Goal: Task Accomplishment & Management: Manage account settings

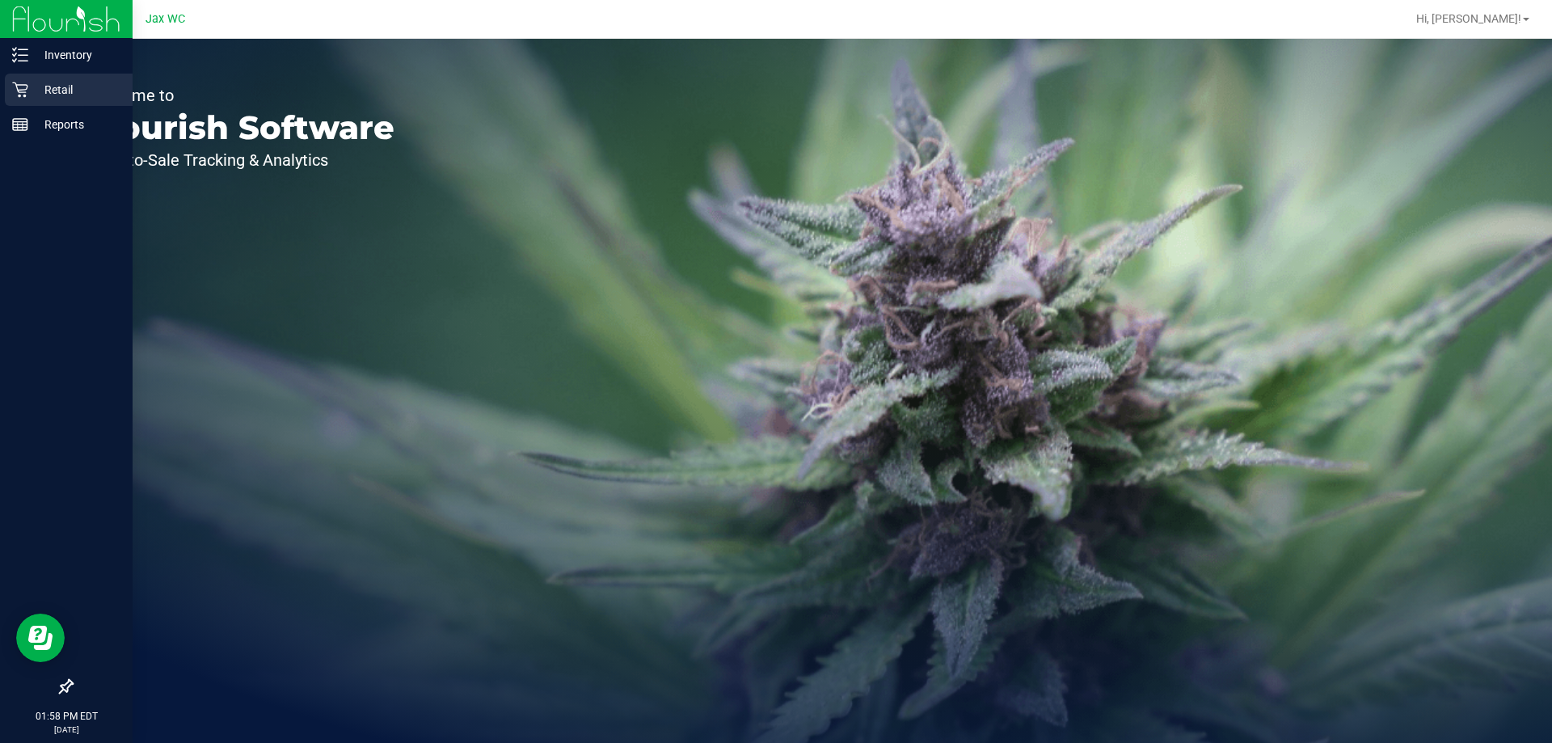
click at [46, 86] on p "Retail" at bounding box center [76, 89] width 97 height 19
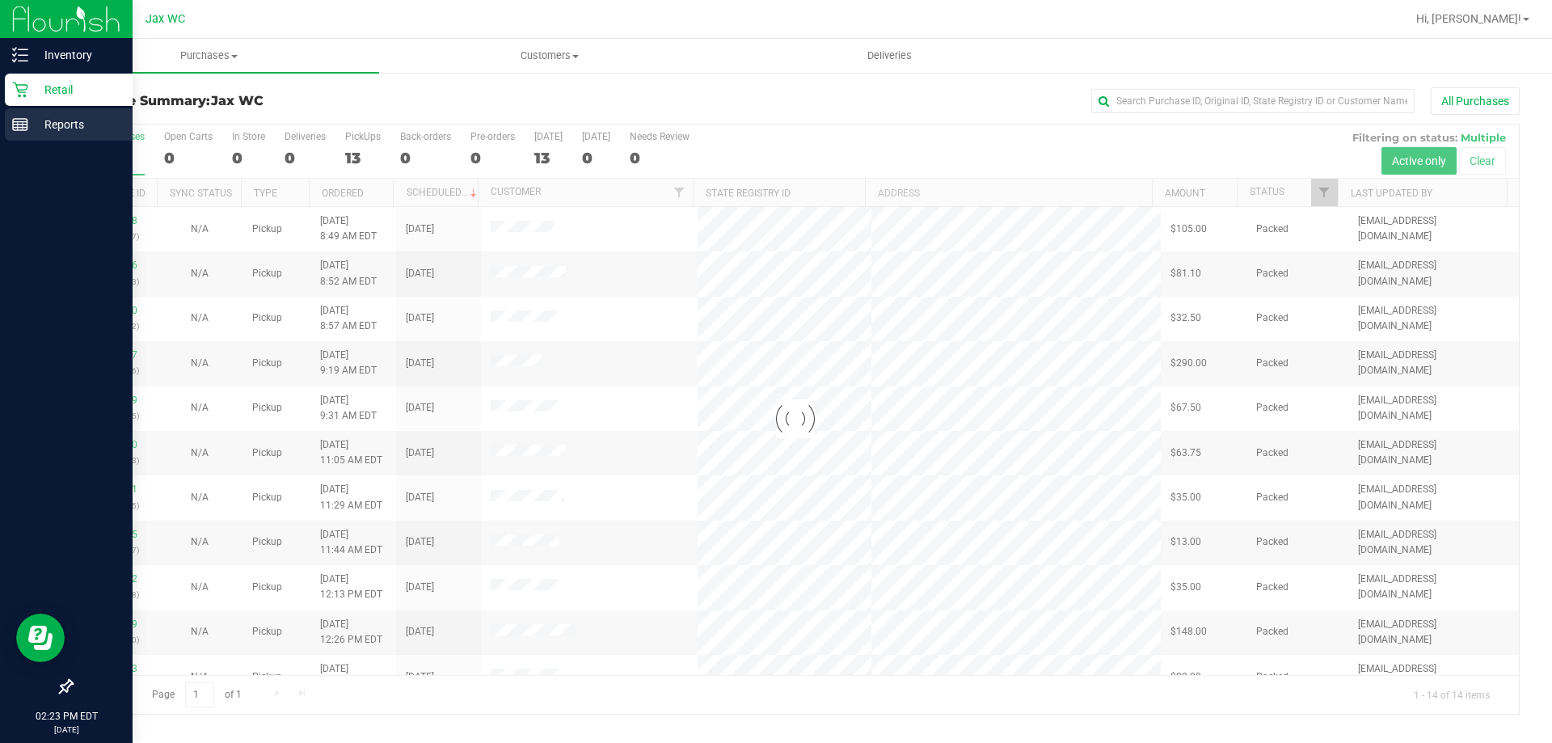
click at [73, 129] on p "Reports" at bounding box center [76, 124] width 97 height 19
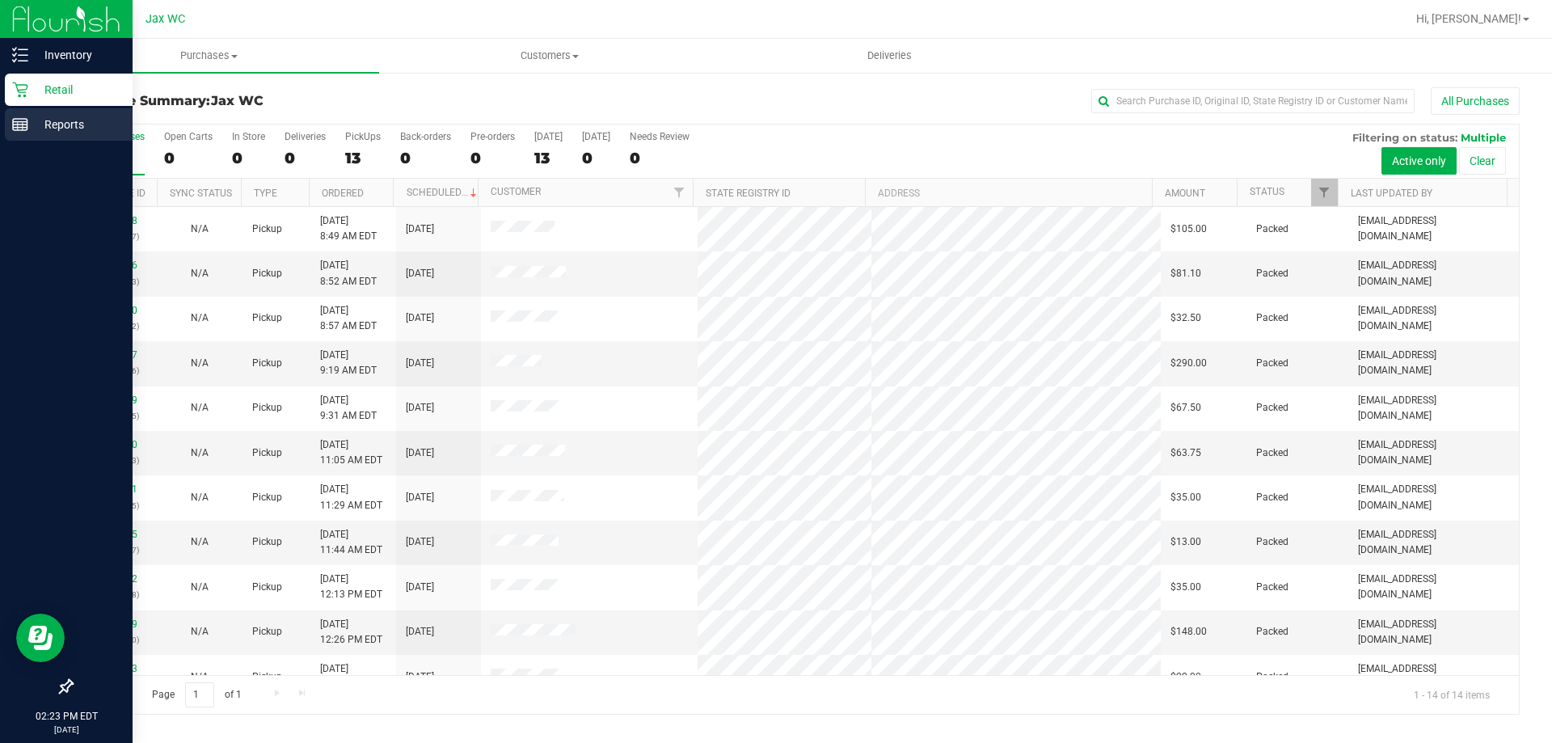
click at [28, 119] on p "Reports" at bounding box center [76, 124] width 97 height 19
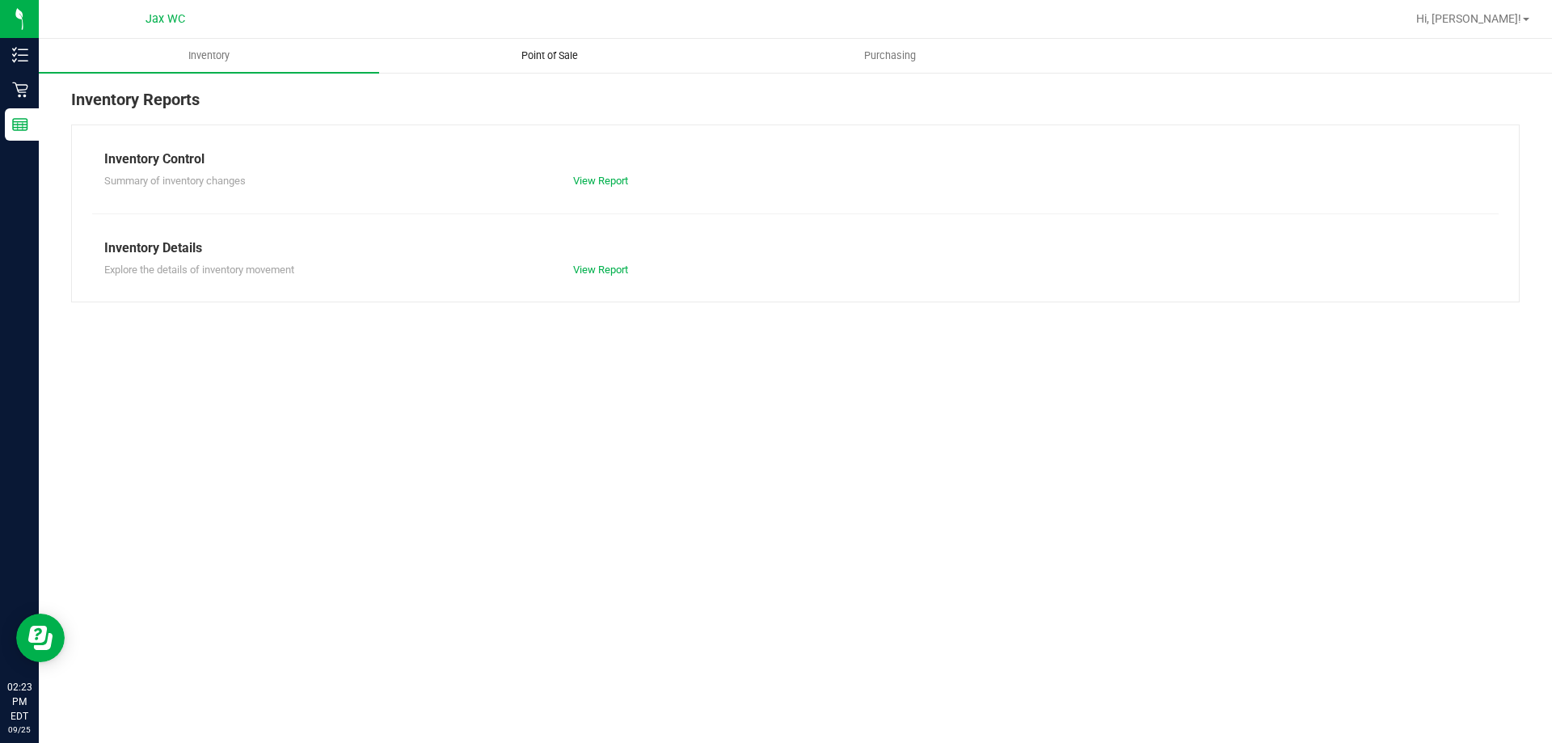
click at [561, 45] on uib-tab-heading "Point of Sale" at bounding box center [549, 56] width 339 height 32
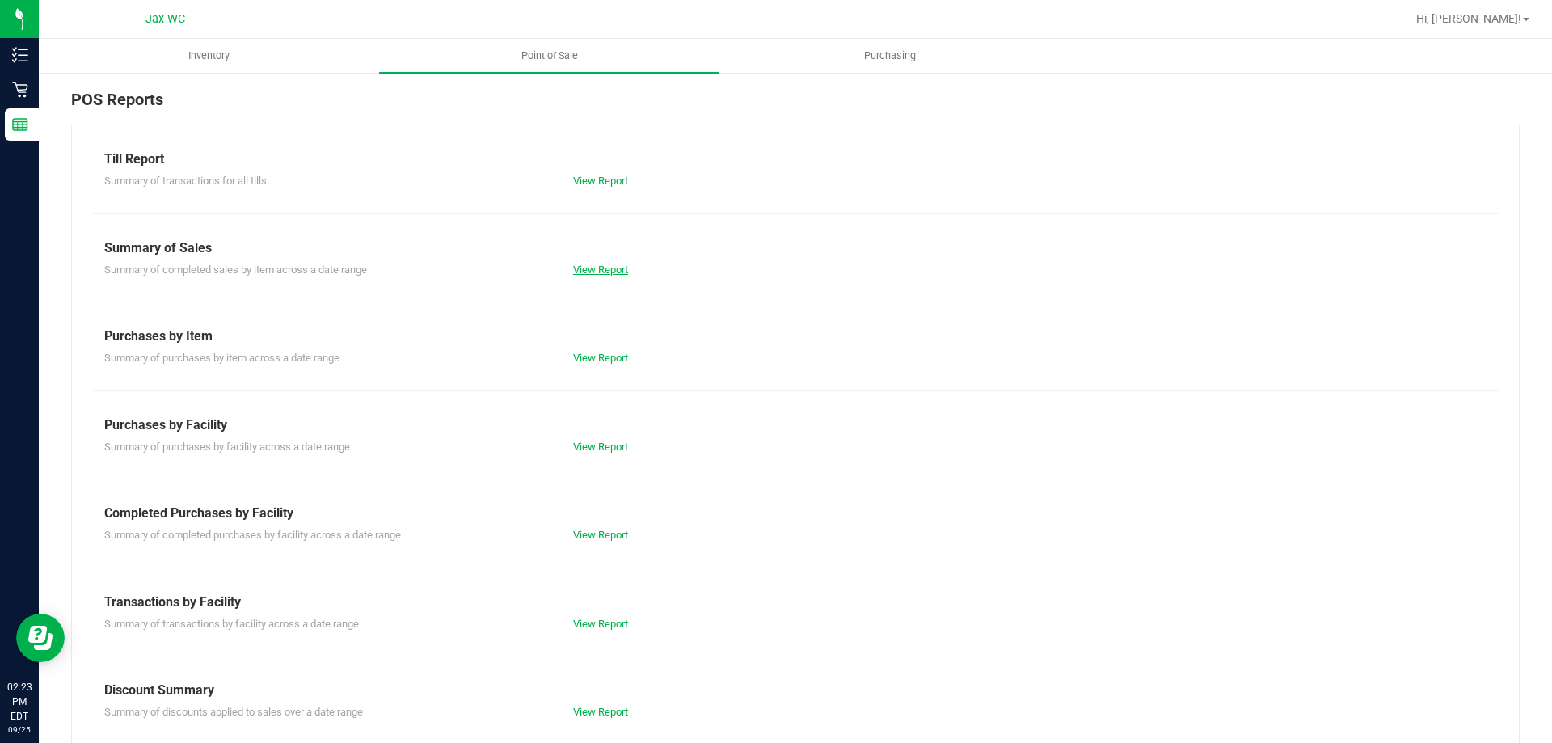
click at [603, 266] on link "View Report" at bounding box center [600, 270] width 55 height 12
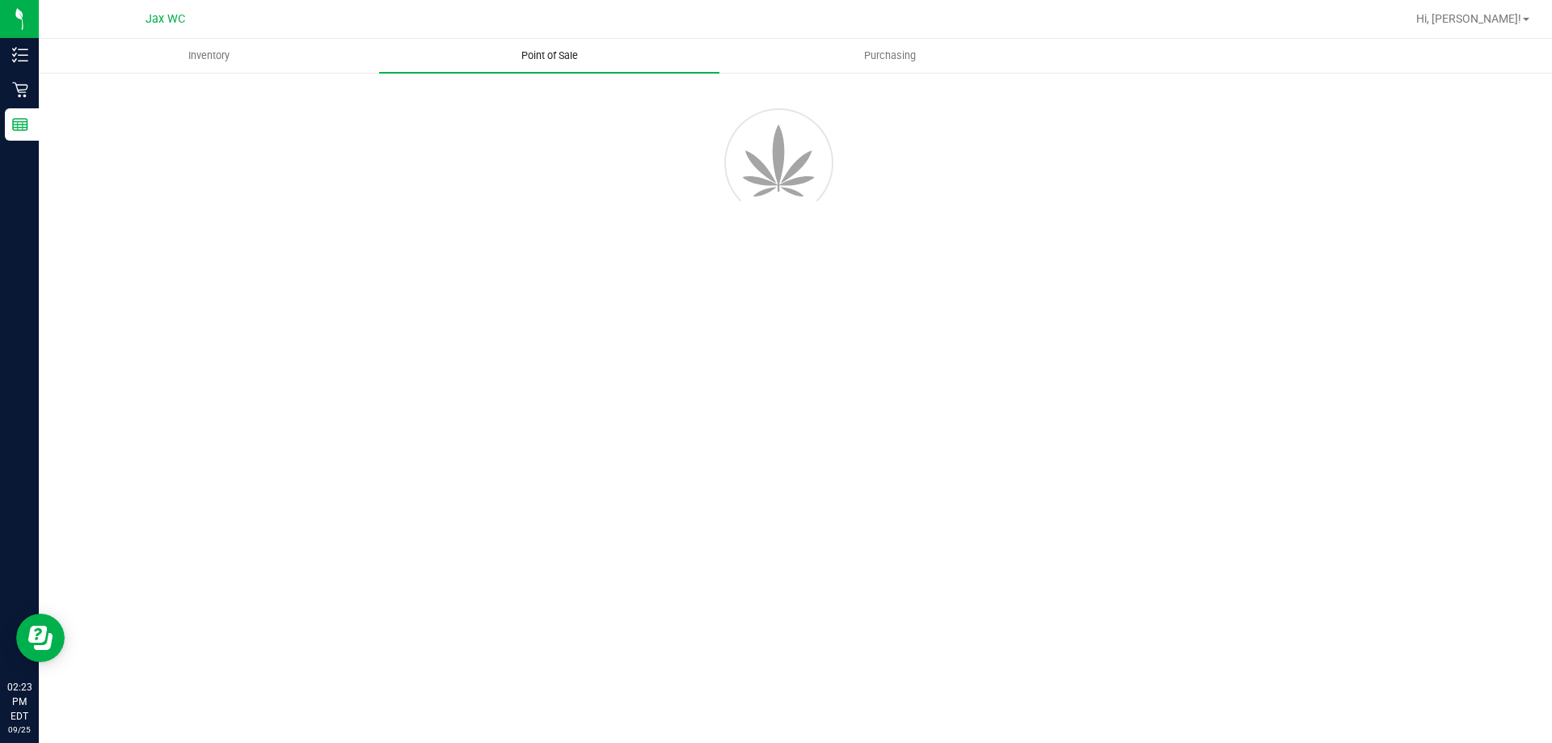
click at [560, 52] on span "Point of Sale" at bounding box center [550, 56] width 100 height 15
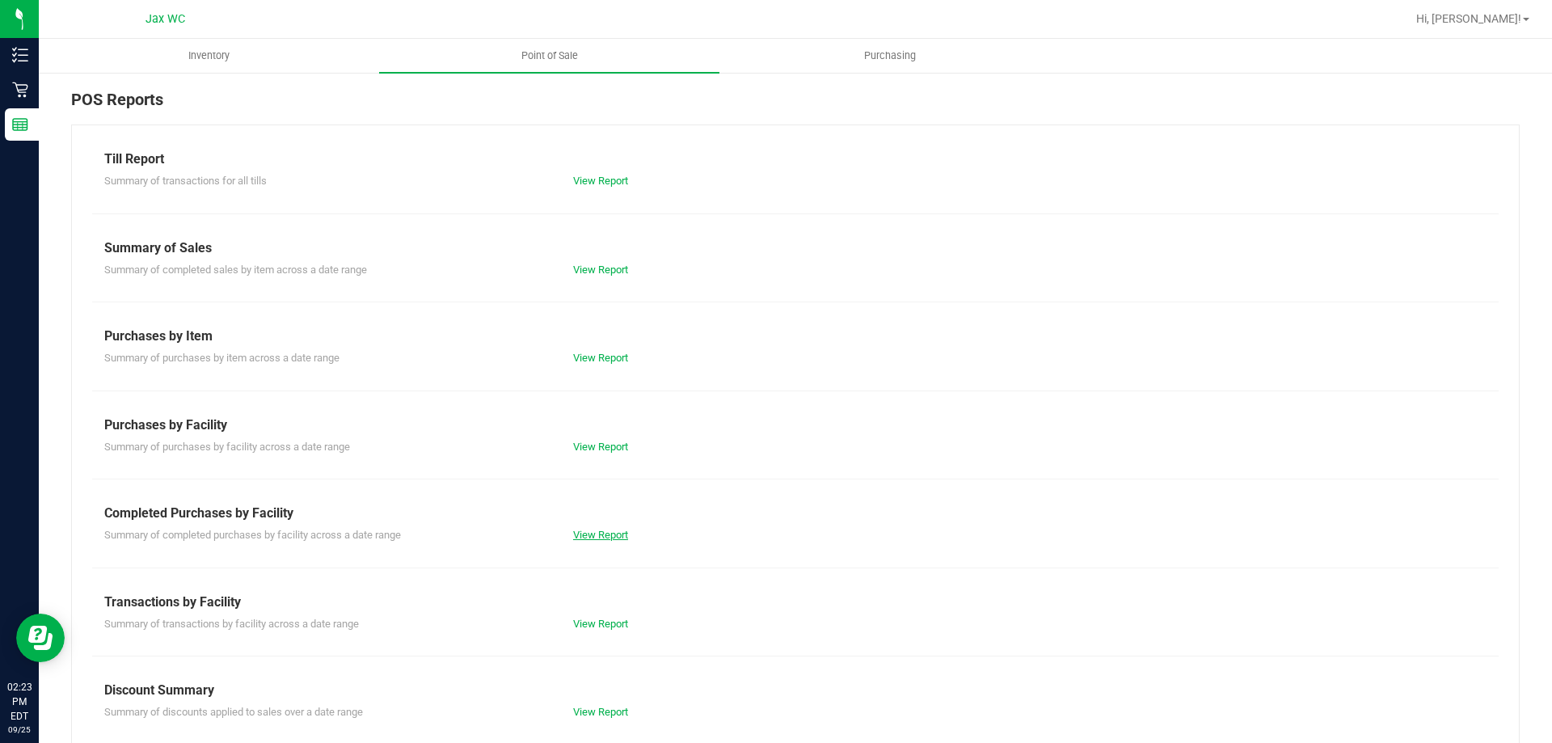
click at [593, 538] on link "View Report" at bounding box center [600, 535] width 55 height 12
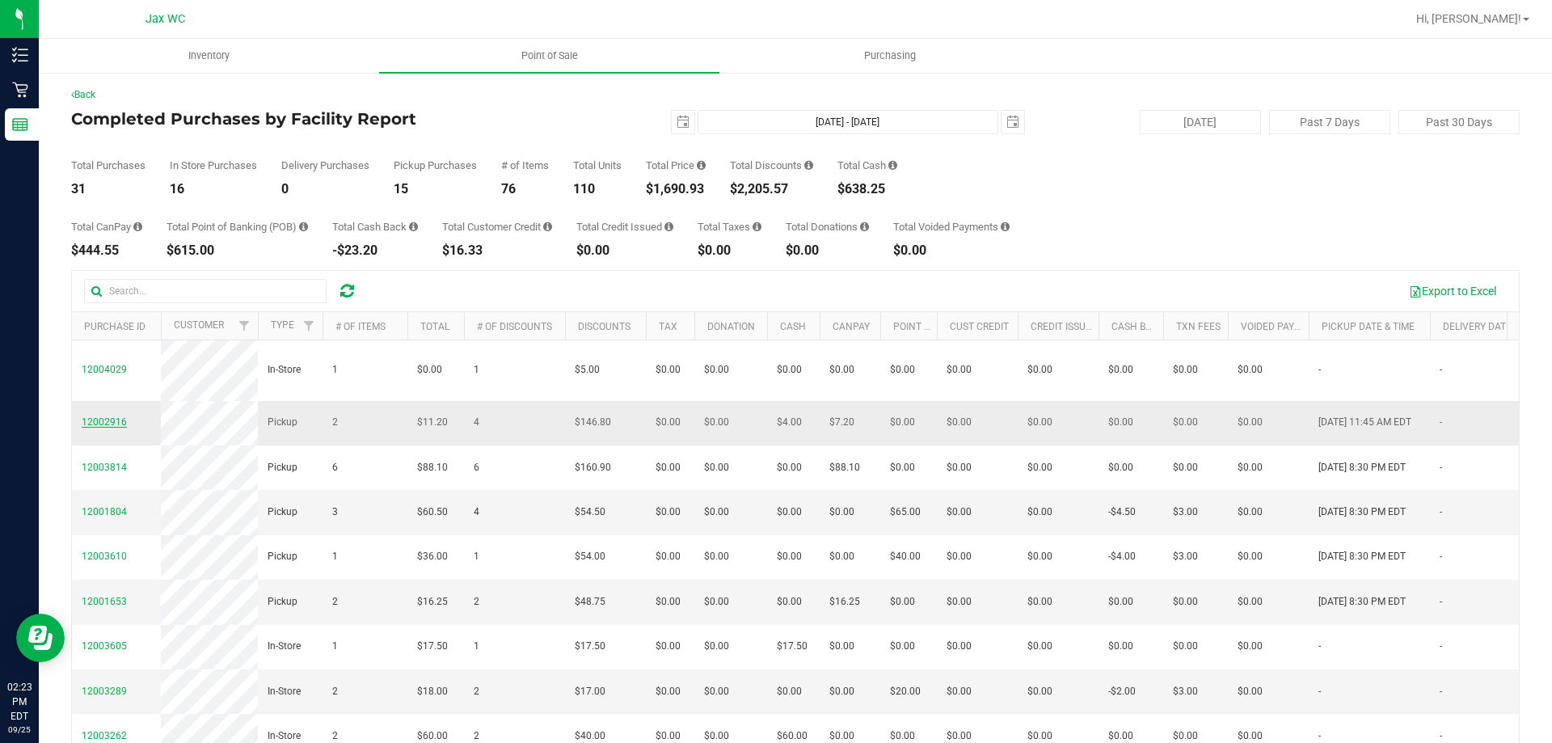
click at [95, 416] on span "12002916" at bounding box center [104, 421] width 45 height 11
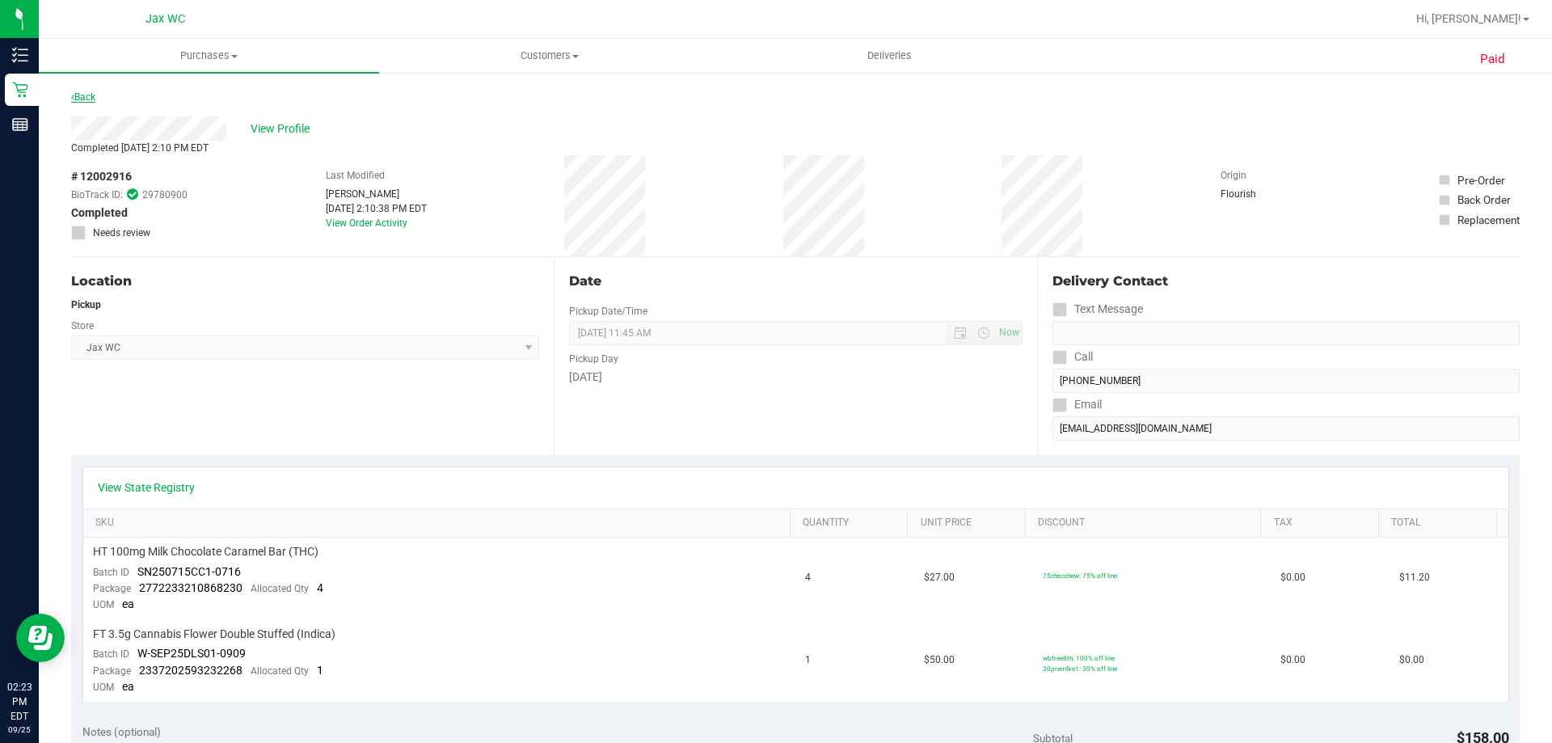
click at [89, 95] on link "Back" at bounding box center [83, 96] width 24 height 11
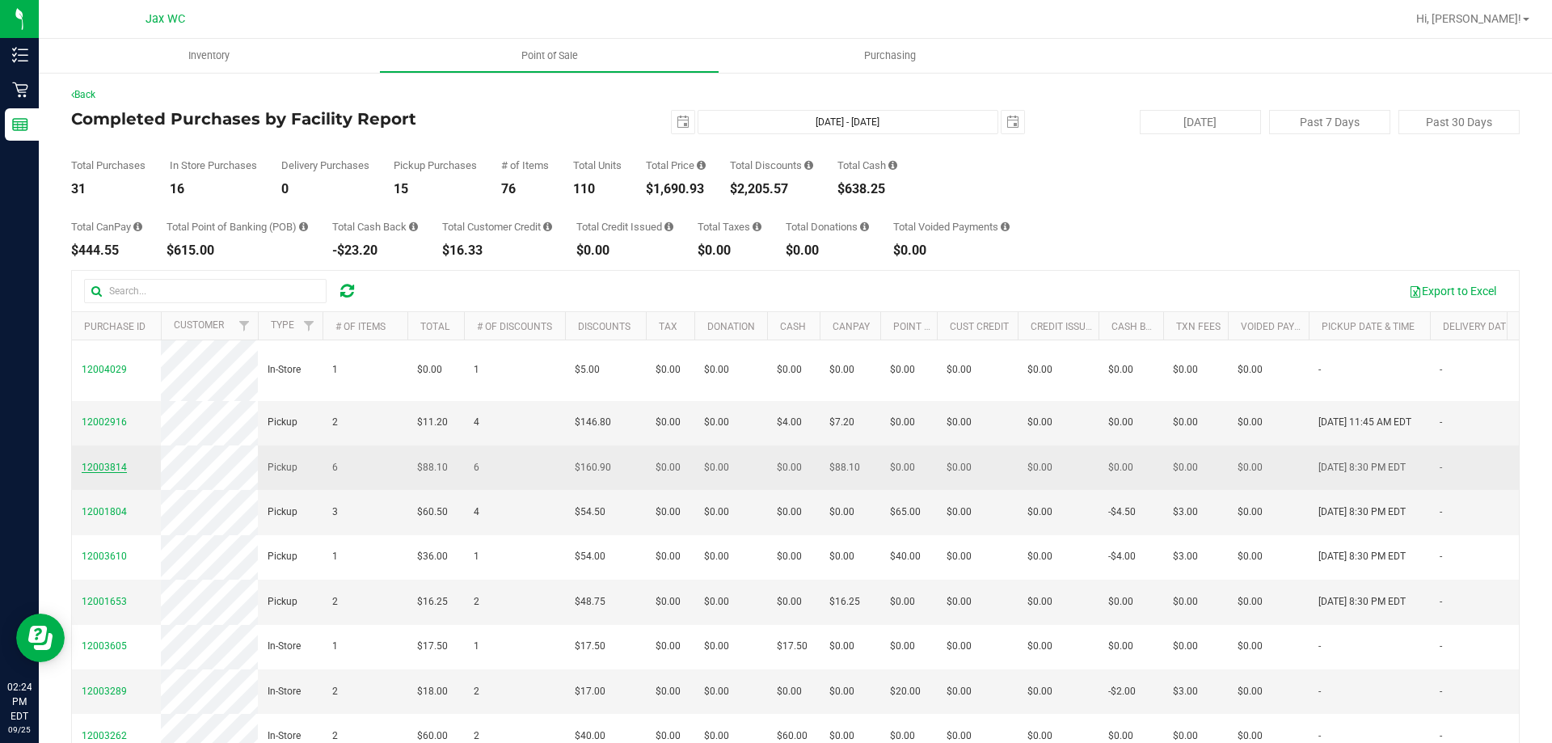
click at [99, 462] on span "12003814" at bounding box center [104, 467] width 45 height 11
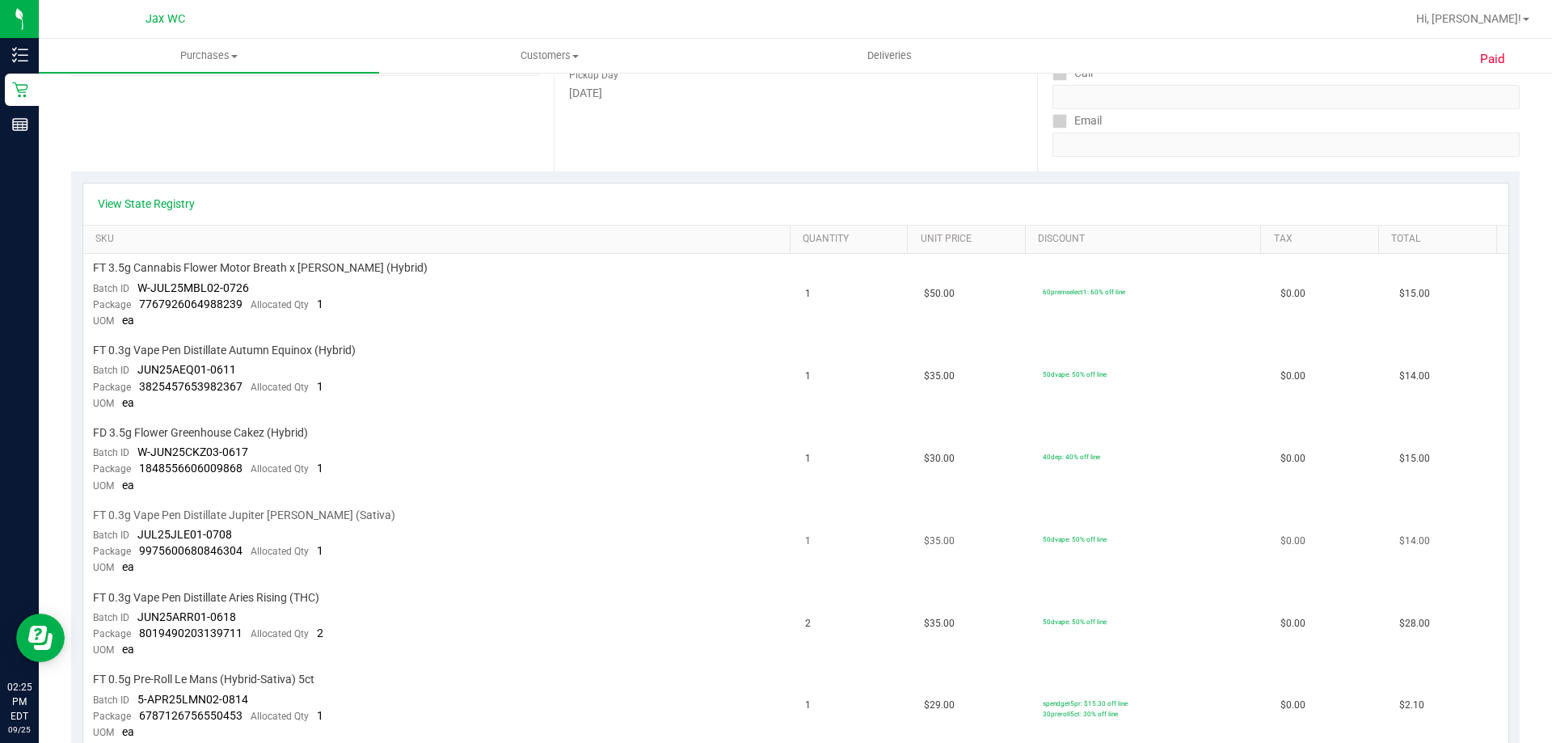
scroll to position [323, 0]
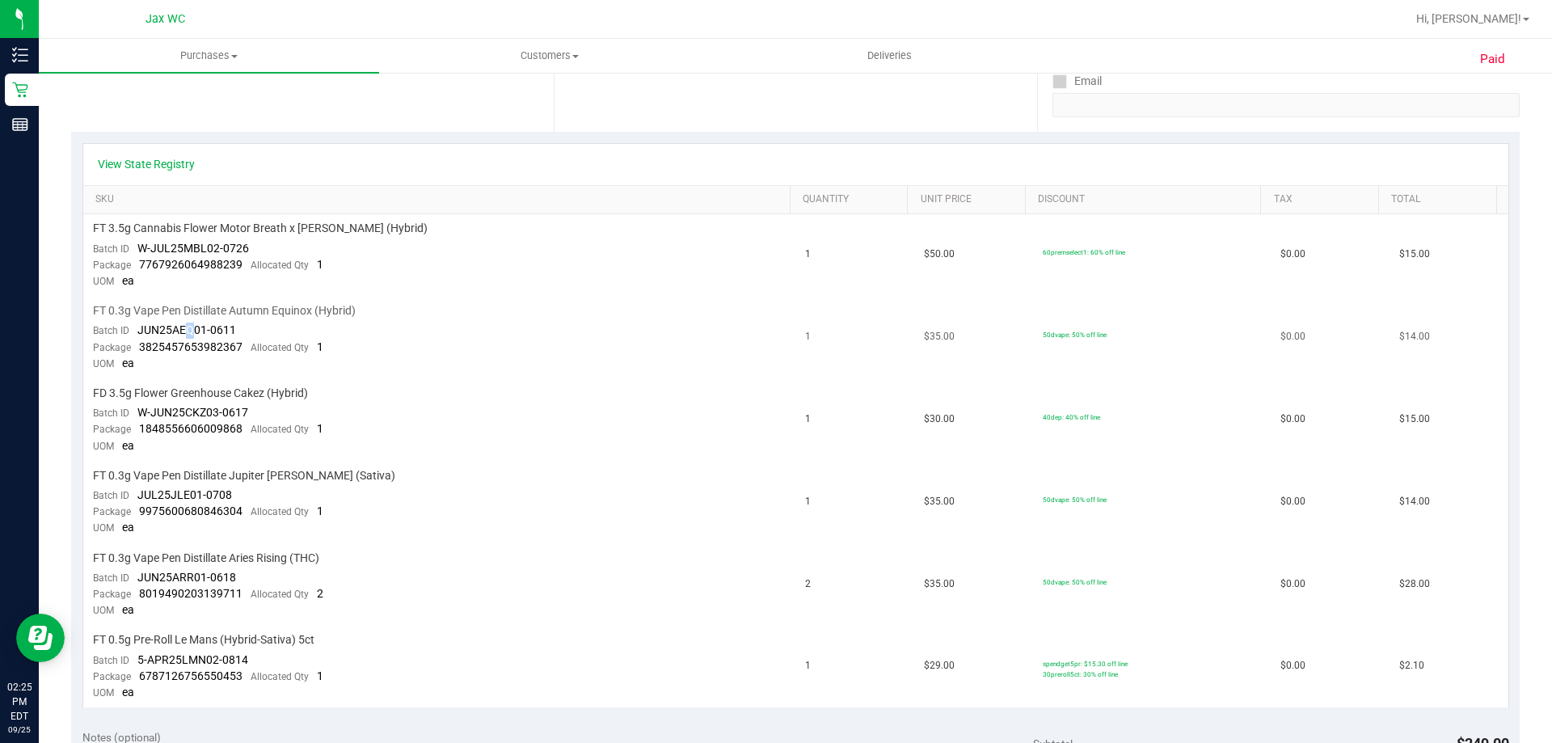
click at [189, 335] on span "JUN25AEQ01-0611" at bounding box center [186, 329] width 99 height 13
click at [231, 496] on td "FT 0.3g Vape Pen Distillate Jupiter [PERSON_NAME] (Sativa) Batch ID JUL25JLE01-…" at bounding box center [439, 503] width 713 height 82
click at [230, 590] on span "8019490203139711" at bounding box center [190, 593] width 103 height 13
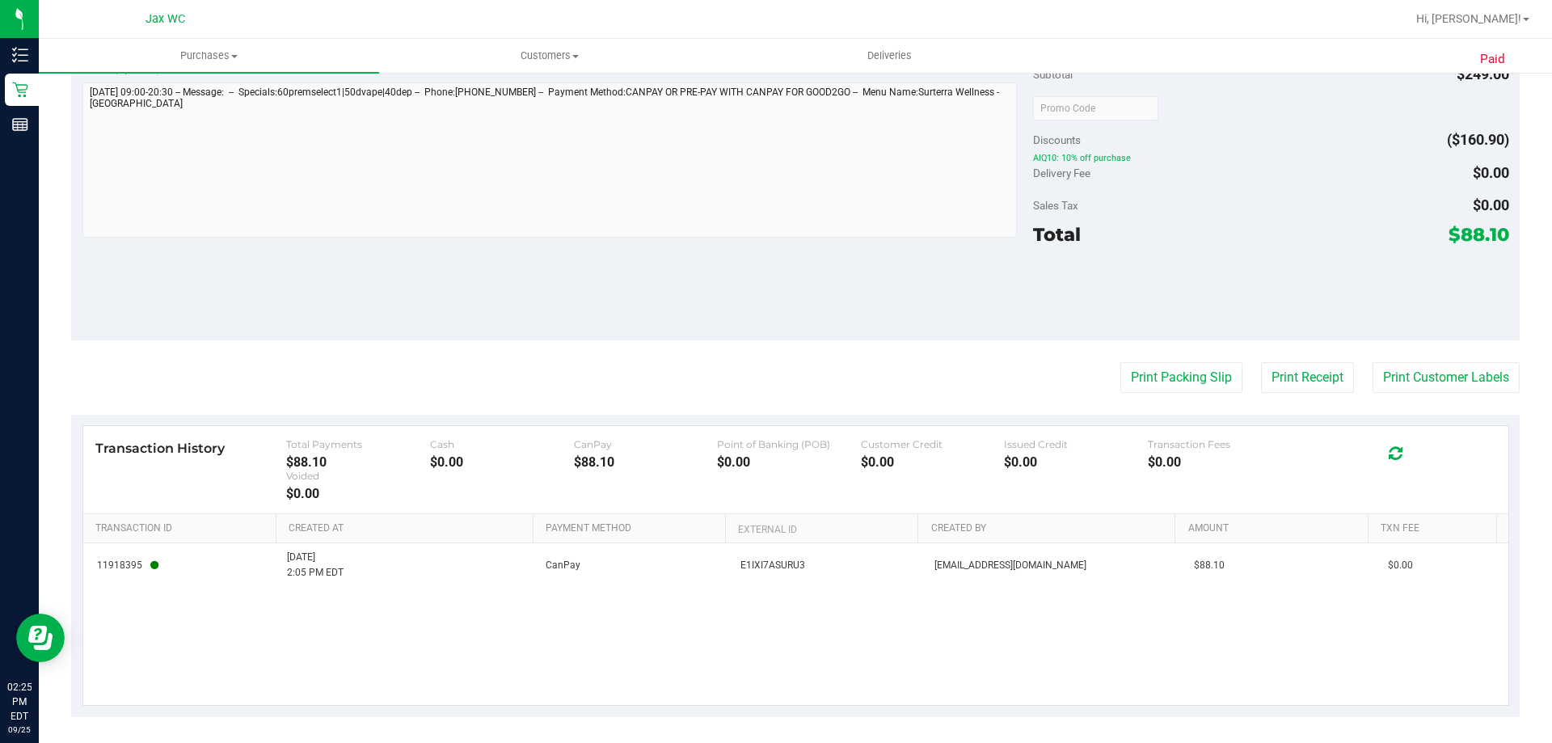
scroll to position [999, 0]
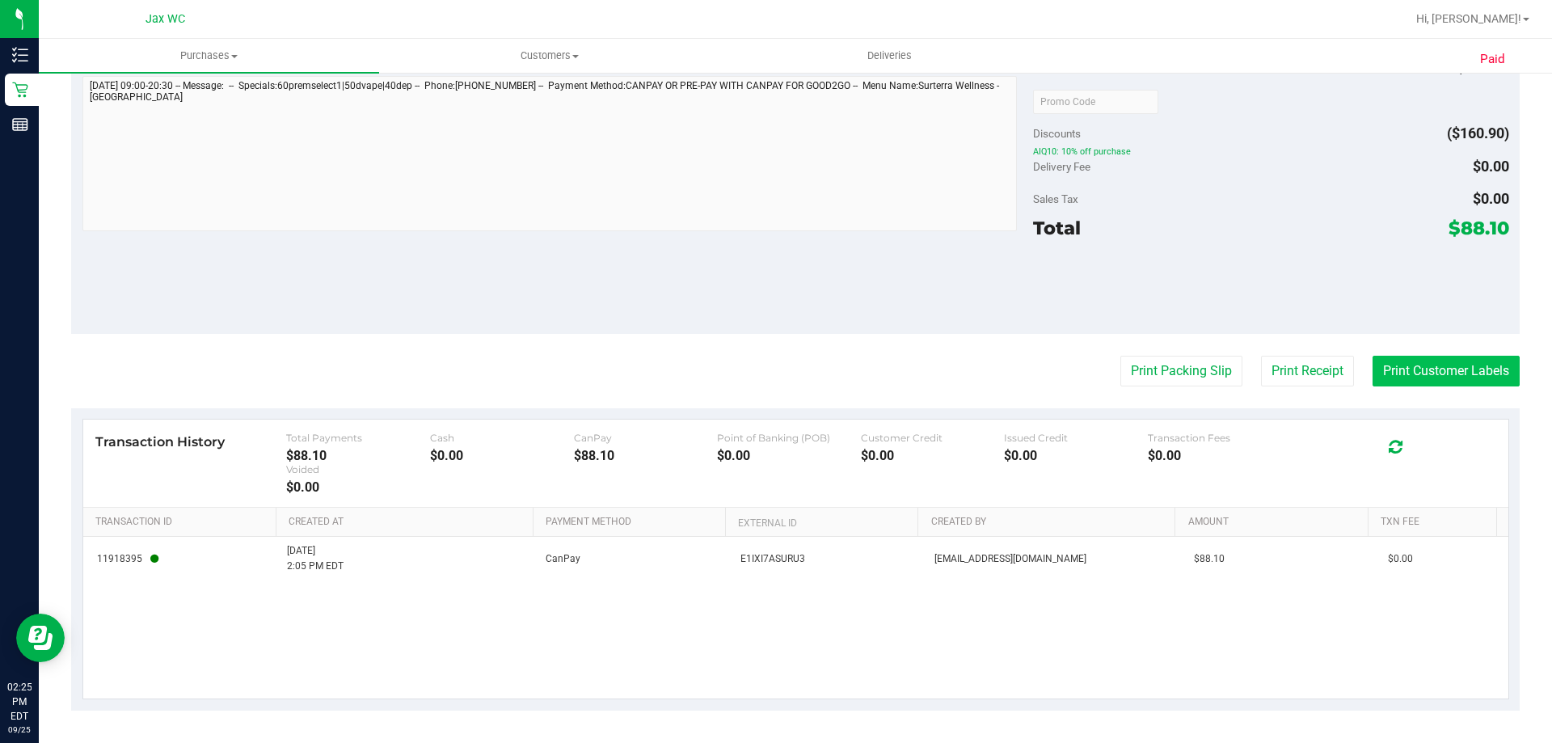
click at [1462, 370] on button "Print Customer Labels" at bounding box center [1446, 371] width 147 height 31
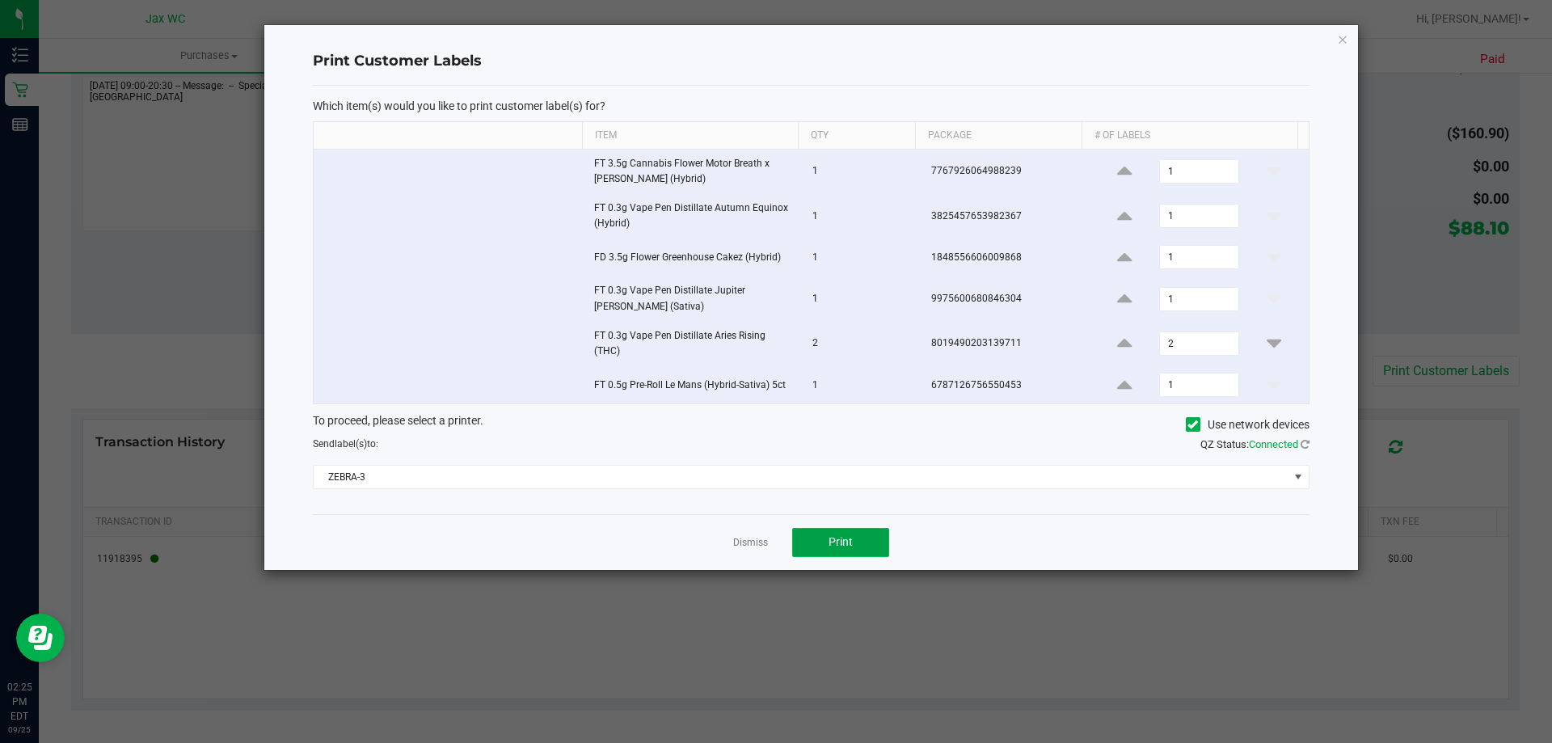
click at [877, 541] on button "Print" at bounding box center [840, 542] width 97 height 29
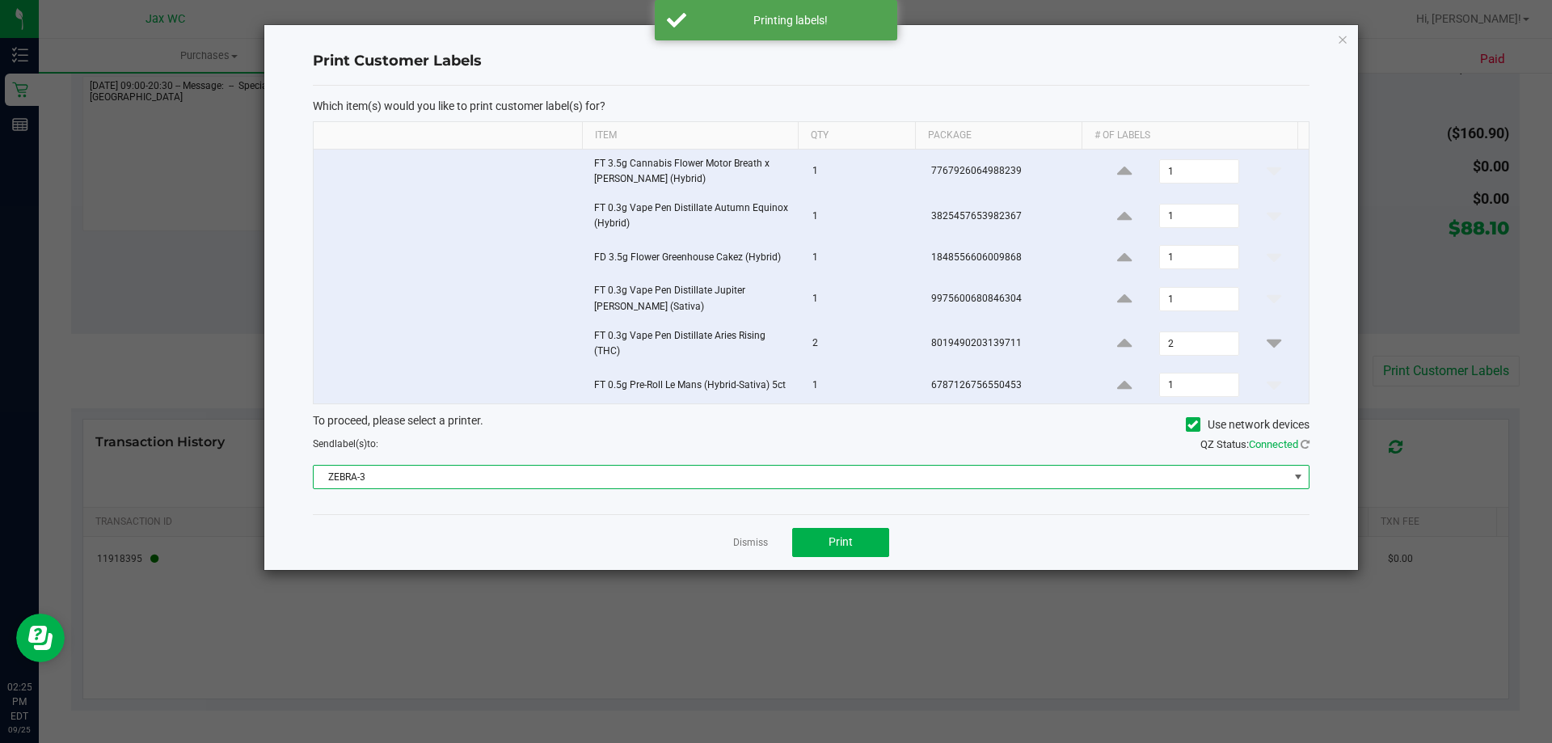
click at [504, 479] on span "ZEBRA-3" at bounding box center [801, 477] width 975 height 23
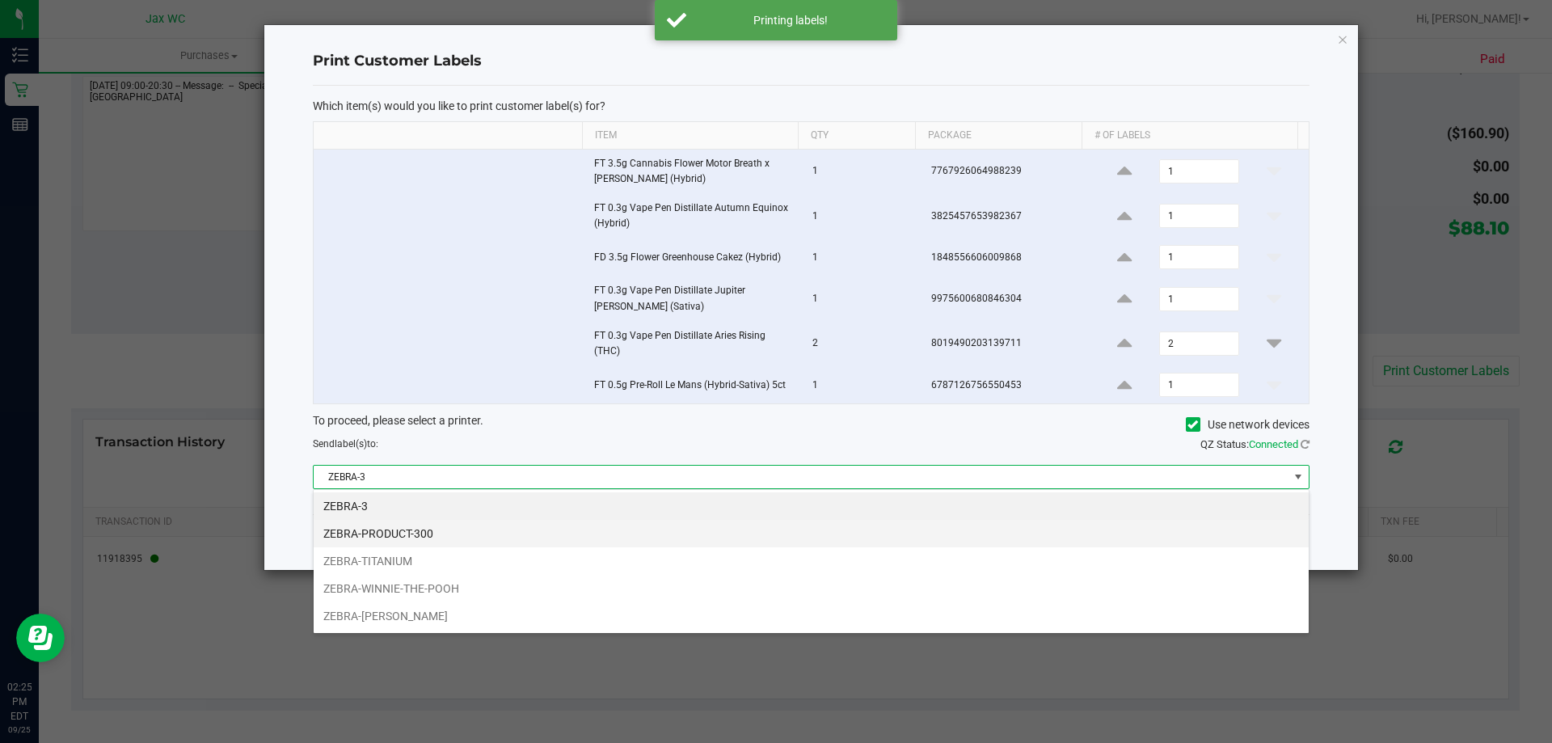
scroll to position [24, 996]
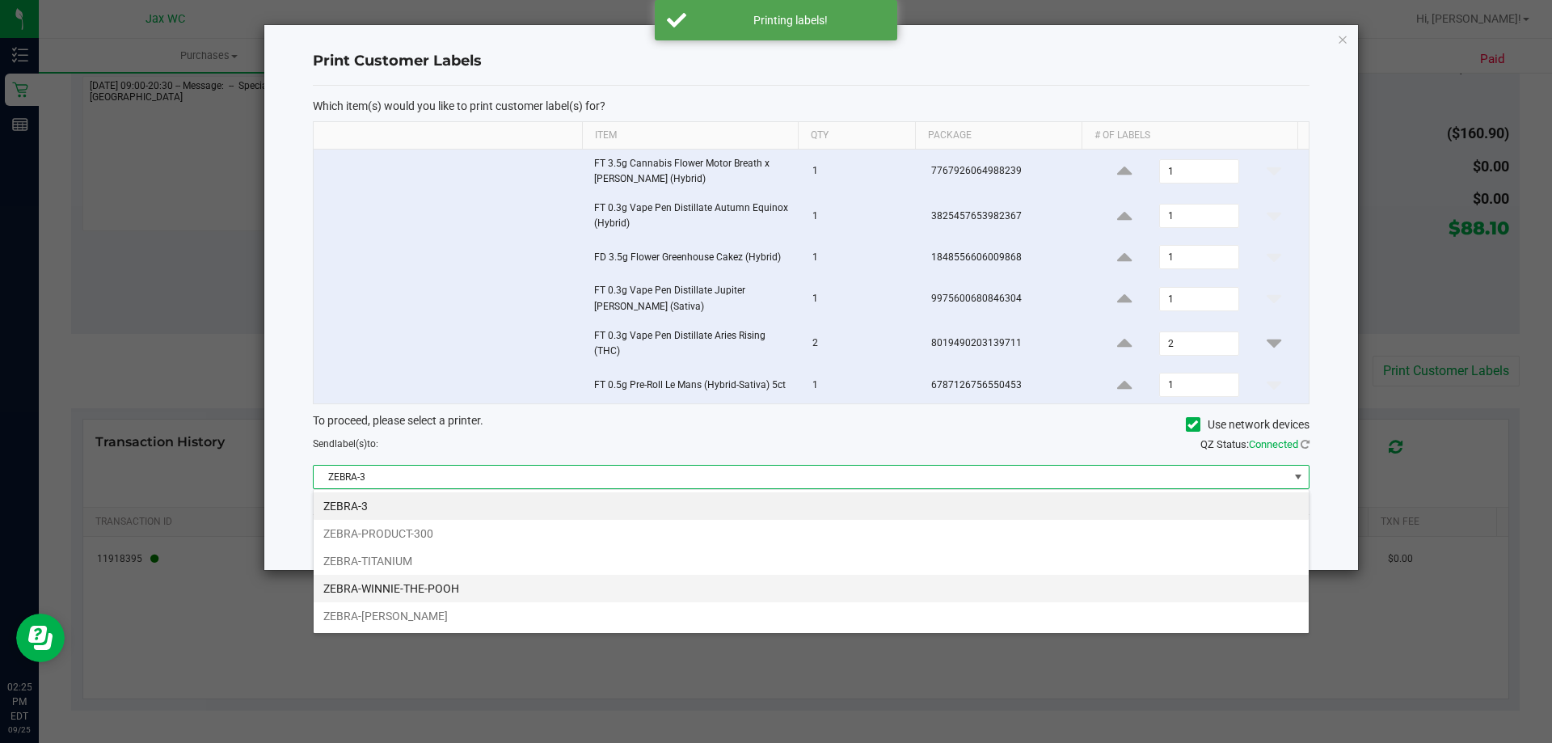
click at [480, 581] on li "ZEBRA-WINNIE-THE-POOH" at bounding box center [811, 588] width 995 height 27
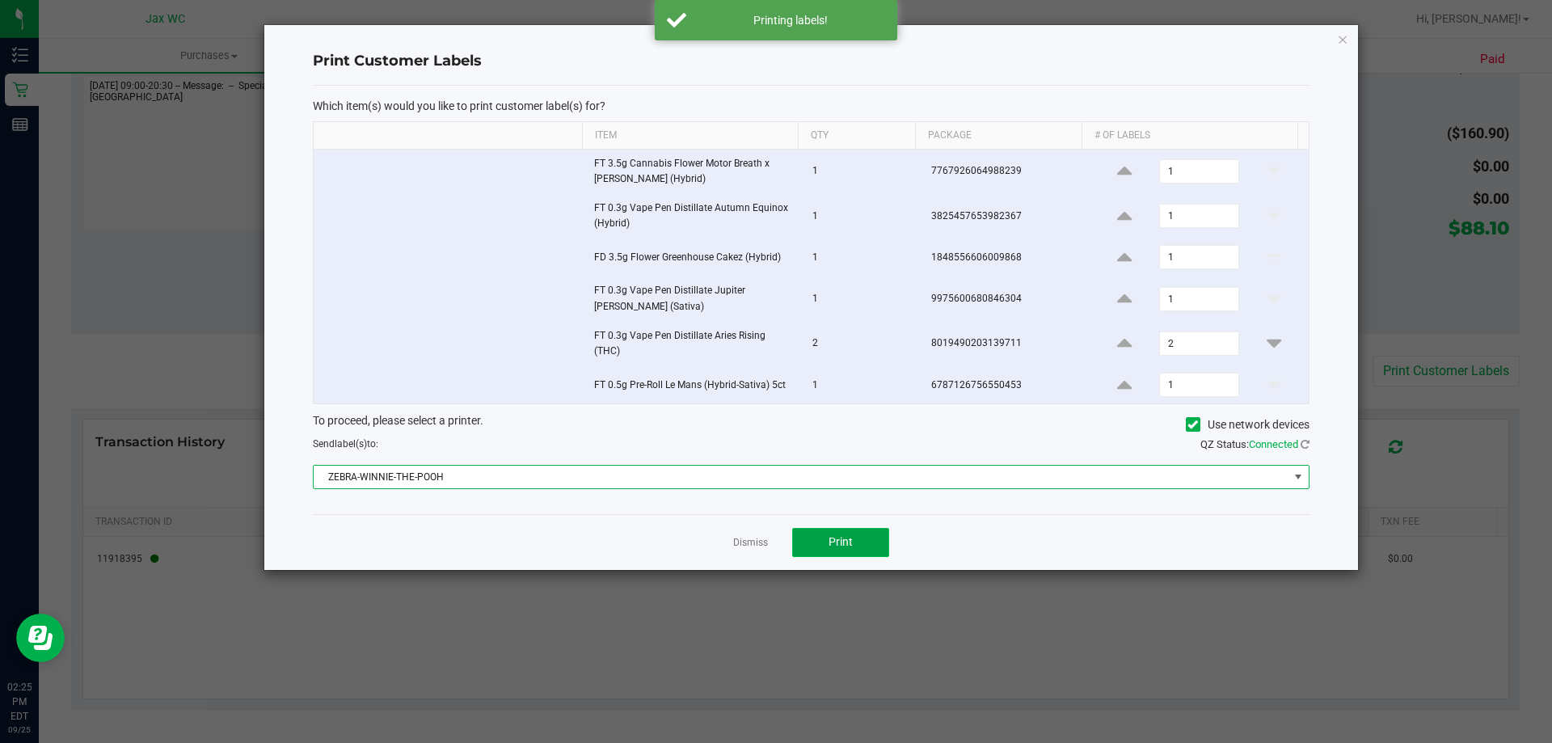
click at [863, 541] on button "Print" at bounding box center [840, 542] width 97 height 29
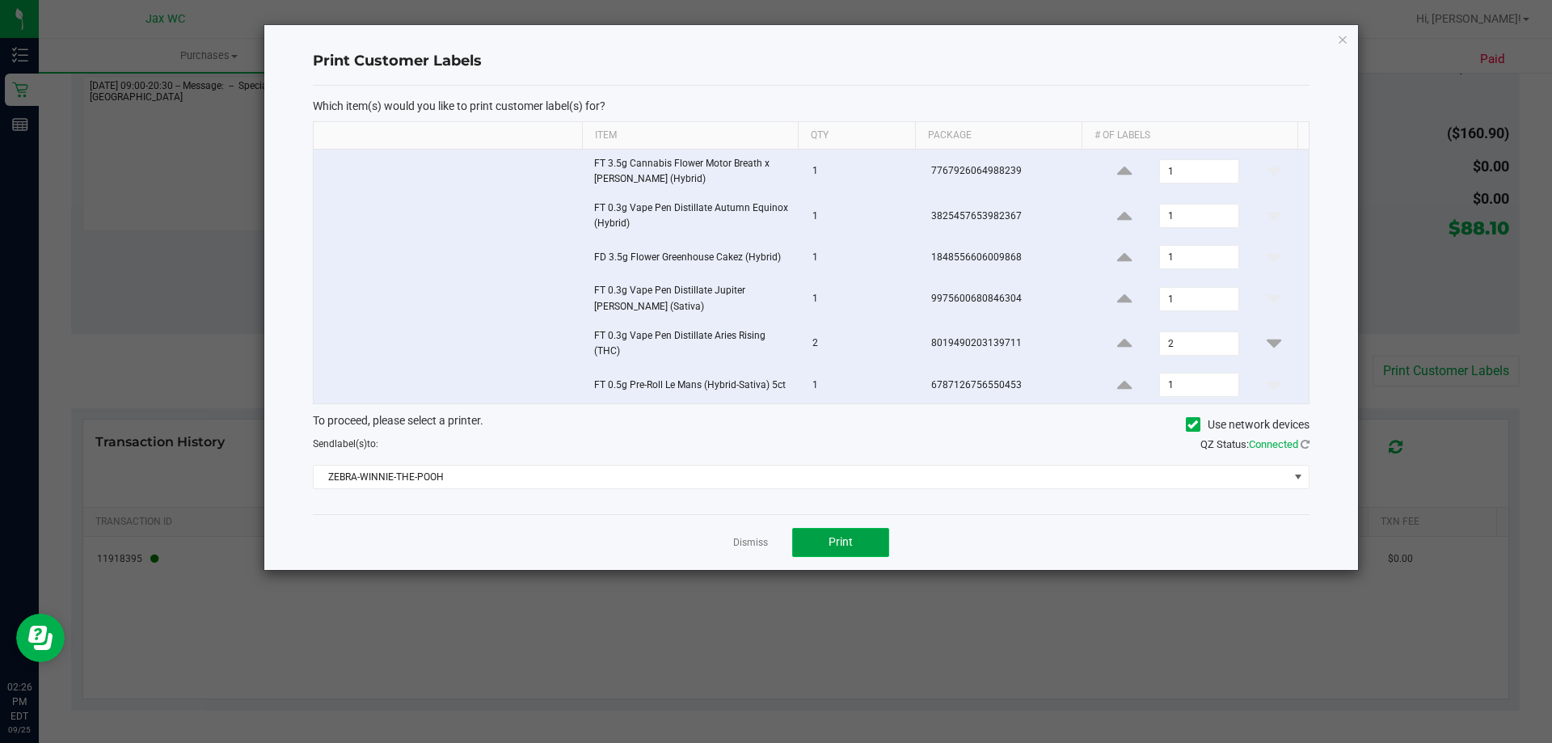
click at [826, 552] on button "Print" at bounding box center [840, 542] width 97 height 29
click at [830, 541] on span "Print" at bounding box center [841, 541] width 24 height 13
click at [1305, 445] on icon at bounding box center [1305, 444] width 9 height 11
click at [745, 544] on link "Dismiss" at bounding box center [750, 543] width 35 height 14
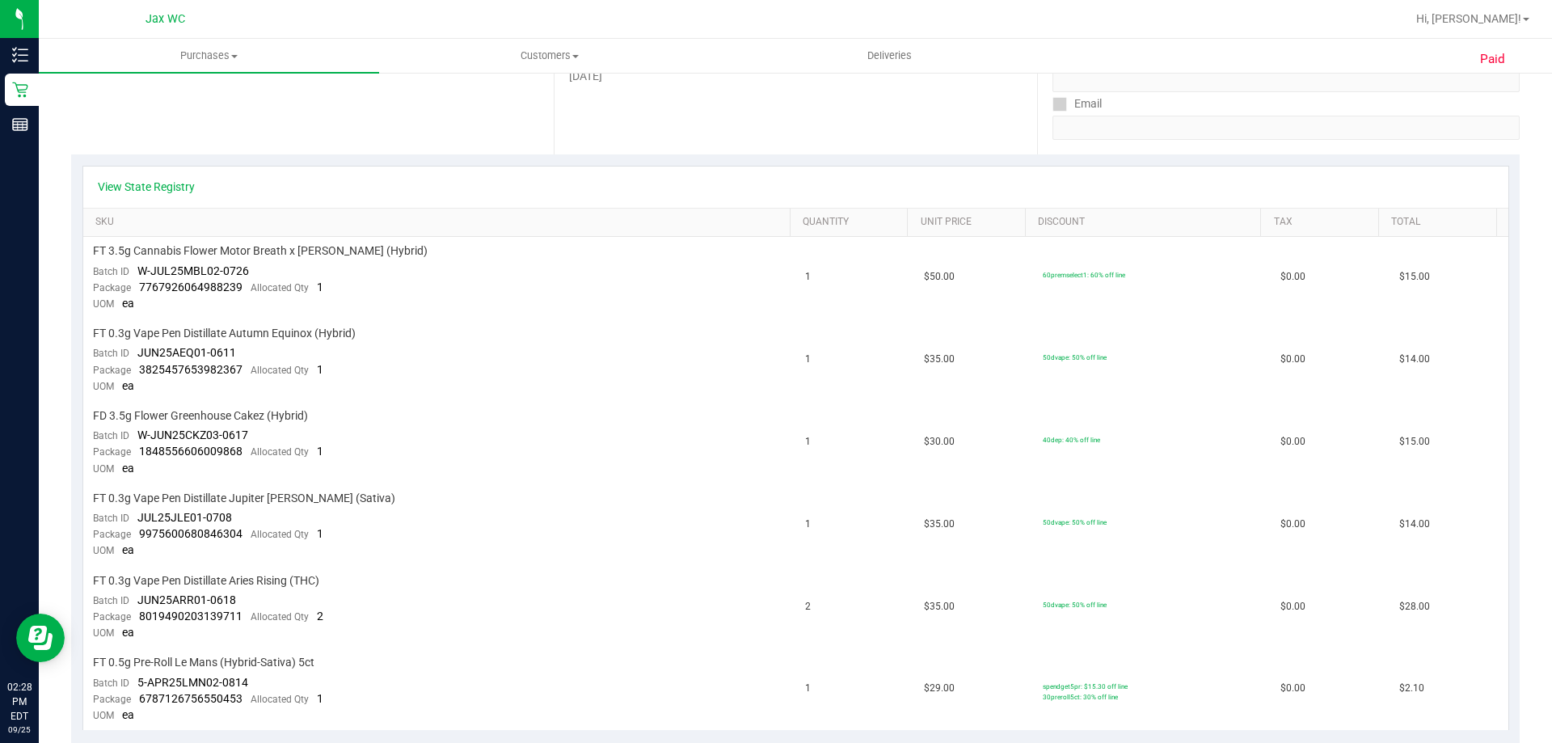
scroll to position [0, 0]
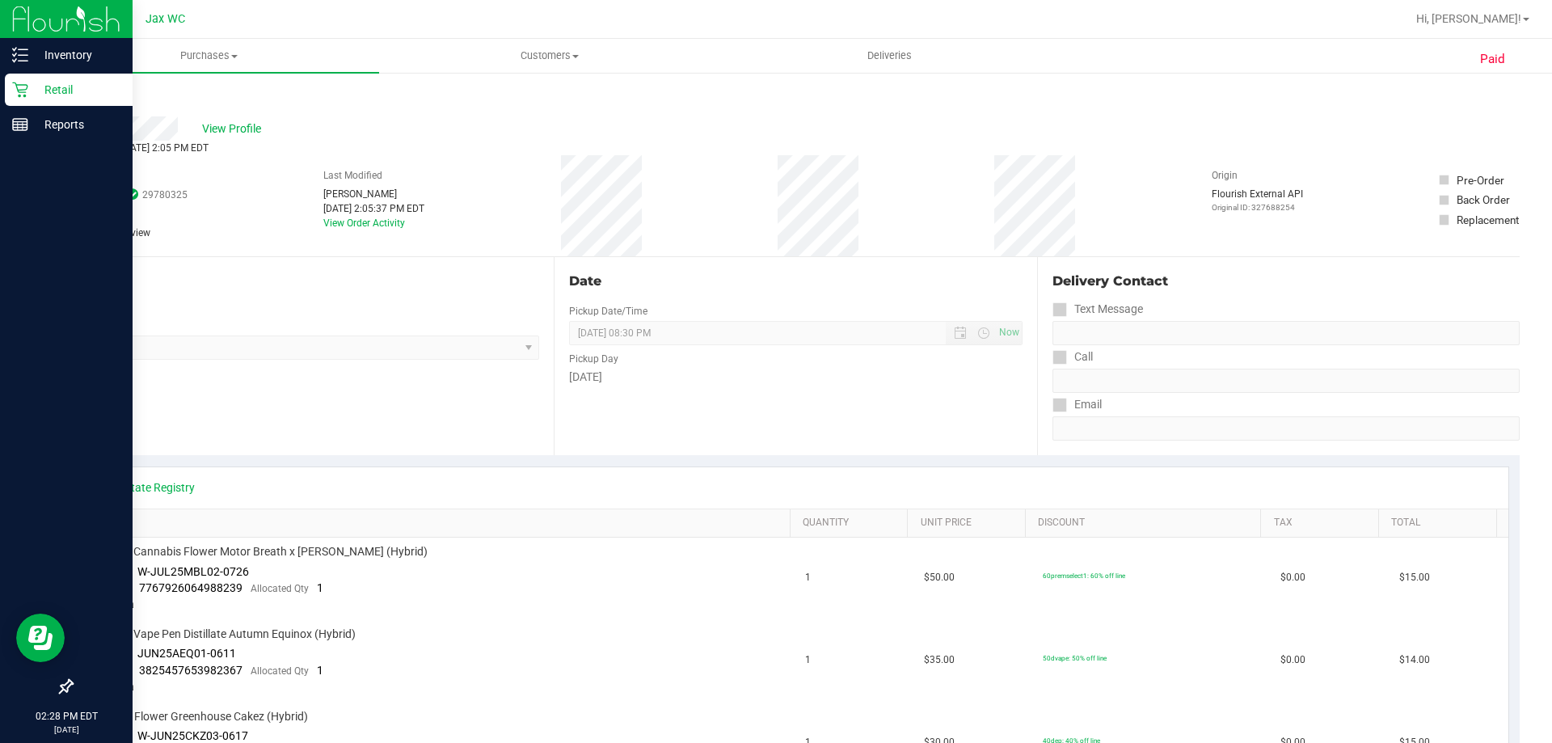
click at [29, 88] on p "Retail" at bounding box center [76, 89] width 97 height 19
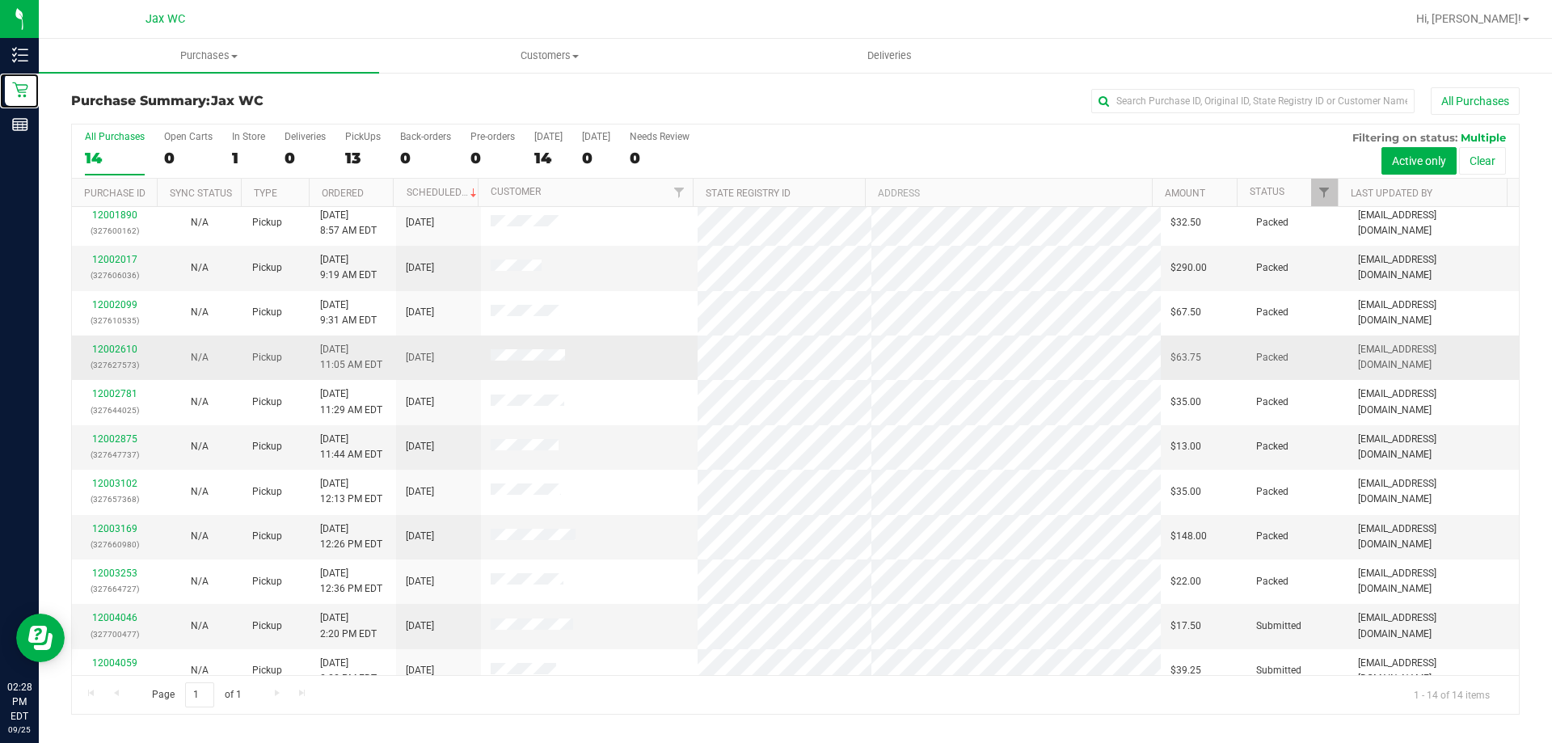
scroll to position [158, 0]
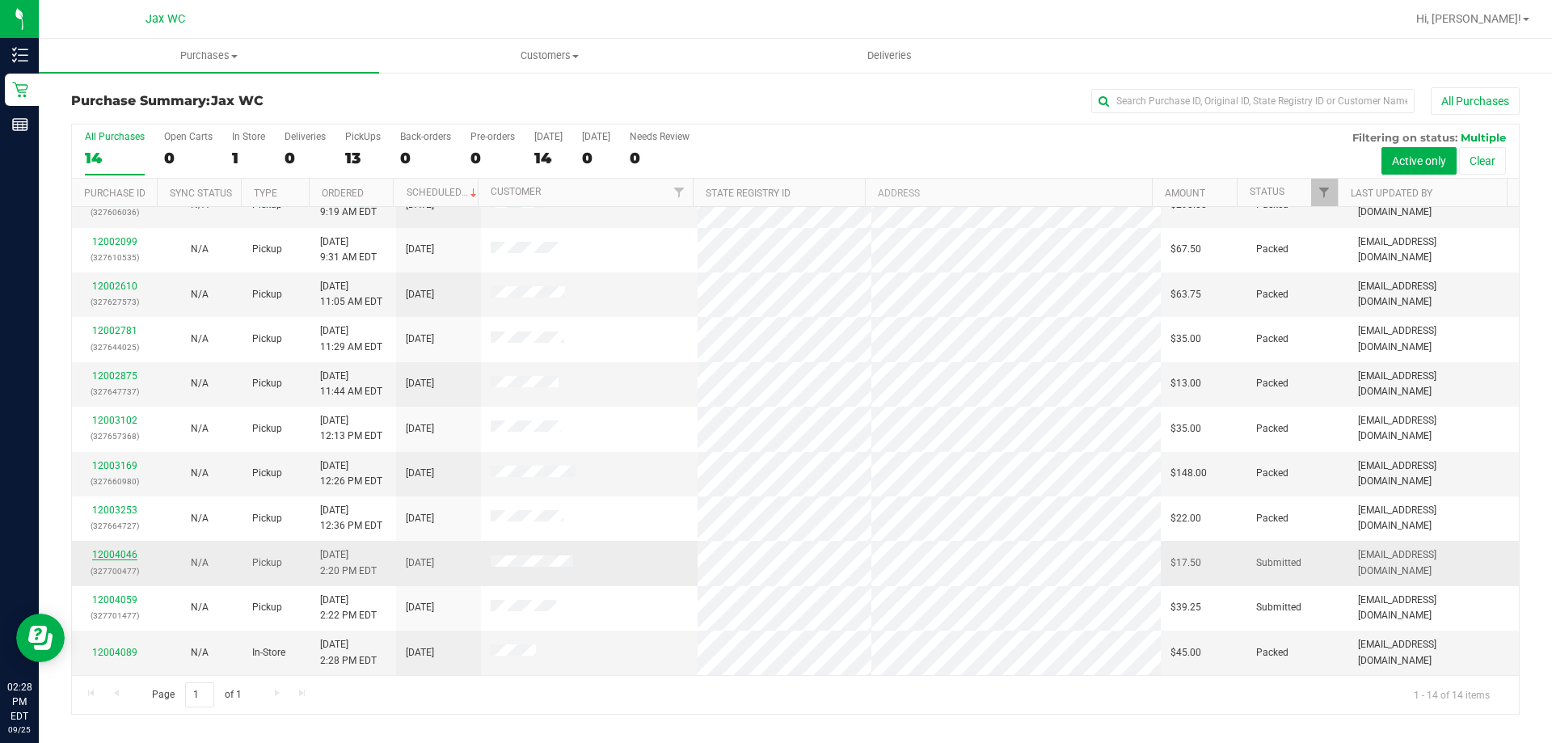
click at [114, 555] on link "12004046" at bounding box center [114, 554] width 45 height 11
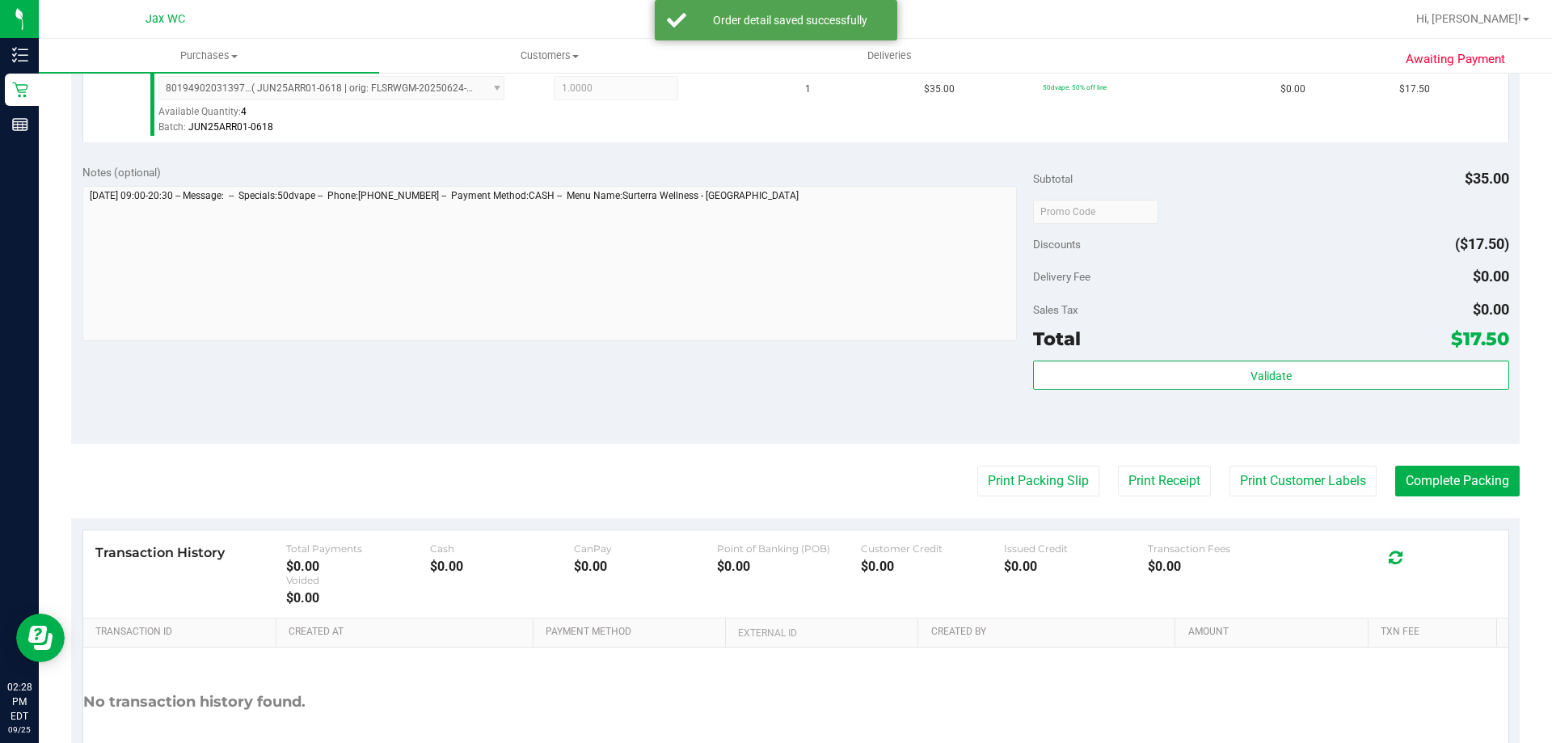
scroll to position [579, 0]
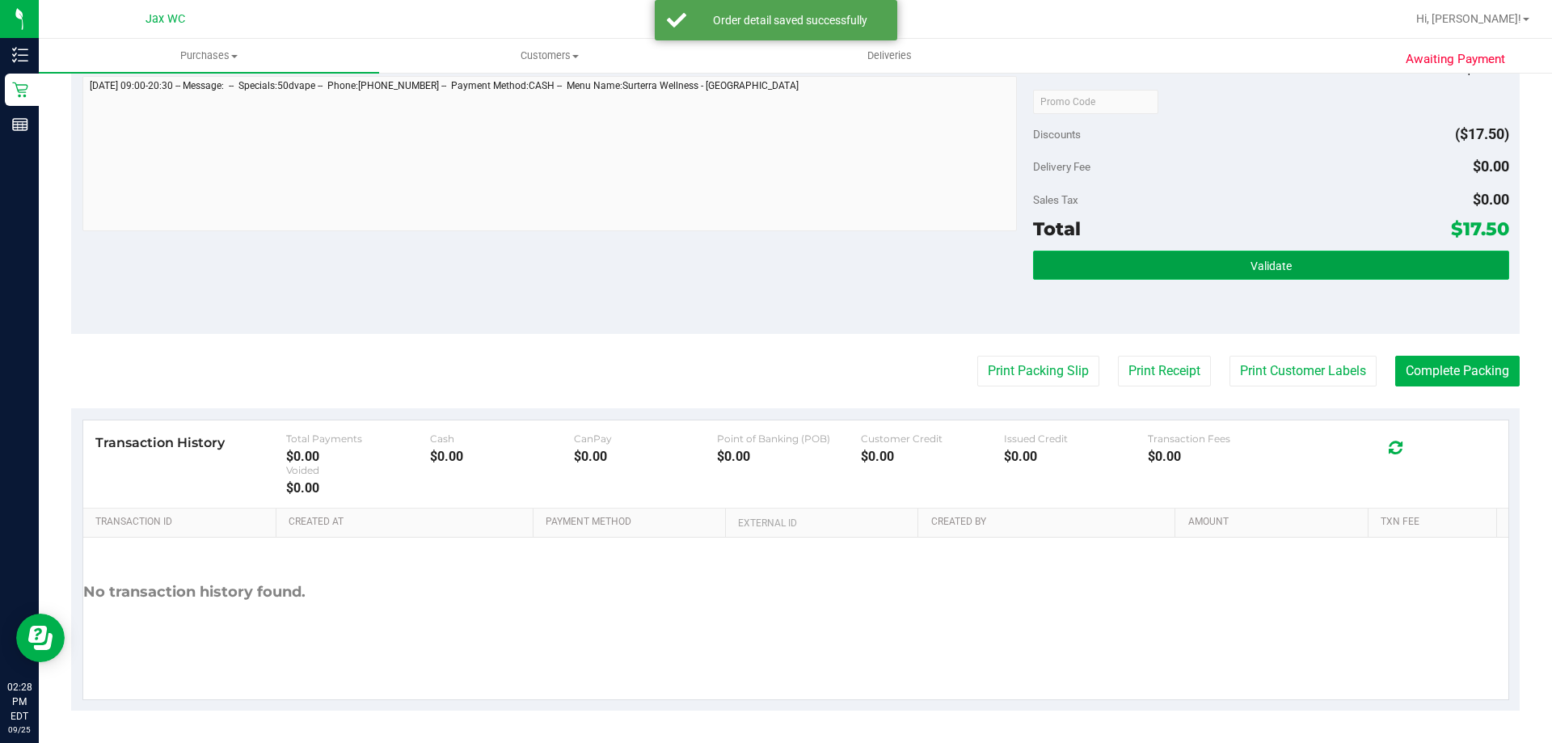
click at [1254, 255] on button "Validate" at bounding box center [1270, 265] width 475 height 29
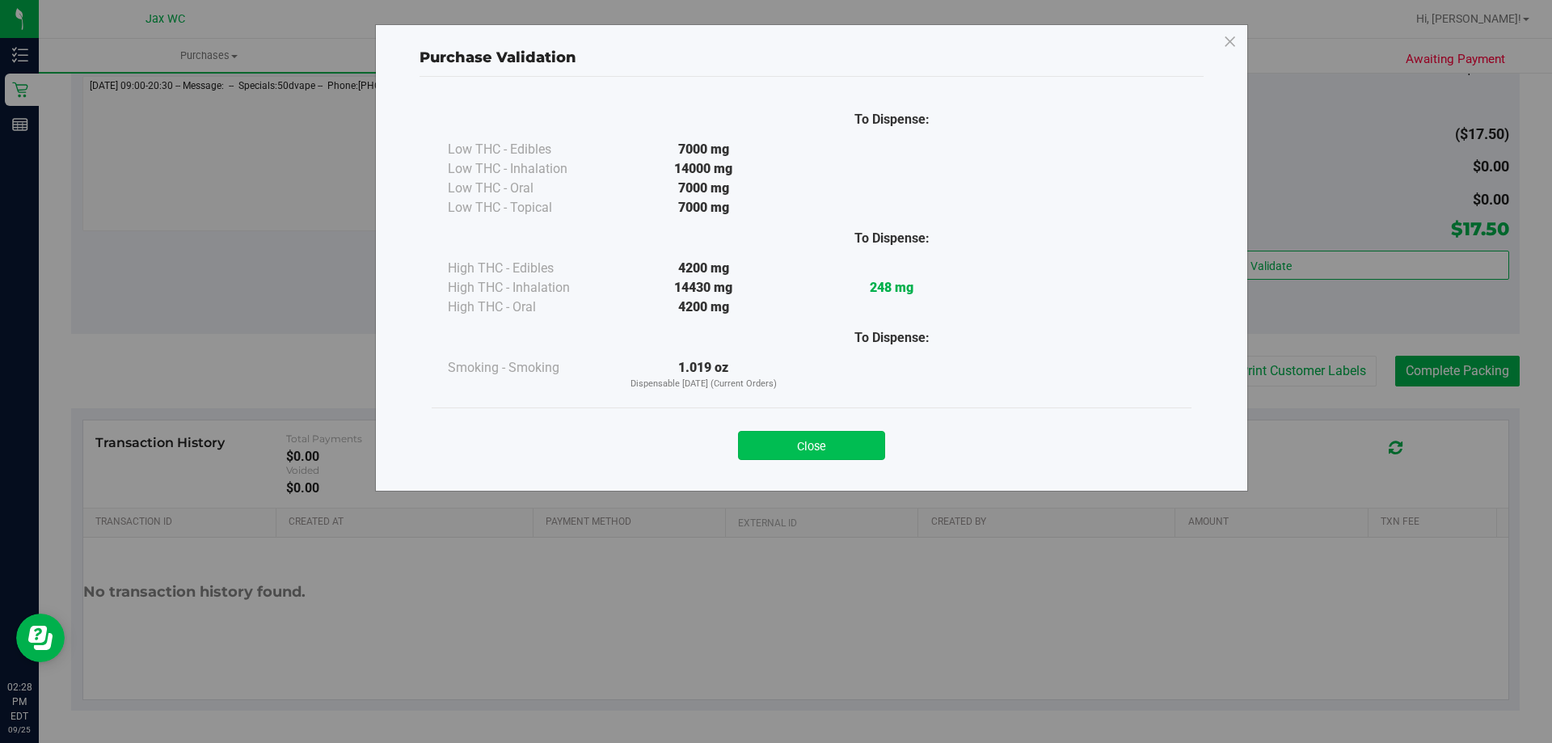
click at [812, 446] on button "Close" at bounding box center [811, 445] width 147 height 29
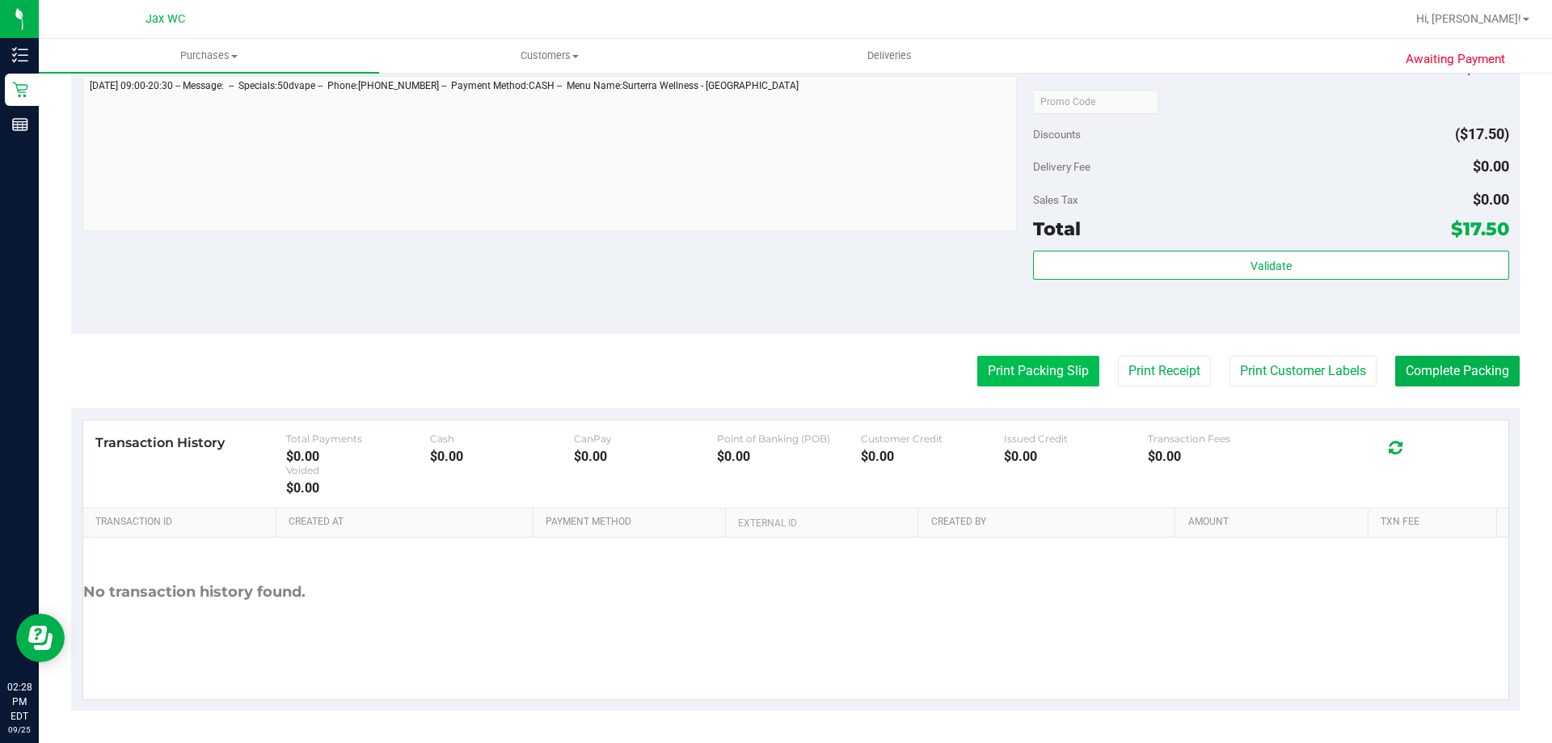
click at [998, 377] on button "Print Packing Slip" at bounding box center [1038, 371] width 122 height 31
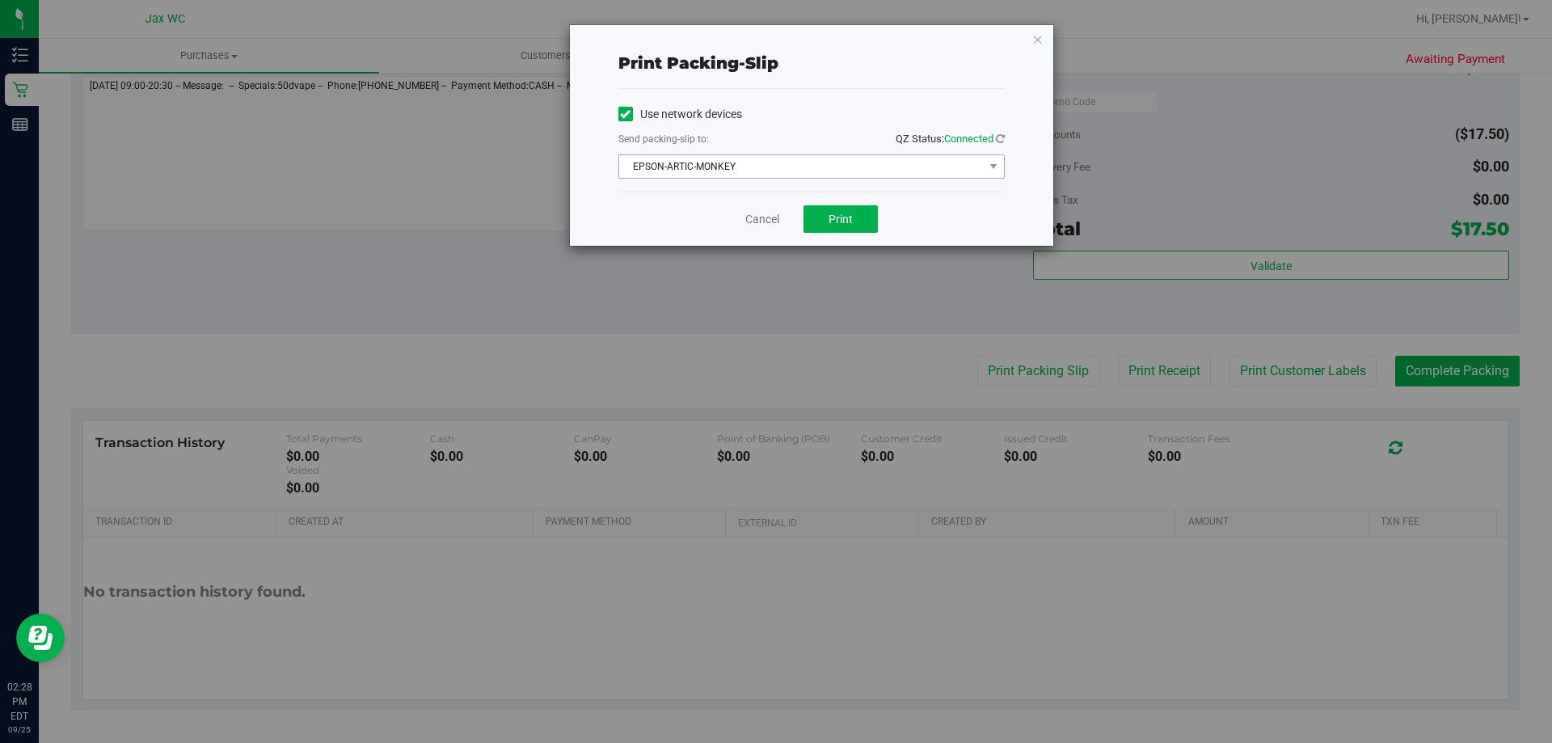
click at [766, 166] on span "EPSON-ARTIC-MONKEY" at bounding box center [801, 166] width 365 height 23
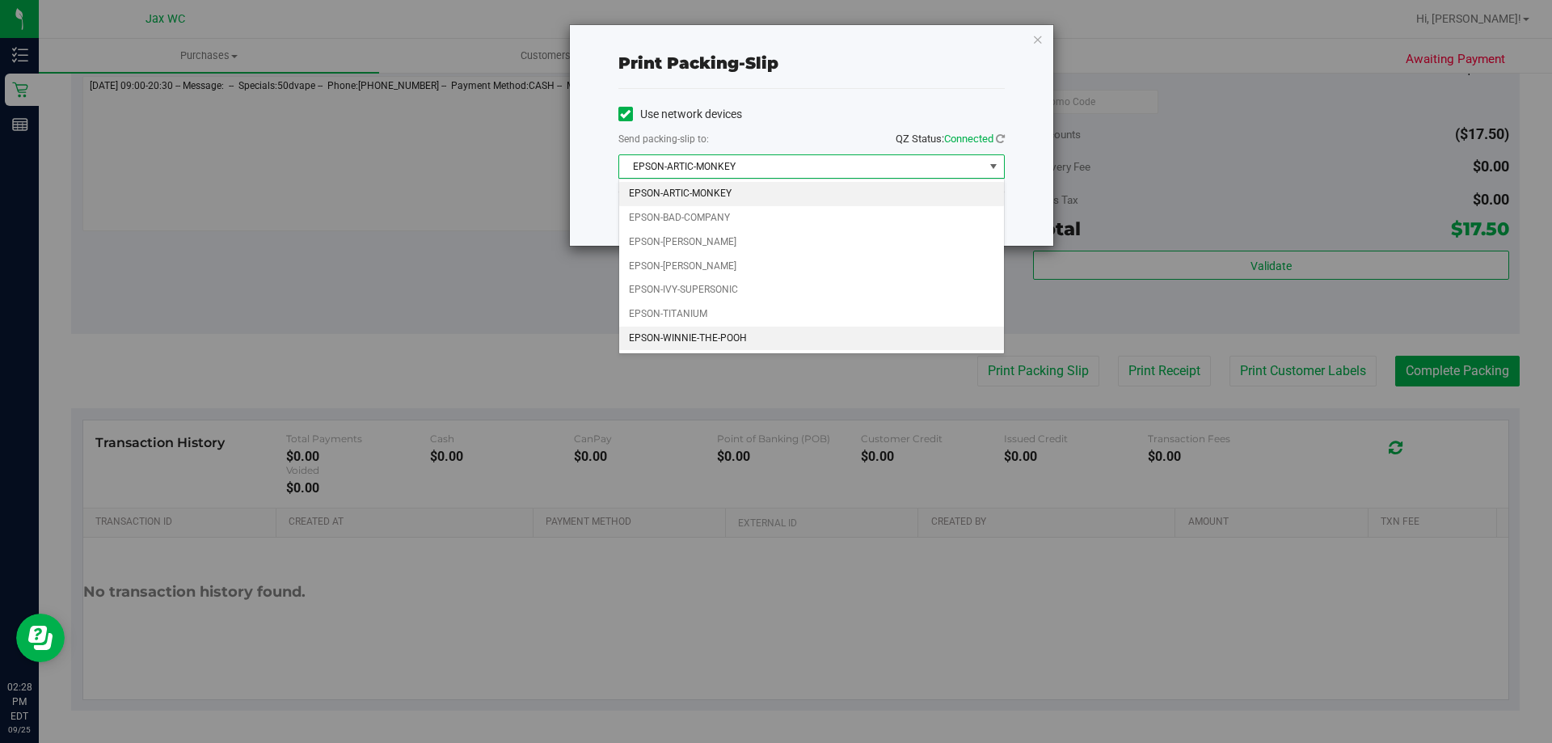
click at [701, 341] on li "EPSON-WINNIE-THE-POOH" at bounding box center [811, 339] width 385 height 24
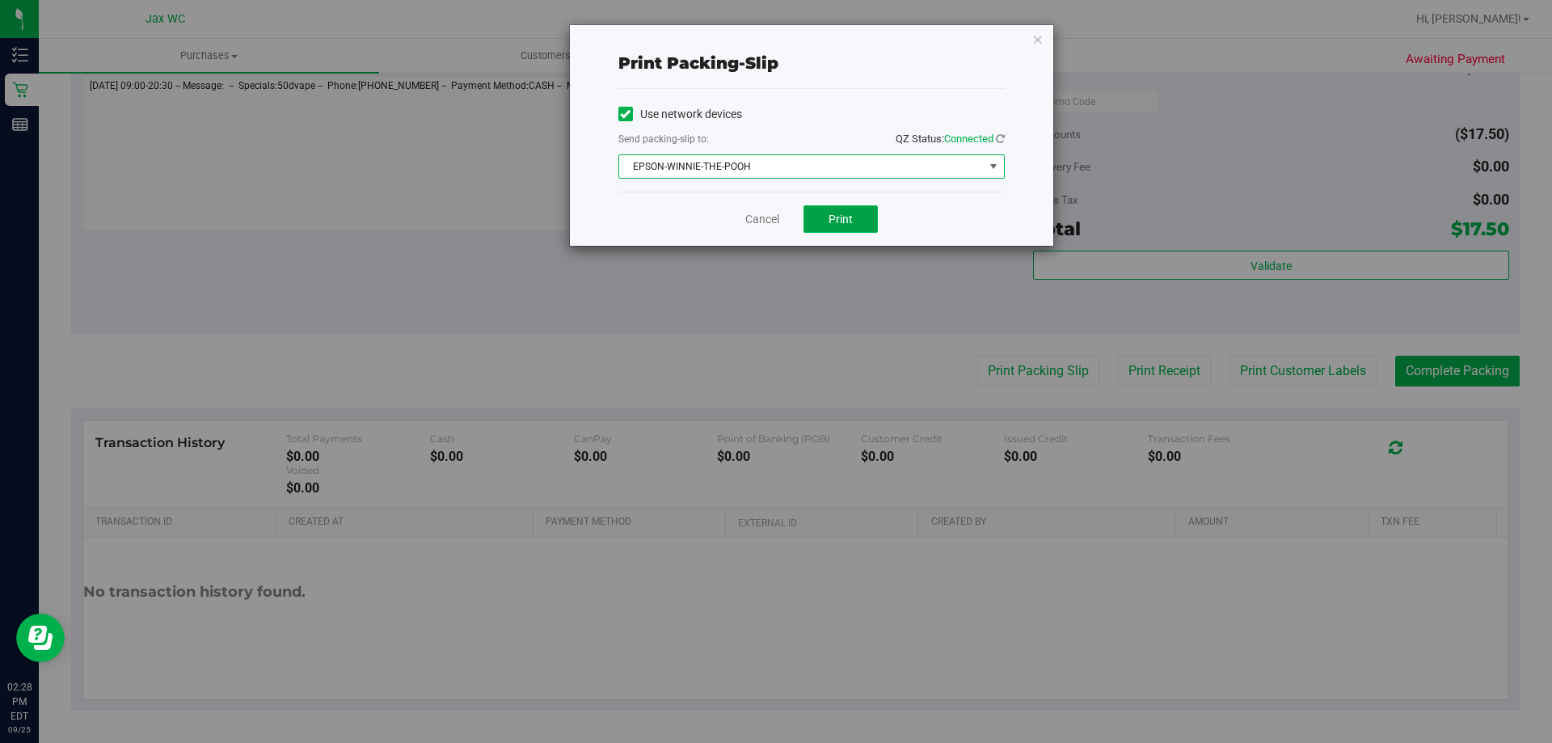
click at [847, 215] on span "Print" at bounding box center [841, 219] width 24 height 13
click at [767, 222] on link "Cancel" at bounding box center [762, 219] width 34 height 17
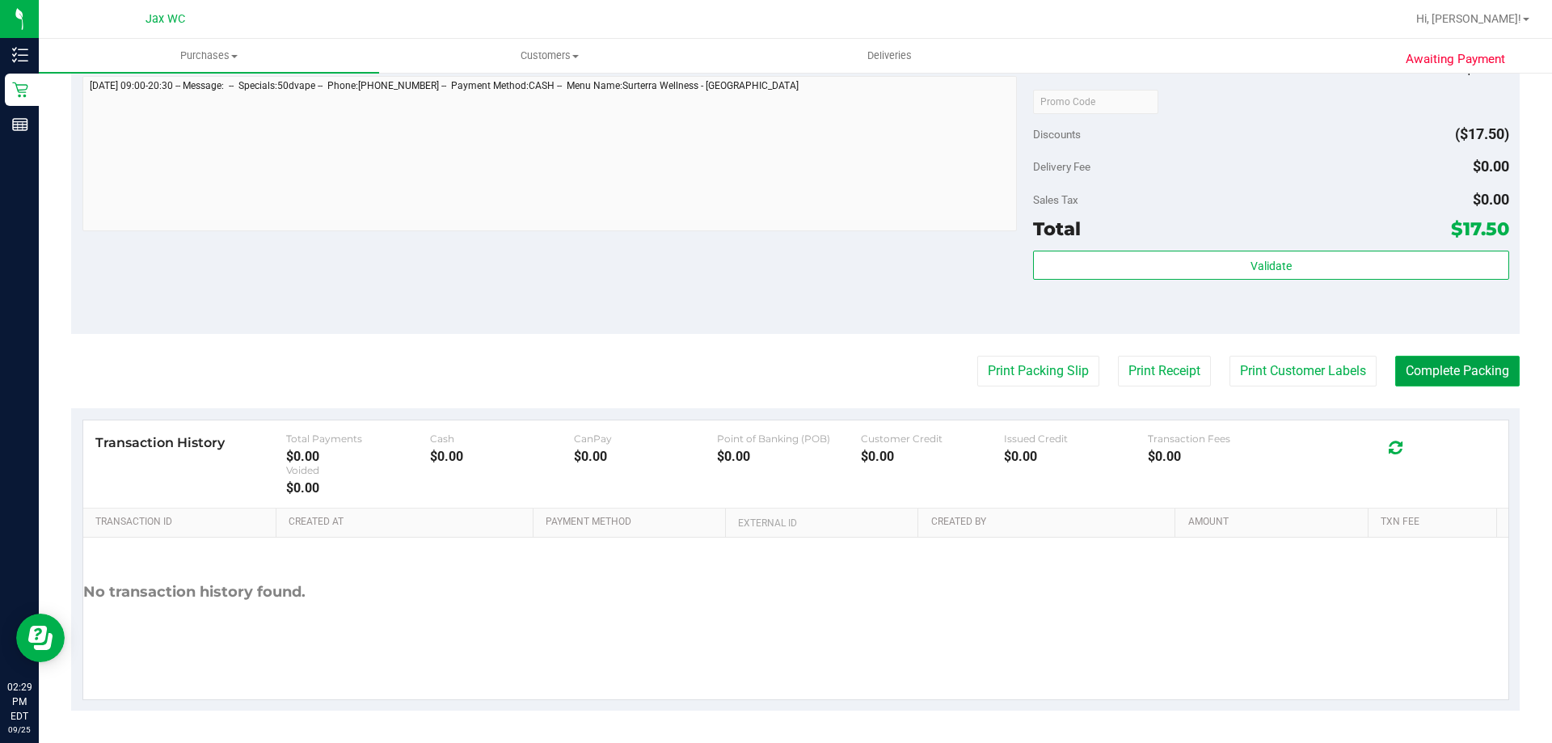
click at [1471, 359] on button "Complete Packing" at bounding box center [1457, 371] width 124 height 31
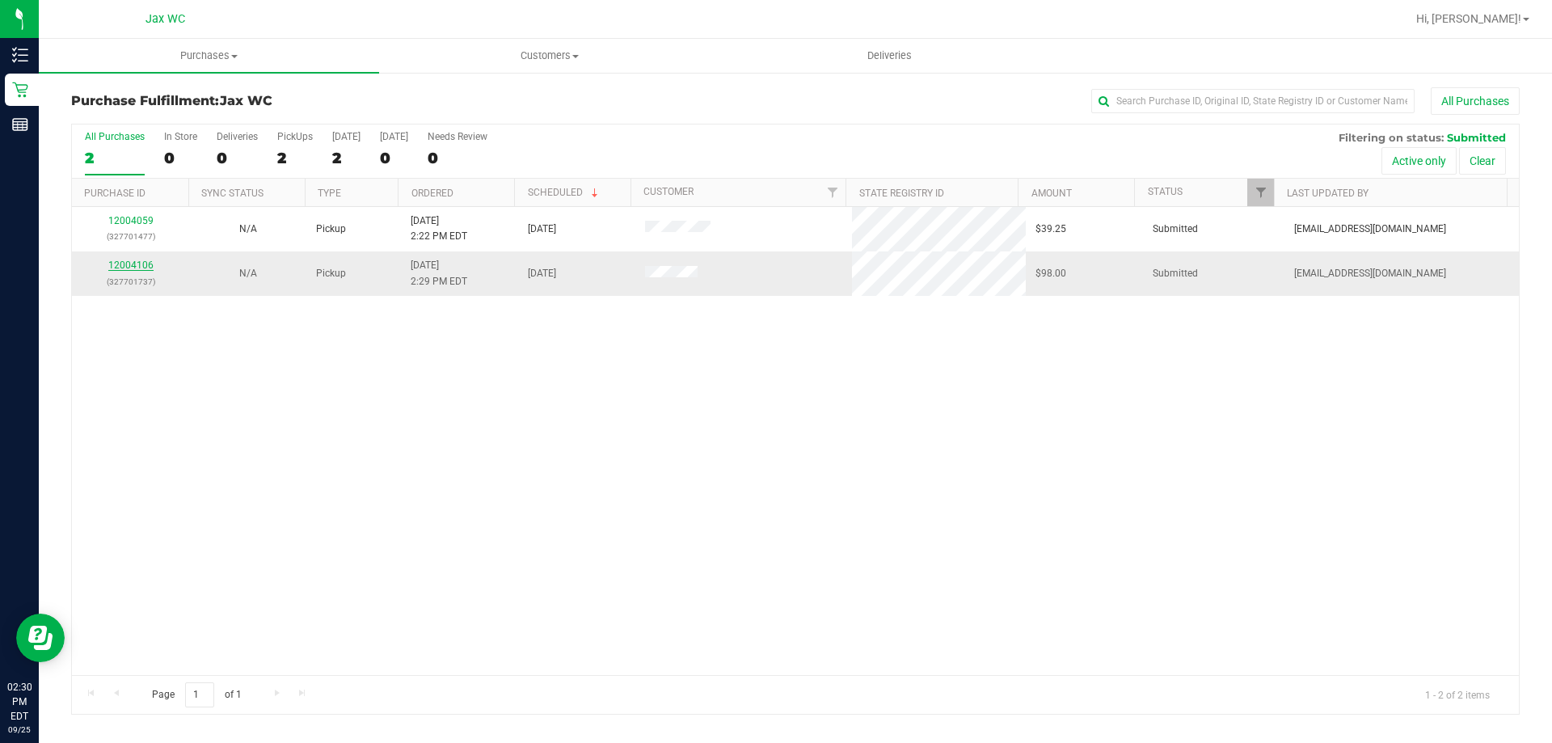
click at [140, 262] on link "12004106" at bounding box center [130, 265] width 45 height 11
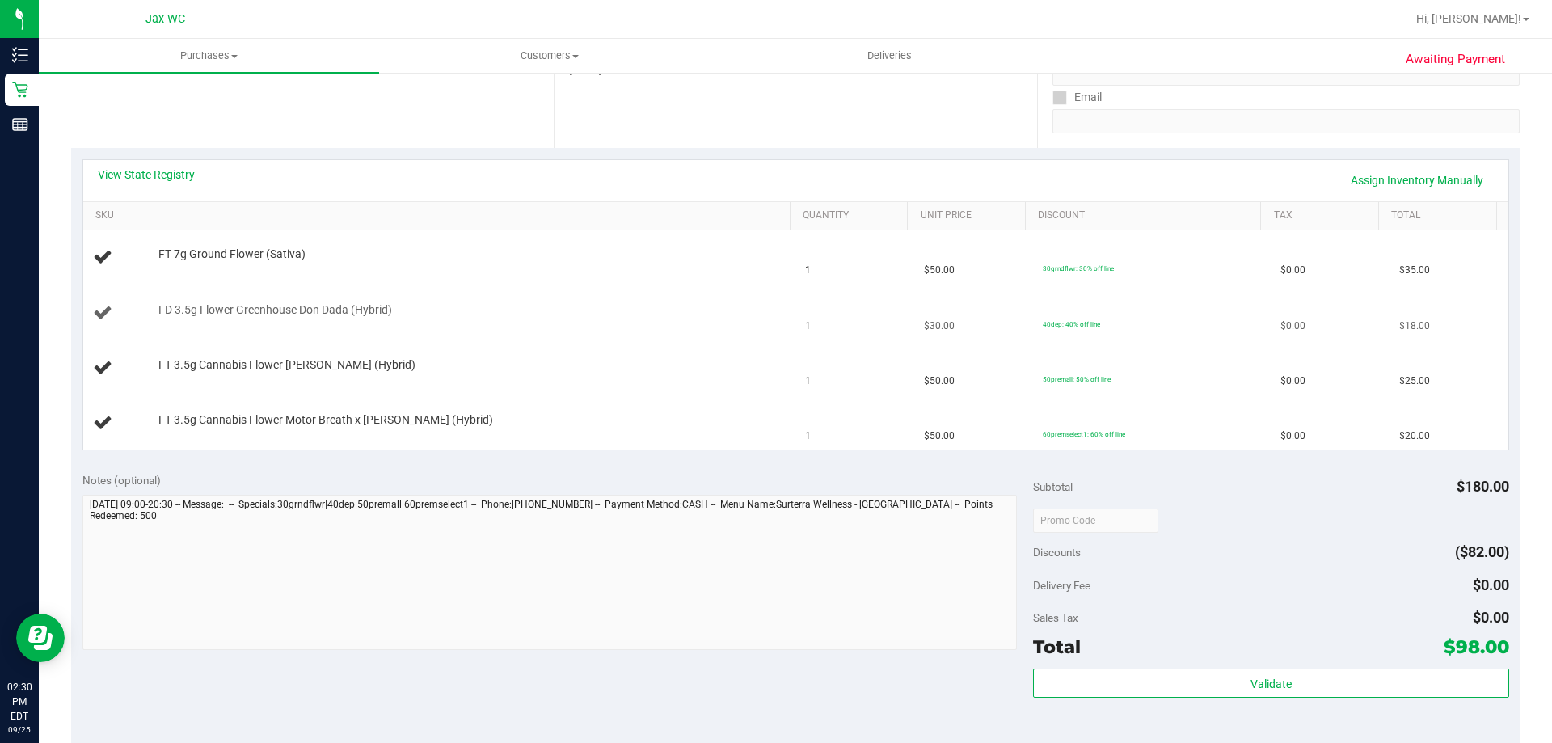
scroll to position [323, 0]
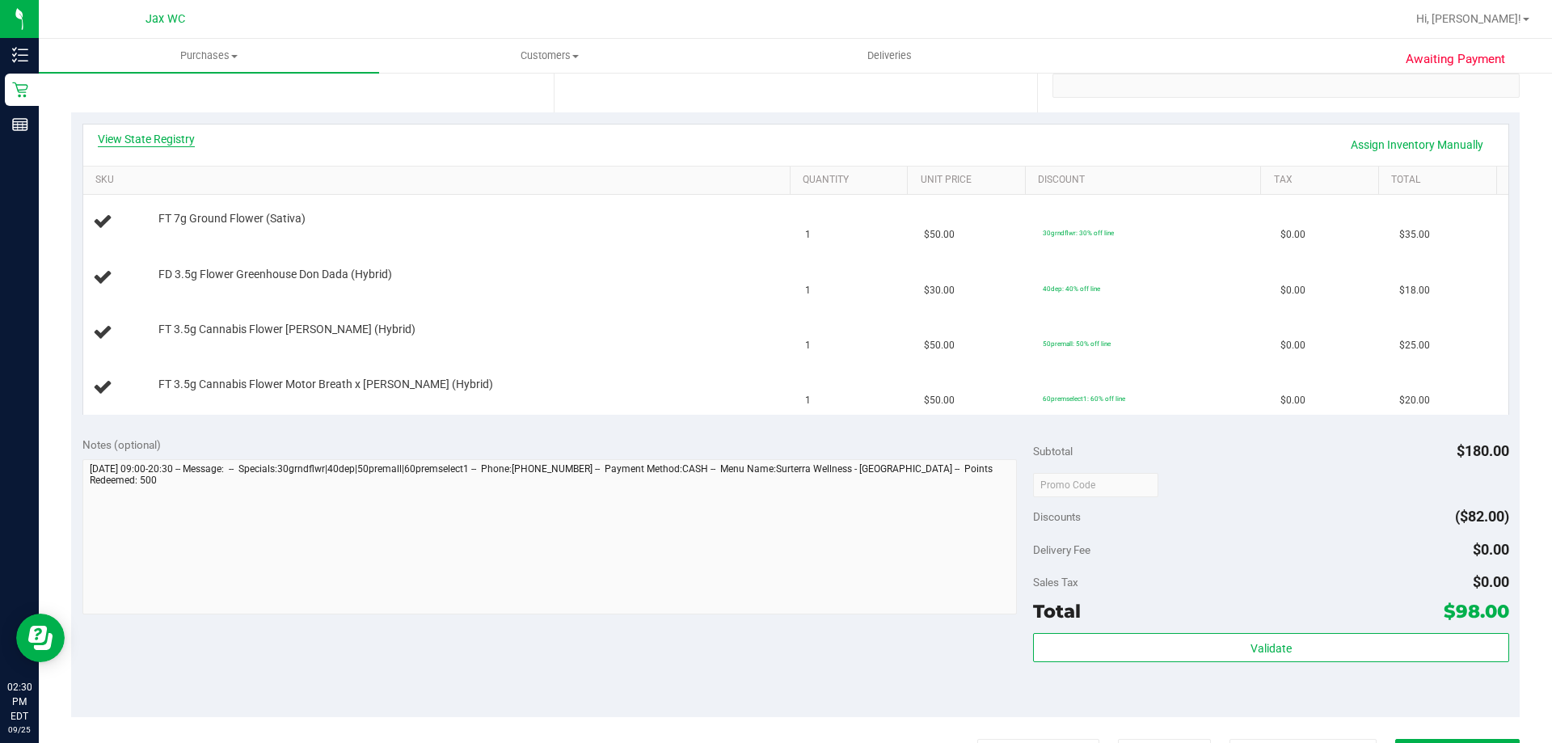
click at [146, 136] on link "View State Registry" at bounding box center [146, 139] width 97 height 16
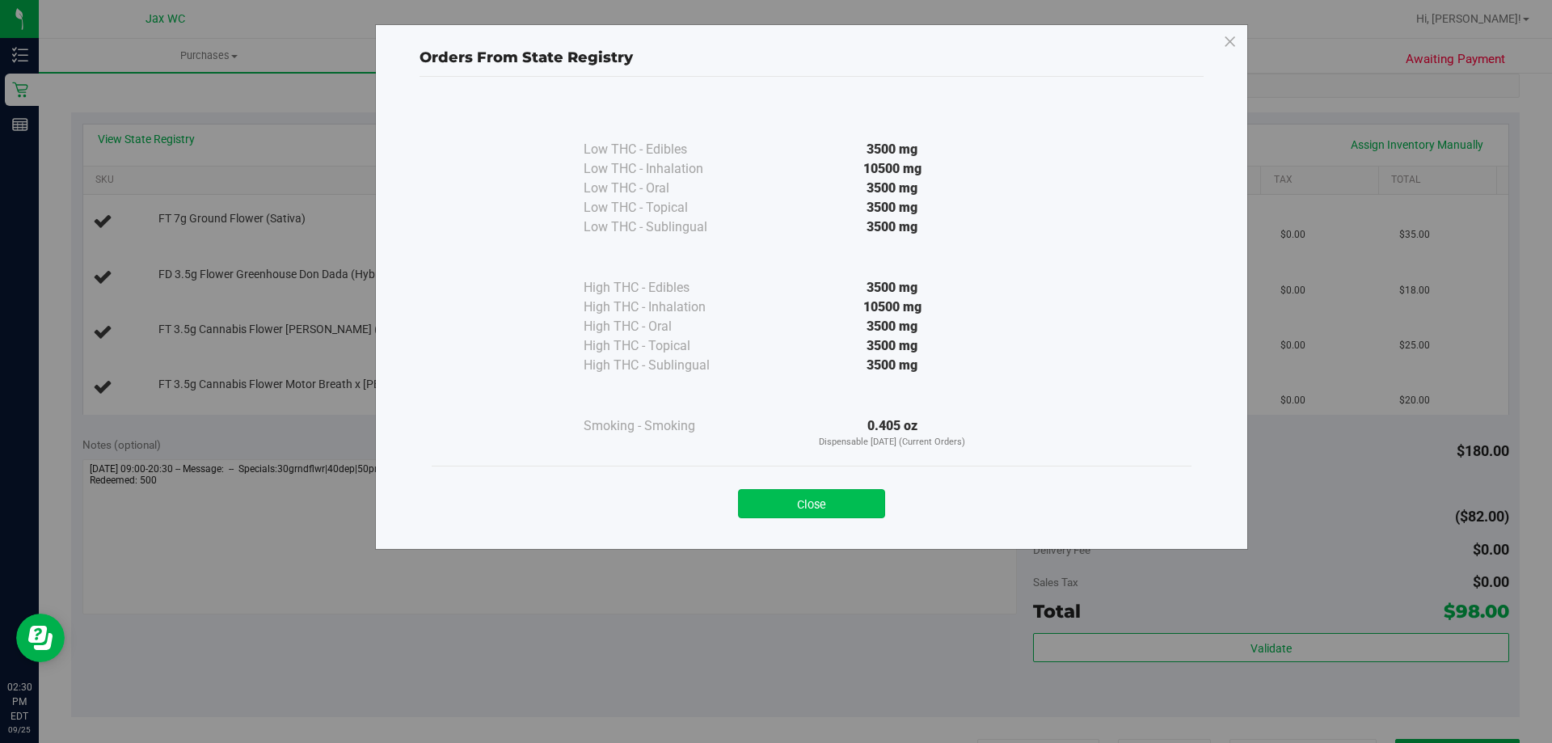
click at [804, 499] on button "Close" at bounding box center [811, 503] width 147 height 29
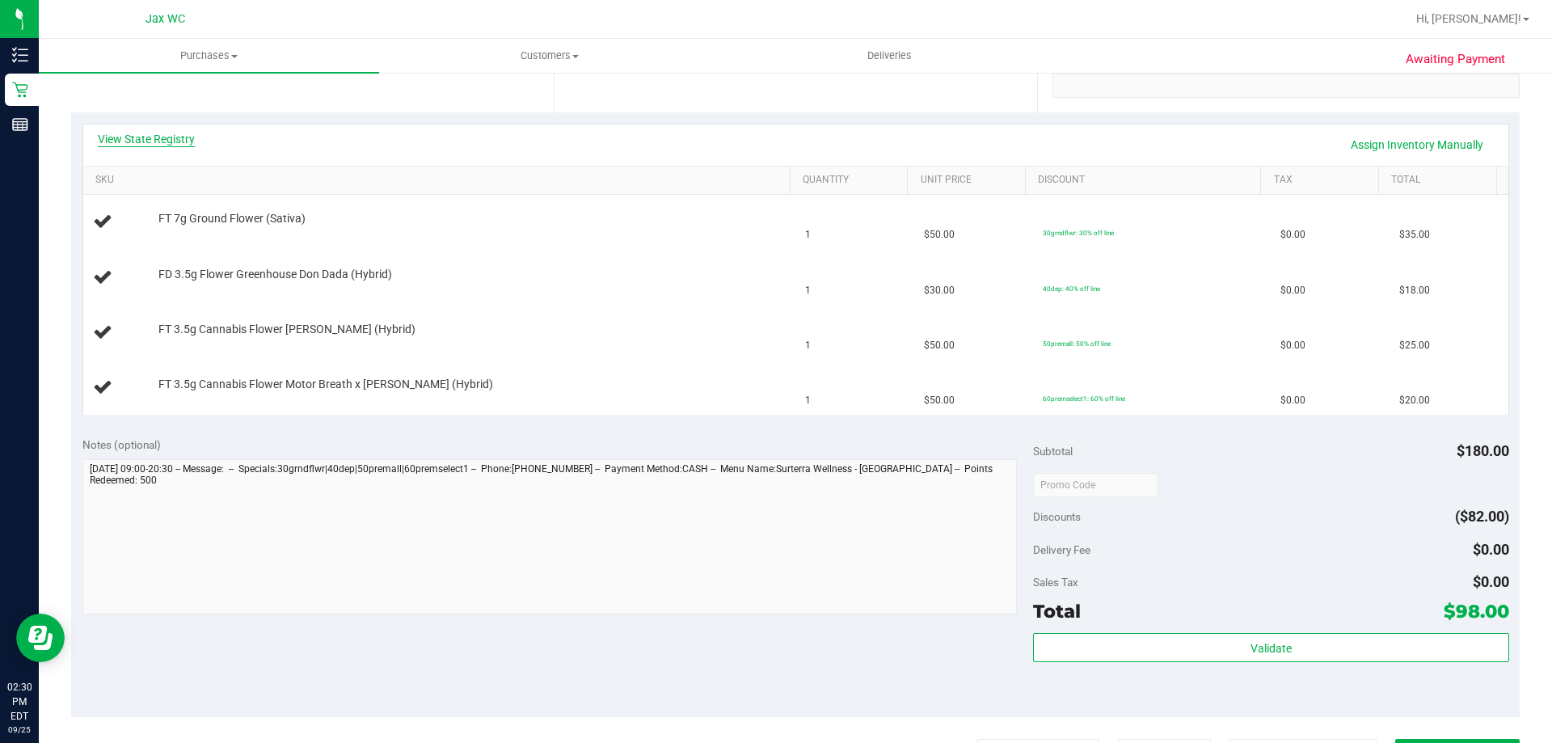
click at [158, 137] on link "View State Registry" at bounding box center [146, 139] width 97 height 16
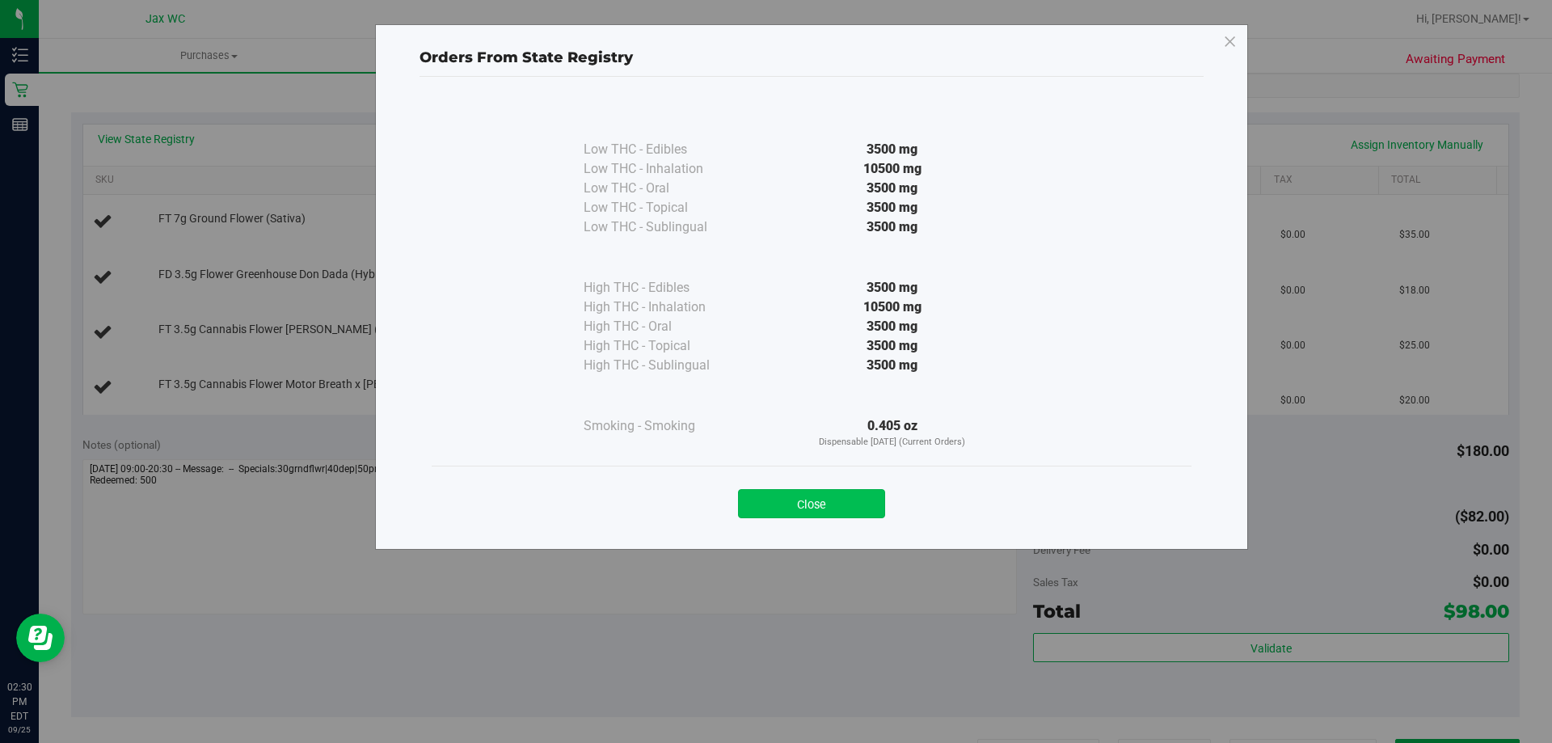
click at [812, 500] on button "Close" at bounding box center [811, 503] width 147 height 29
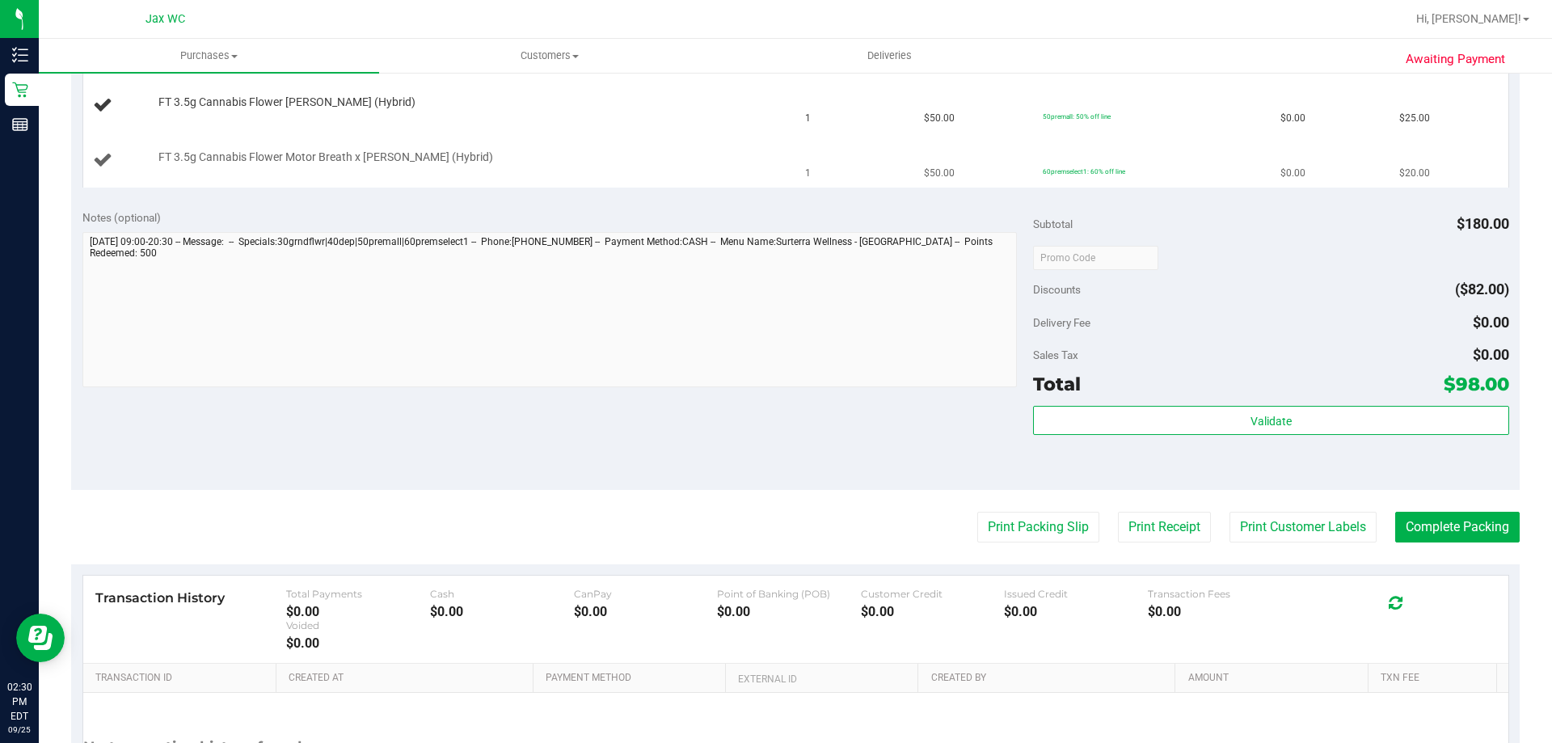
scroll to position [647, 0]
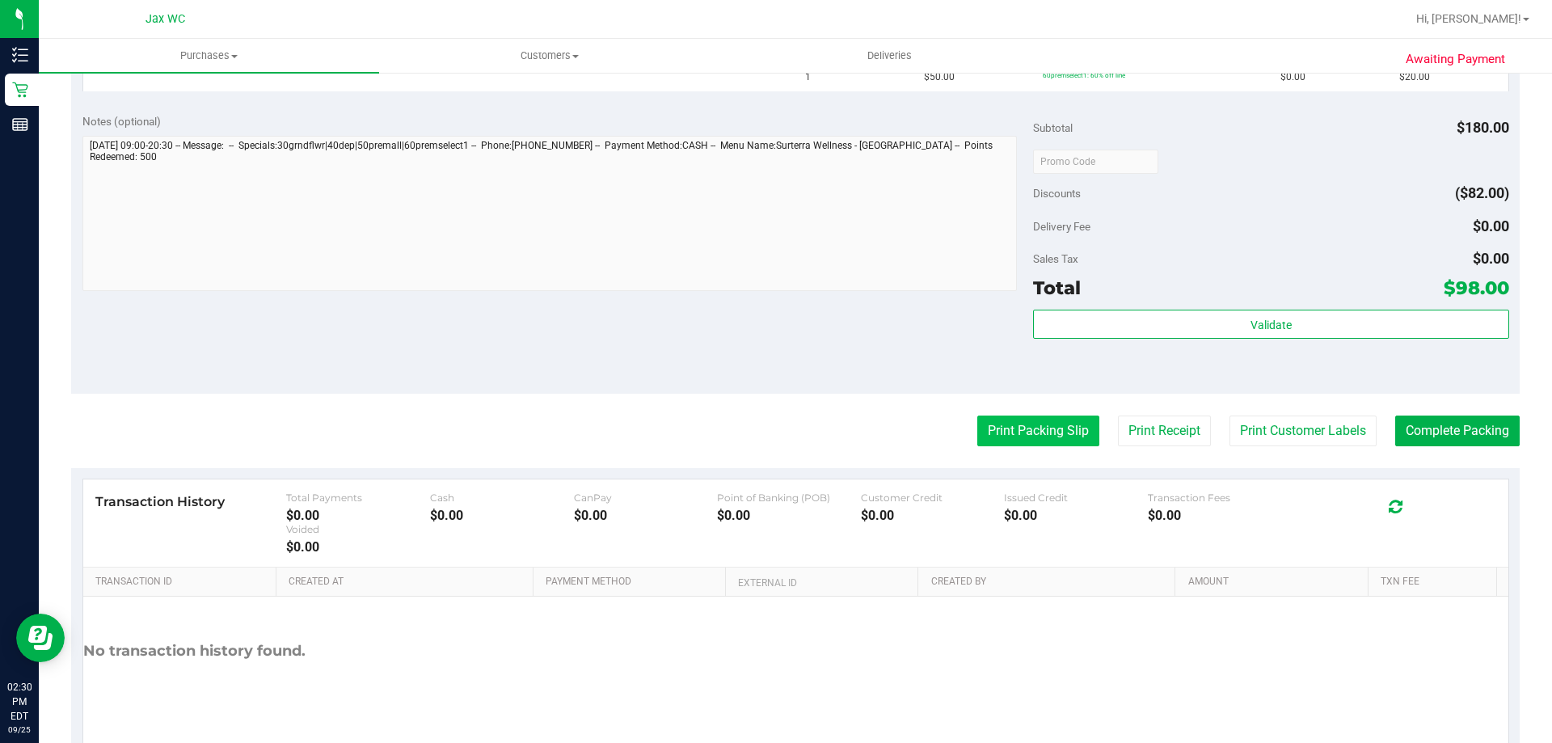
click at [1020, 428] on button "Print Packing Slip" at bounding box center [1038, 431] width 122 height 31
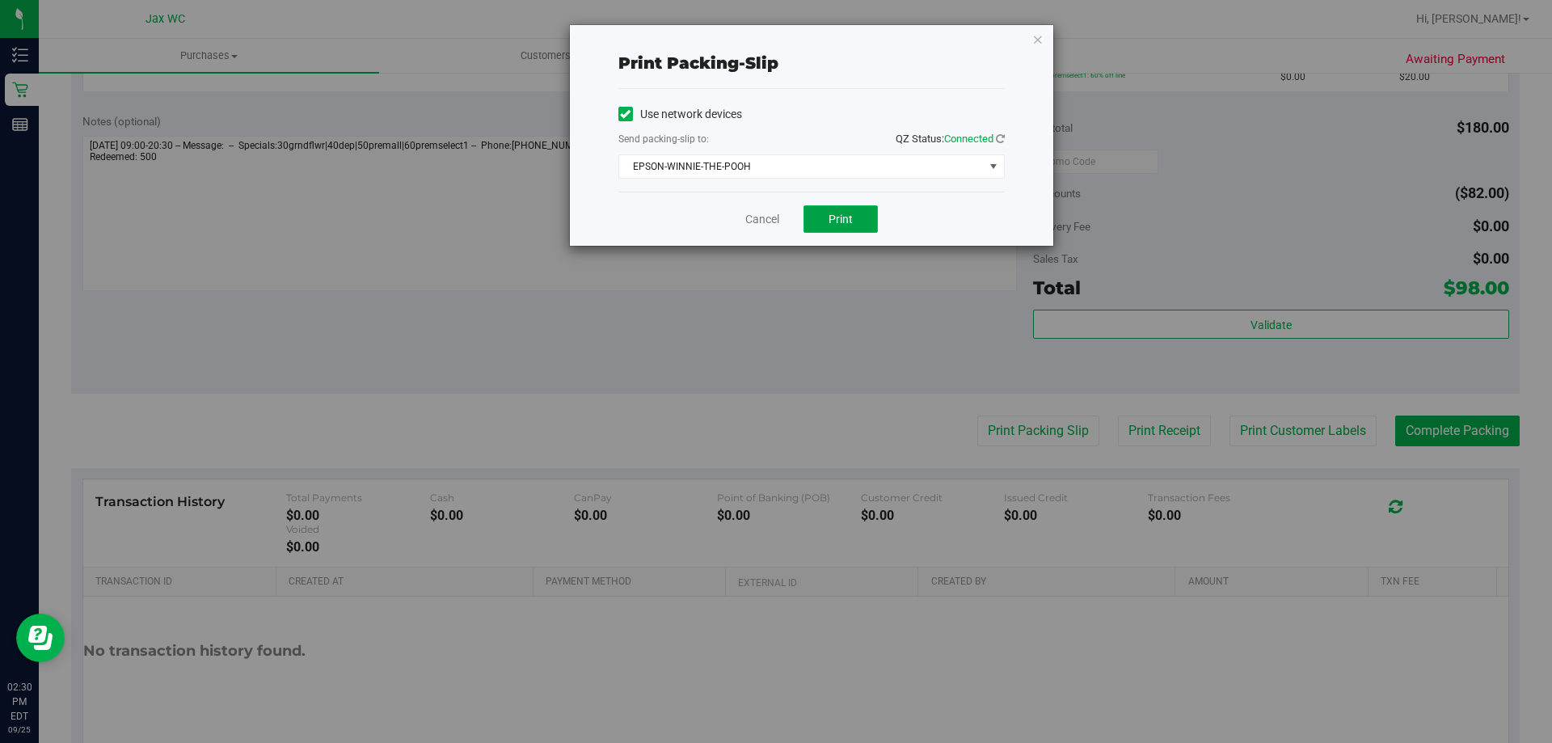
click at [859, 219] on button "Print" at bounding box center [841, 218] width 74 height 27
click at [771, 214] on link "Cancel" at bounding box center [762, 219] width 34 height 17
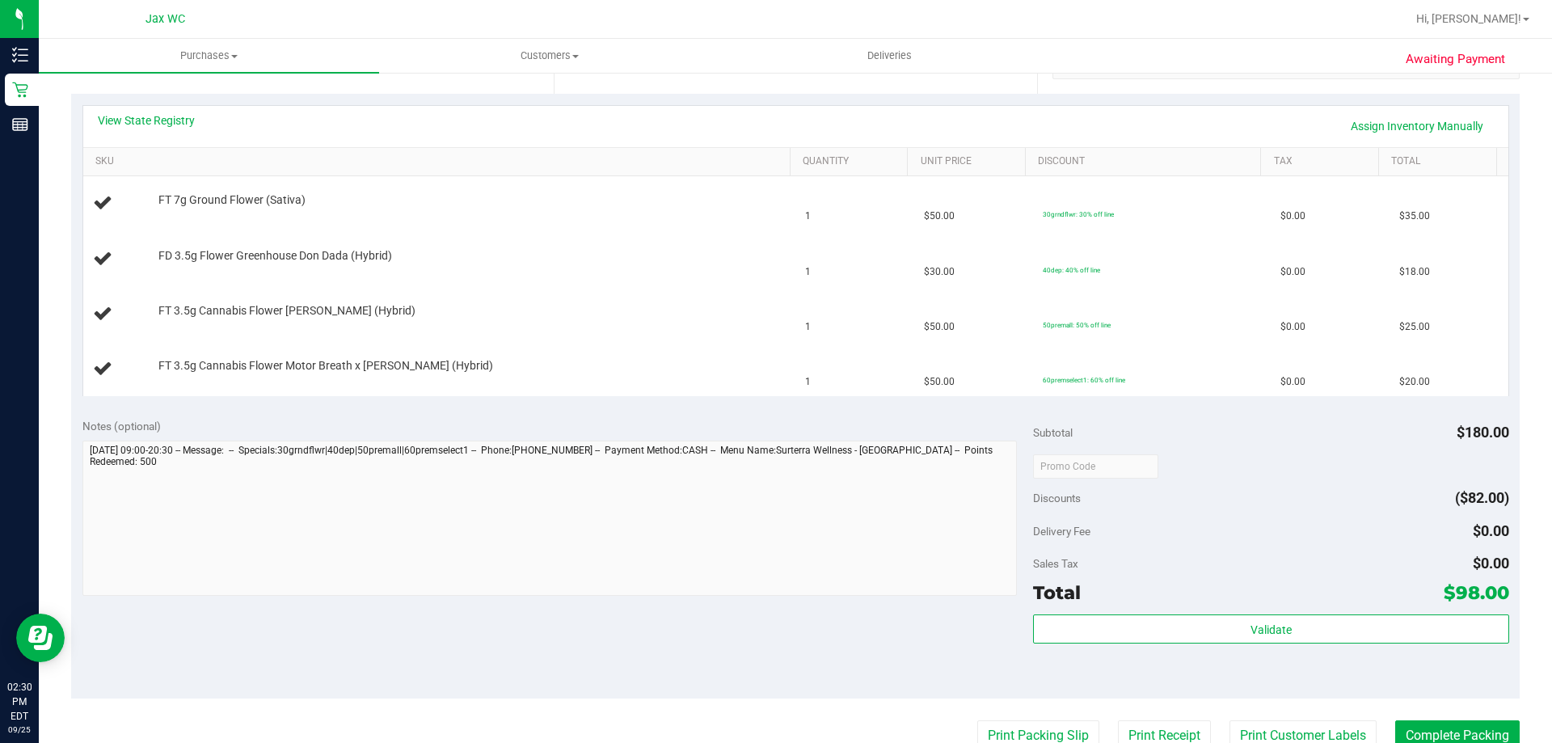
scroll to position [162, 0]
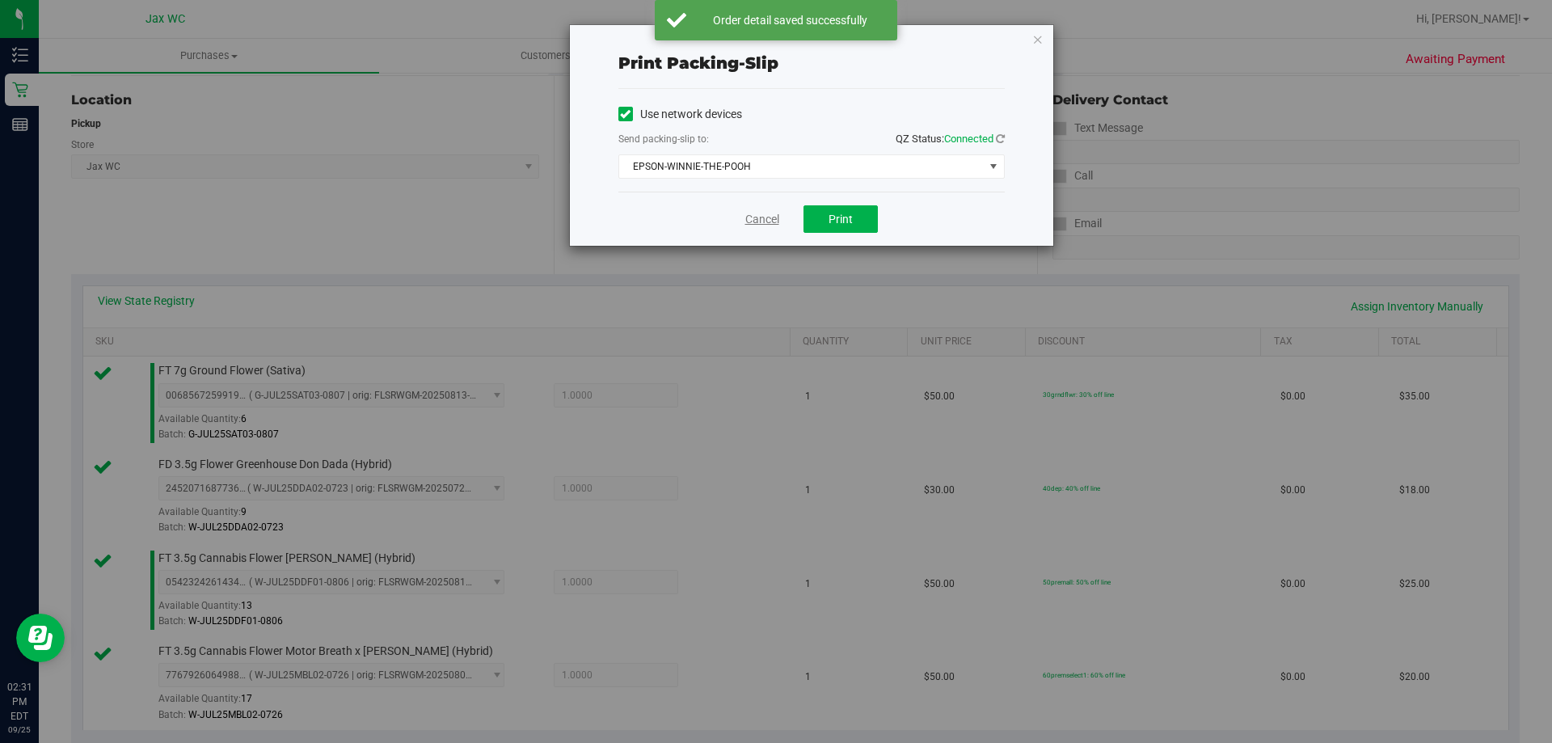
click at [763, 217] on link "Cancel" at bounding box center [762, 219] width 34 height 17
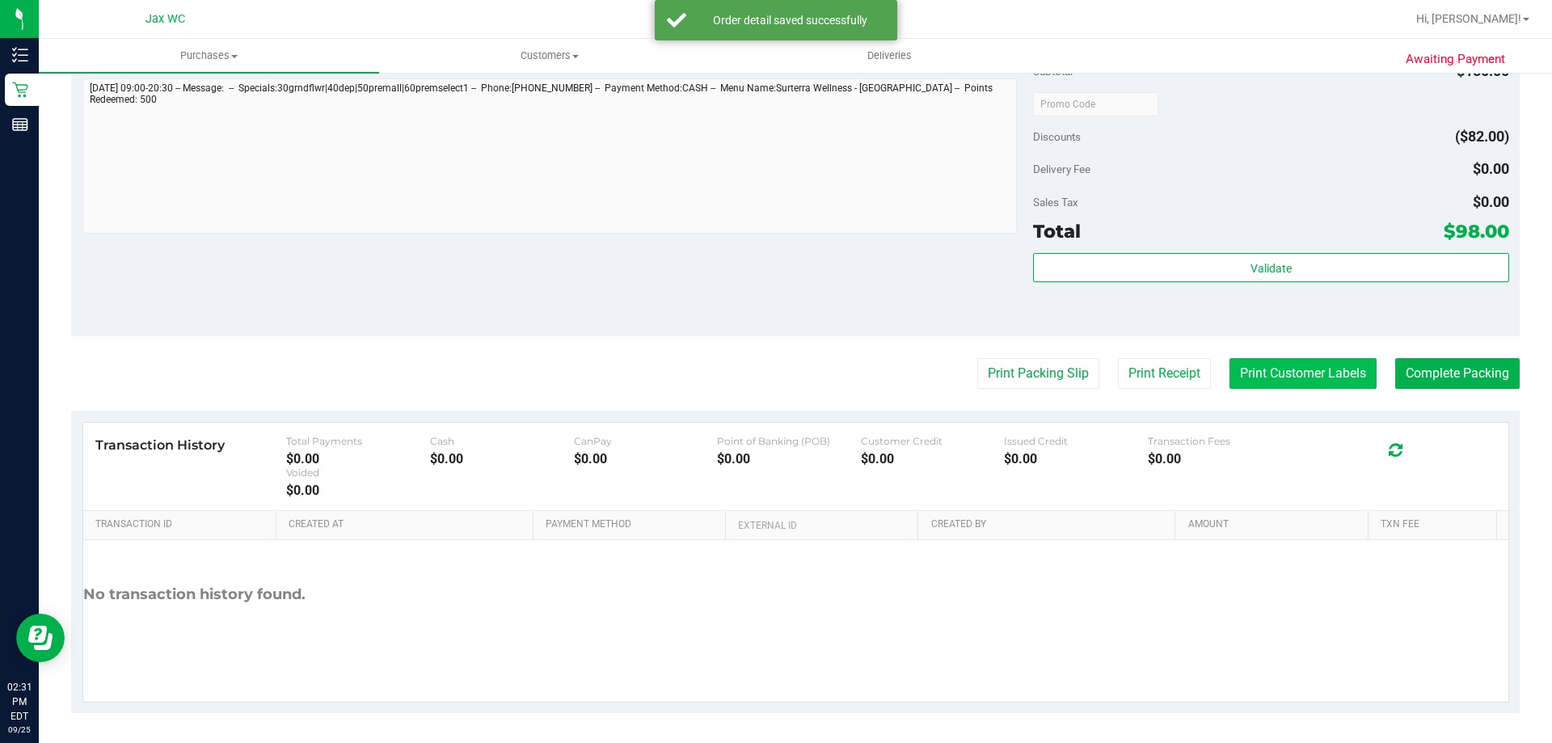
scroll to position [859, 0]
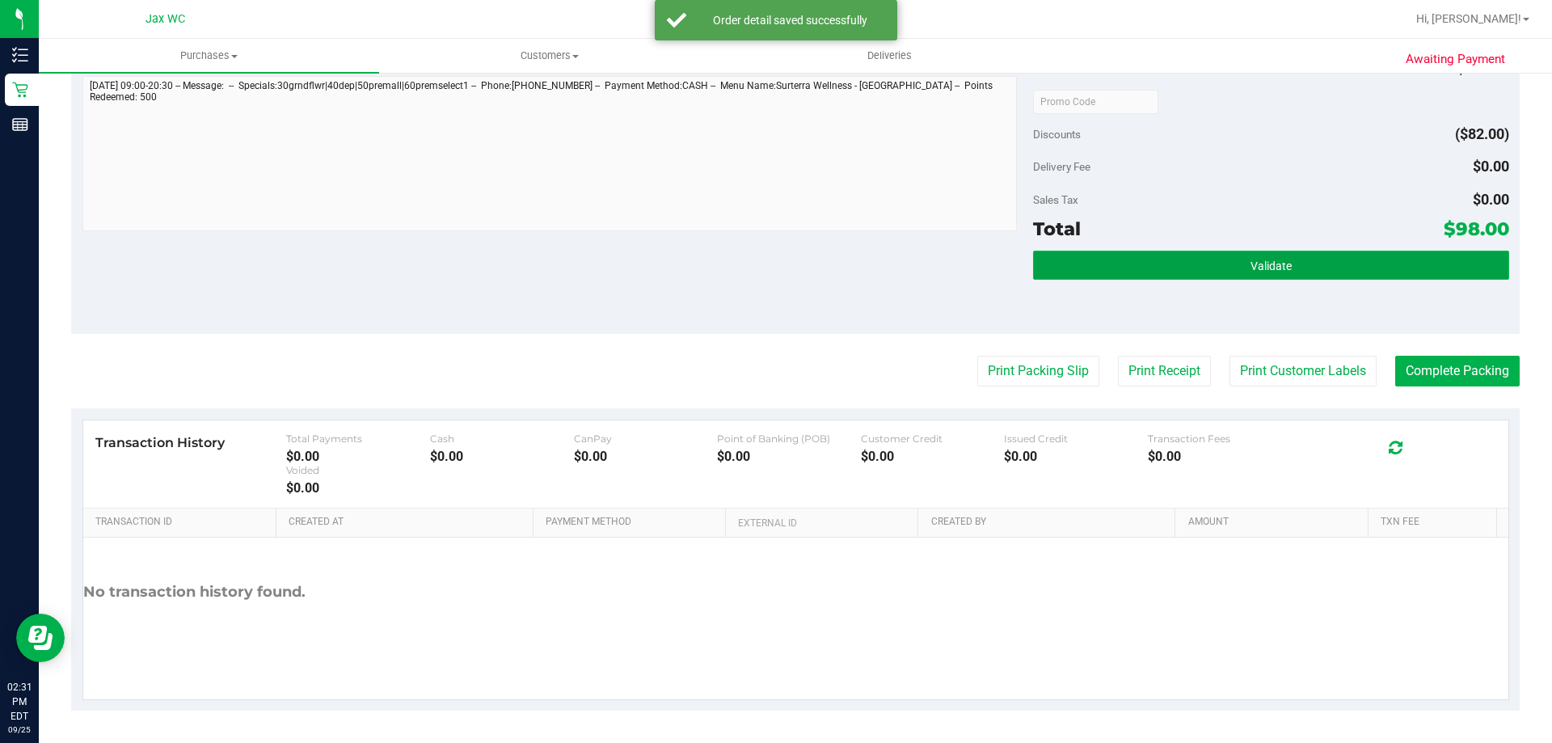
click at [1259, 260] on span "Validate" at bounding box center [1271, 266] width 41 height 13
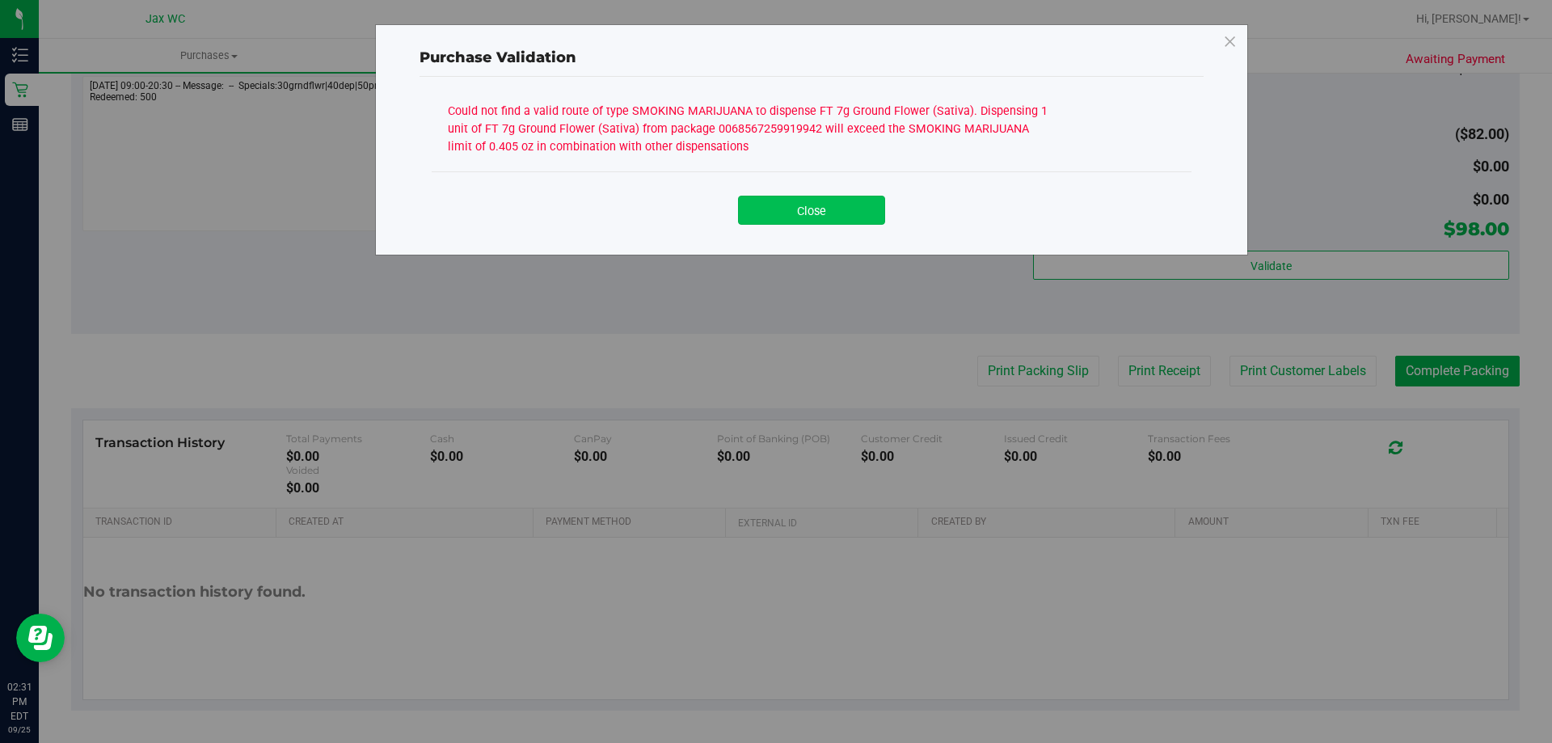
click at [808, 214] on button "Close" at bounding box center [811, 210] width 147 height 29
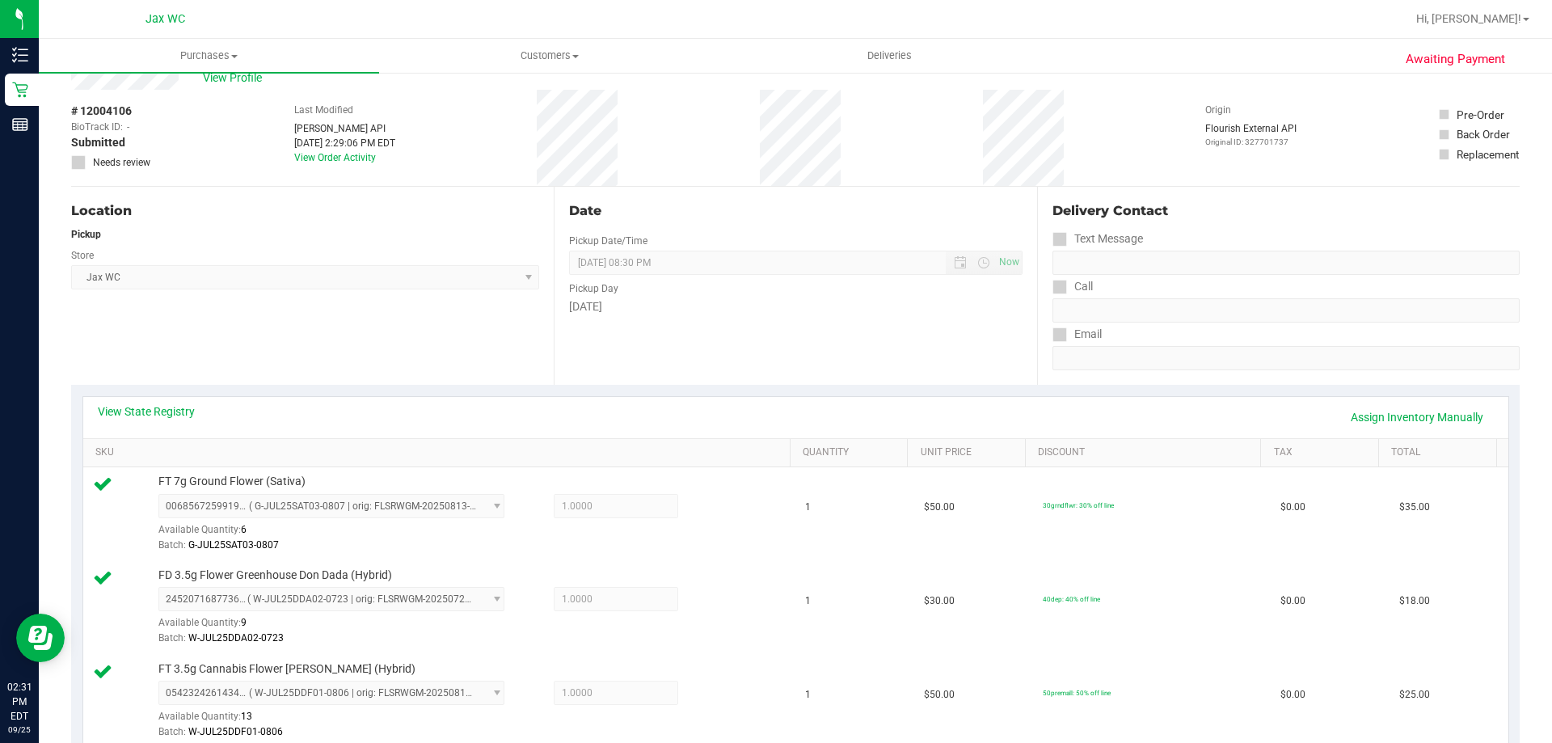
scroll to position [0, 0]
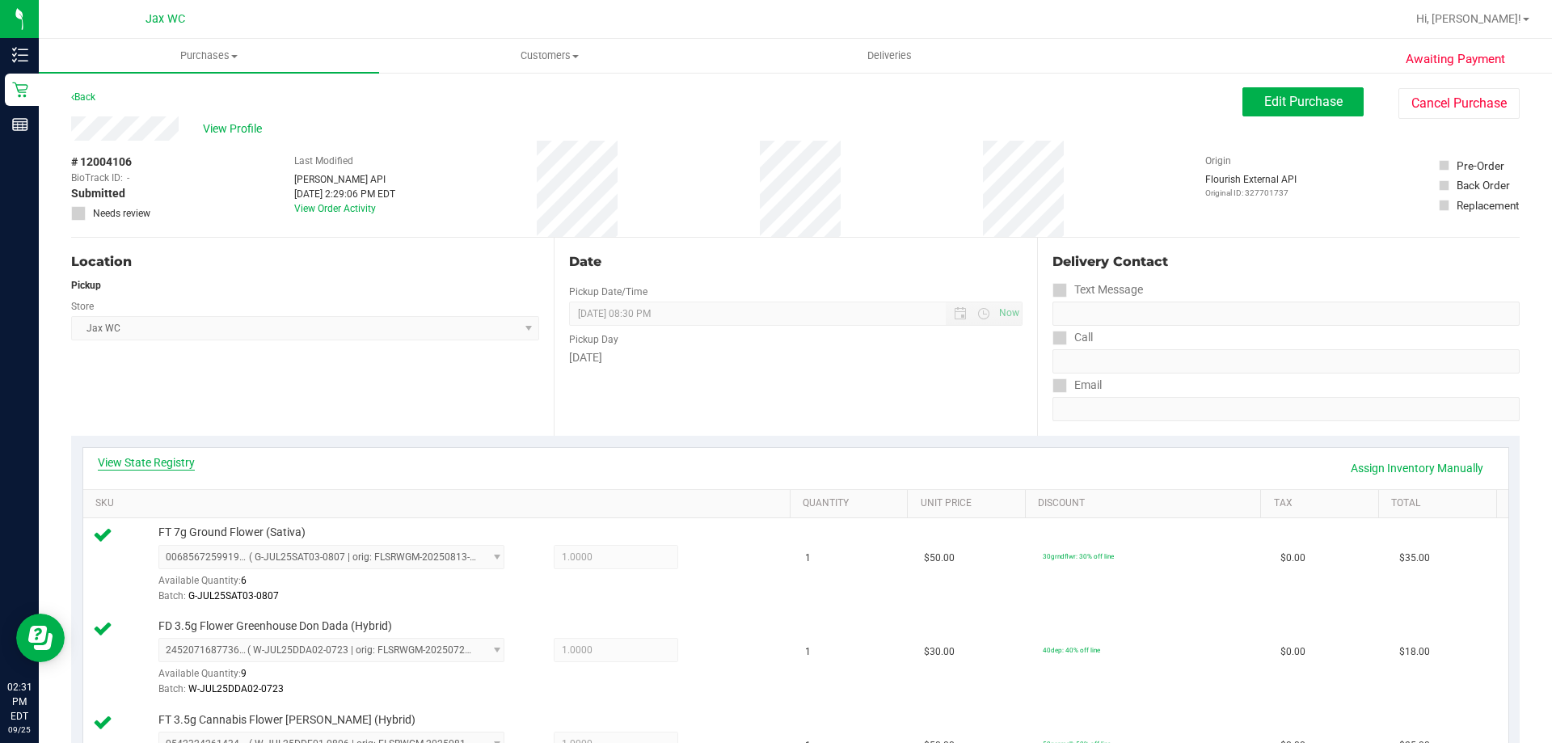
click at [177, 469] on link "View State Registry" at bounding box center [146, 462] width 97 height 16
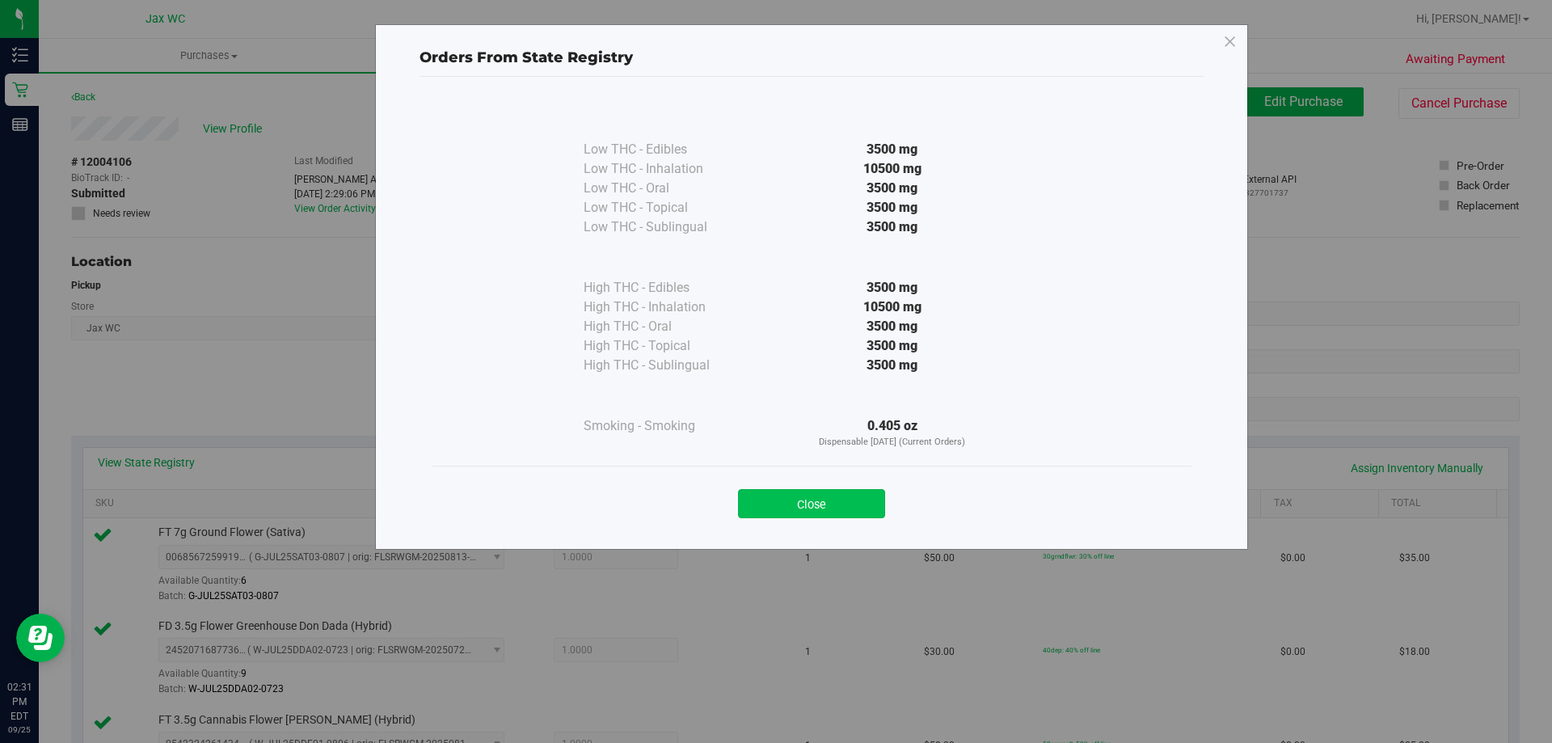
click at [829, 504] on button "Close" at bounding box center [811, 503] width 147 height 29
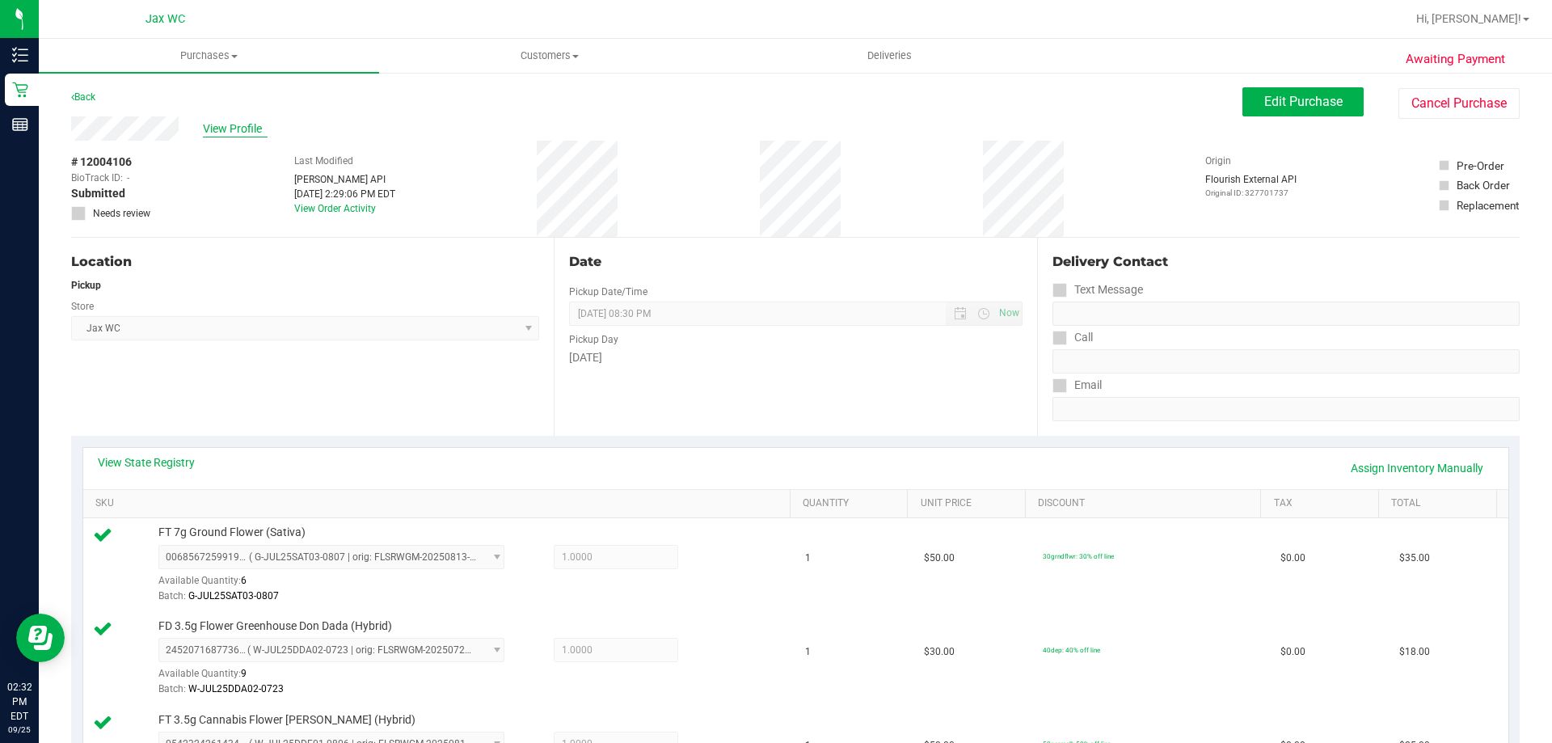
click at [228, 137] on span "View Profile" at bounding box center [235, 128] width 65 height 17
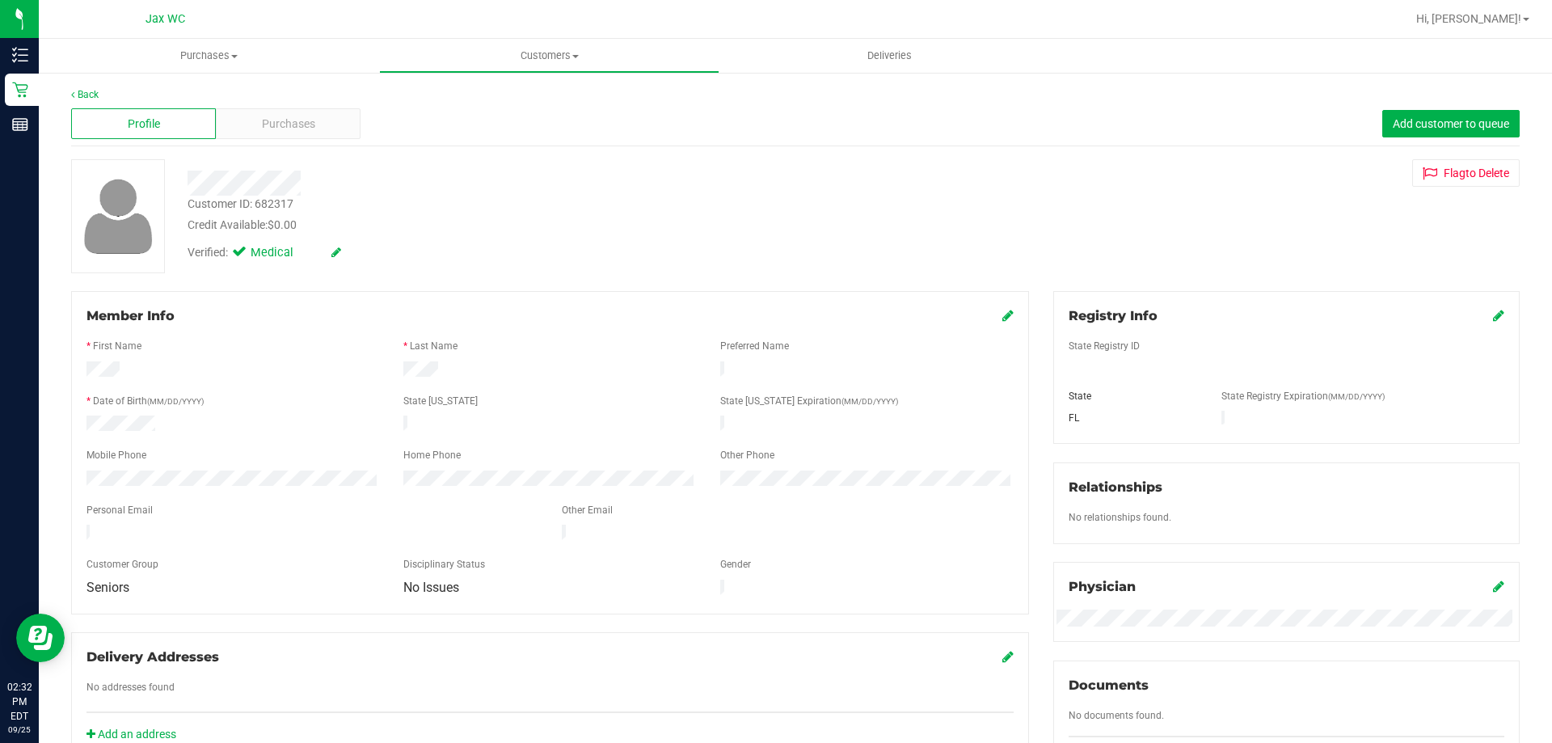
click at [281, 203] on div "Customer ID: 682317" at bounding box center [241, 204] width 106 height 17
copy div "Customer ID: 682317"
click at [91, 94] on link "Back" at bounding box center [84, 94] width 27 height 11
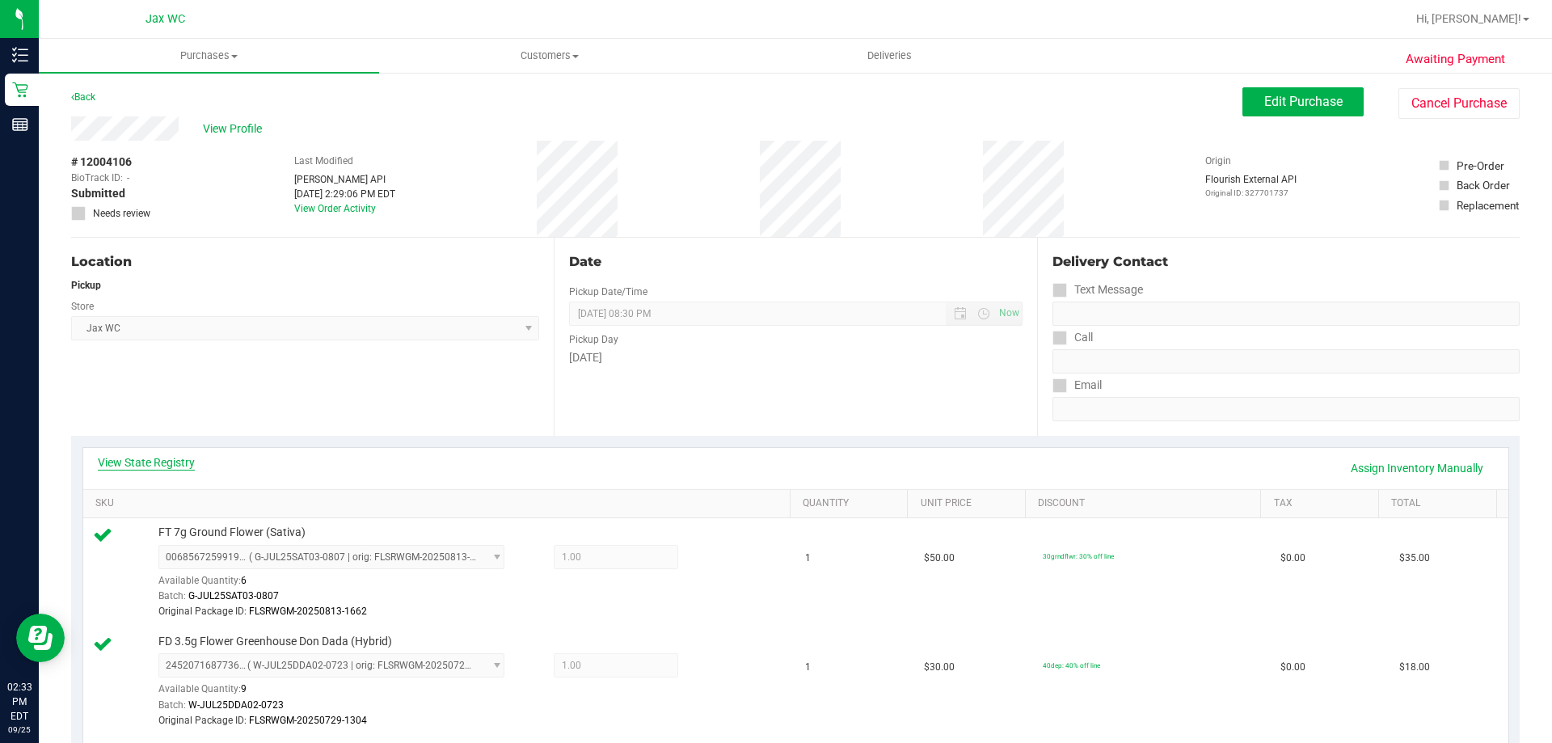
click at [159, 463] on link "View State Registry" at bounding box center [146, 462] width 97 height 16
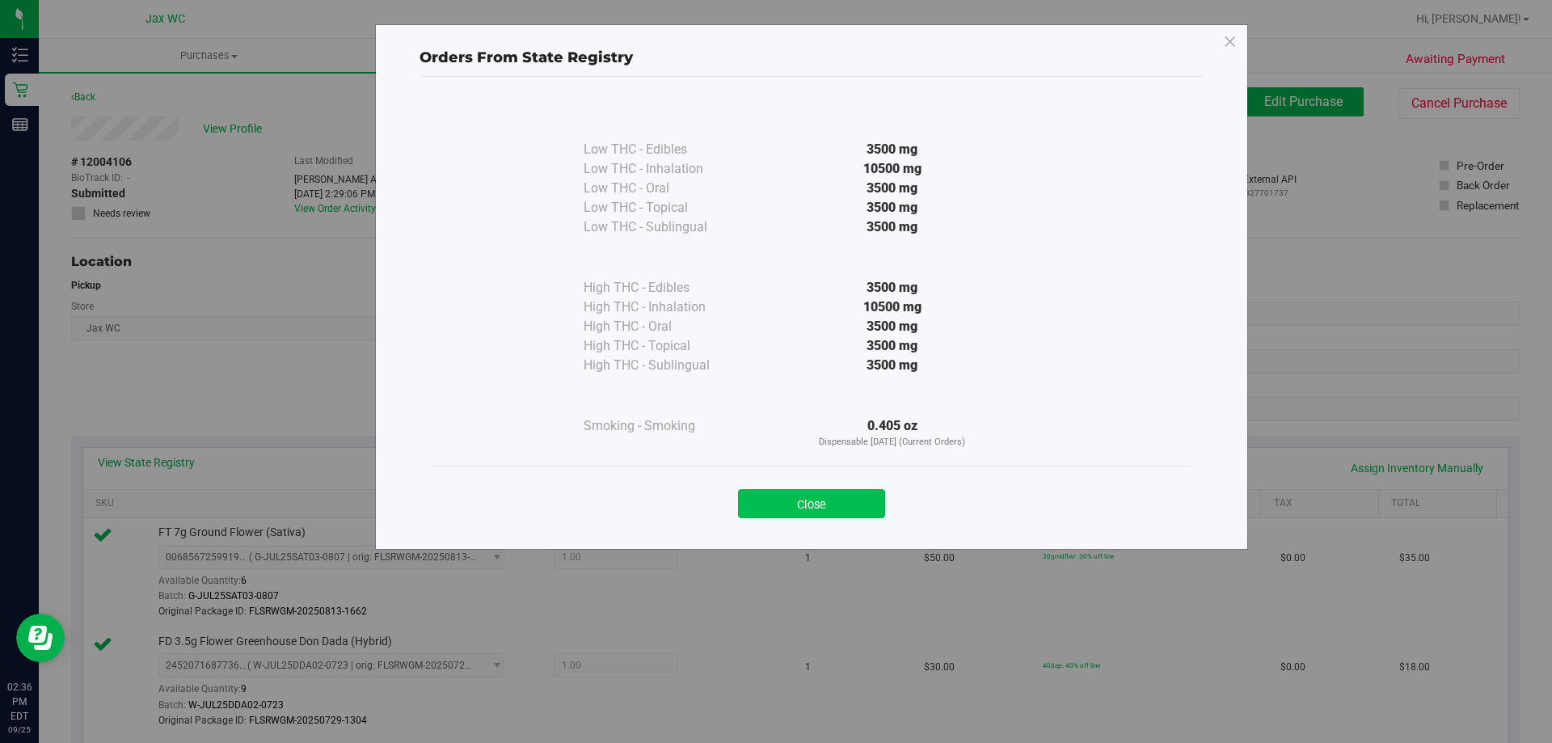
click at [823, 503] on button "Close" at bounding box center [811, 503] width 147 height 29
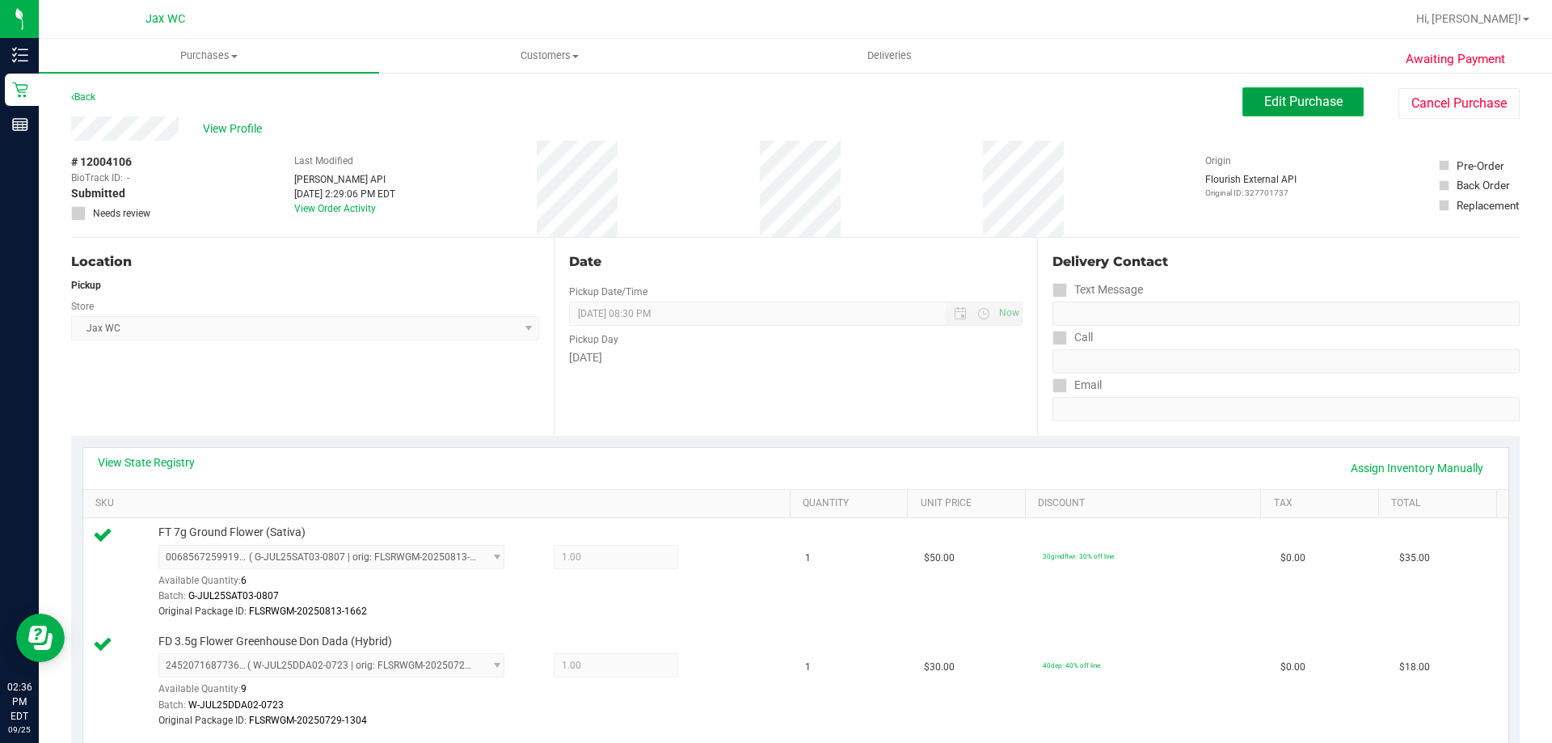
click at [1303, 104] on span "Edit Purchase" at bounding box center [1303, 101] width 78 height 15
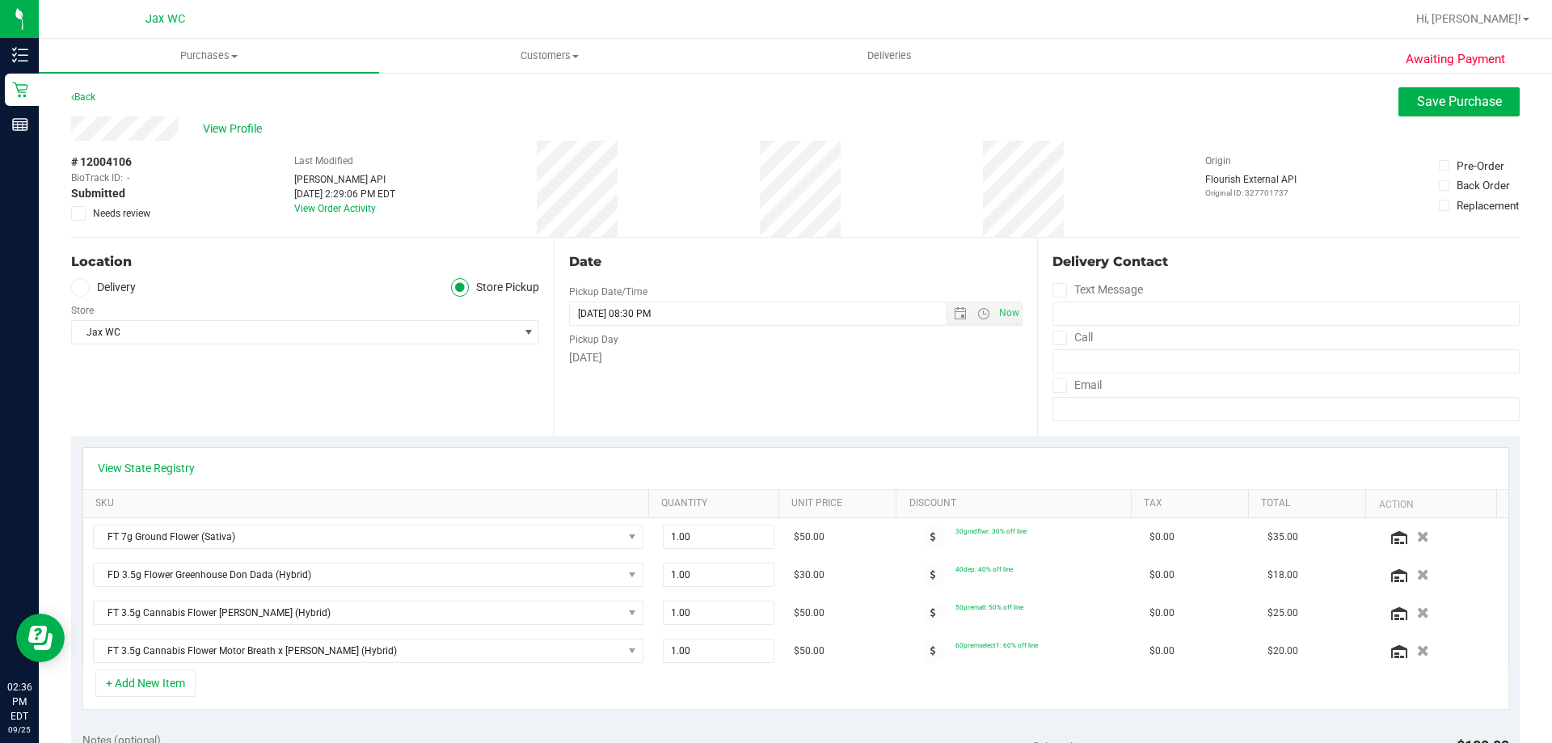
click at [77, 213] on icon at bounding box center [79, 213] width 11 height 0
click at [0, 0] on input "Needs review" at bounding box center [0, 0] width 0 height 0
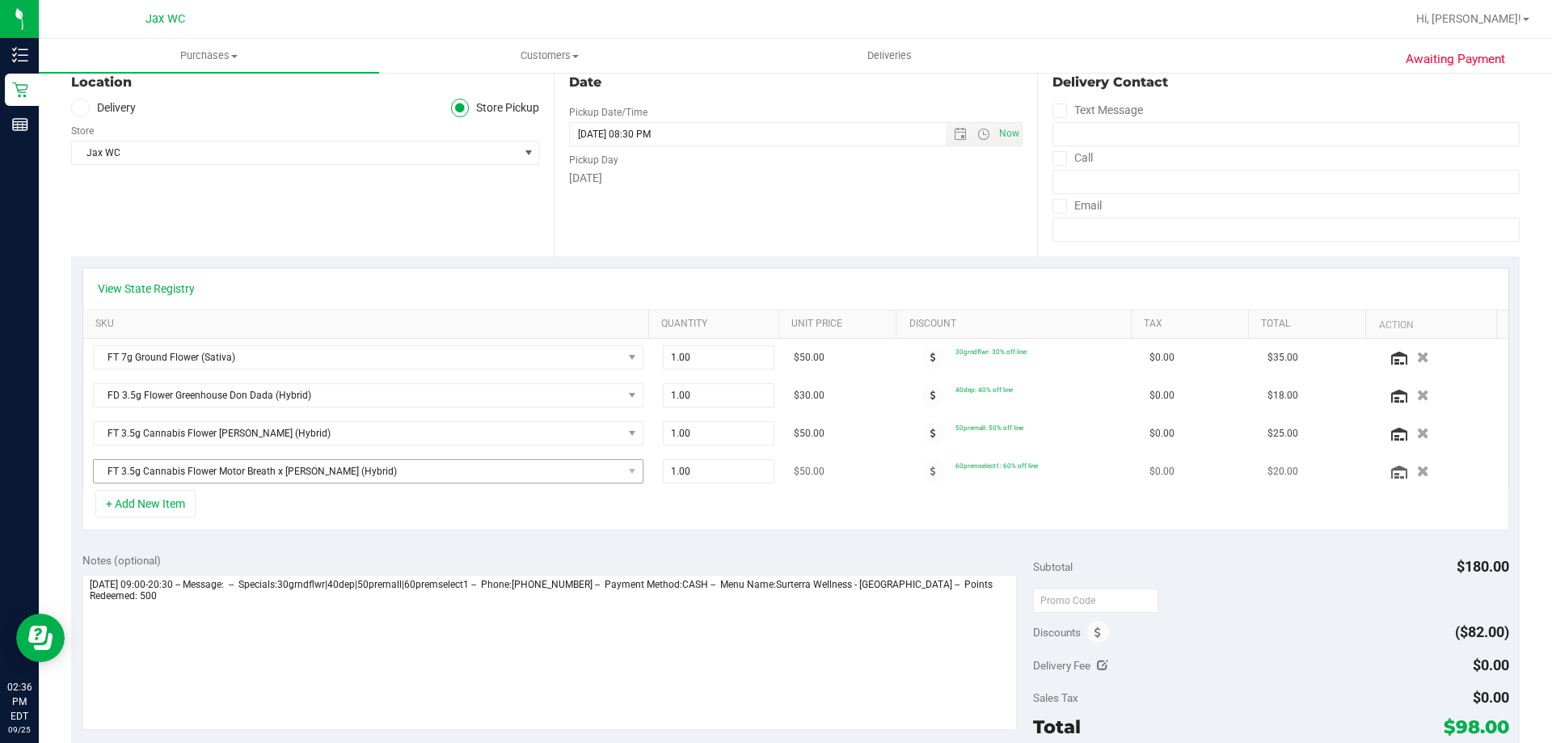
scroll to position [323, 0]
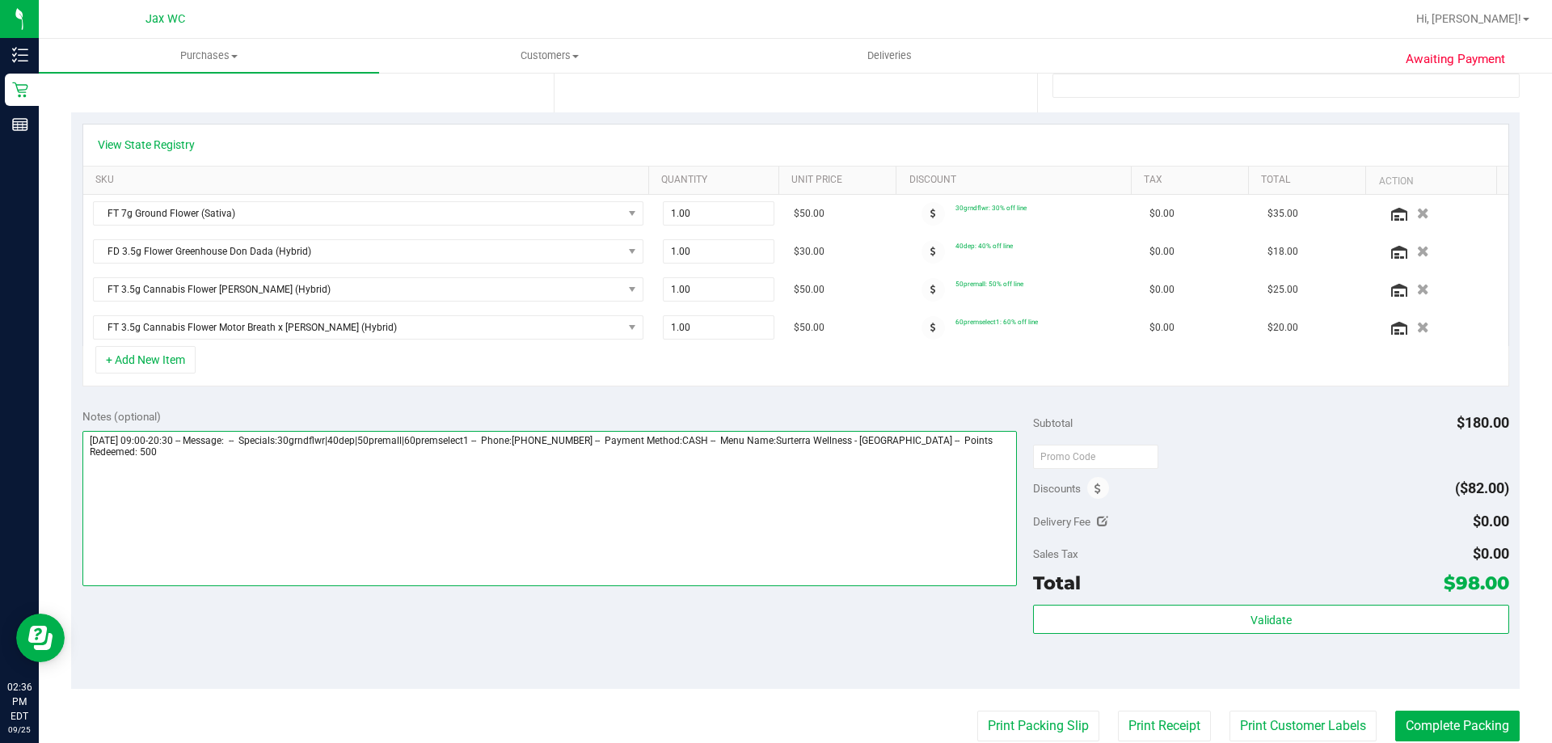
click at [255, 459] on textarea at bounding box center [549, 508] width 935 height 155
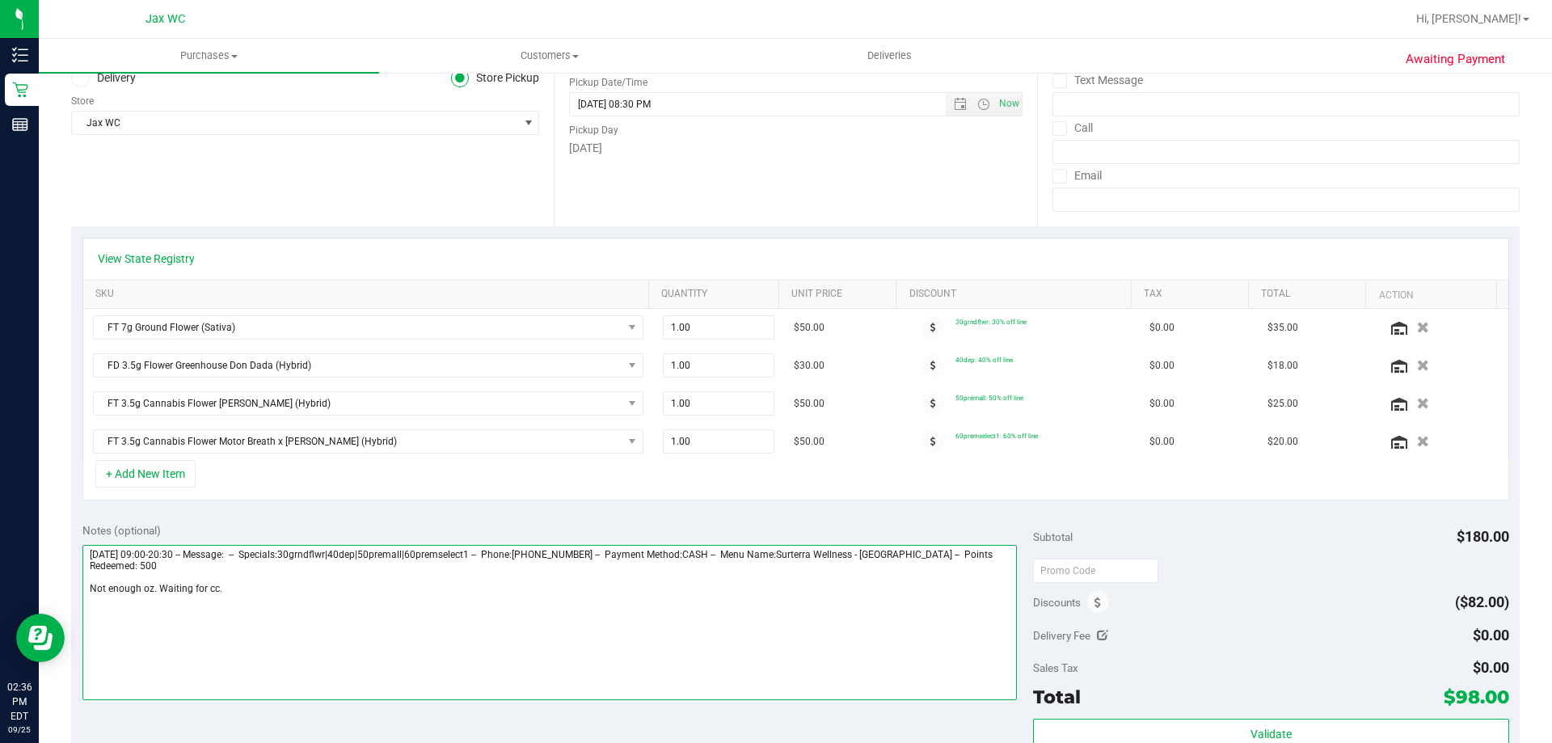
scroll to position [0, 0]
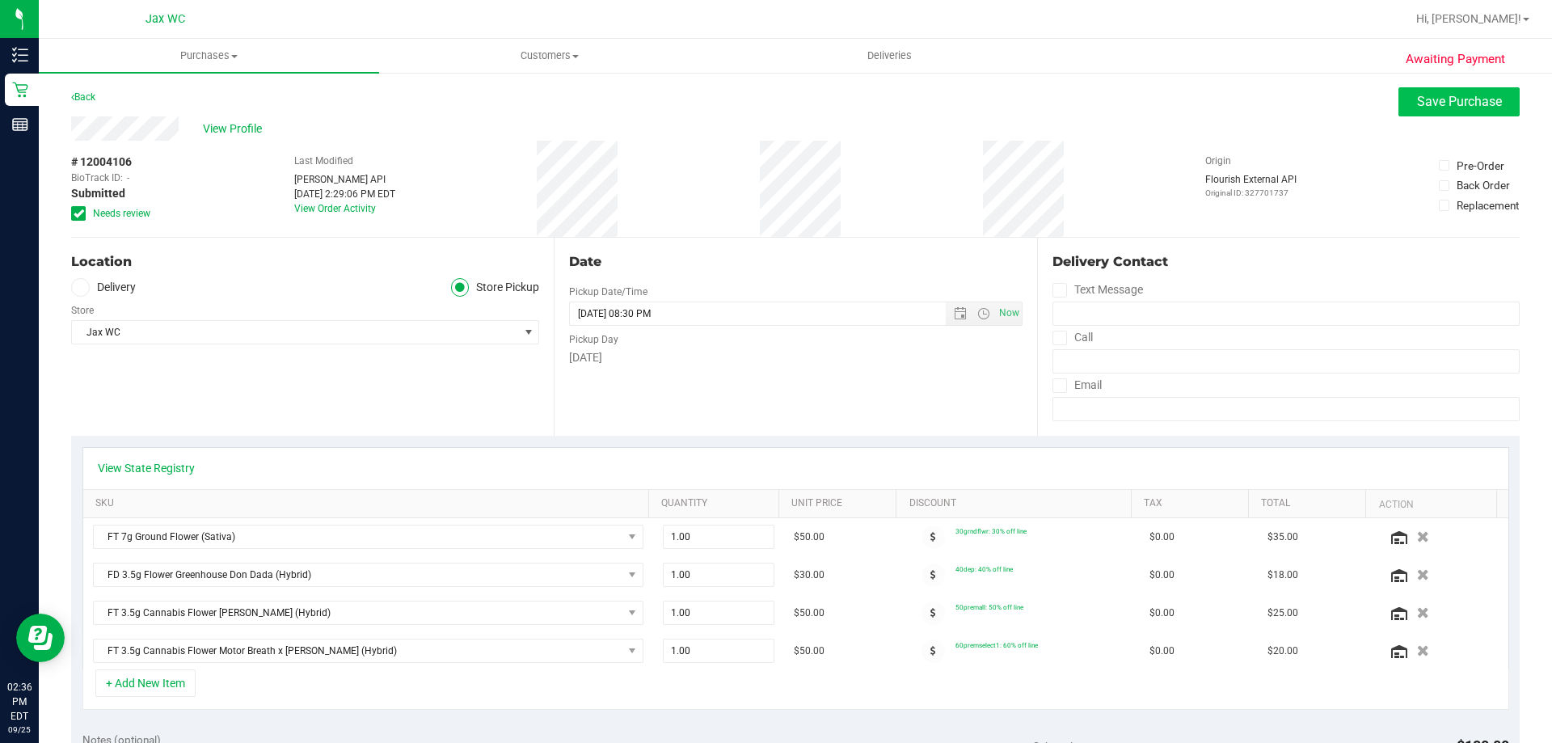
type textarea "[DATE] 09:00-20:30 -- Message: -- Specials:30grndflwr|40dep|50premall|60premsel…"
click at [1445, 95] on span "Save Purchase" at bounding box center [1459, 101] width 85 height 15
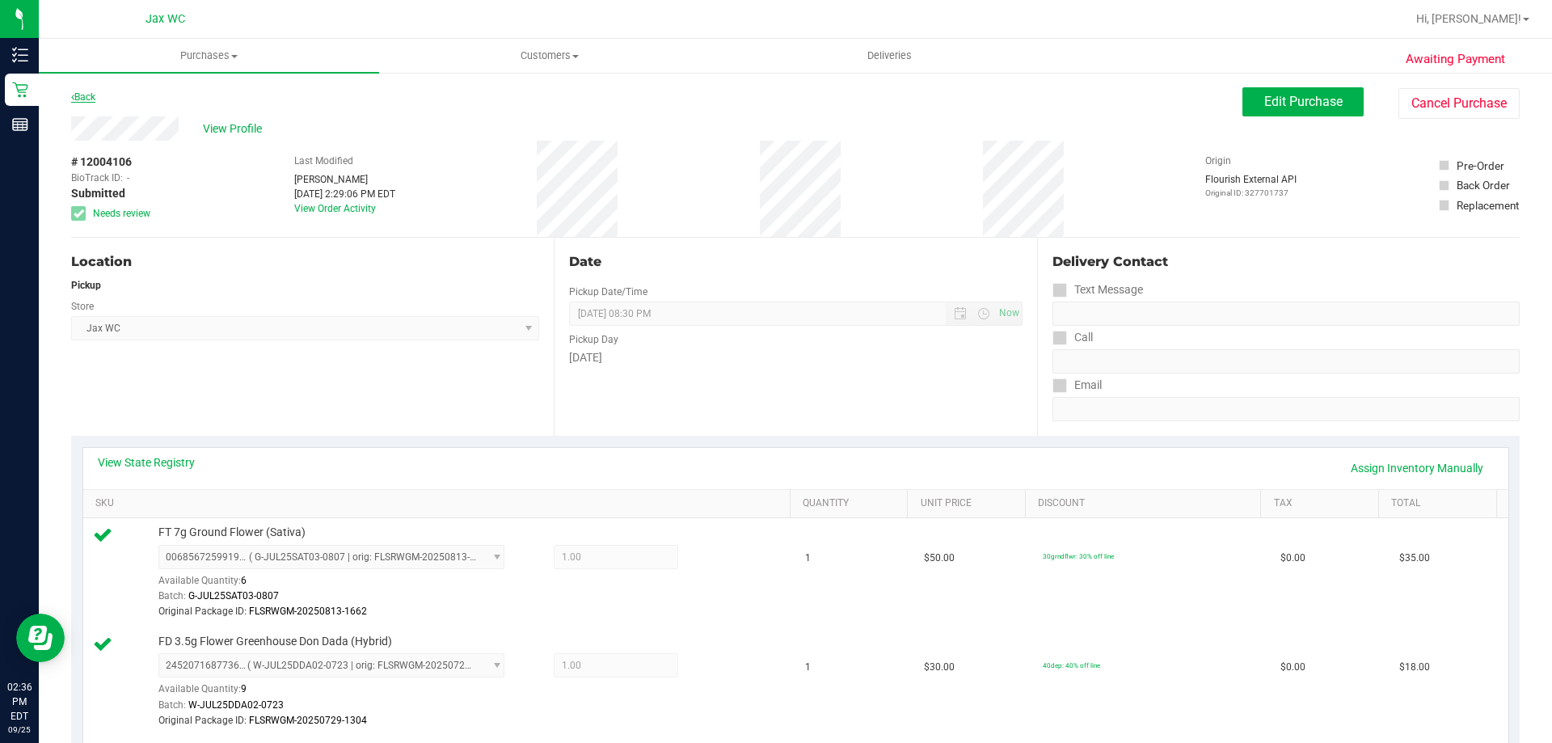
click at [78, 95] on link "Back" at bounding box center [83, 96] width 24 height 11
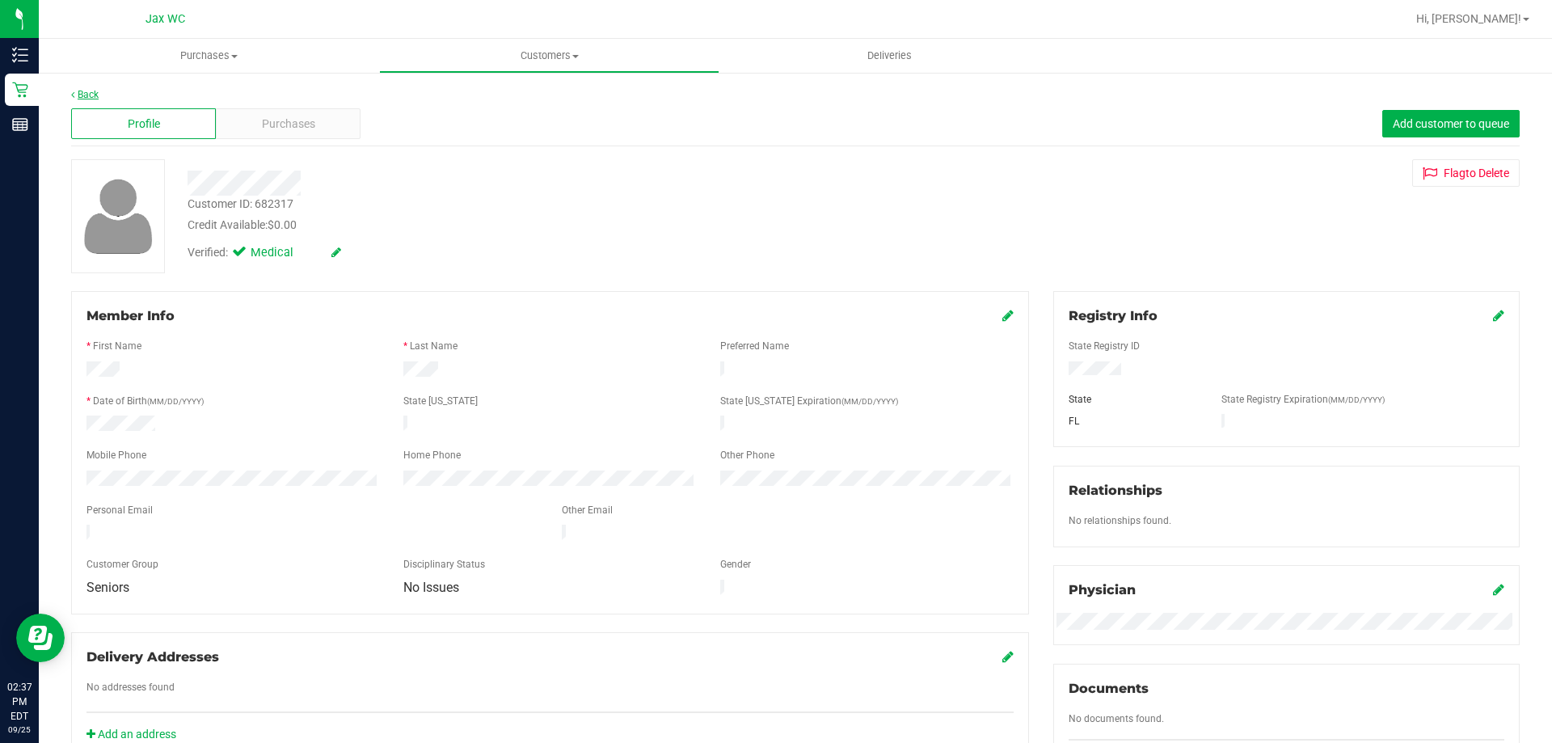
click at [87, 91] on link "Back" at bounding box center [84, 94] width 27 height 11
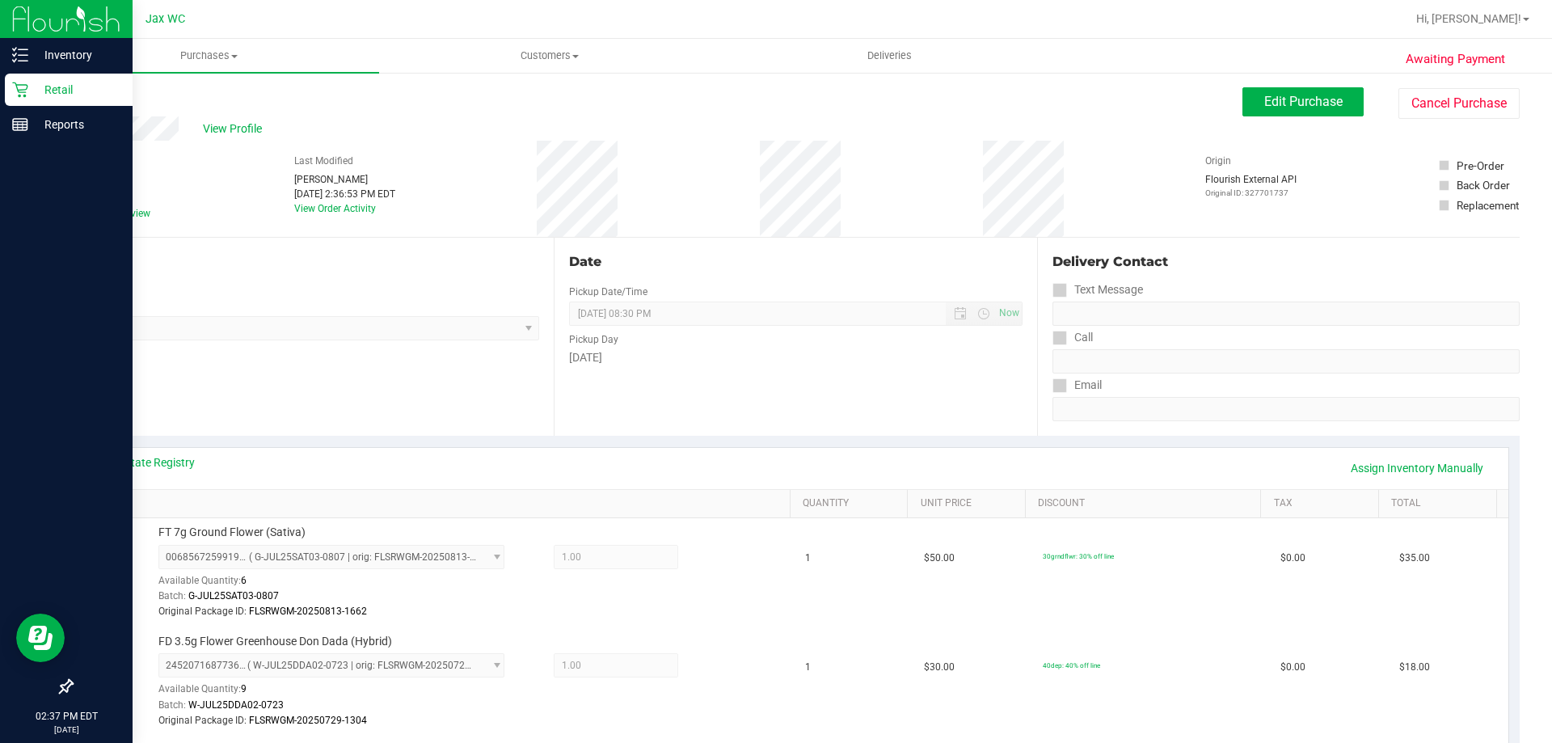
click at [27, 89] on icon at bounding box center [19, 89] width 15 height 15
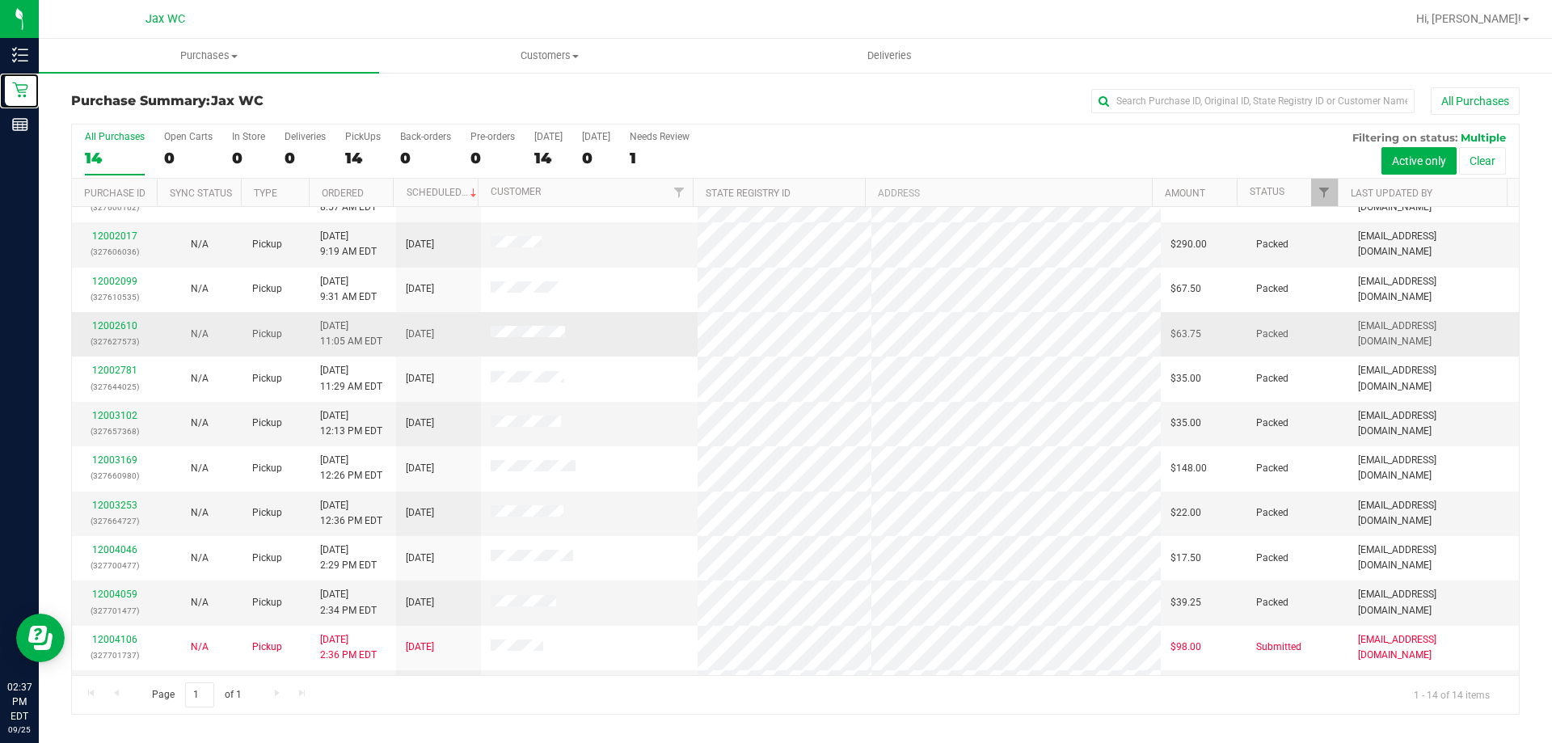
scroll to position [158, 0]
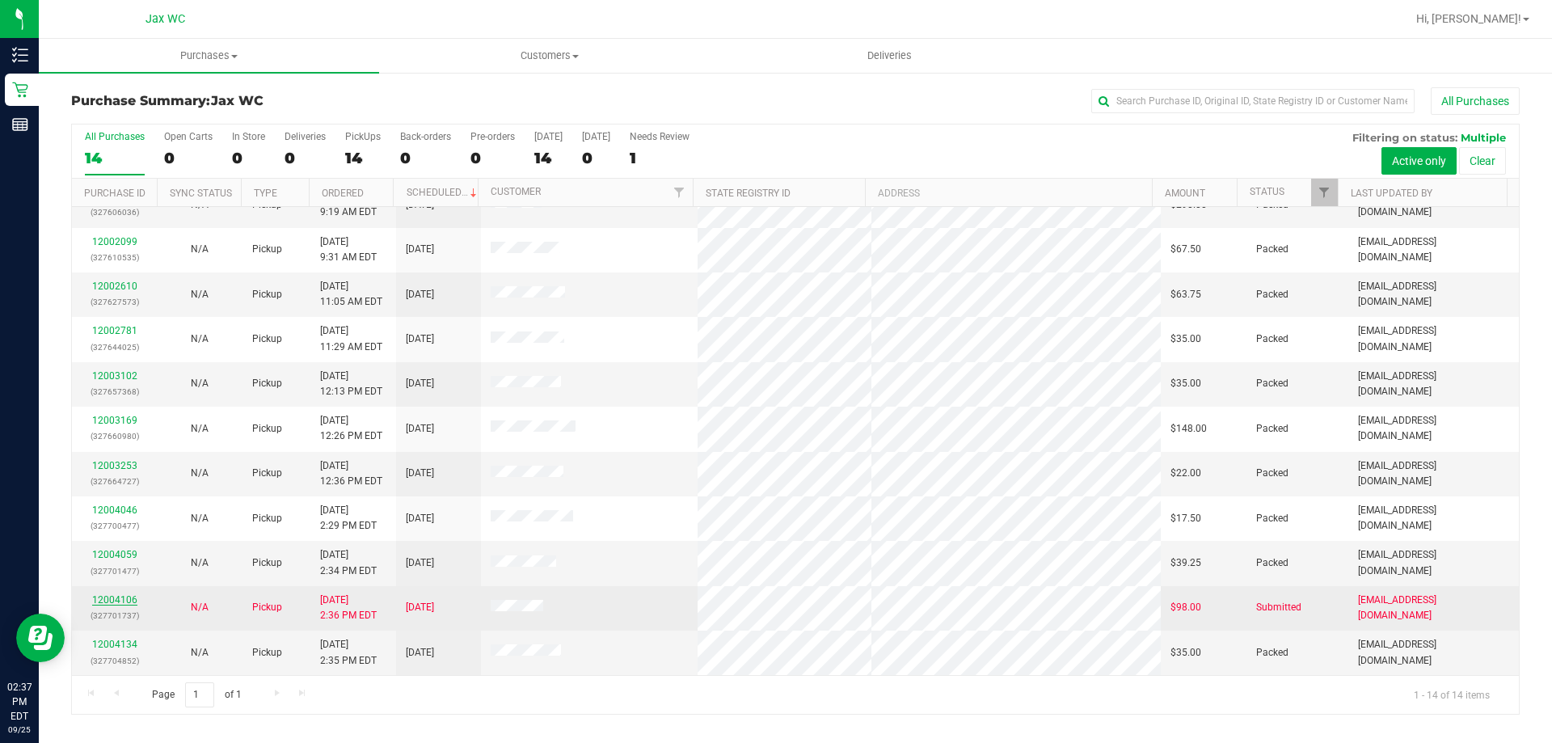
click at [129, 601] on link "12004106" at bounding box center [114, 599] width 45 height 11
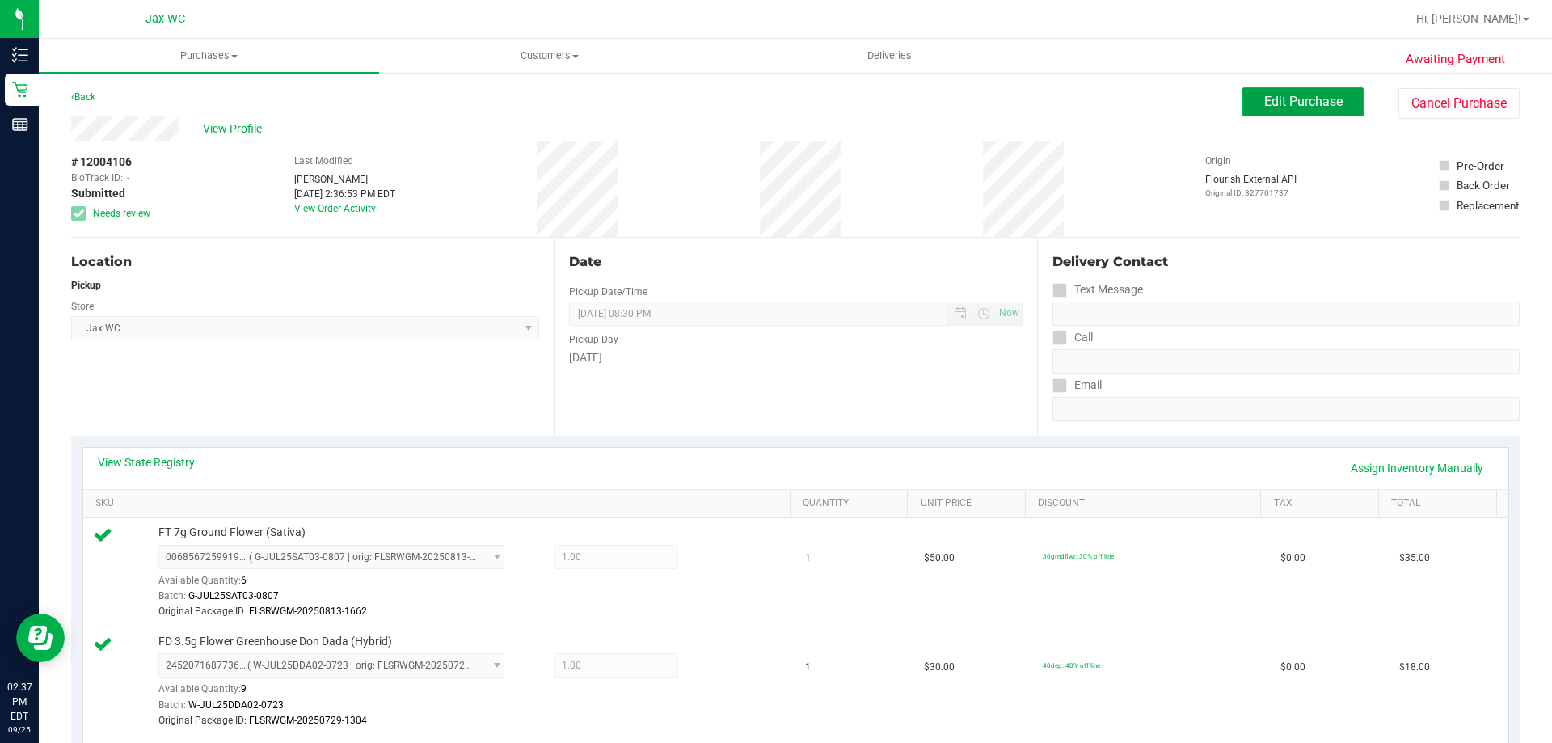
click at [1303, 99] on span "Edit Purchase" at bounding box center [1303, 101] width 78 height 15
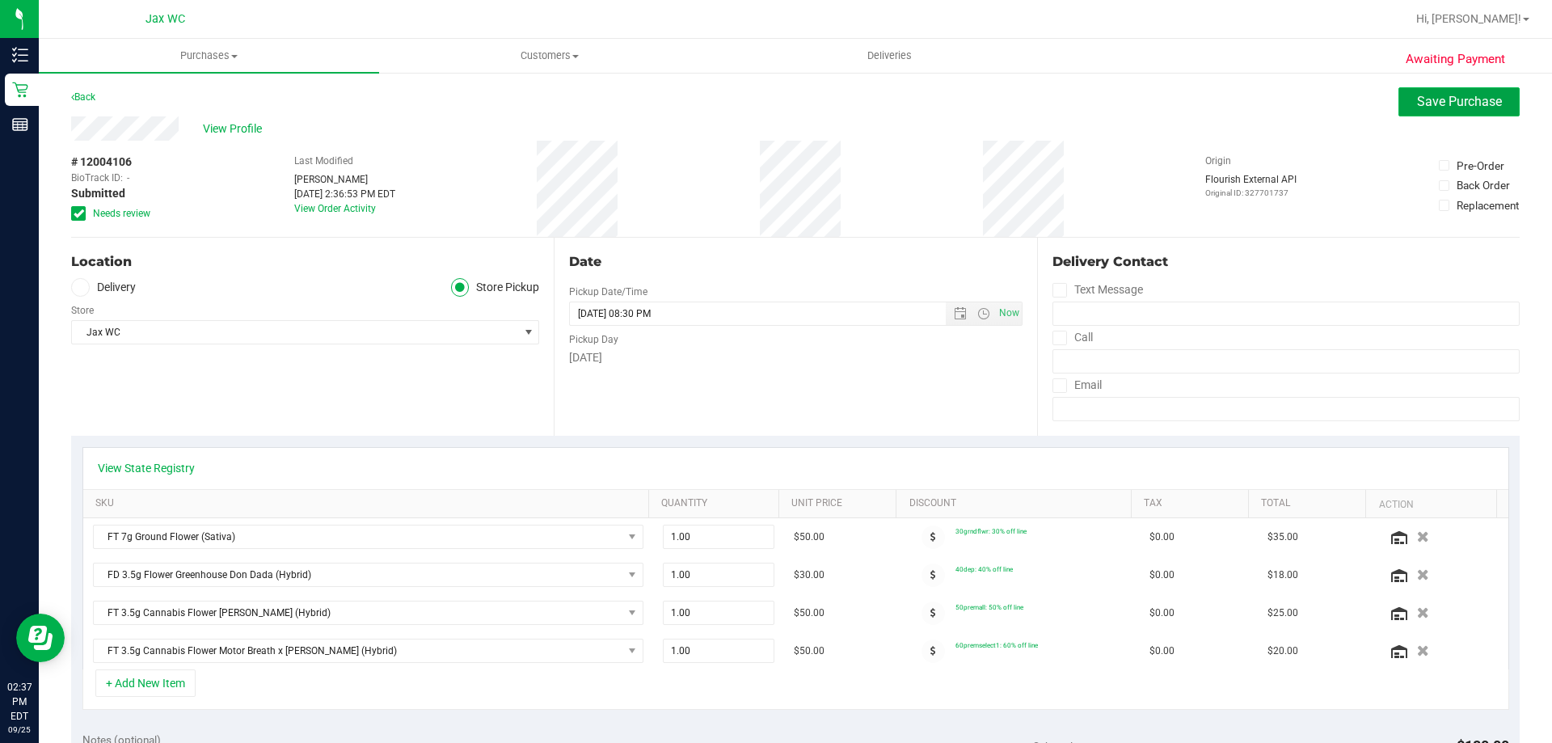
click at [1471, 102] on span "Save Purchase" at bounding box center [1459, 101] width 85 height 15
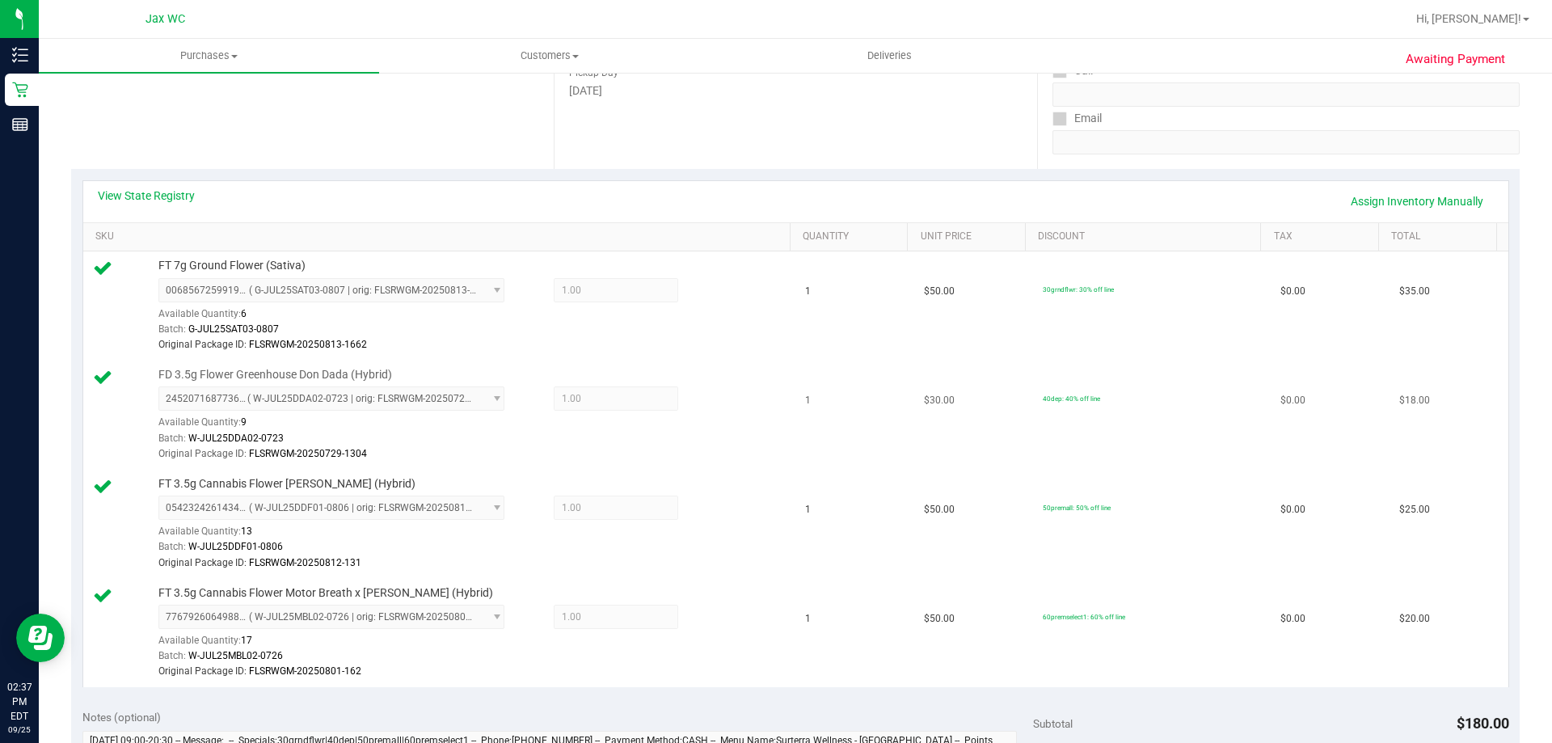
scroll to position [323, 0]
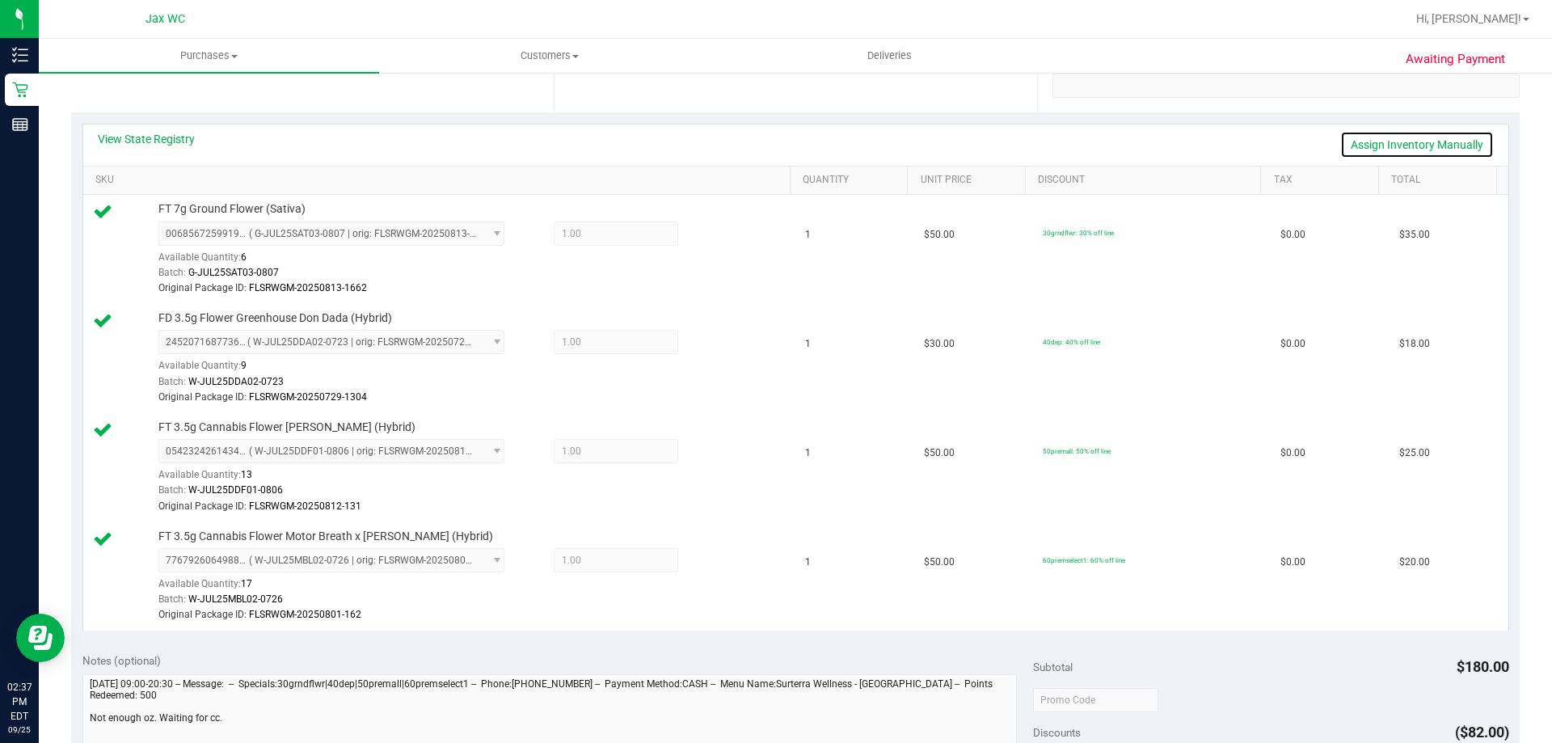
click at [1418, 142] on link "Assign Inventory Manually" at bounding box center [1417, 144] width 154 height 27
click at [711, 234] on icon at bounding box center [716, 235] width 17 height 19
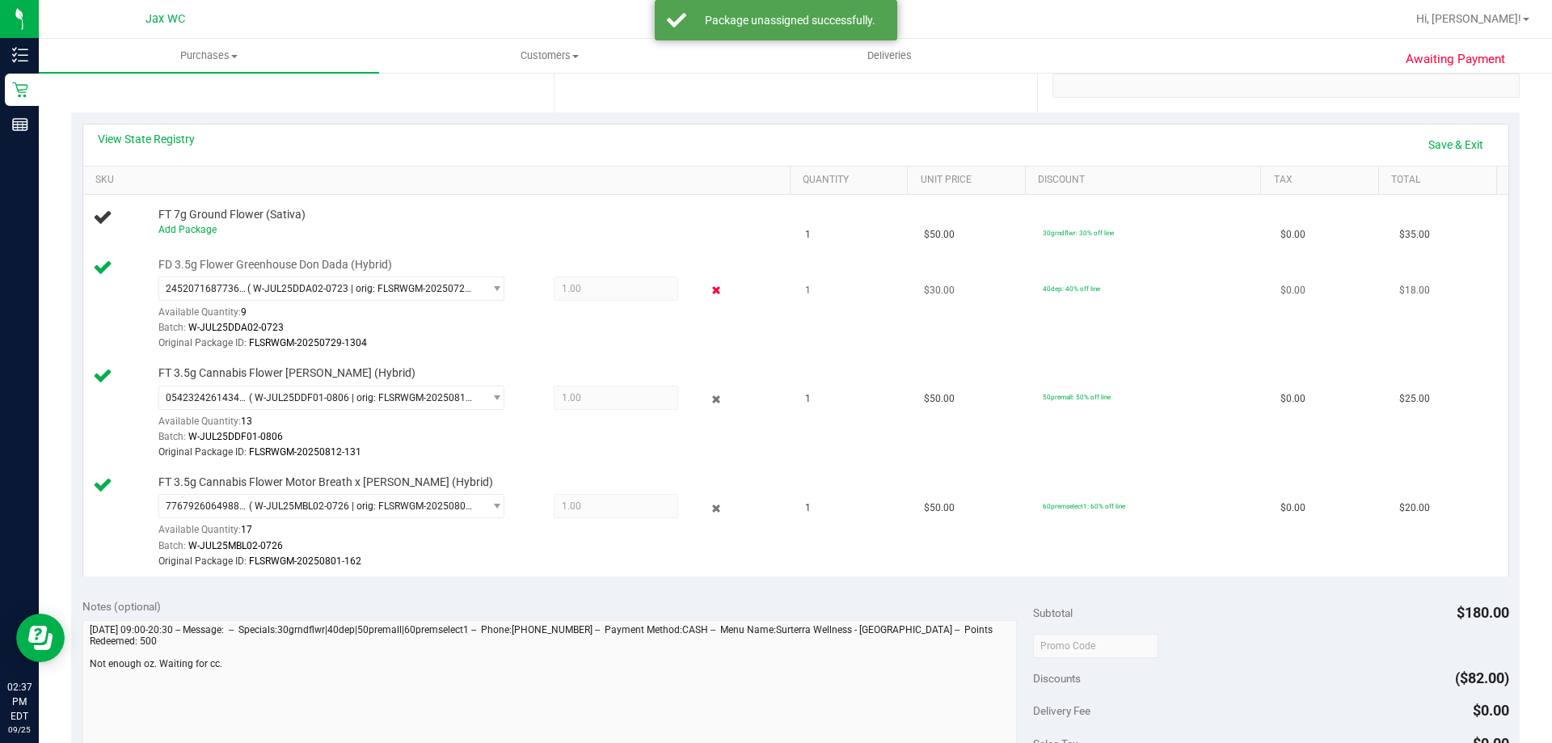
click at [708, 286] on icon at bounding box center [716, 290] width 17 height 19
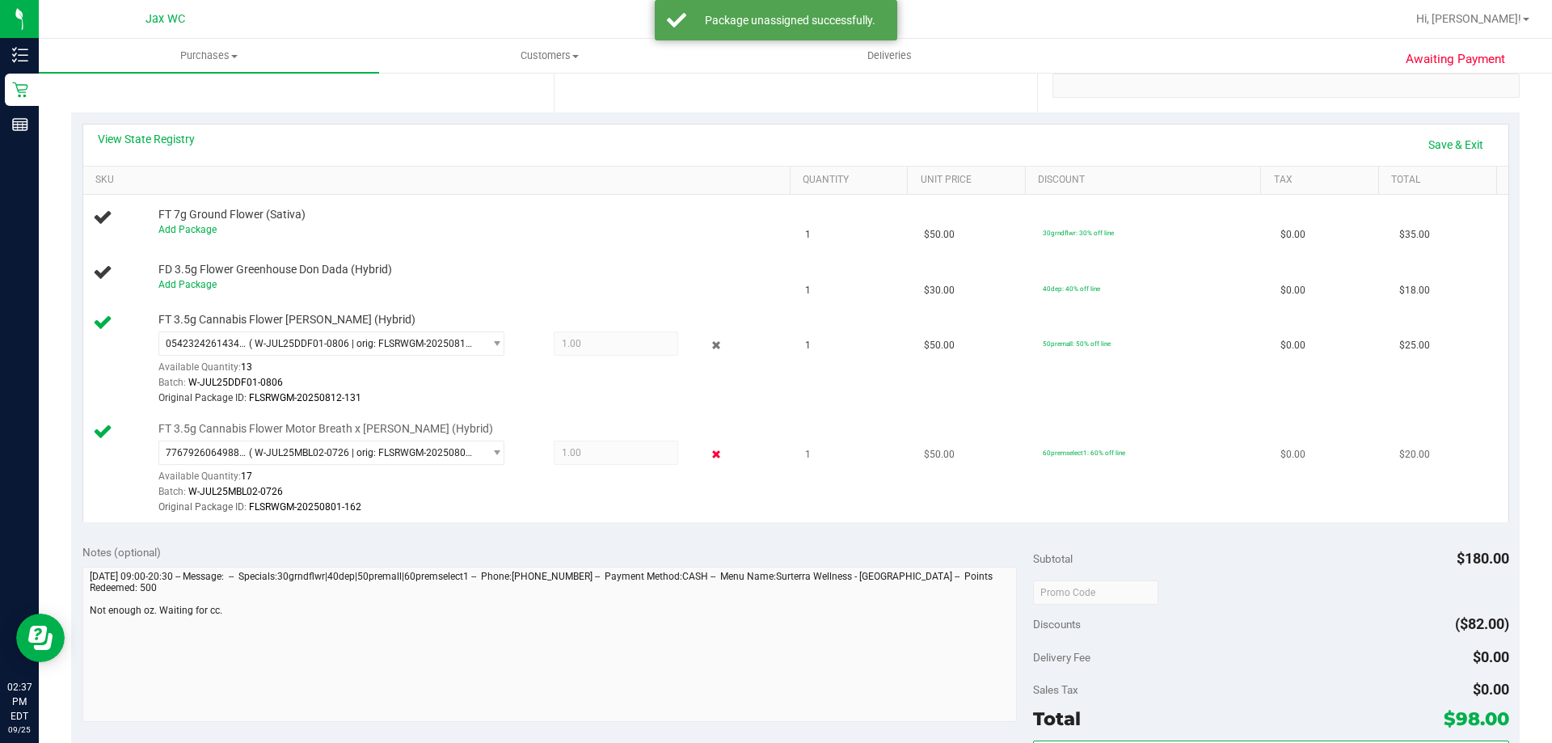
click at [708, 460] on icon at bounding box center [716, 454] width 17 height 19
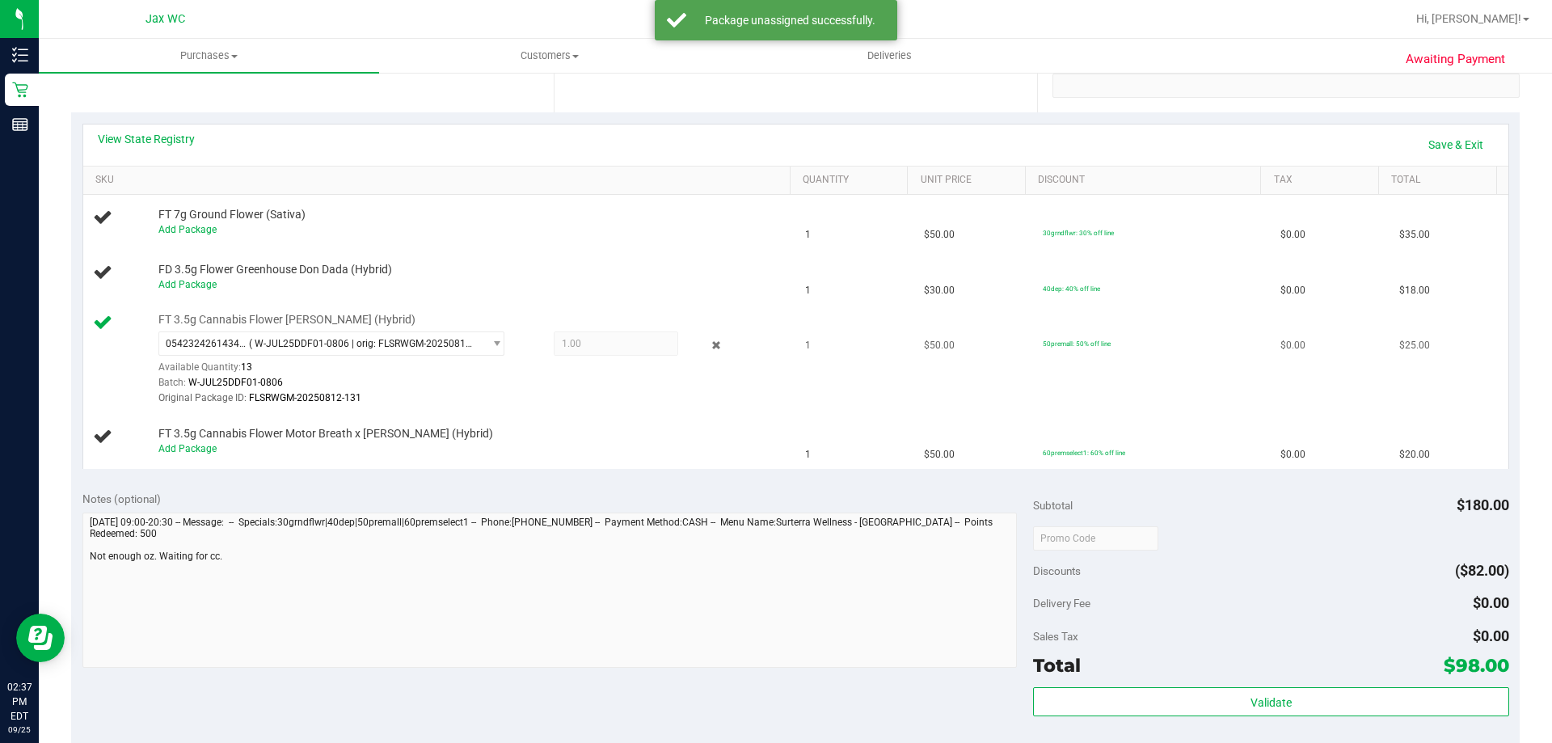
click at [715, 345] on div at bounding box center [704, 344] width 52 height 19
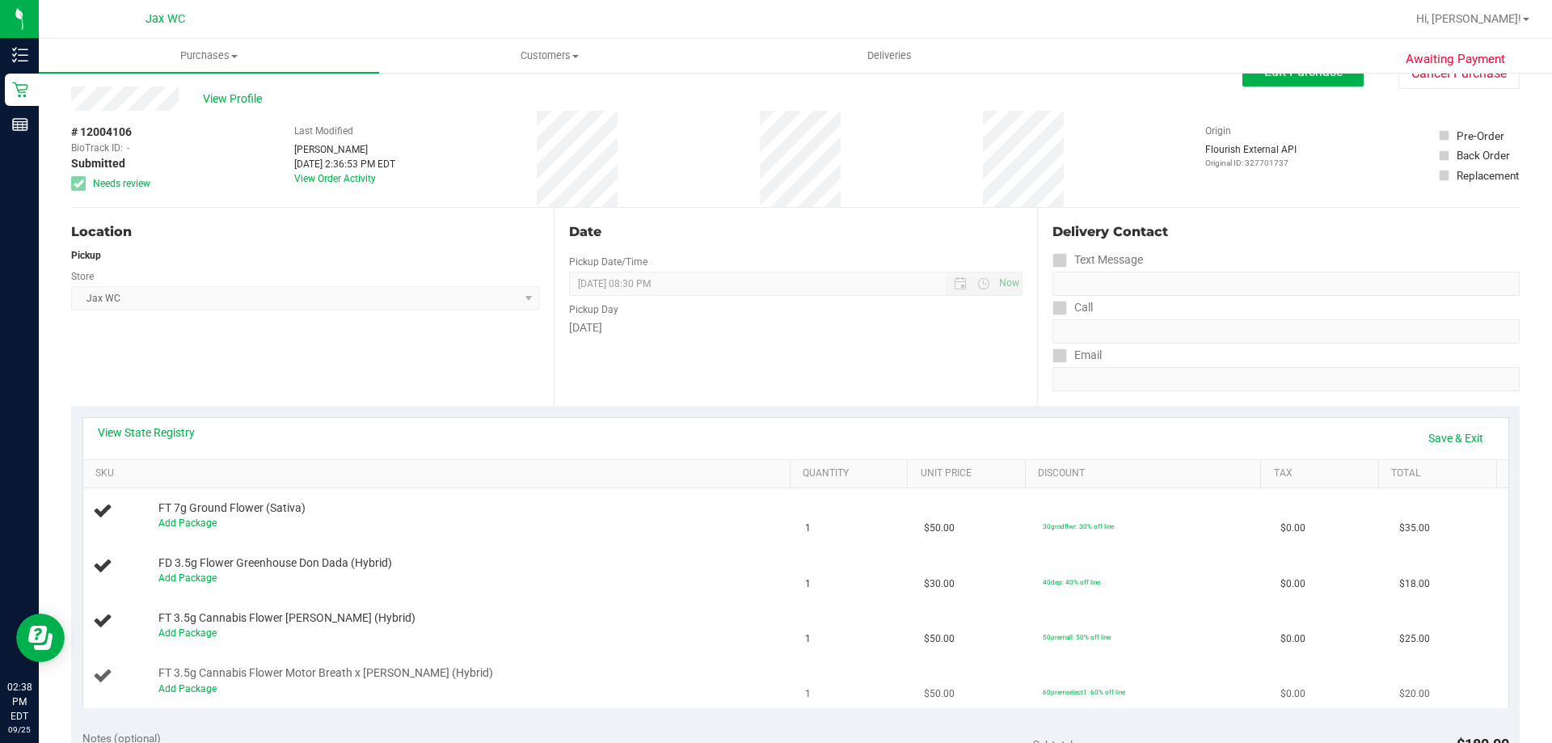
scroll to position [0, 0]
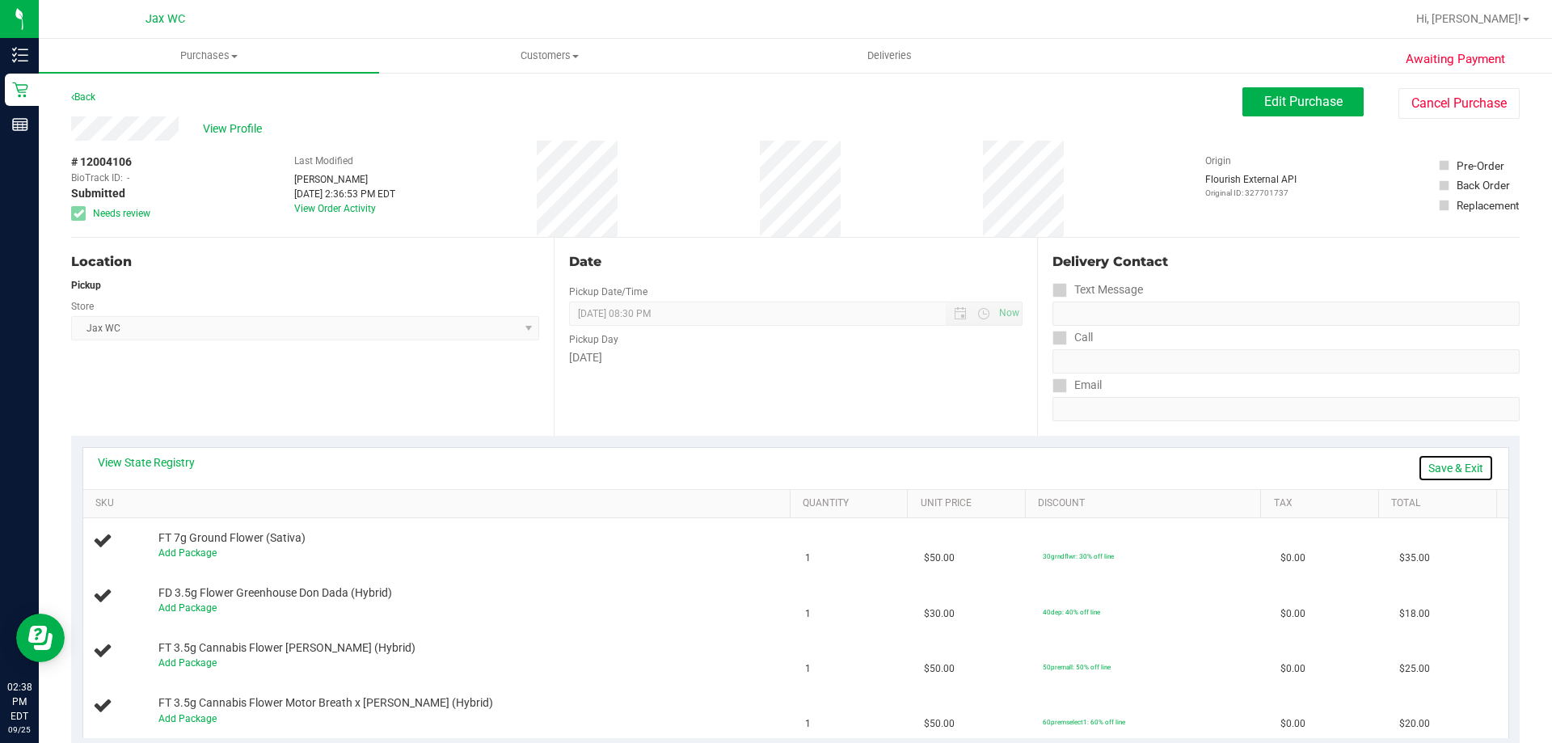
click at [1452, 461] on link "Save & Exit" at bounding box center [1456, 467] width 76 height 27
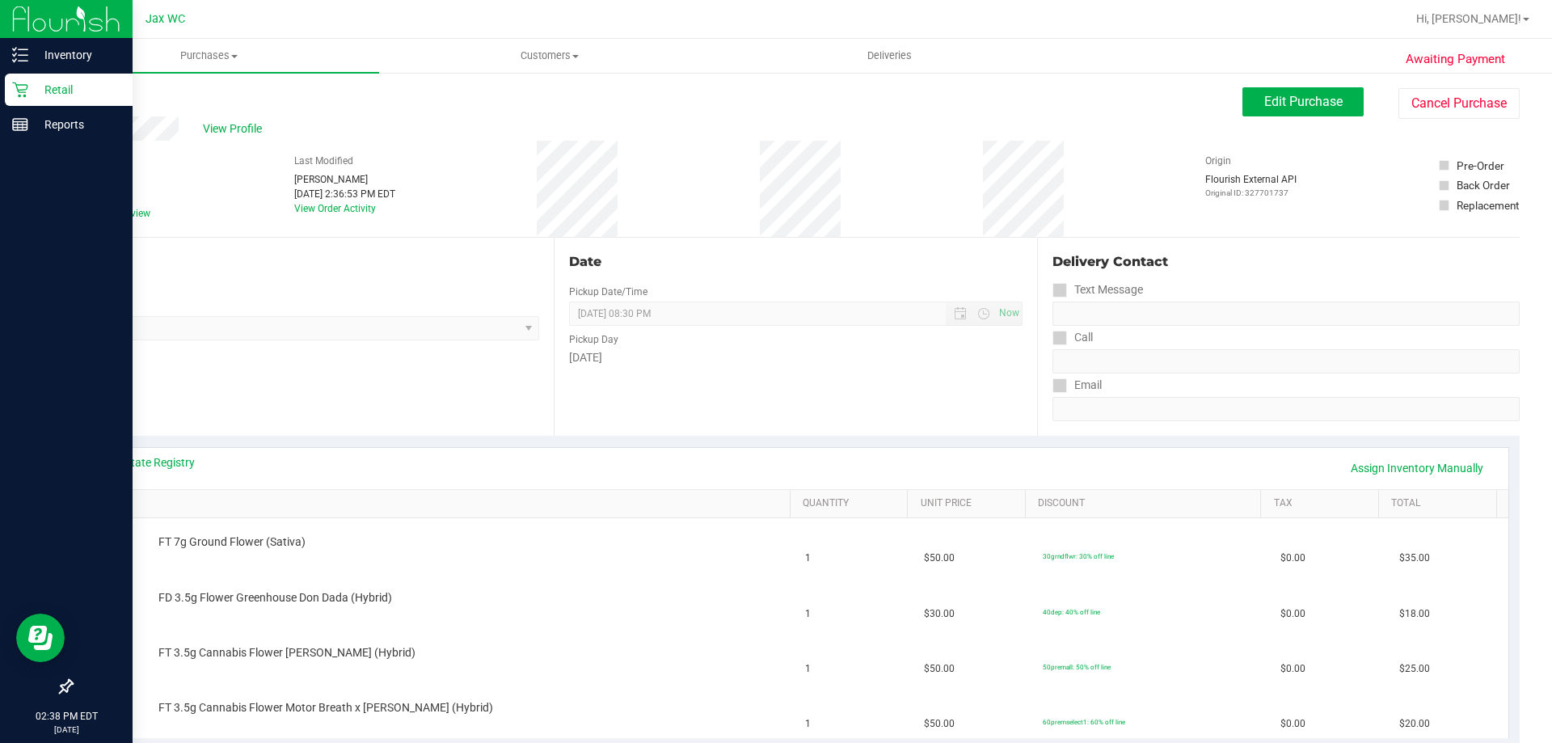
click at [65, 79] on div "Retail" at bounding box center [69, 90] width 128 height 32
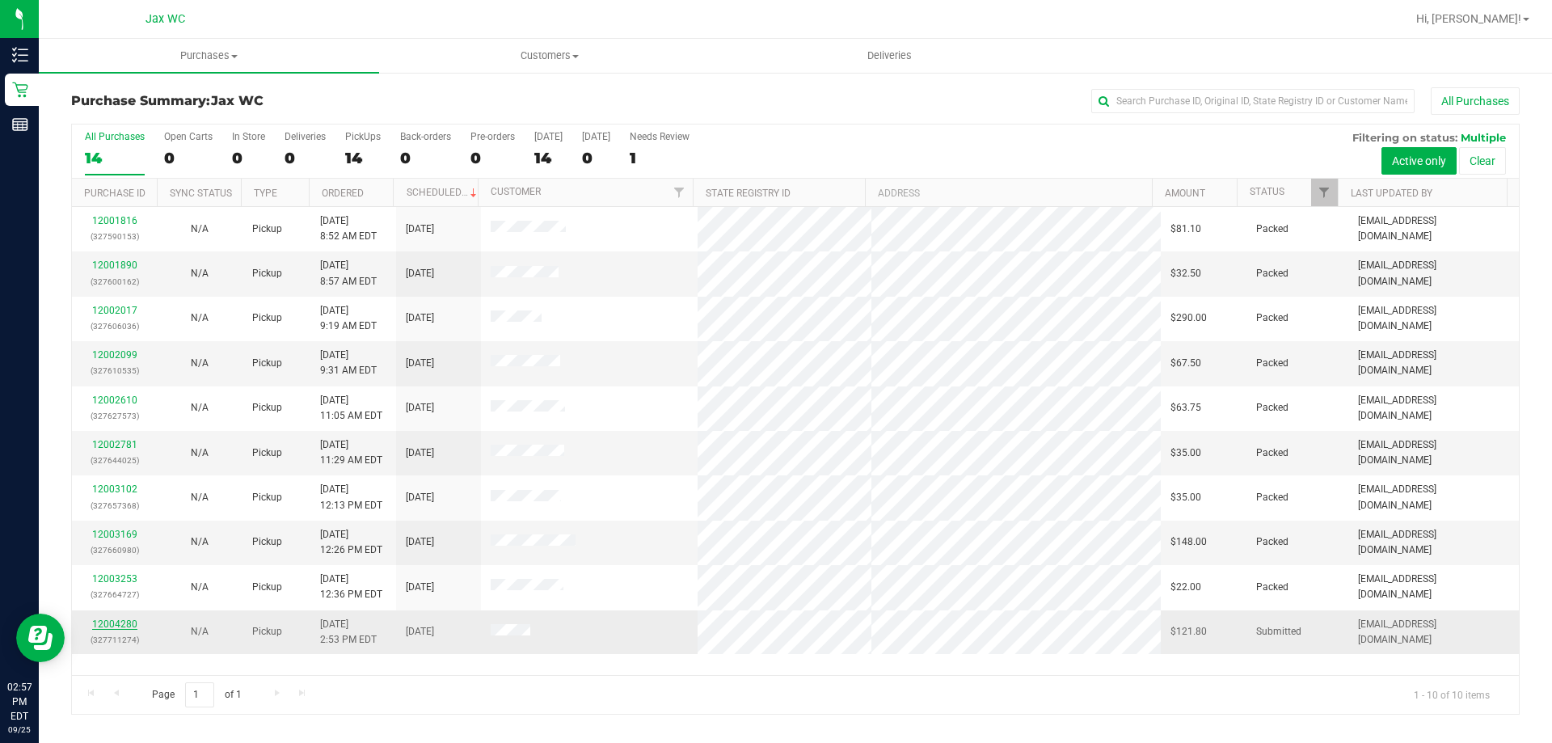
click at [118, 627] on link "12004280" at bounding box center [114, 623] width 45 height 11
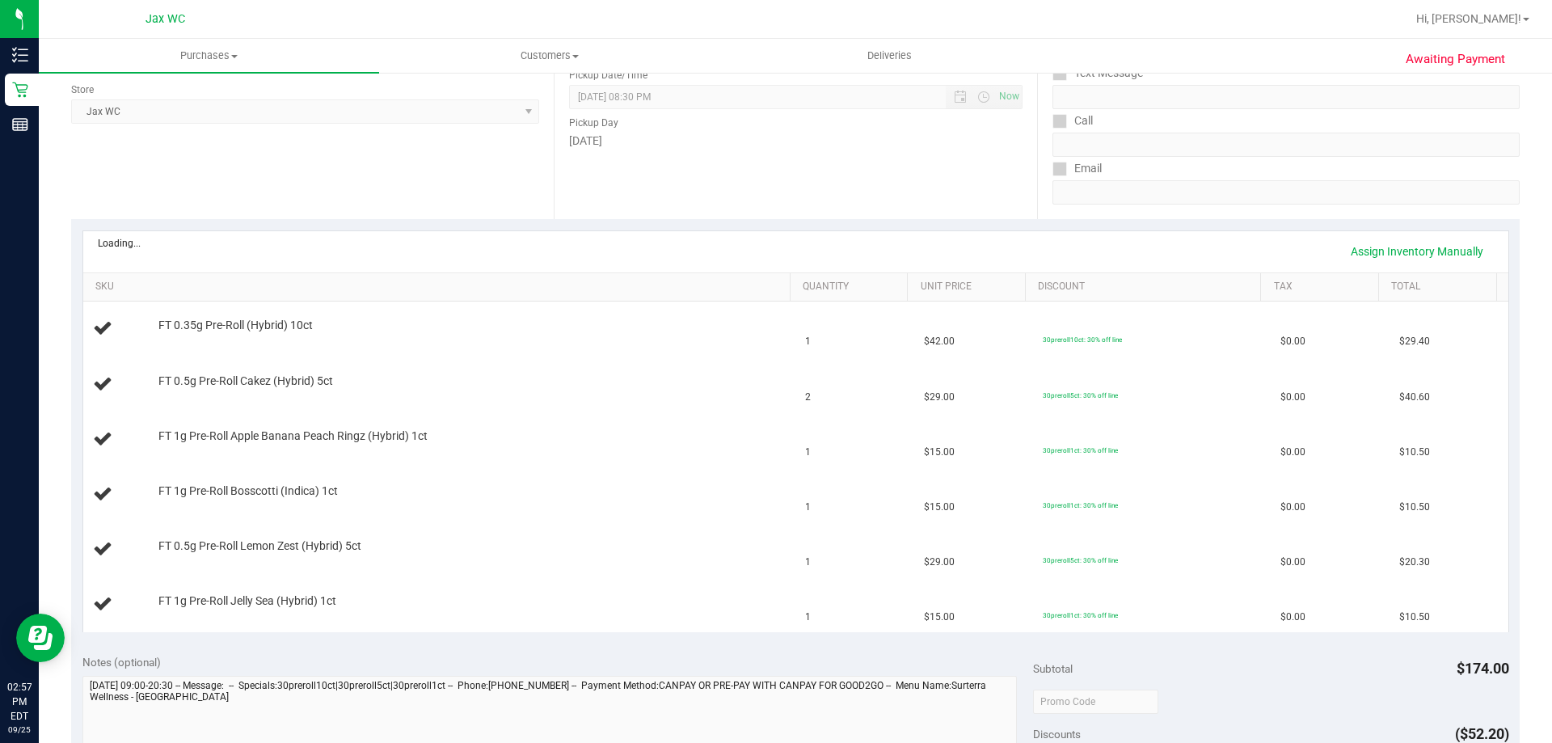
scroll to position [323, 0]
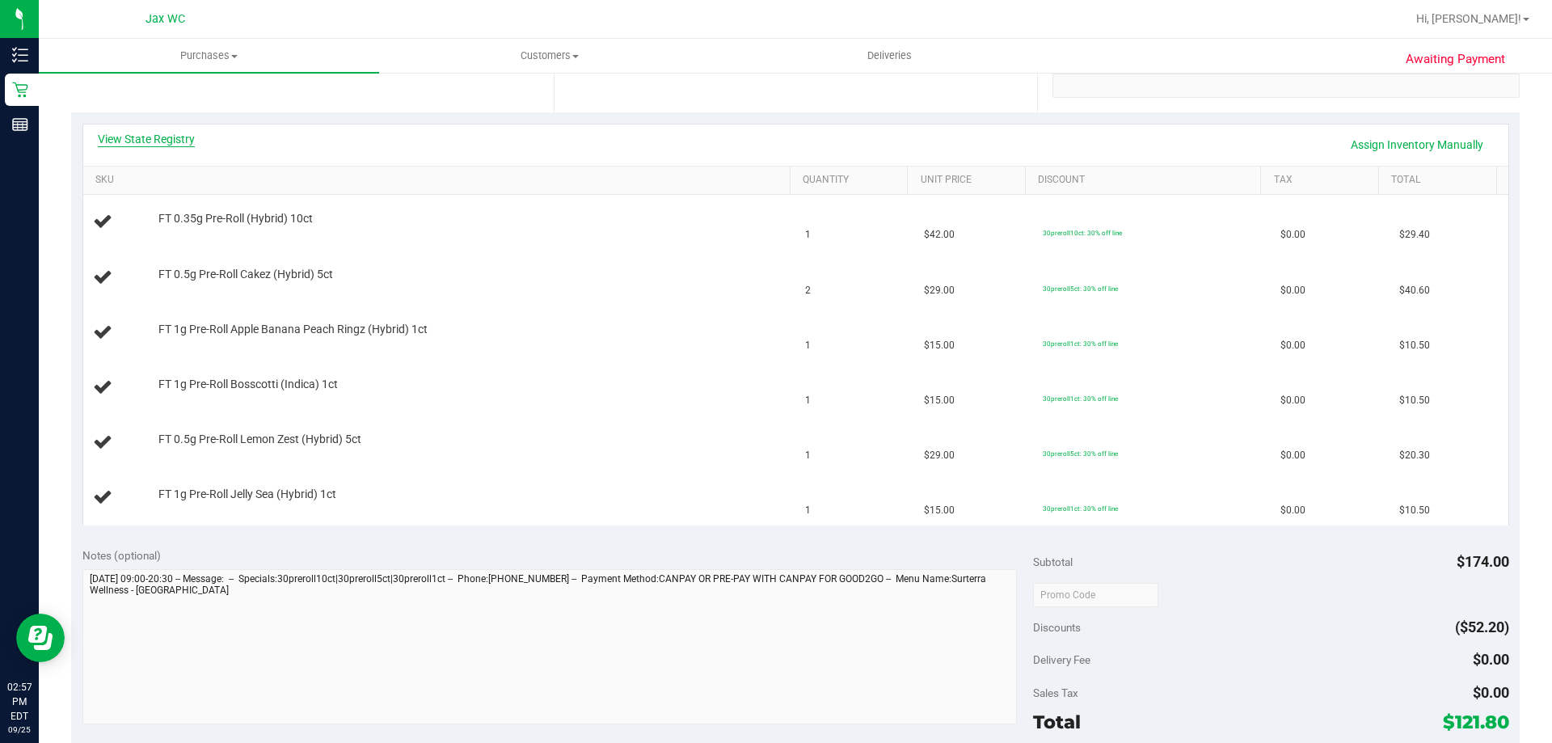
click at [161, 141] on link "View State Registry" at bounding box center [146, 139] width 97 height 16
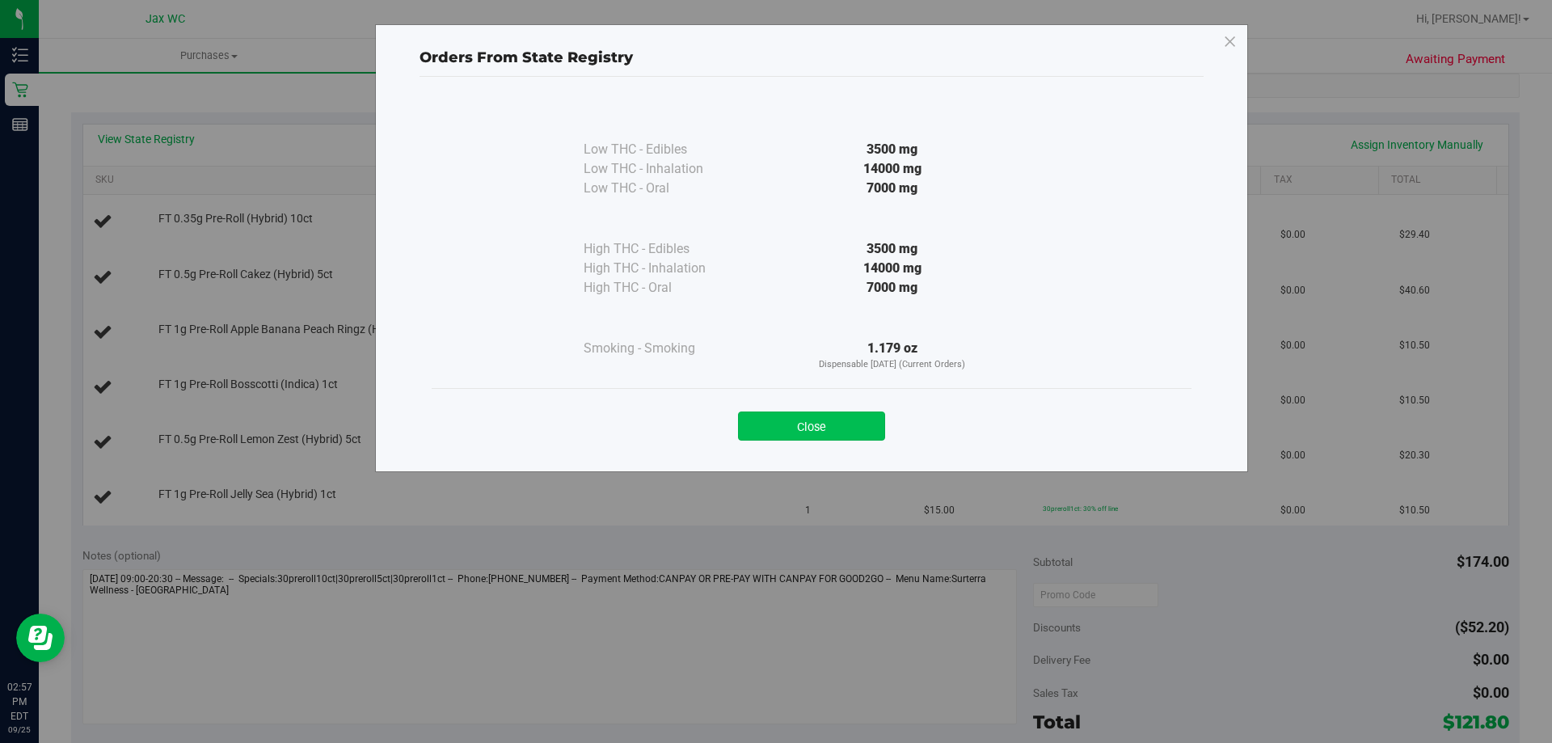
click at [813, 426] on button "Close" at bounding box center [811, 425] width 147 height 29
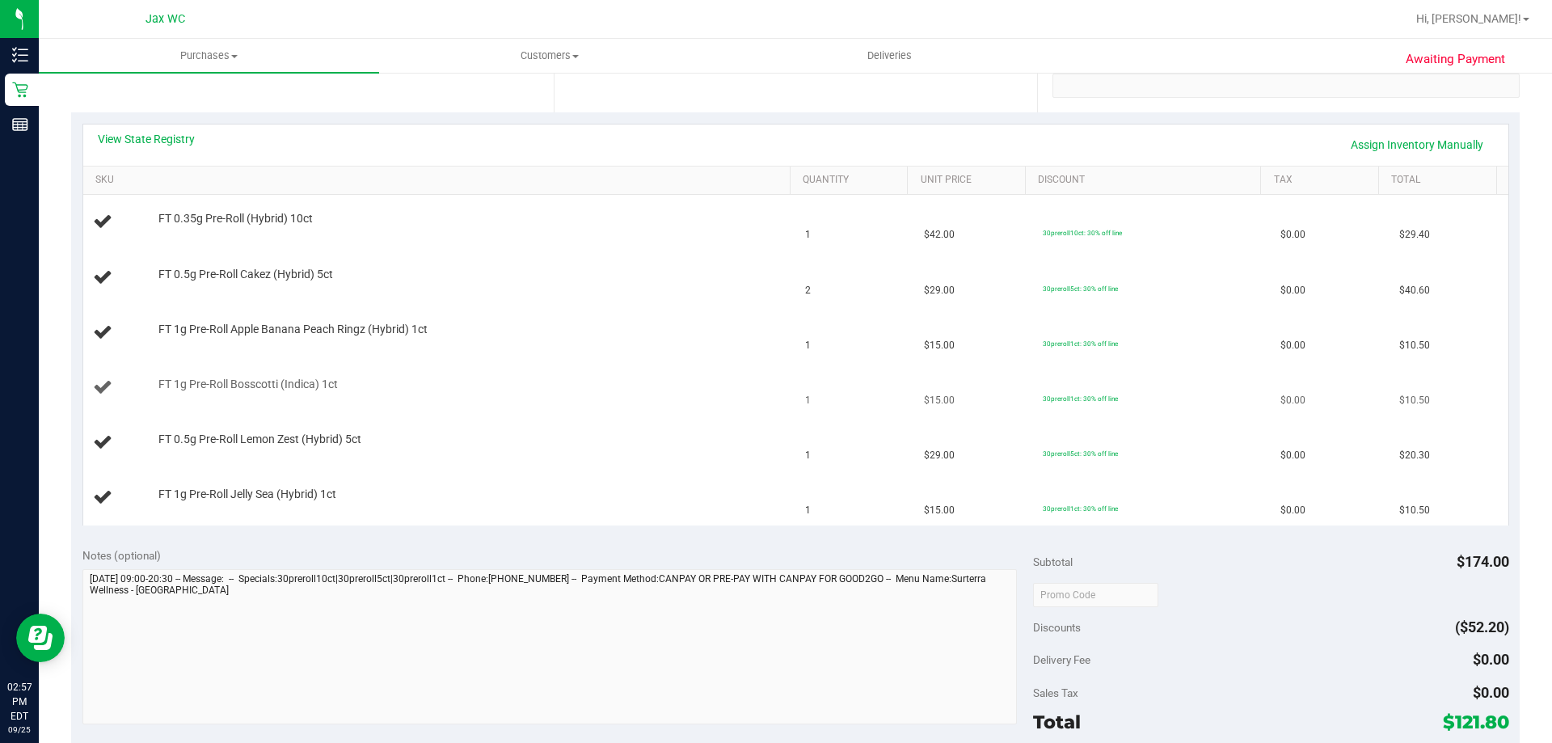
scroll to position [647, 0]
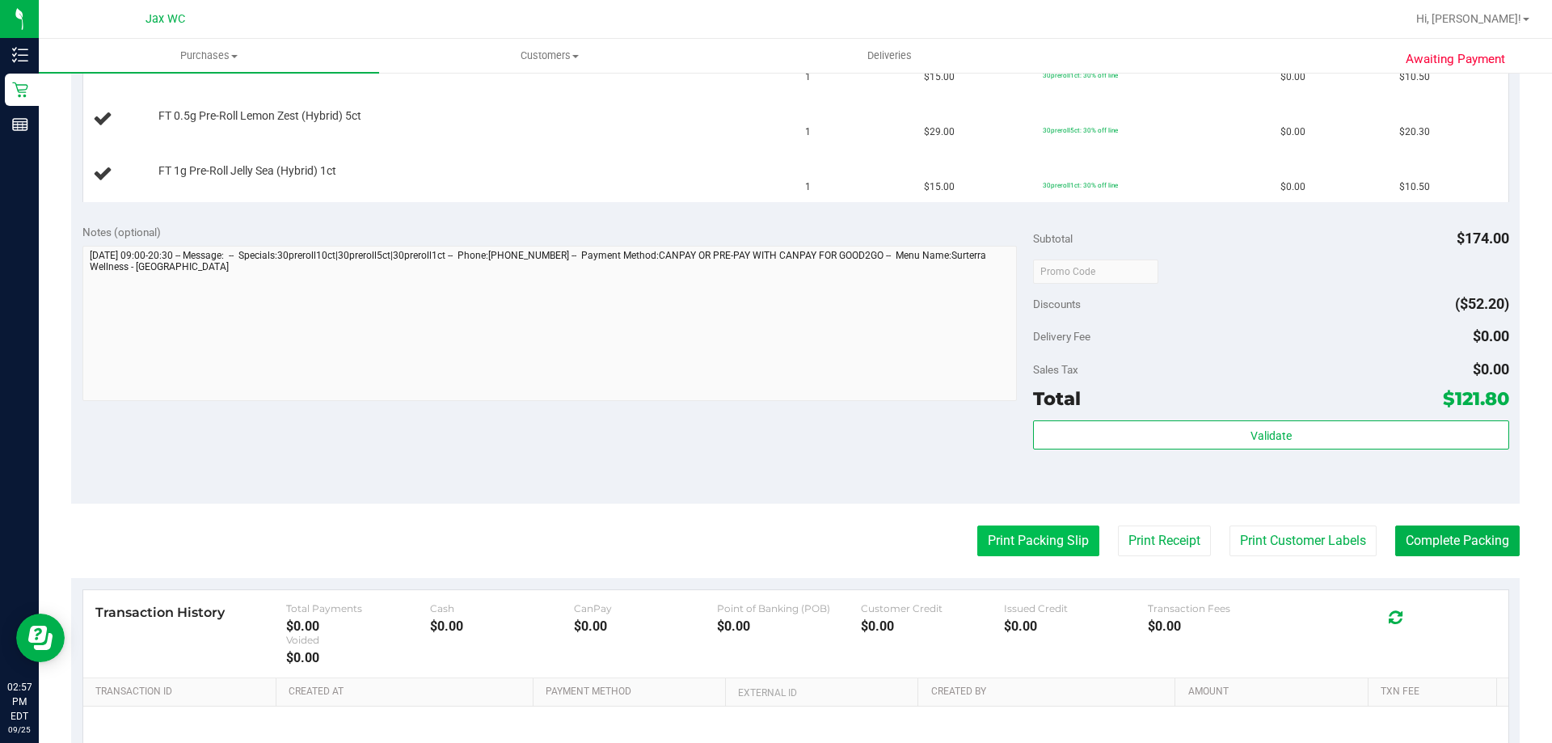
click at [993, 542] on button "Print Packing Slip" at bounding box center [1038, 540] width 122 height 31
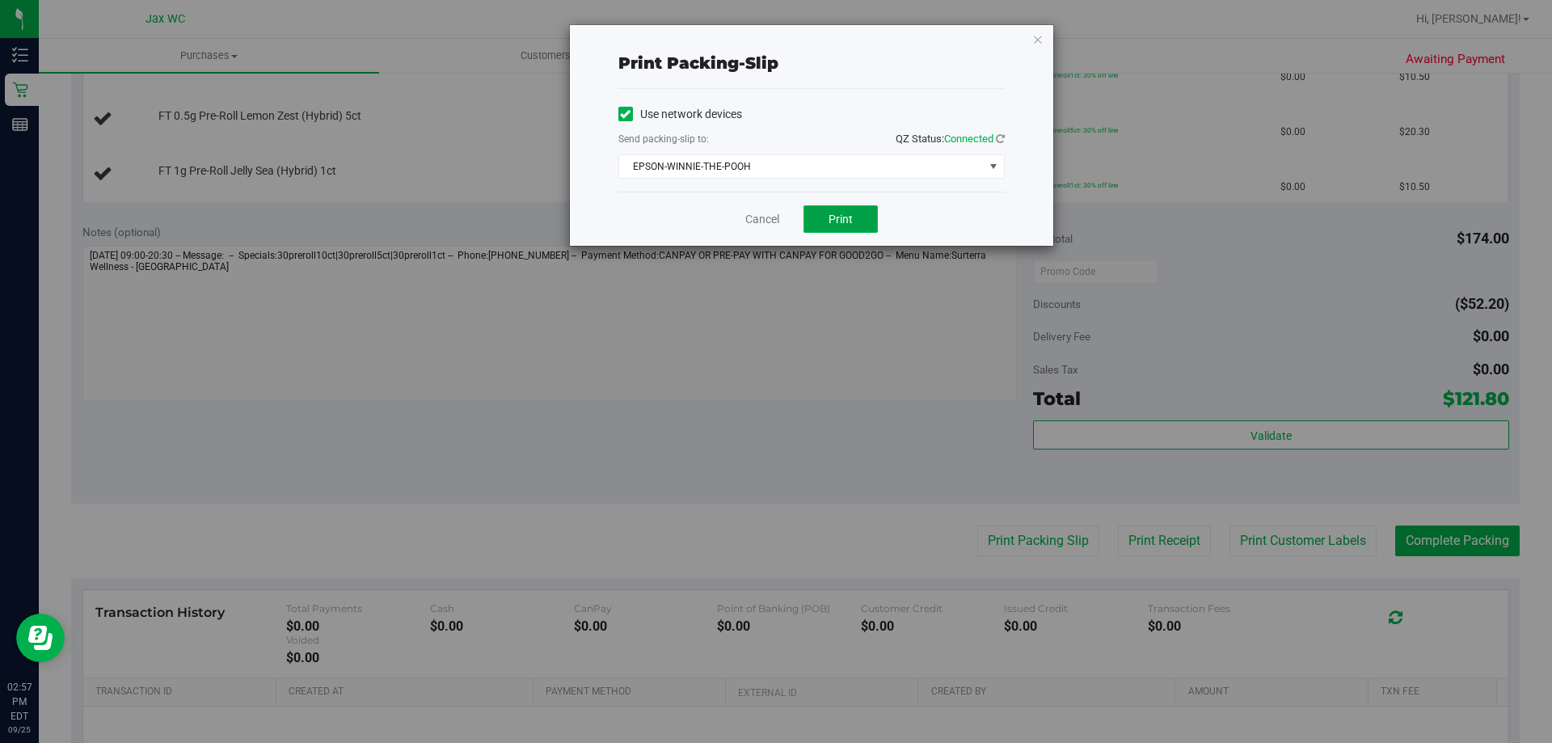
click at [831, 213] on span "Print" at bounding box center [841, 219] width 24 height 13
click at [755, 211] on link "Cancel" at bounding box center [762, 219] width 34 height 17
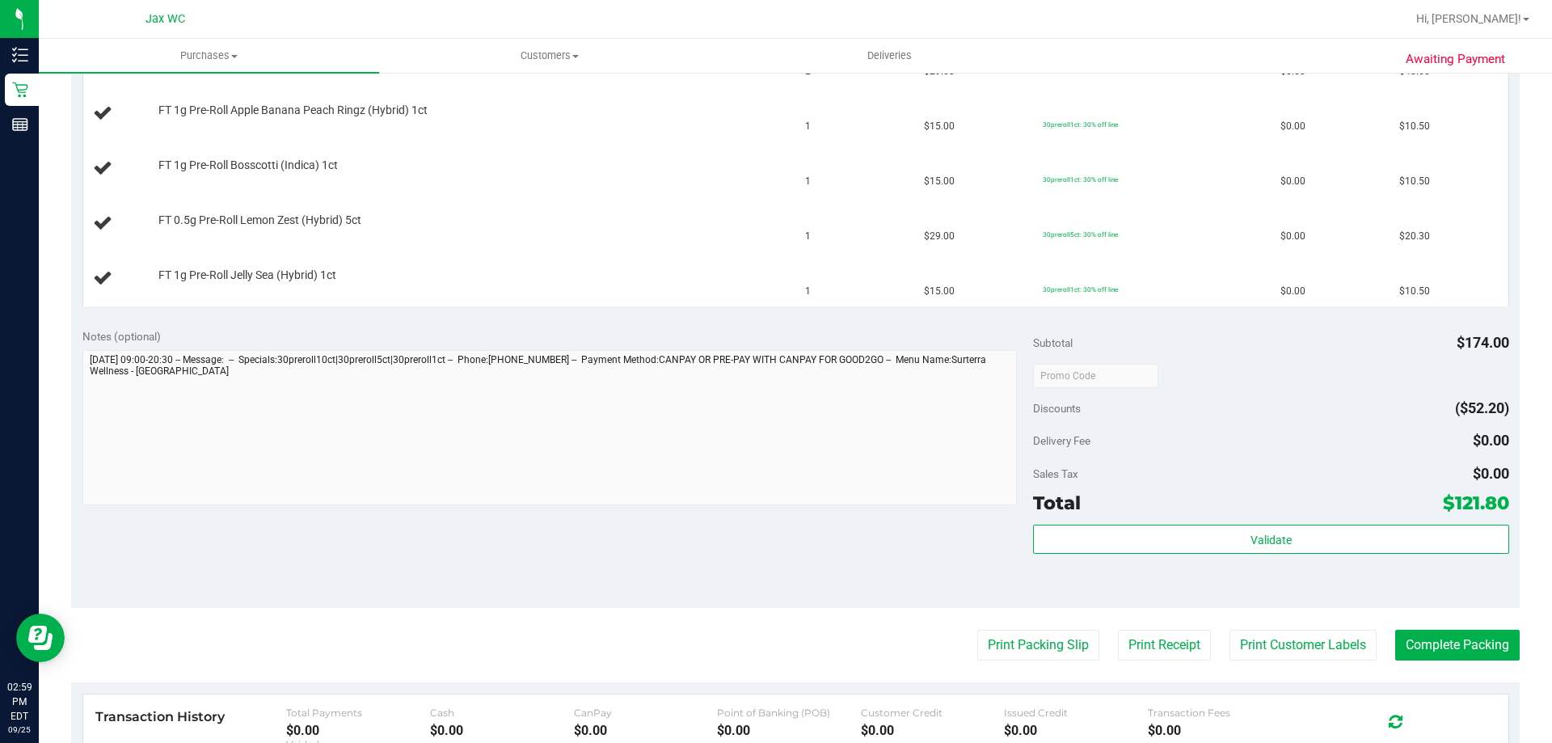
scroll to position [323, 0]
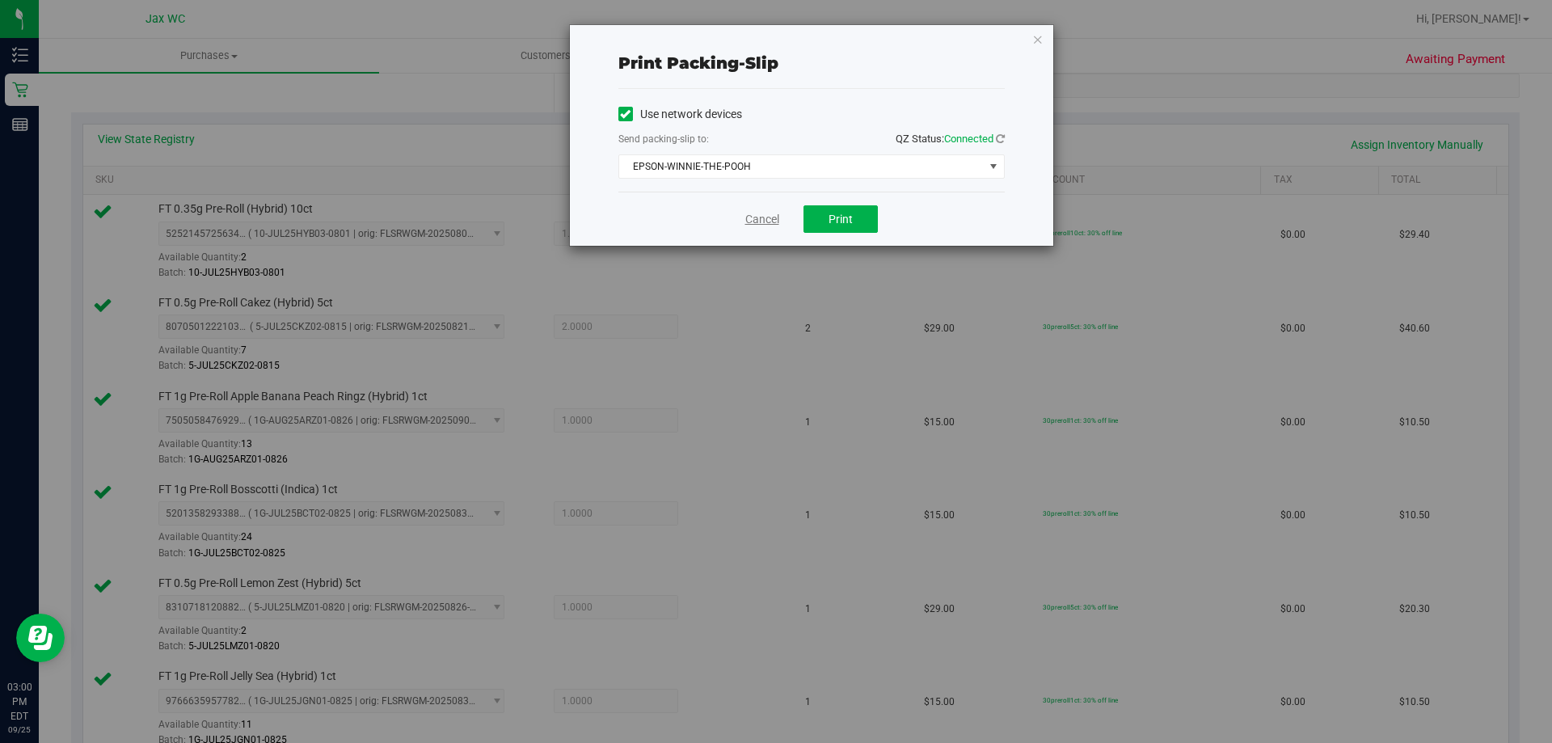
click at [754, 213] on link "Cancel" at bounding box center [762, 219] width 34 height 17
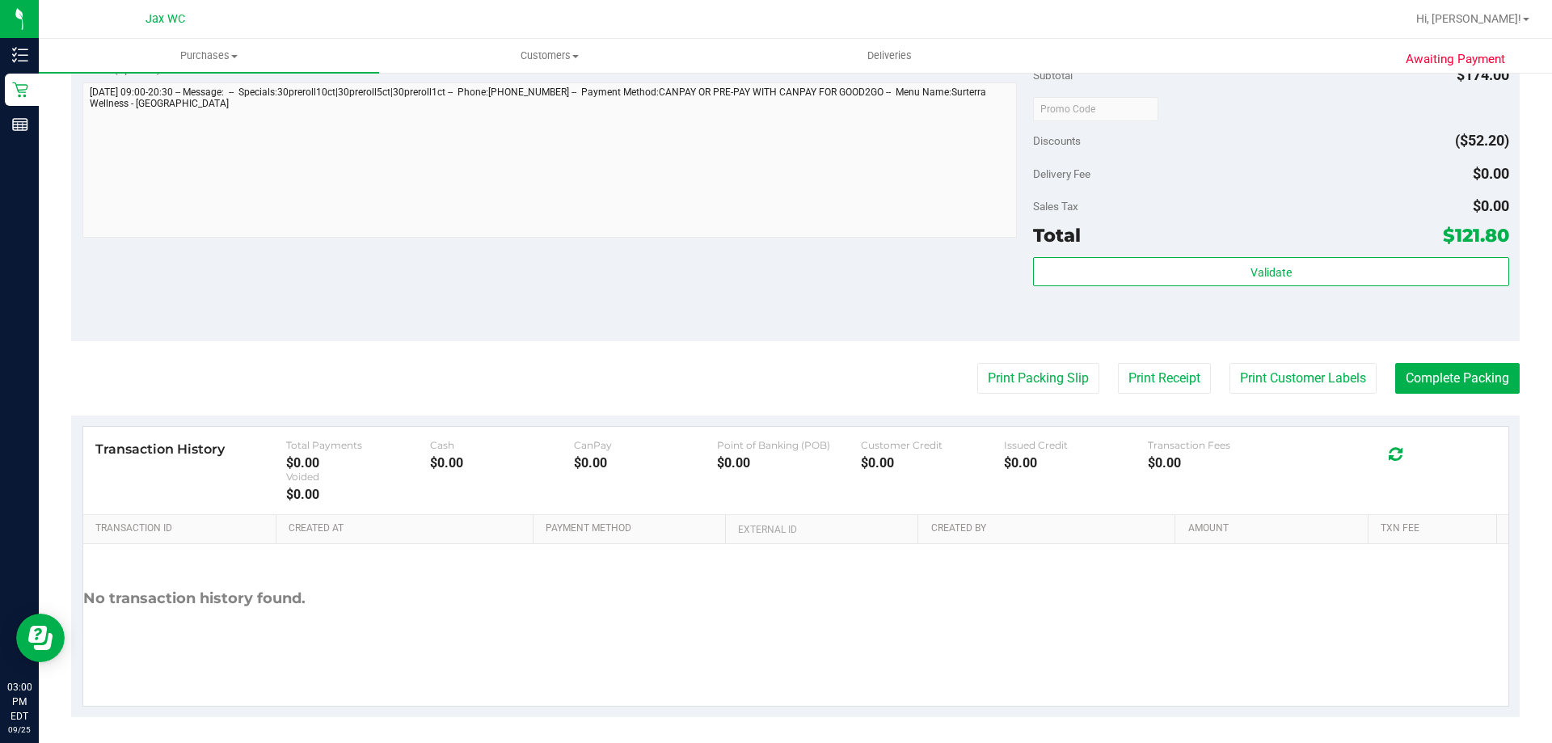
scroll to position [1046, 0]
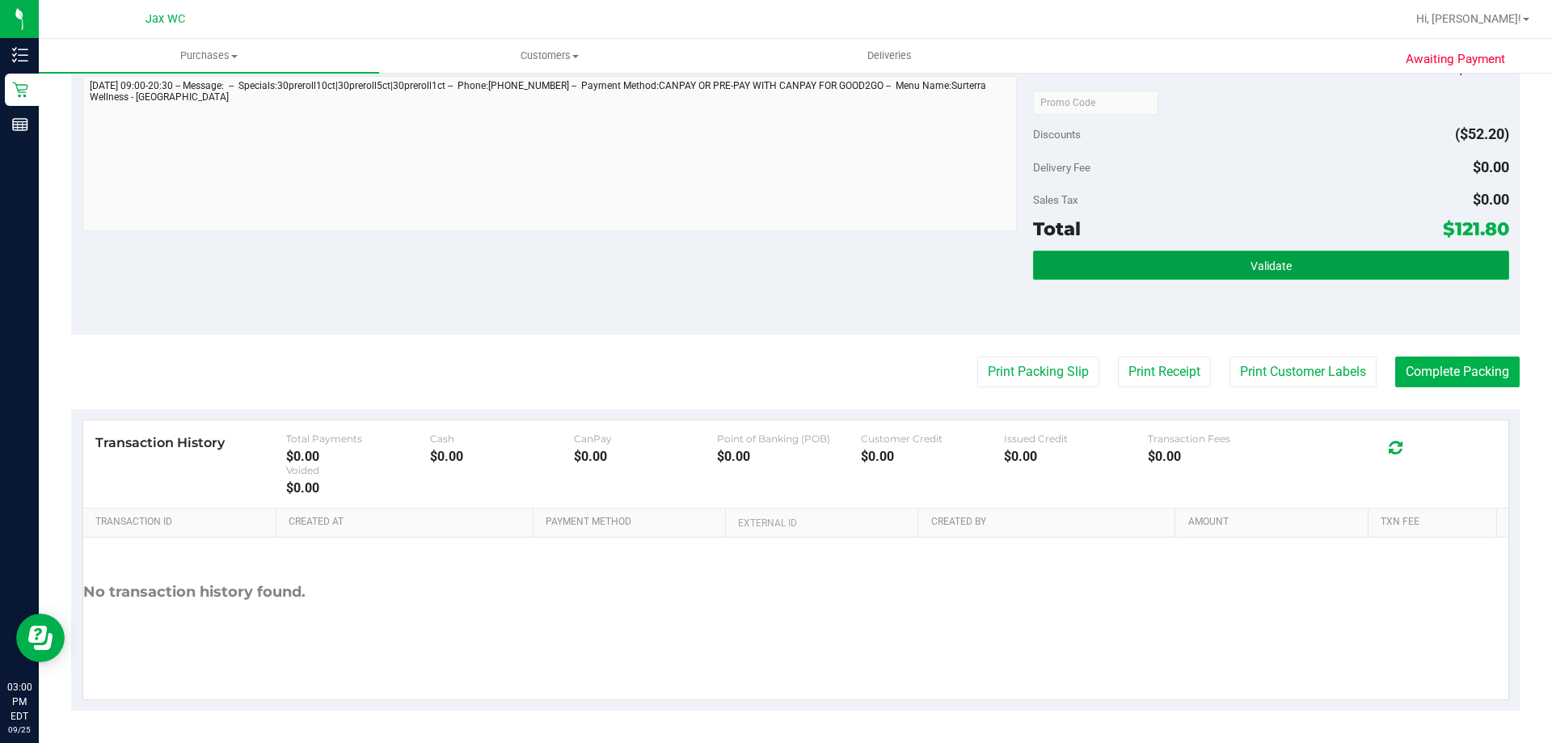
click at [1190, 270] on button "Validate" at bounding box center [1270, 265] width 475 height 29
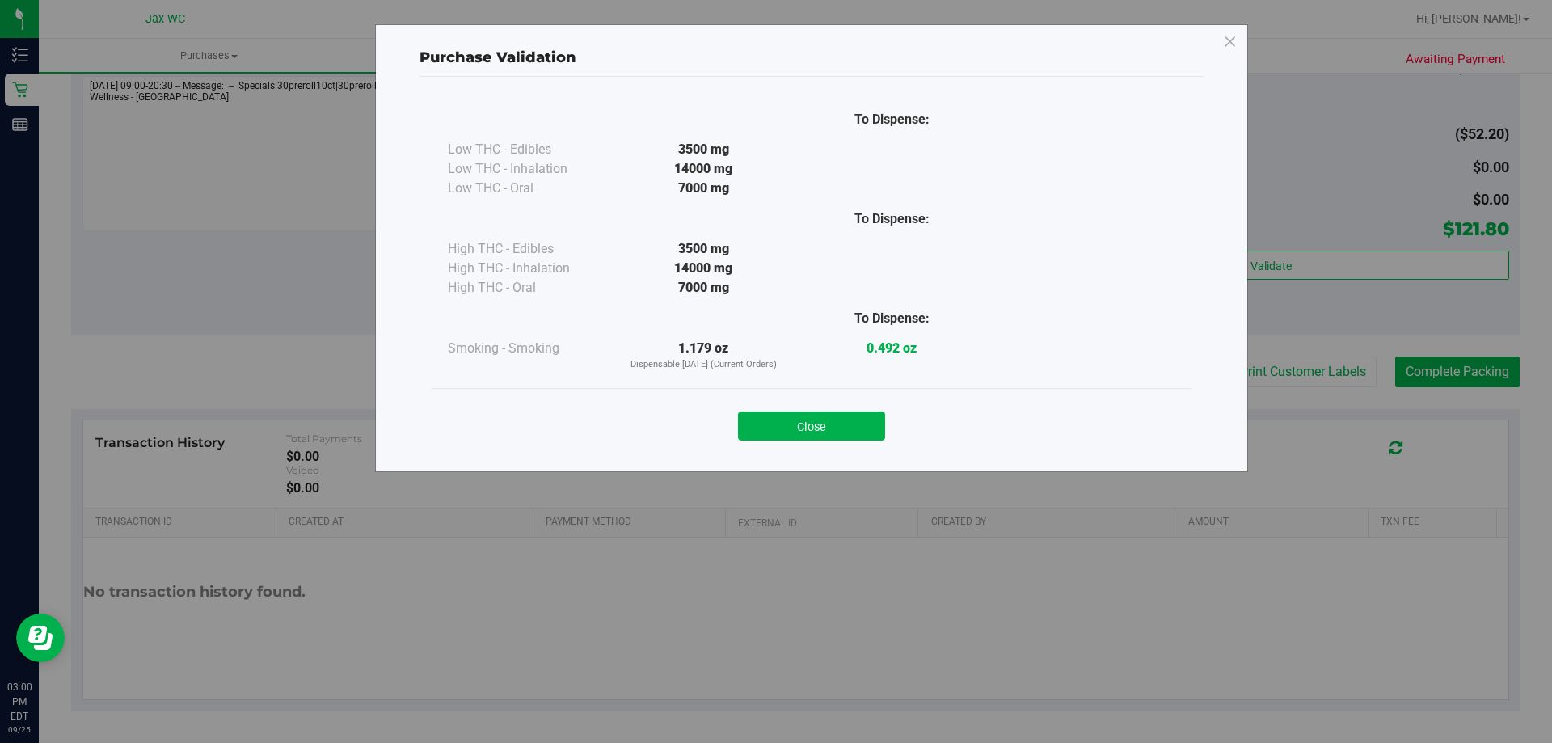
click at [780, 419] on button "Close" at bounding box center [811, 425] width 147 height 29
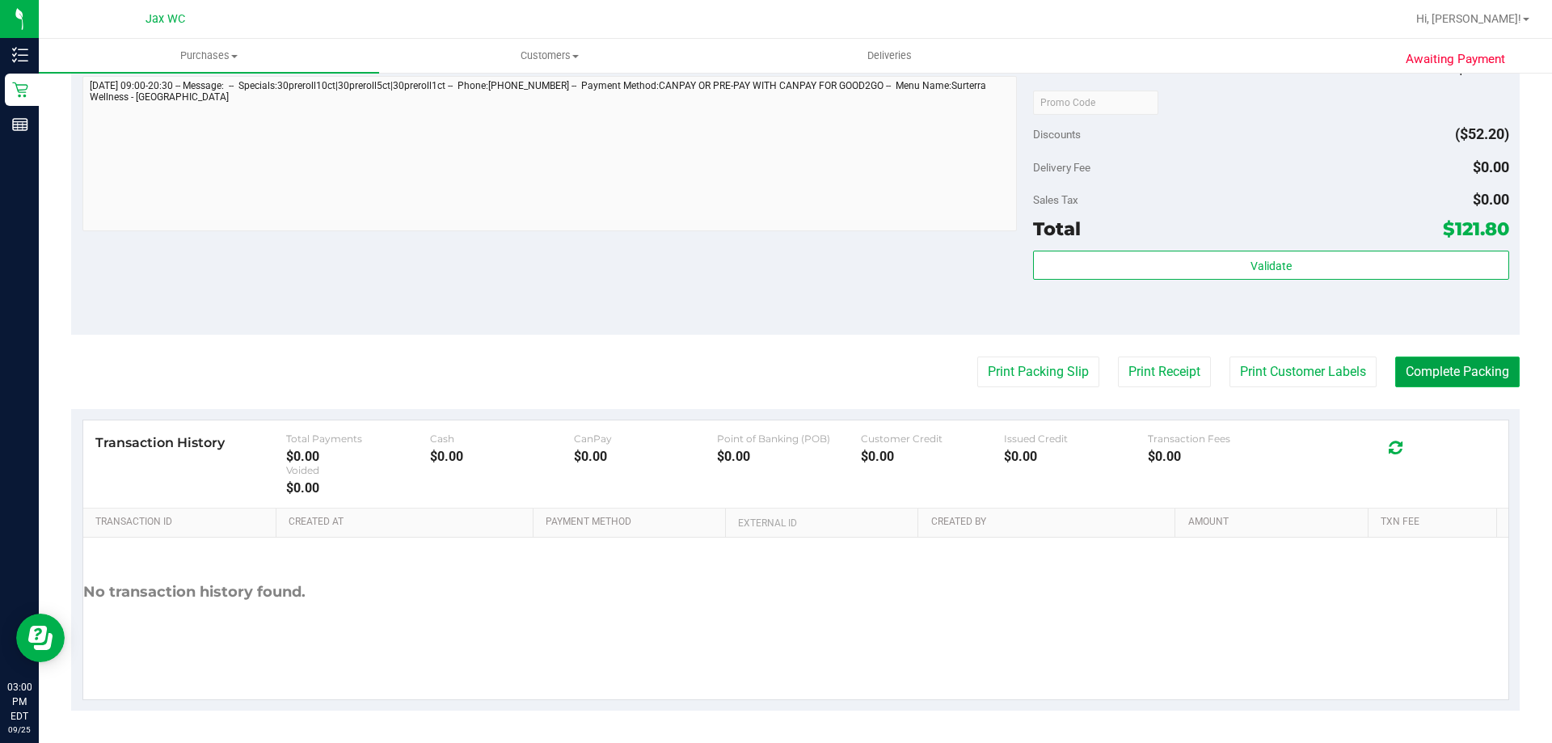
click at [1472, 364] on button "Complete Packing" at bounding box center [1457, 372] width 124 height 31
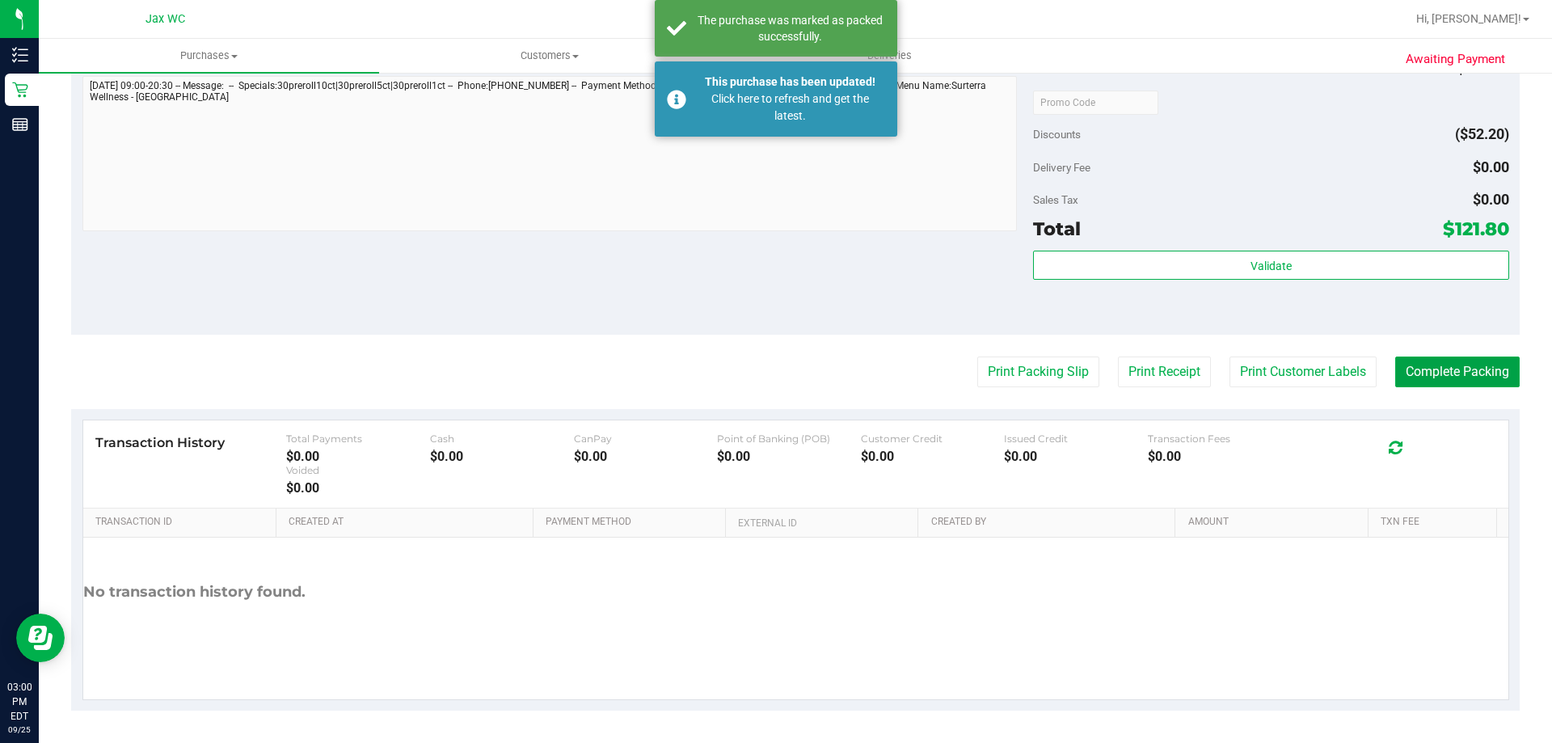
scroll to position [561, 0]
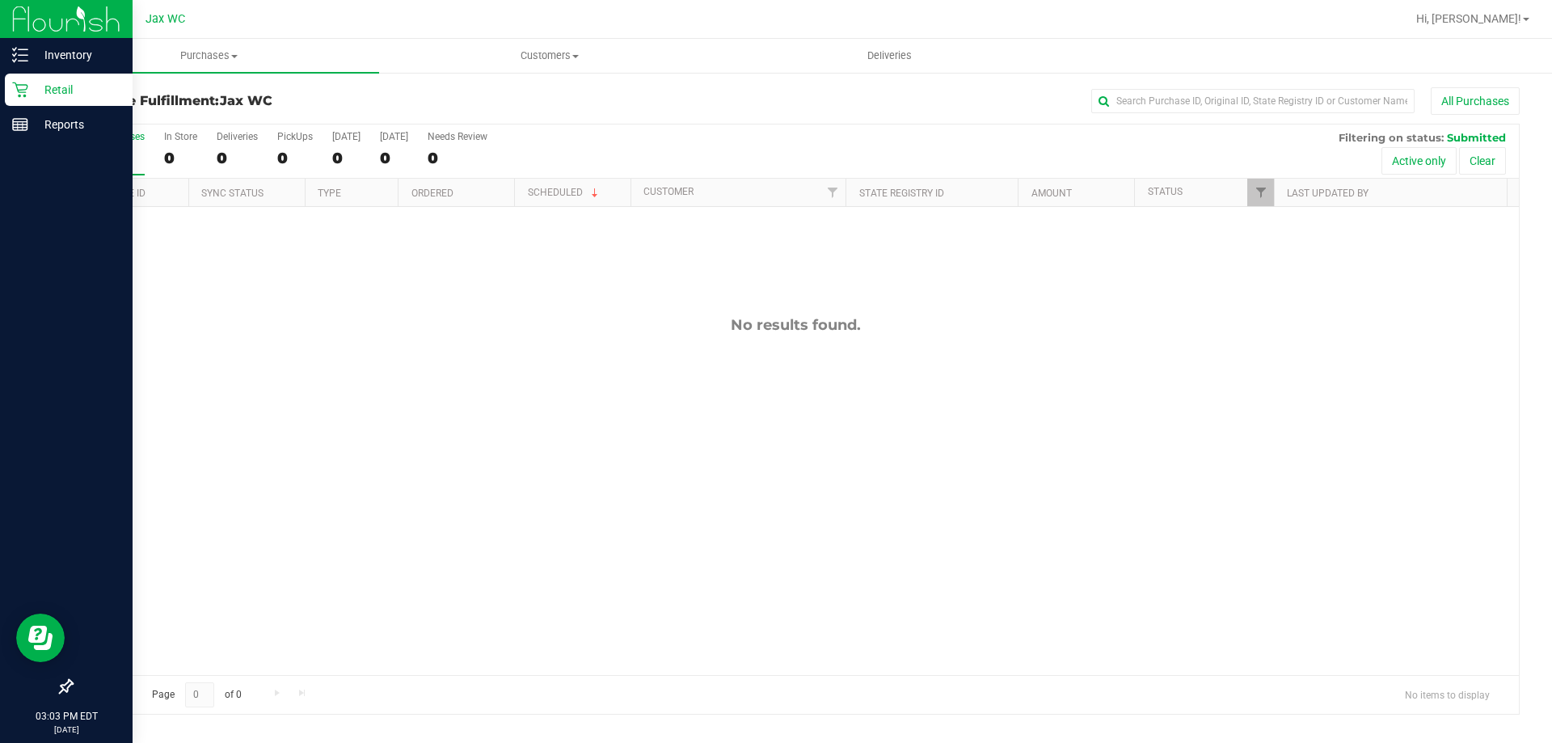
click at [29, 90] on p "Retail" at bounding box center [76, 89] width 97 height 19
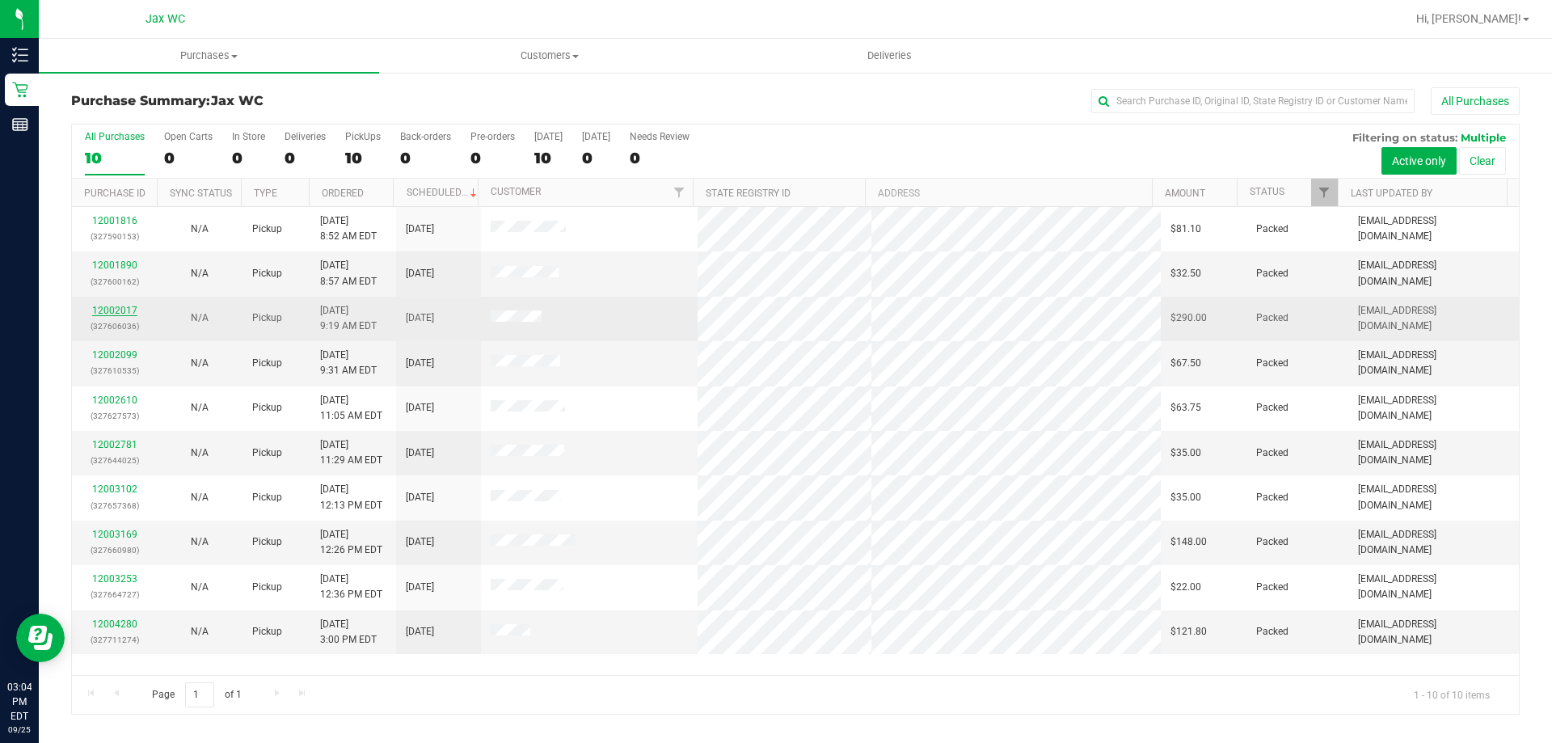
click at [109, 306] on link "12002017" at bounding box center [114, 310] width 45 height 11
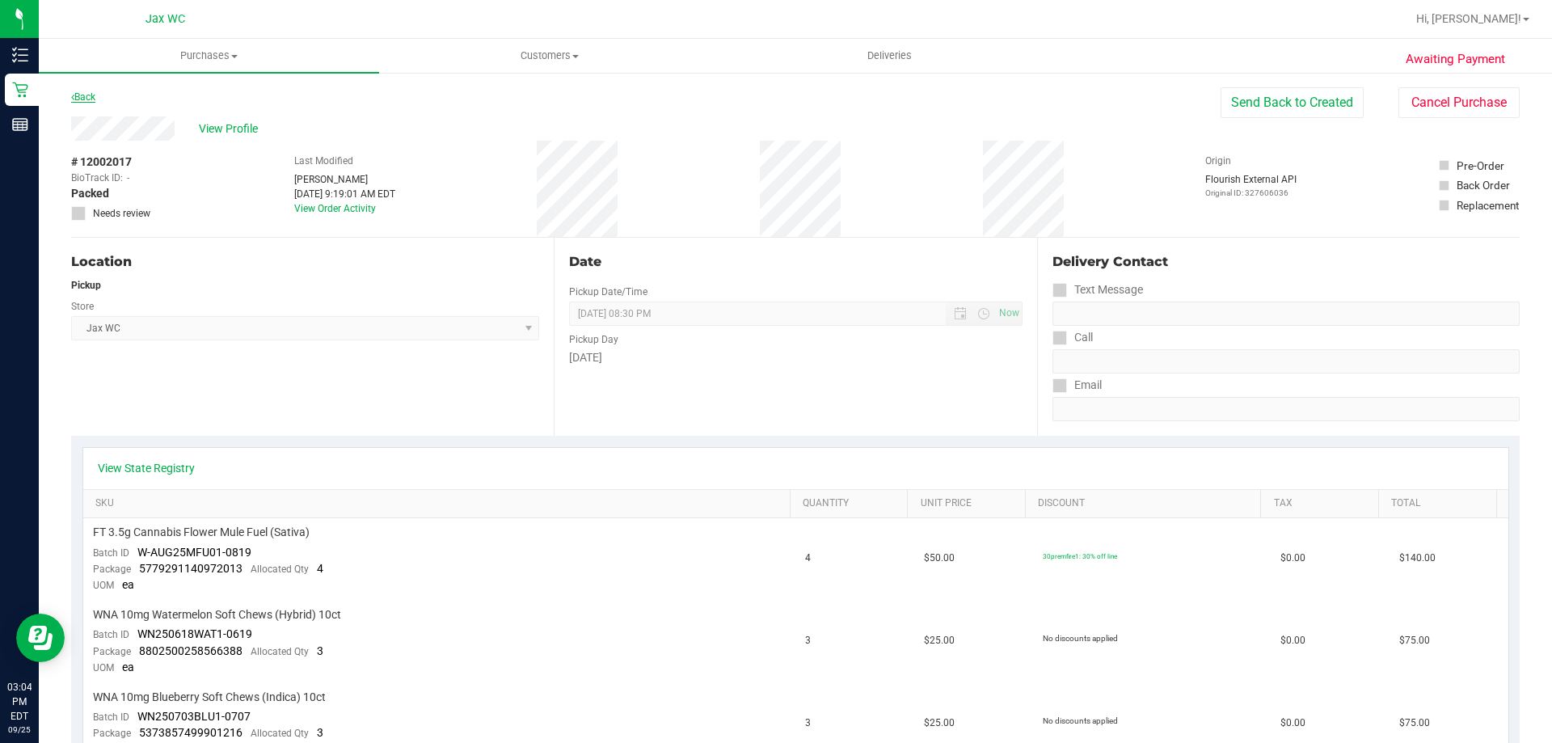
click at [76, 99] on link "Back" at bounding box center [83, 96] width 24 height 11
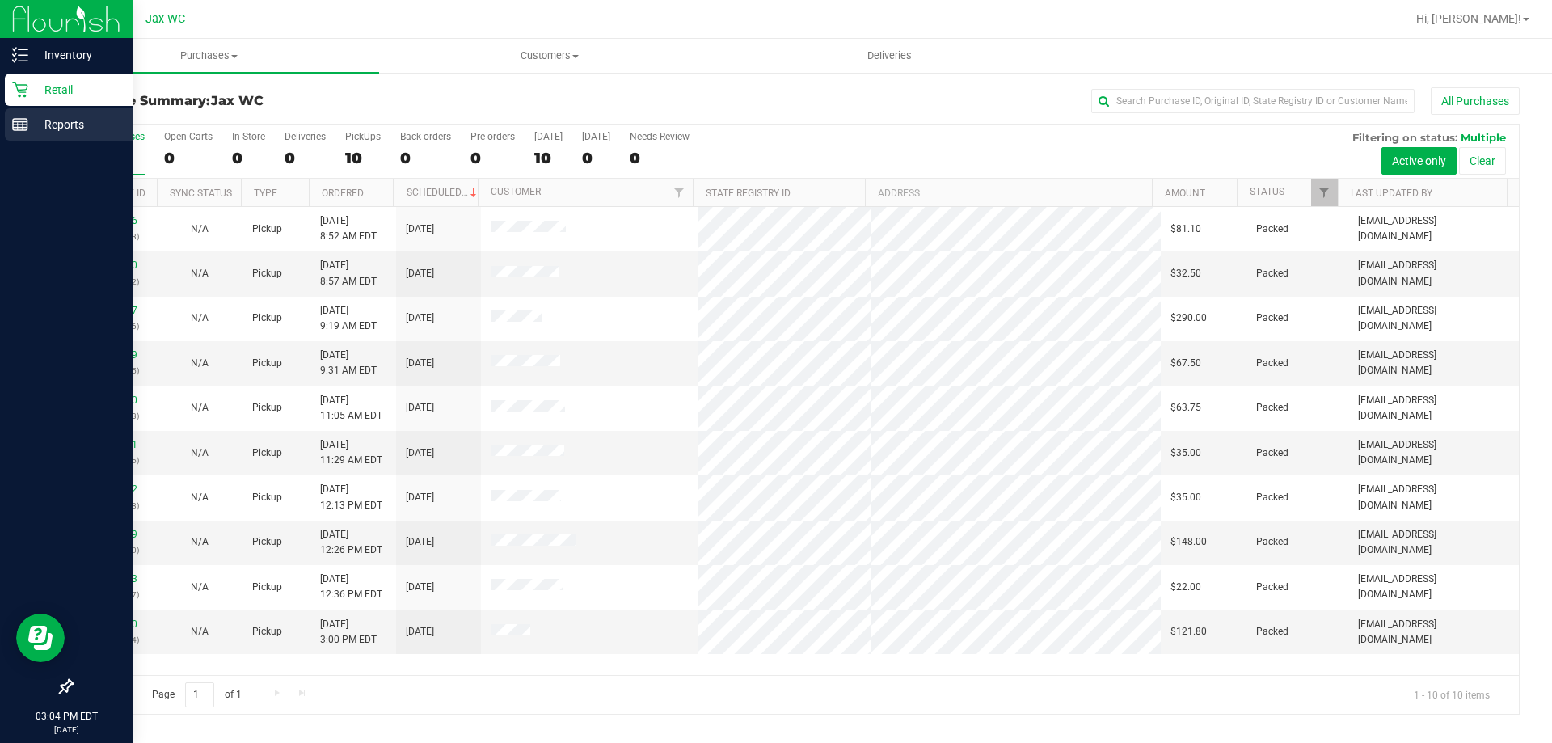
click at [42, 115] on p "Reports" at bounding box center [76, 124] width 97 height 19
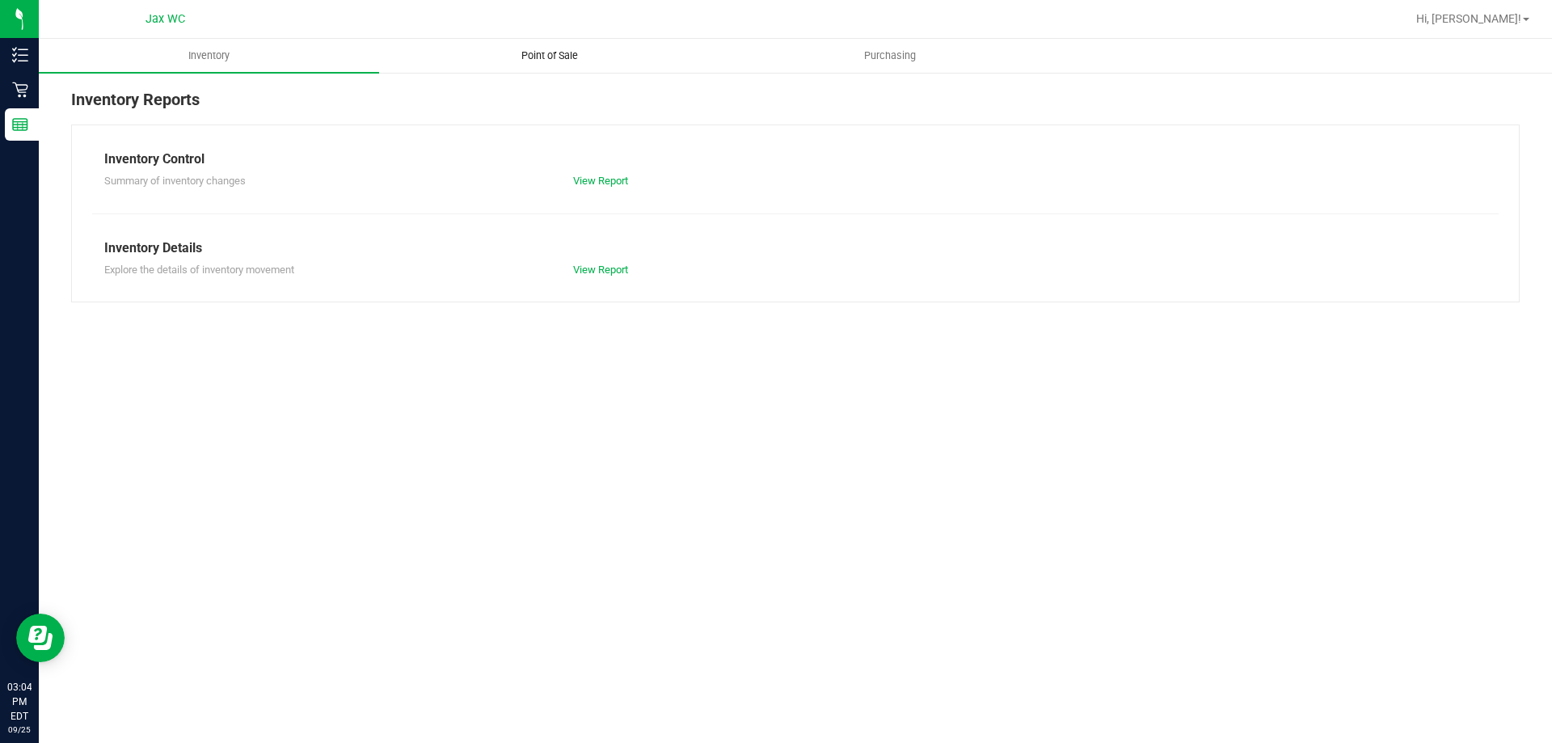
click at [546, 63] on uib-tab-heading "Point of Sale" at bounding box center [549, 56] width 339 height 32
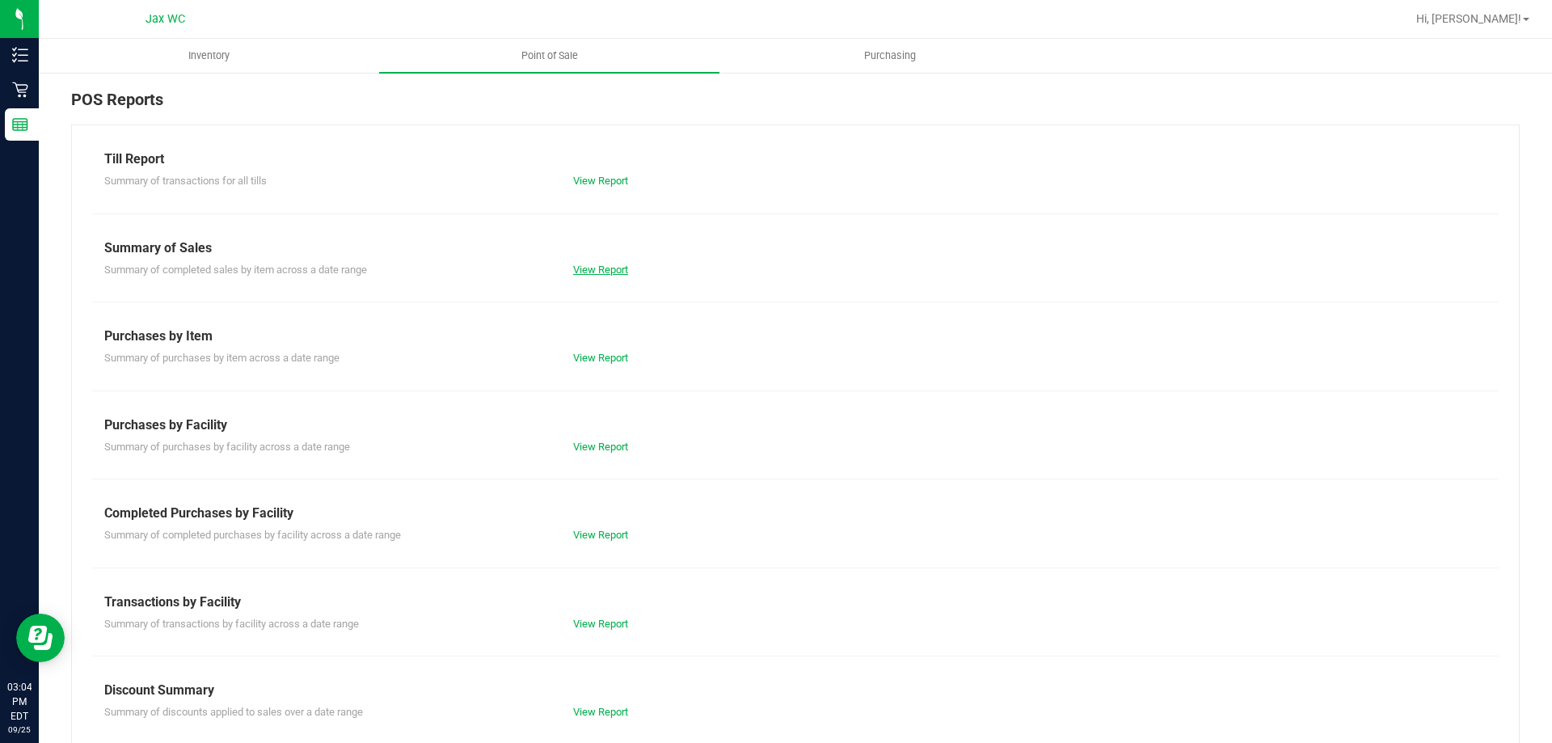
click at [606, 273] on link "View Report" at bounding box center [600, 270] width 55 height 12
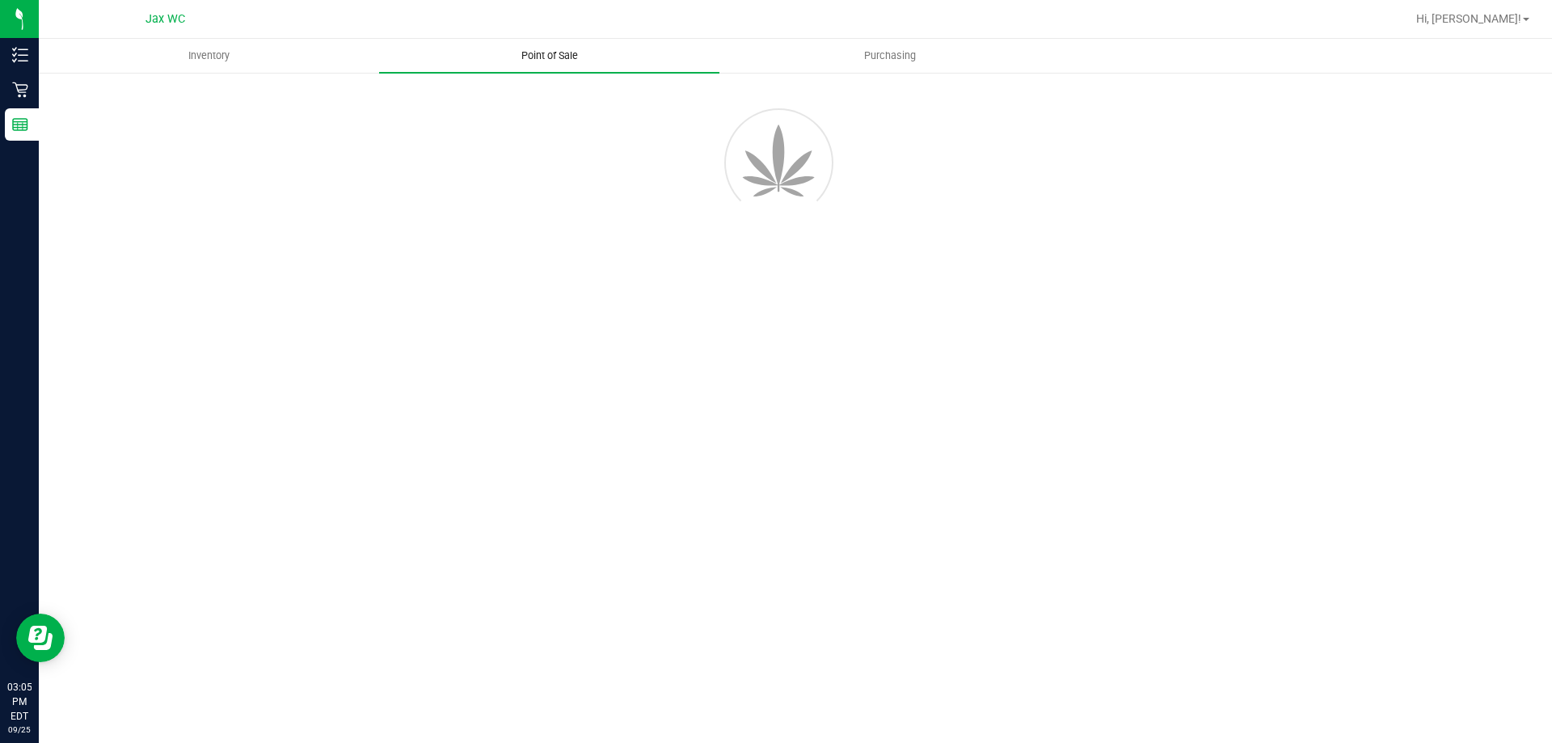
click at [534, 58] on span "Point of Sale" at bounding box center [550, 56] width 100 height 15
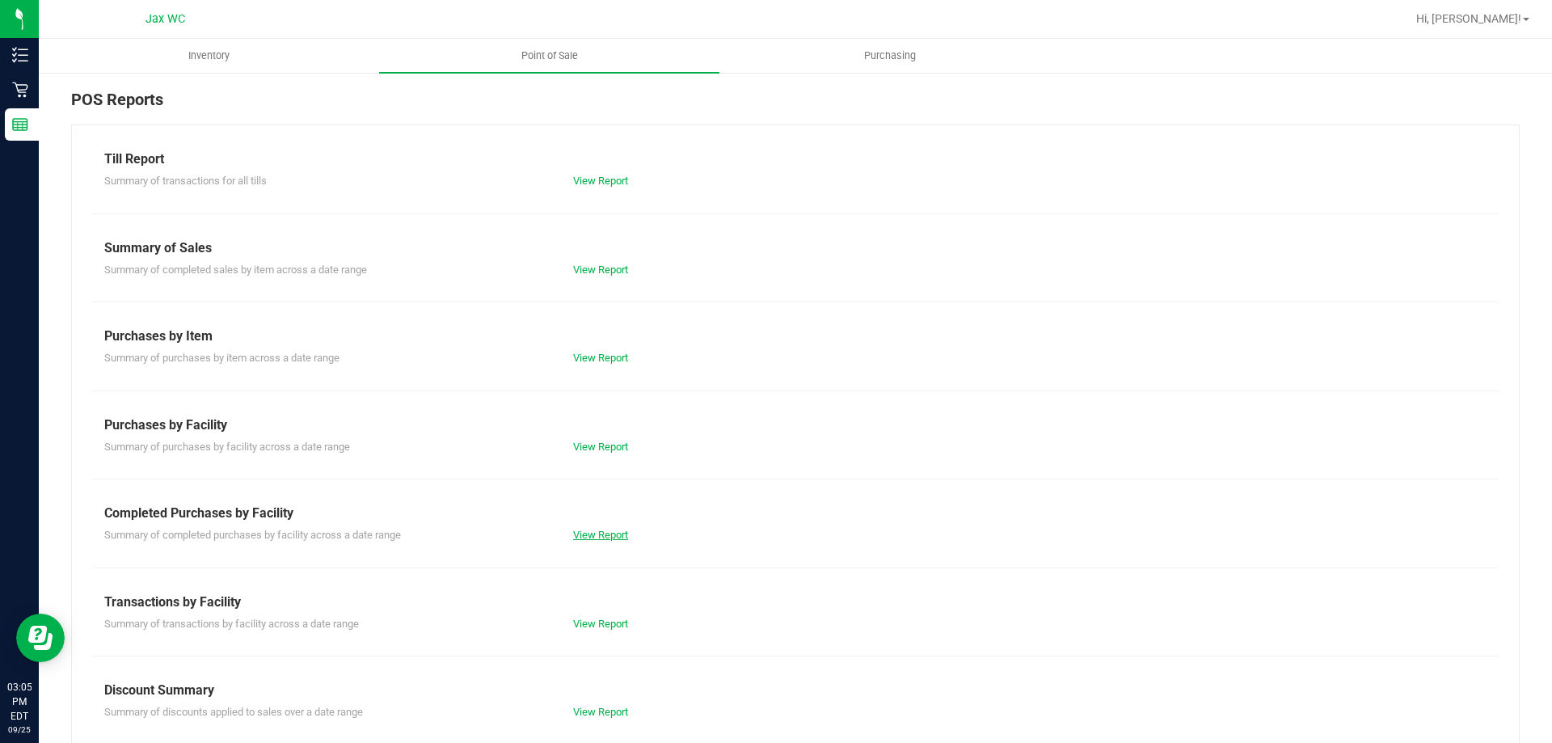
click at [598, 538] on link "View Report" at bounding box center [600, 535] width 55 height 12
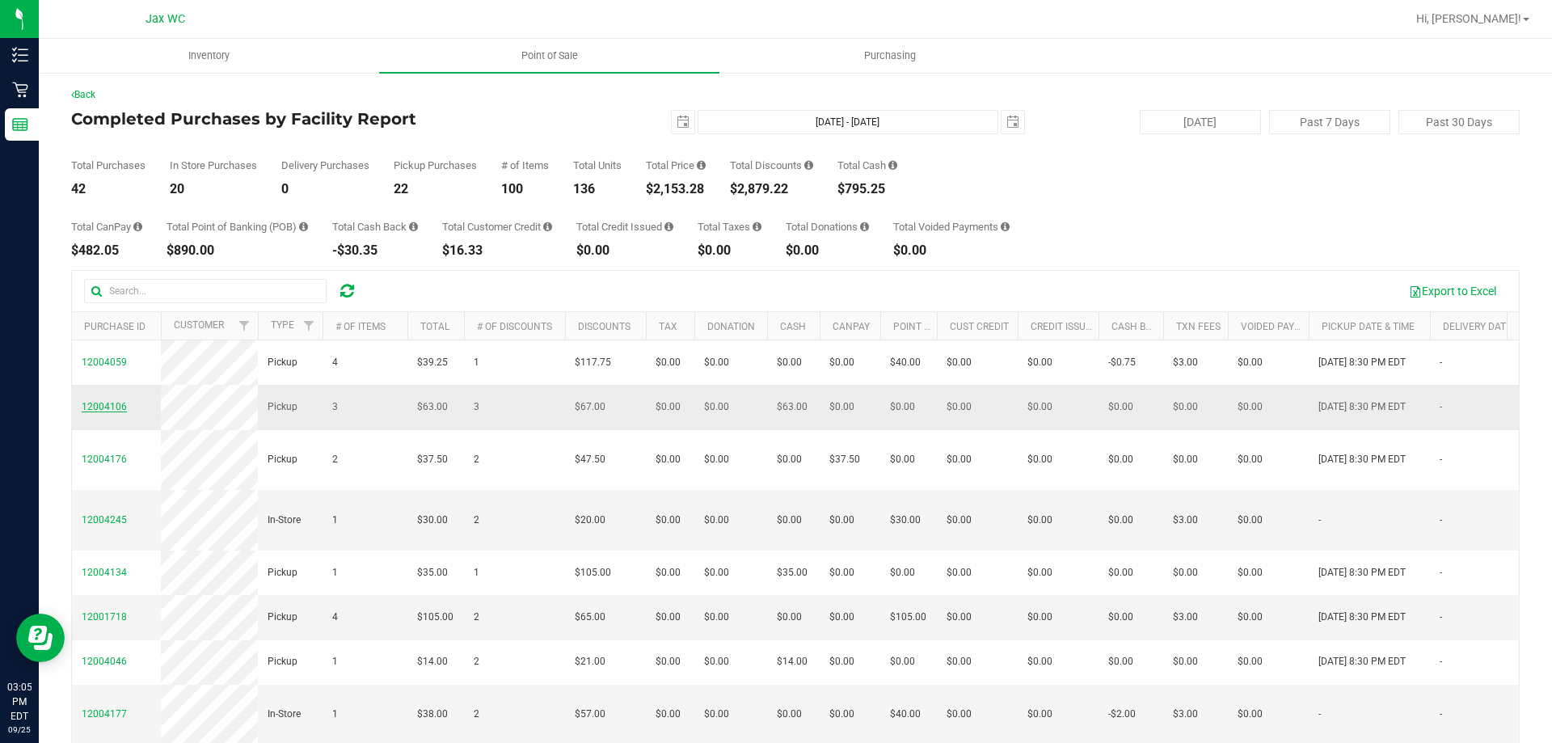
click at [110, 408] on span "12004106" at bounding box center [104, 406] width 45 height 11
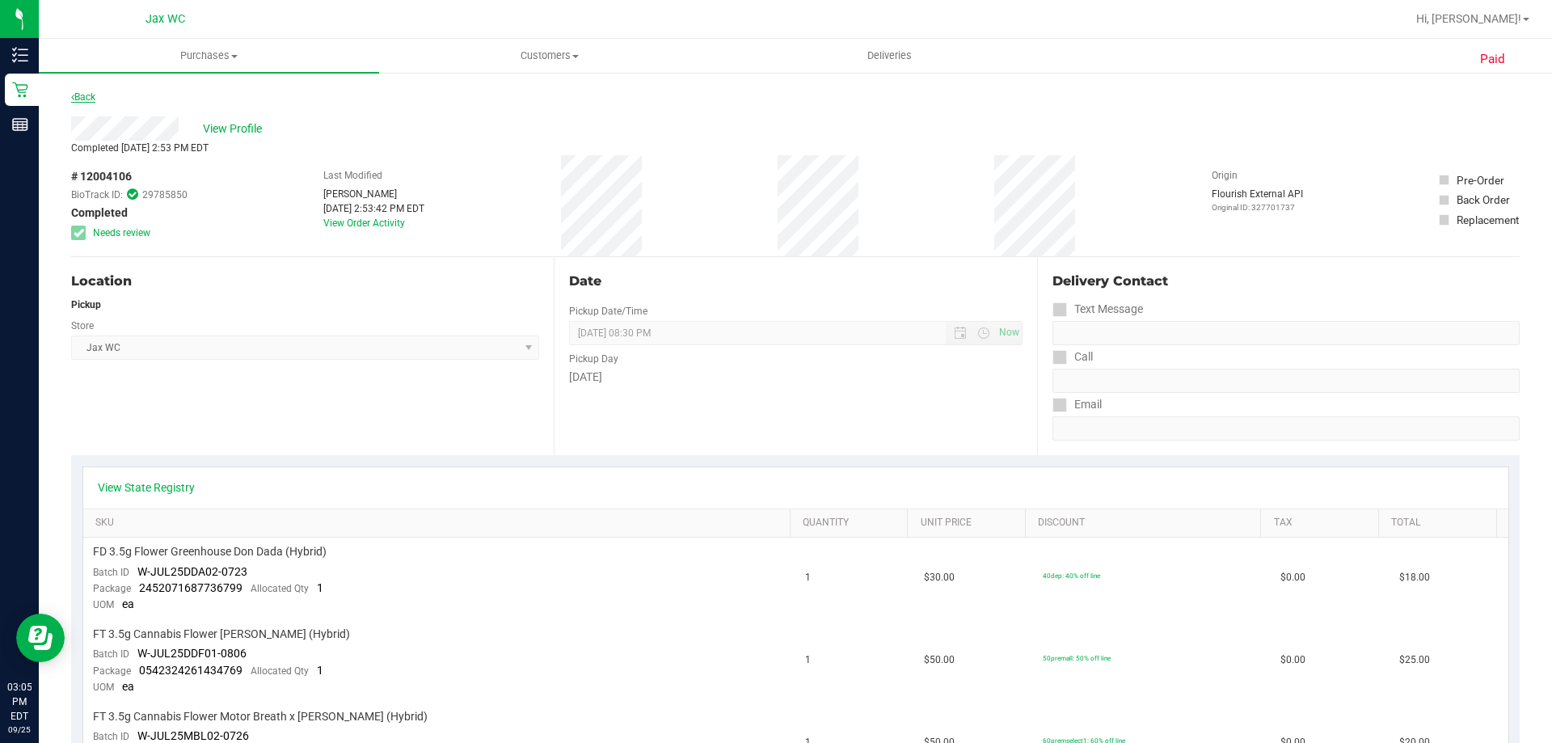
click at [79, 94] on link "Back" at bounding box center [83, 96] width 24 height 11
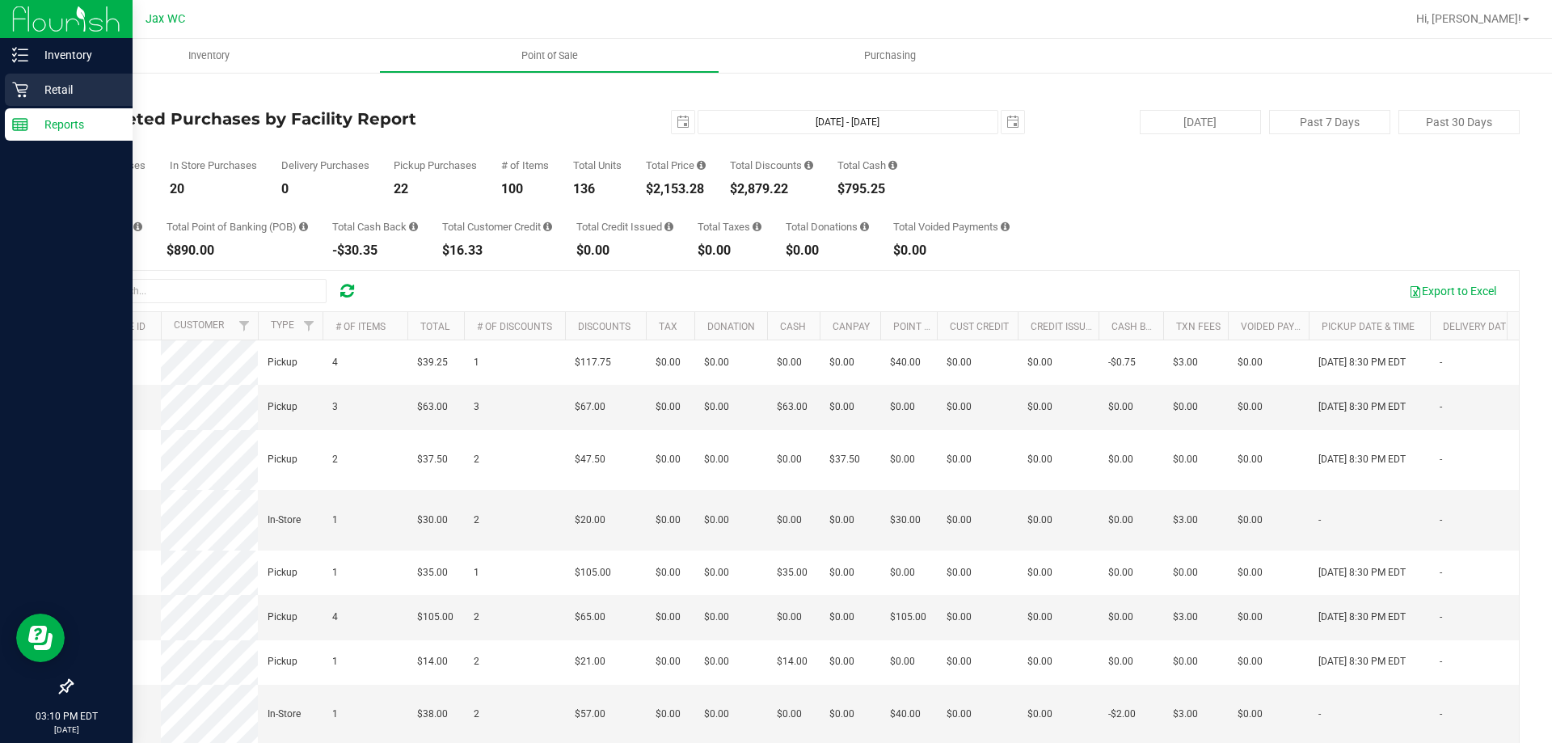
click at [89, 90] on p "Retail" at bounding box center [76, 89] width 97 height 19
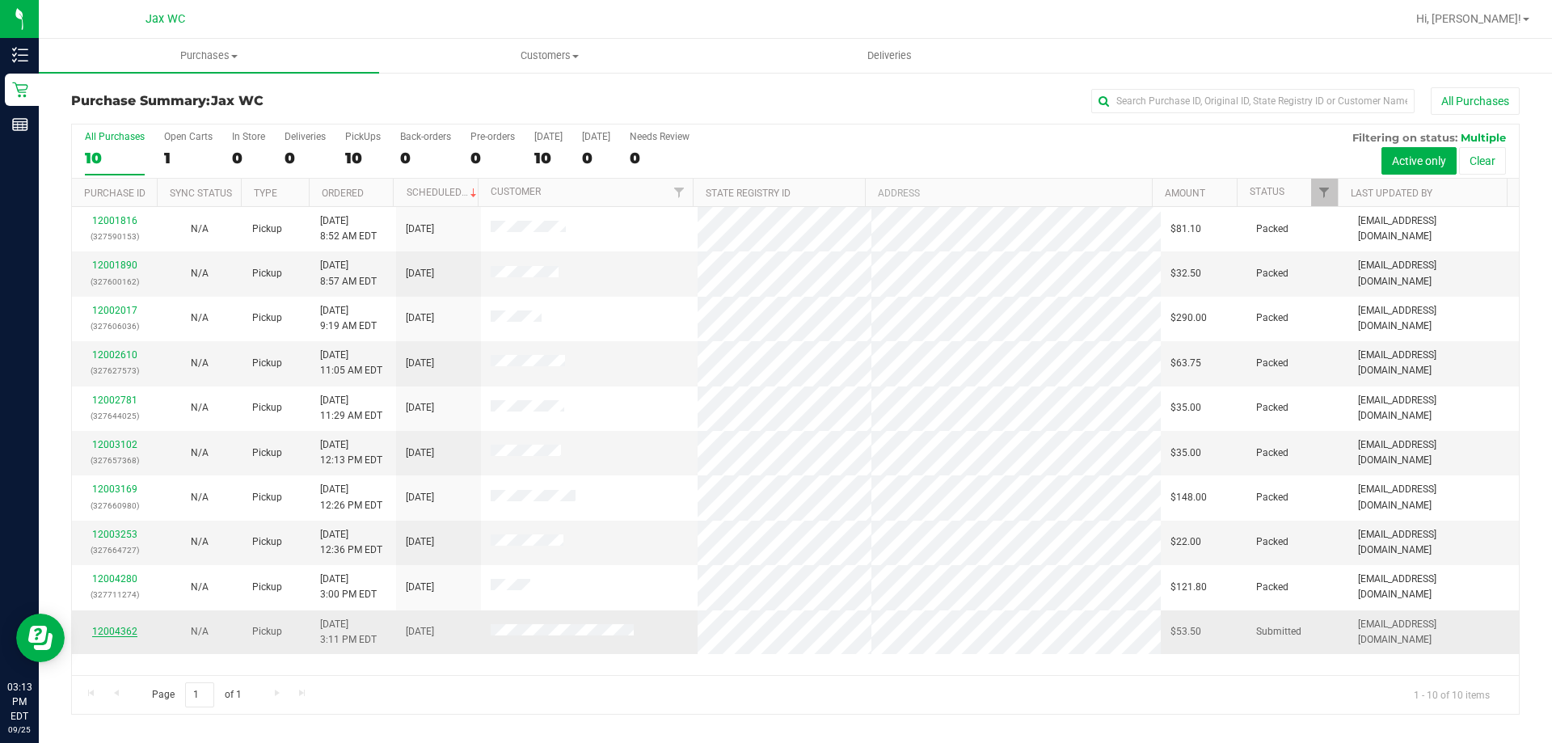
click at [108, 627] on link "12004362" at bounding box center [114, 631] width 45 height 11
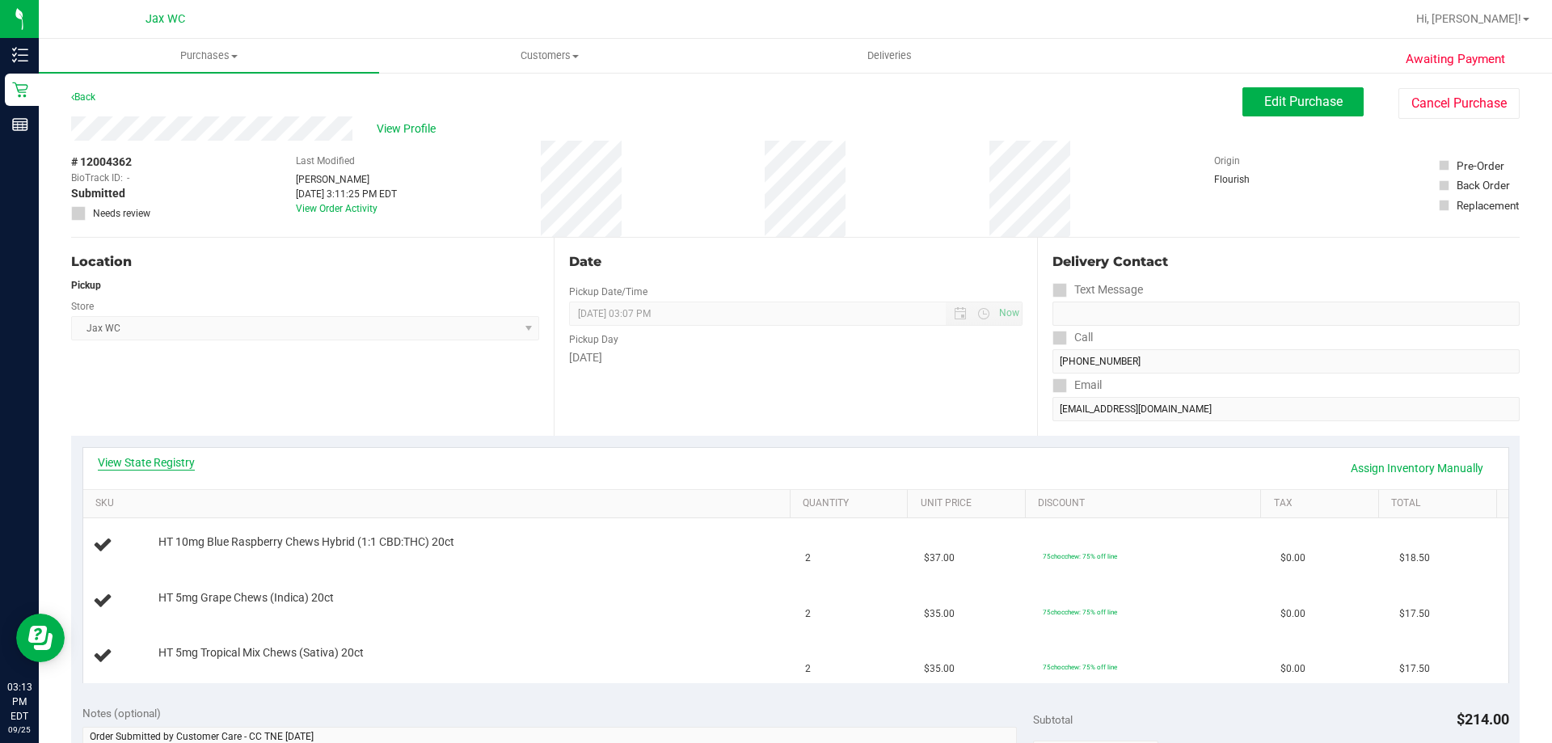
click at [162, 465] on link "View State Registry" at bounding box center [146, 462] width 97 height 16
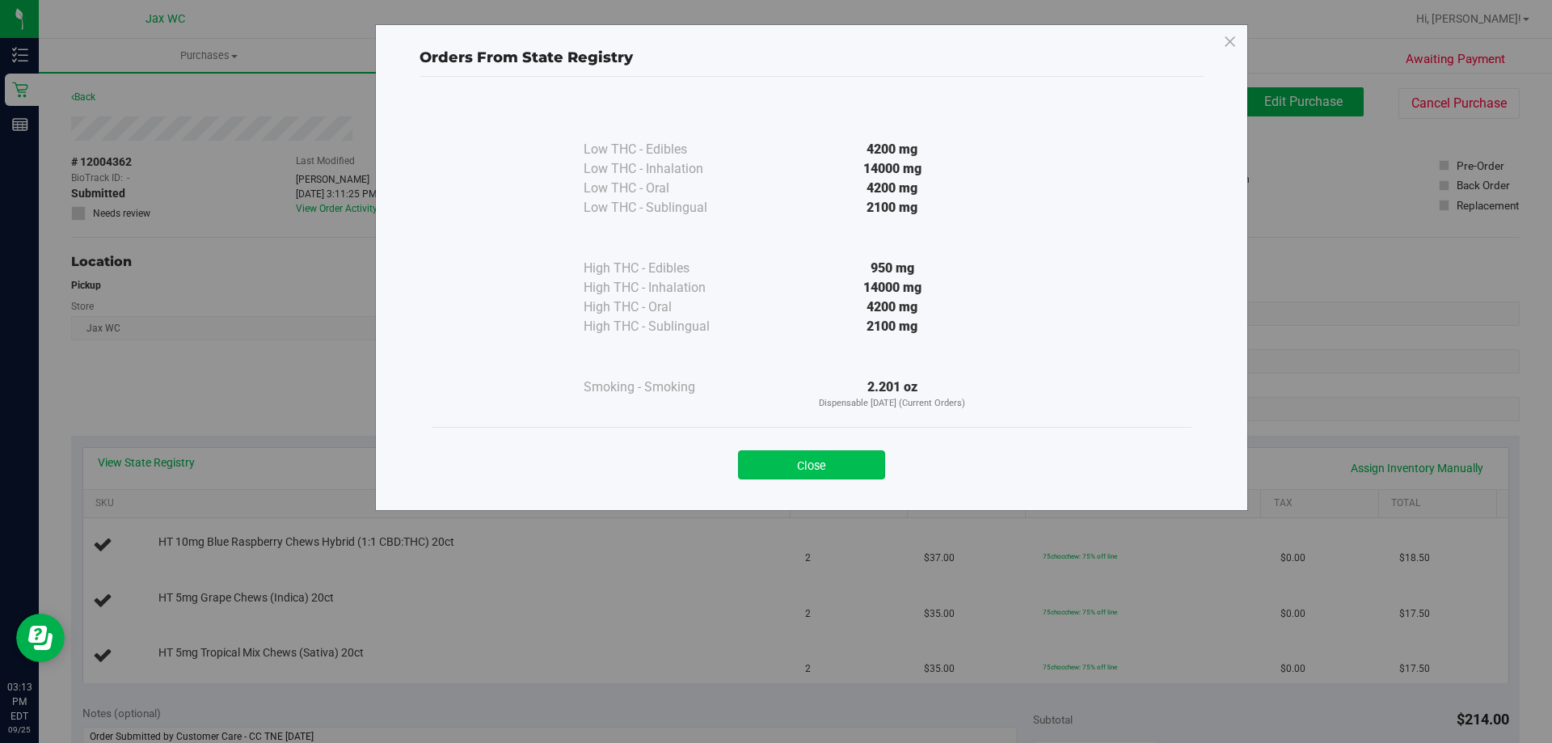
click at [827, 466] on button "Close" at bounding box center [811, 464] width 147 height 29
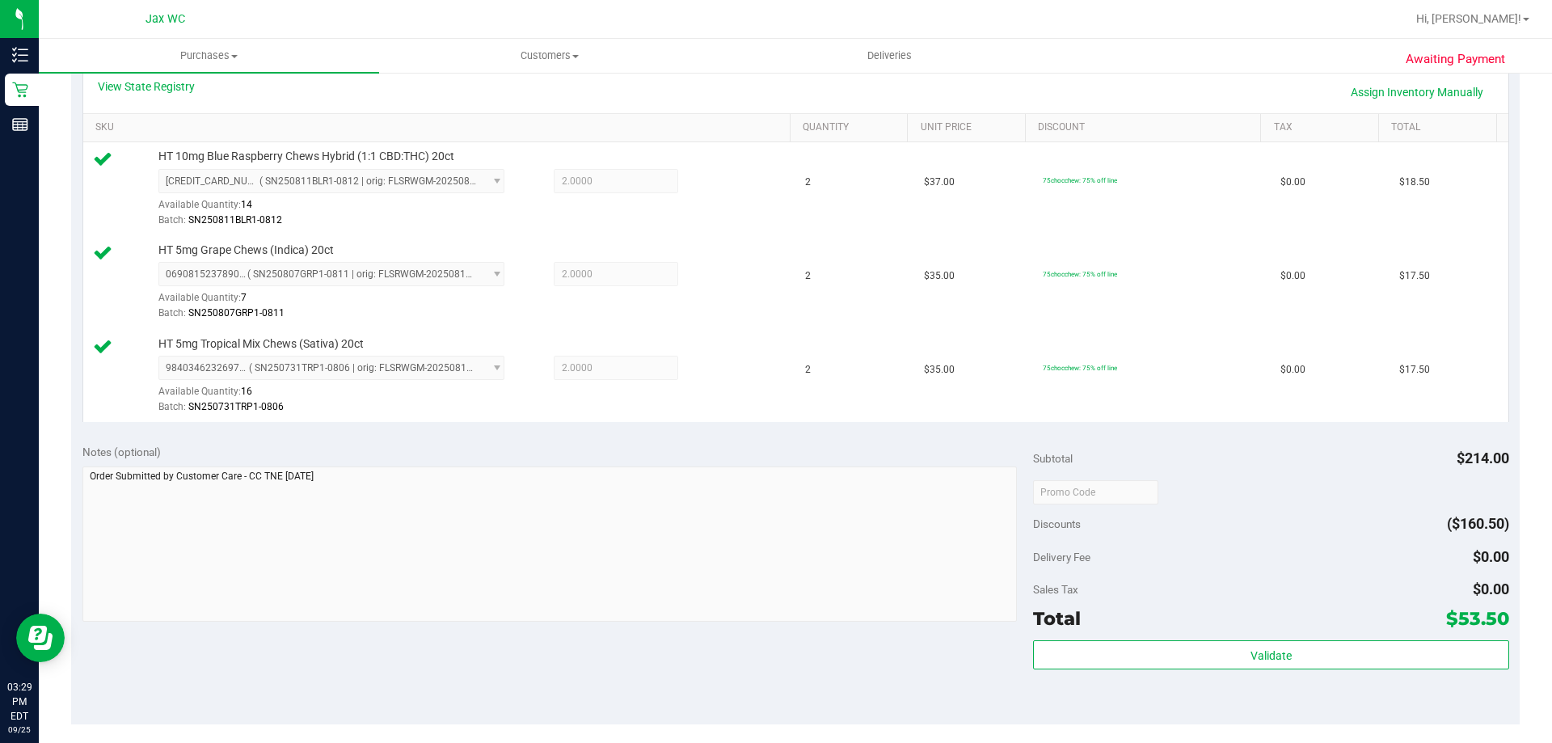
scroll to position [647, 0]
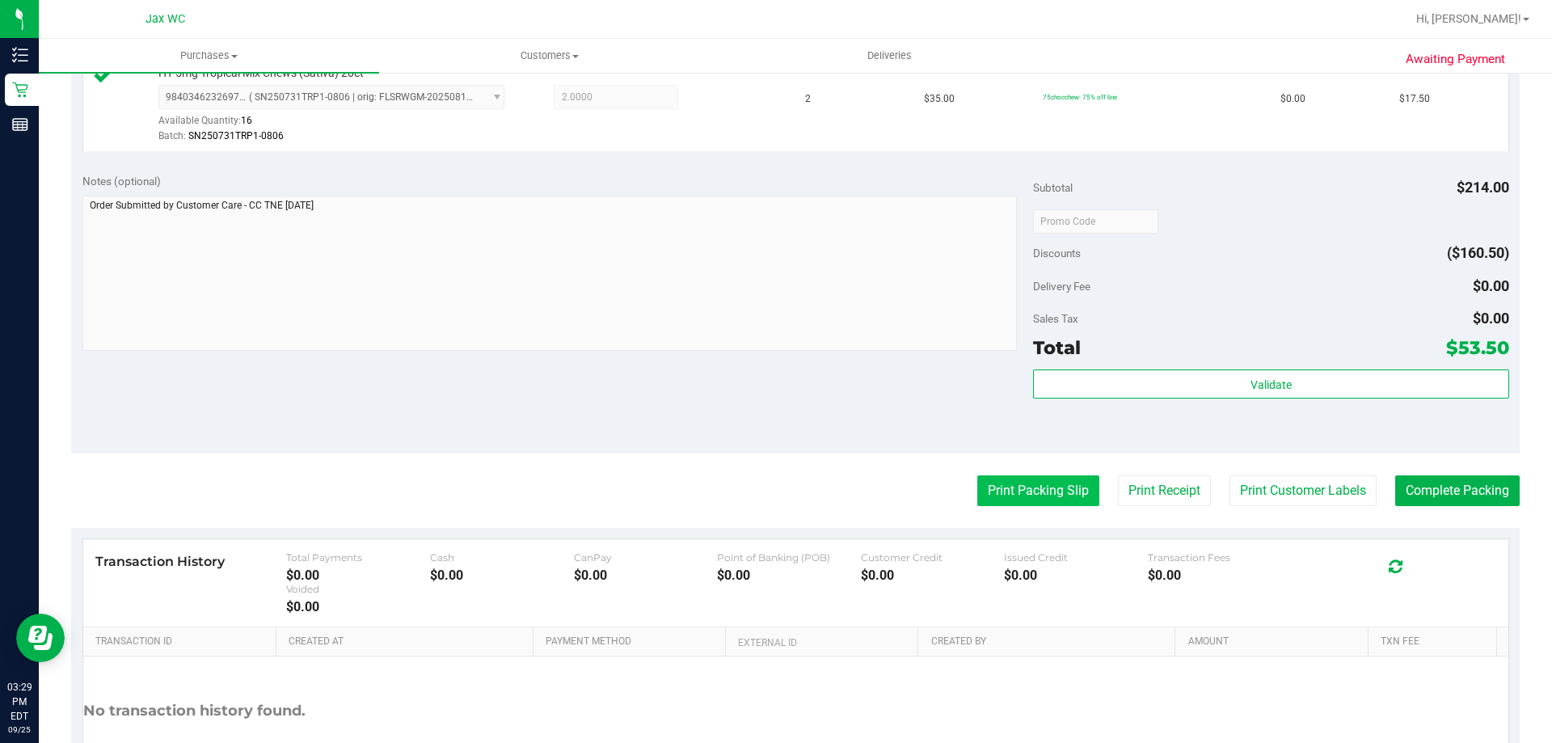
click at [1032, 494] on button "Print Packing Slip" at bounding box center [1038, 490] width 122 height 31
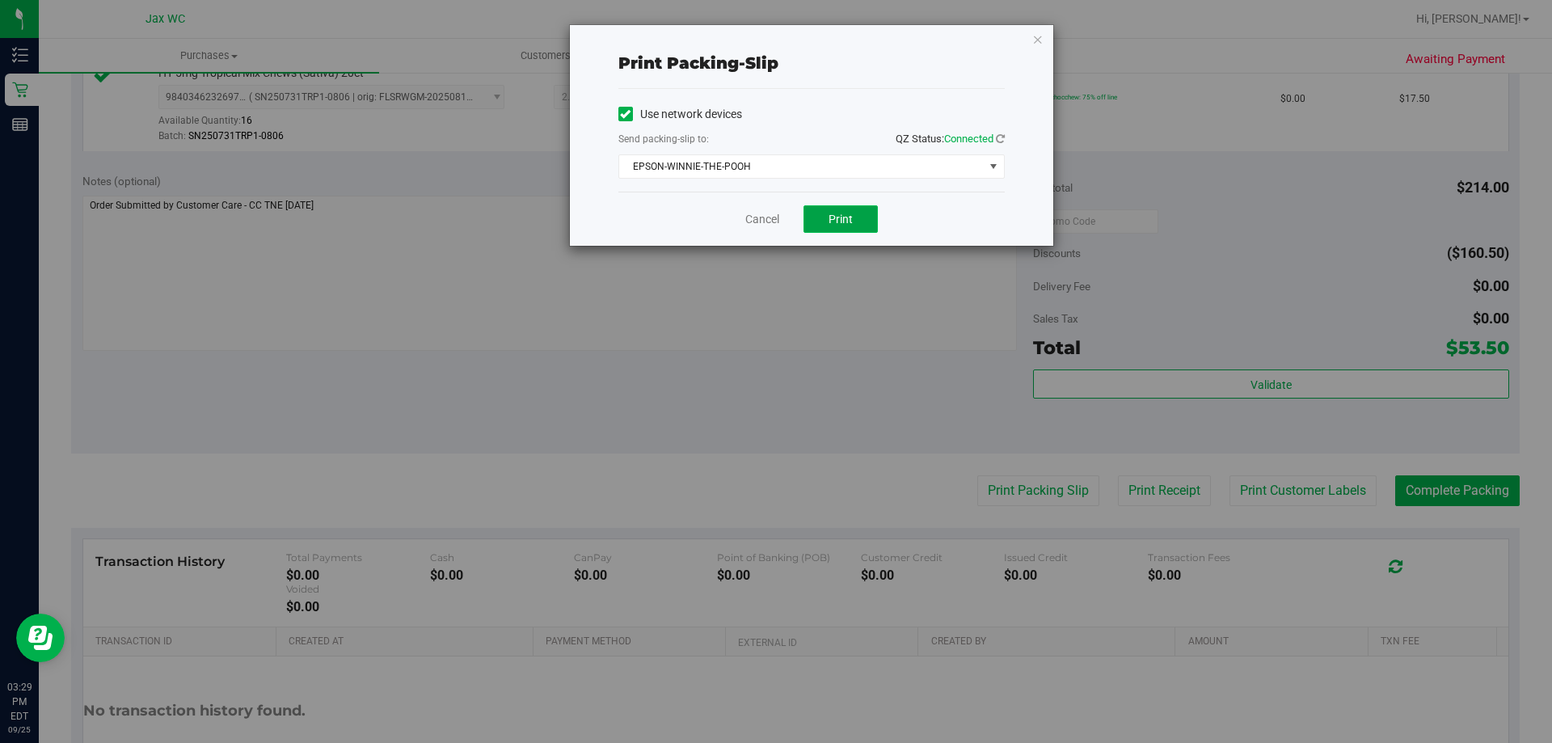
click at [842, 209] on button "Print" at bounding box center [841, 218] width 74 height 27
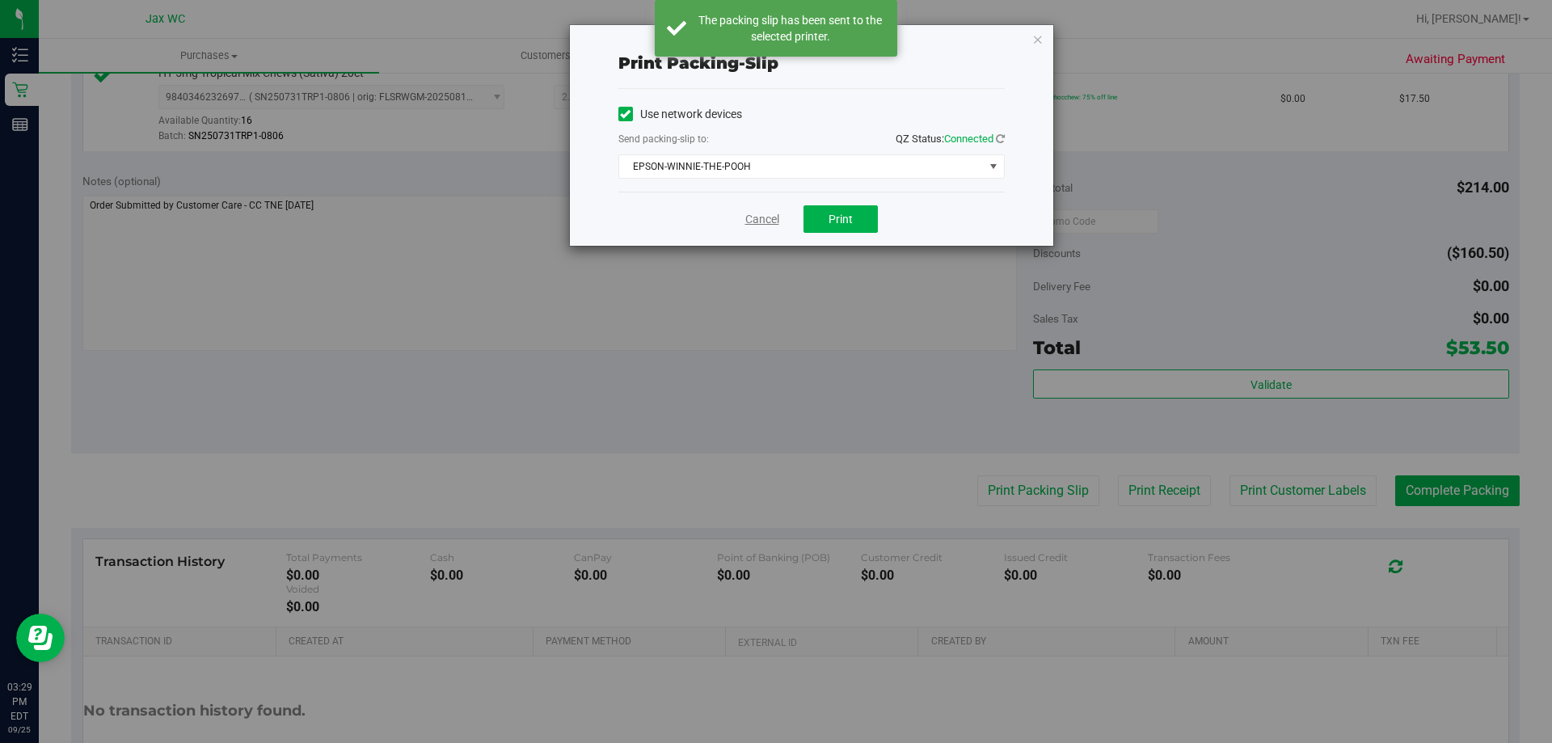
click at [763, 218] on link "Cancel" at bounding box center [762, 219] width 34 height 17
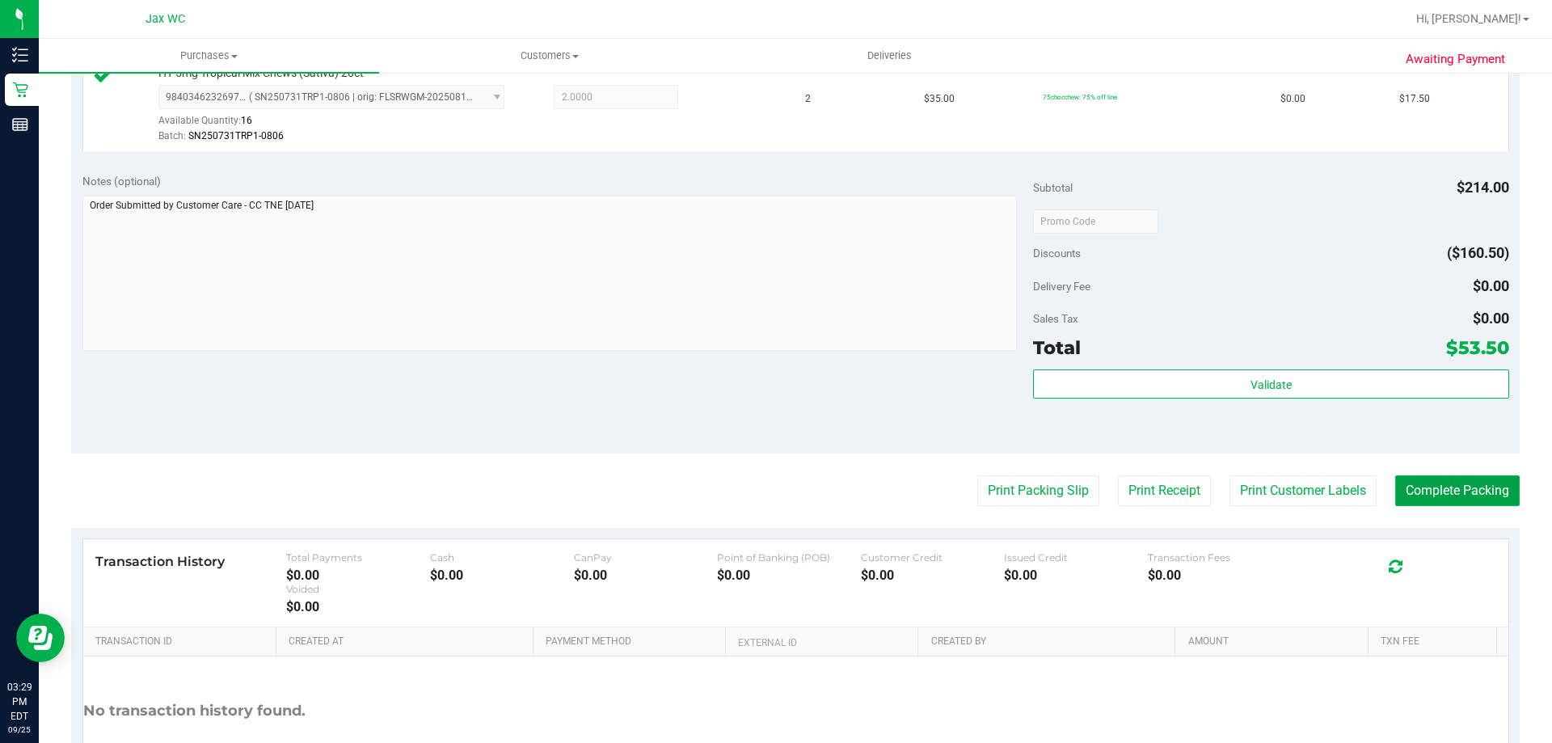
click at [1474, 483] on button "Complete Packing" at bounding box center [1457, 490] width 124 height 31
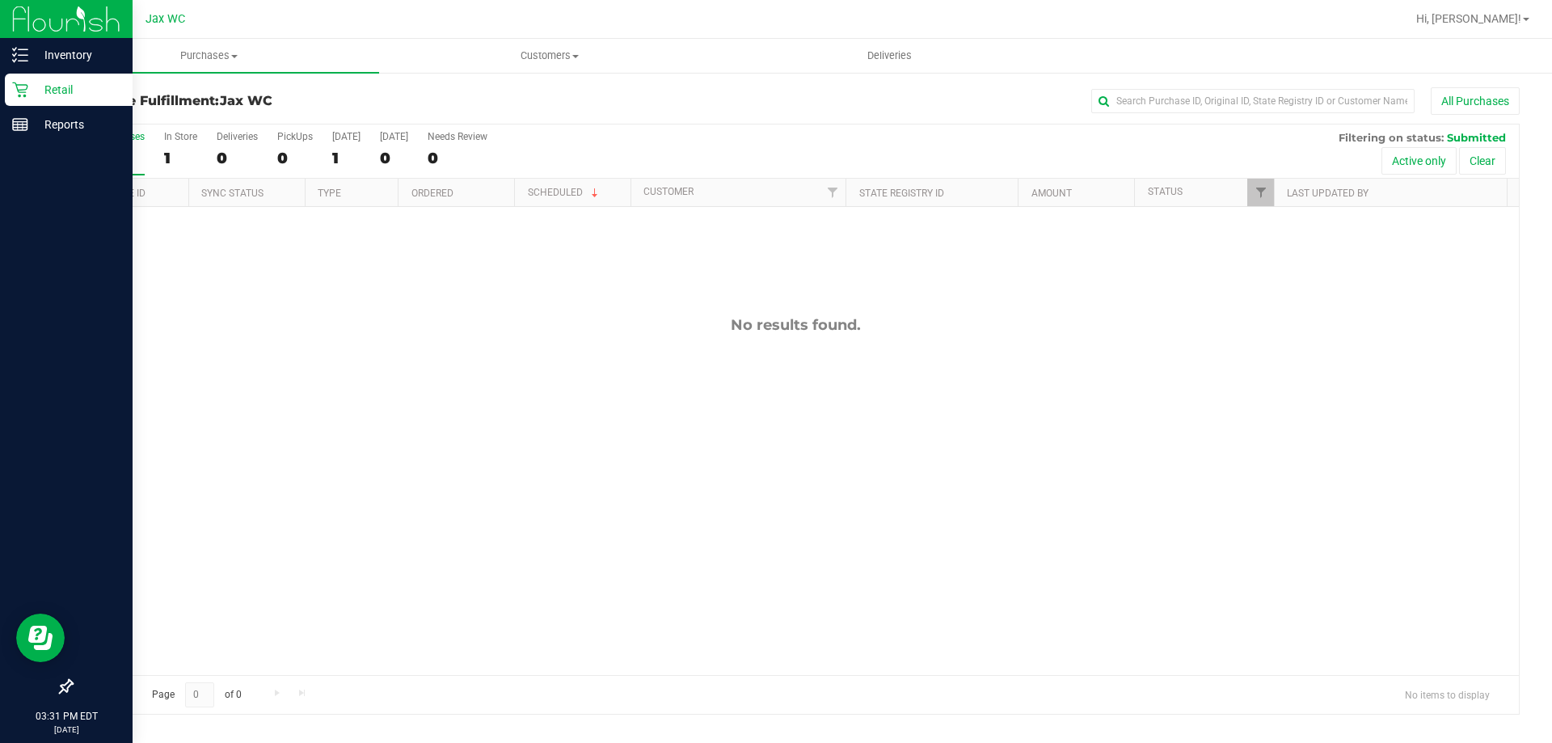
click at [40, 87] on p "Retail" at bounding box center [76, 89] width 97 height 19
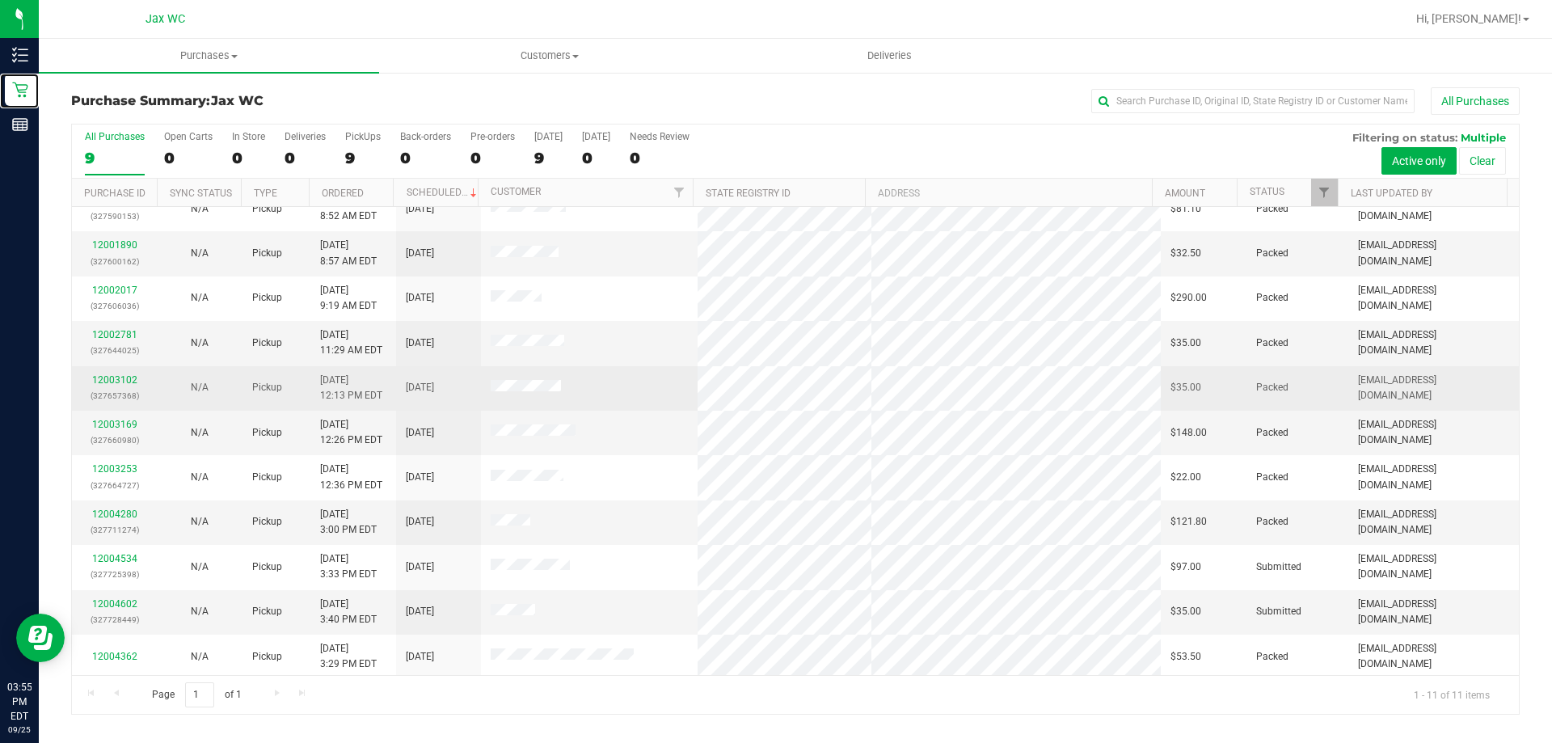
scroll to position [23, 0]
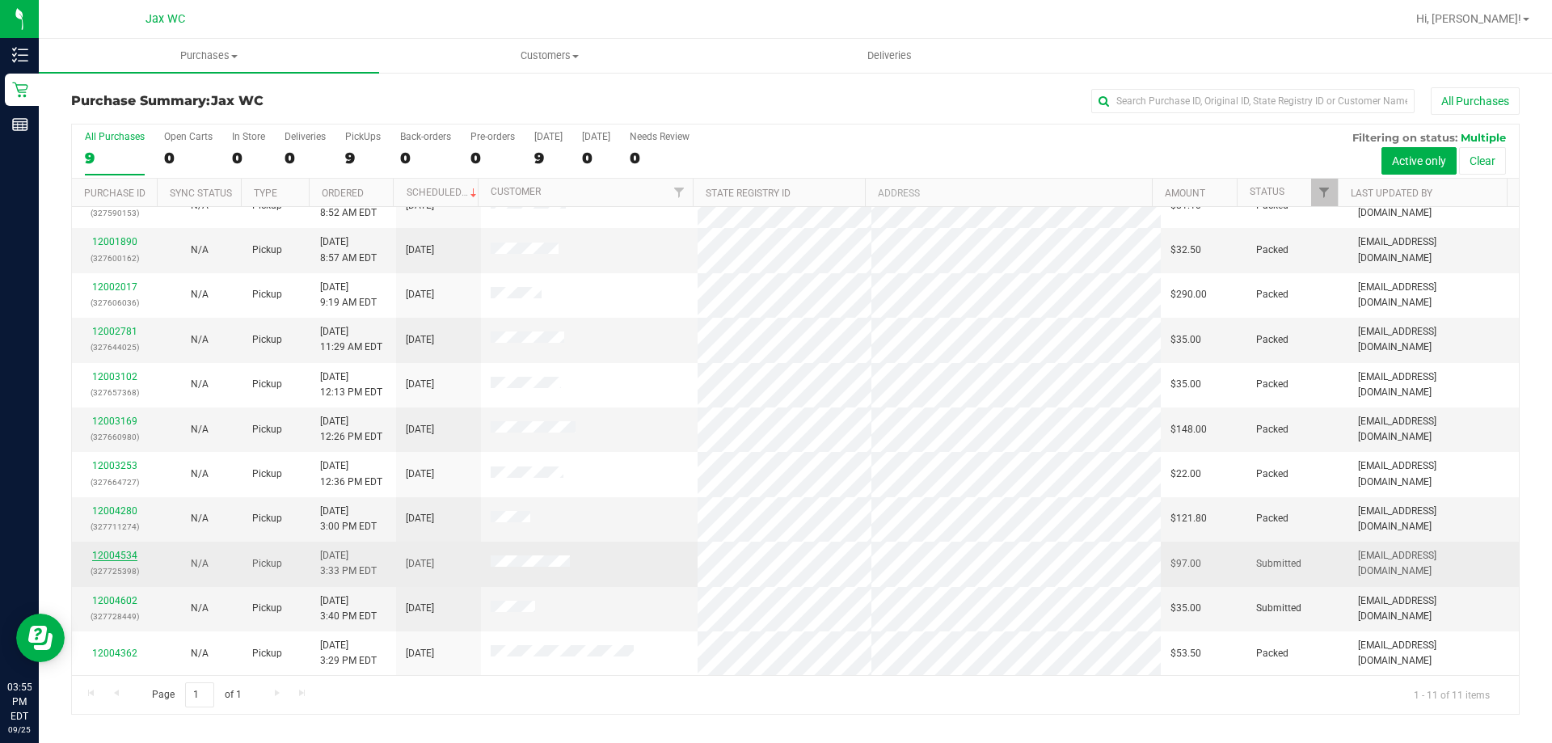
click at [108, 559] on link "12004534" at bounding box center [114, 555] width 45 height 11
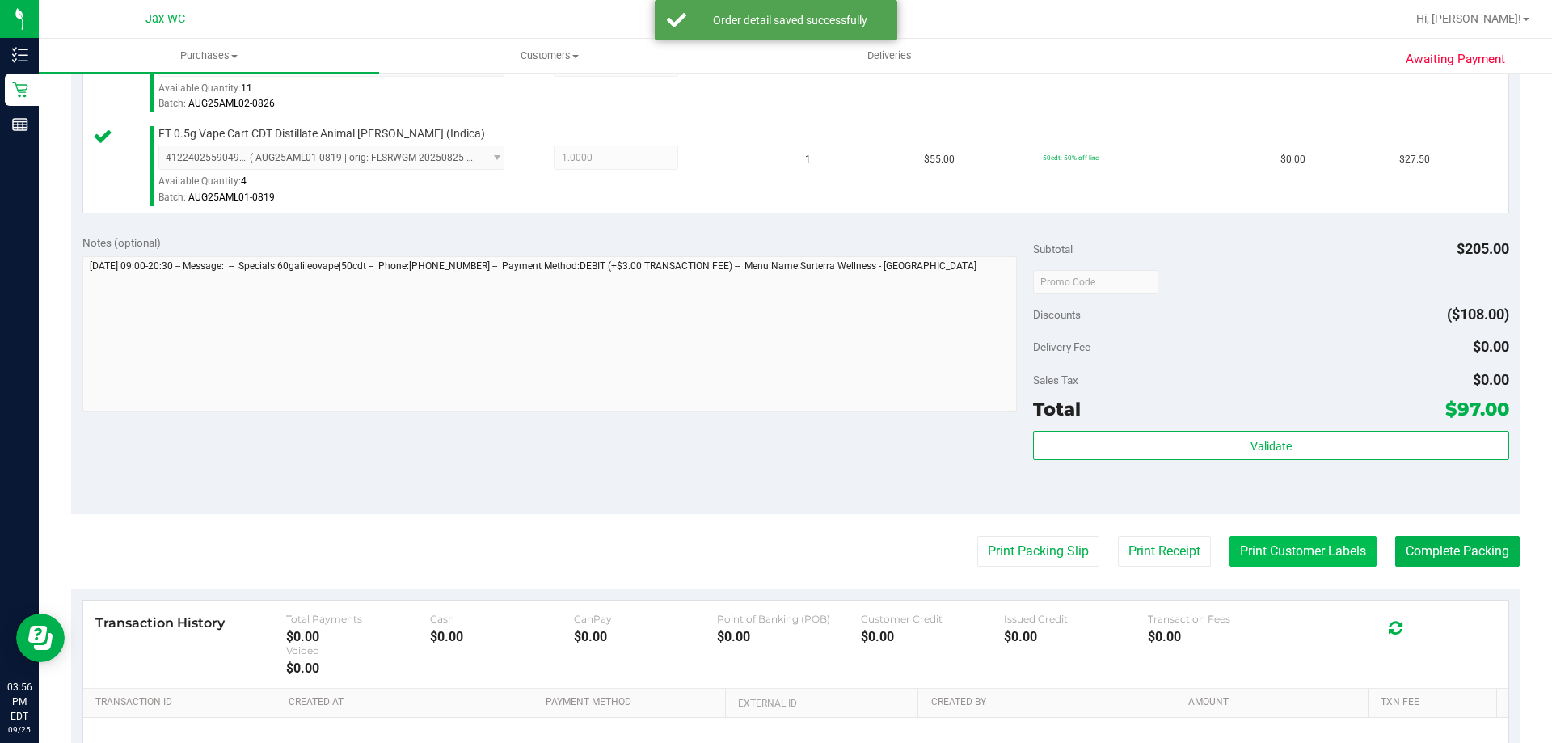
scroll to position [728, 0]
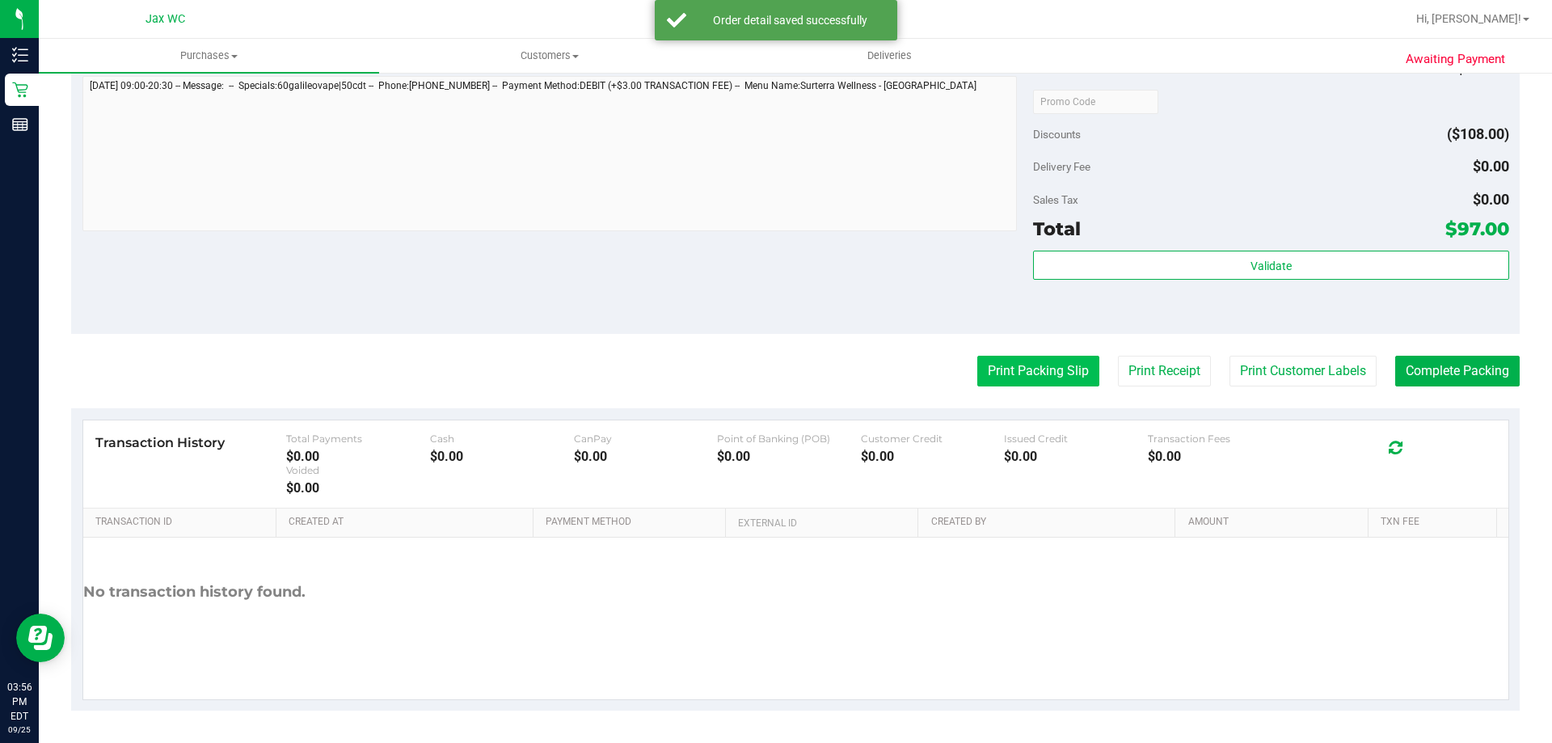
click at [1010, 376] on button "Print Packing Slip" at bounding box center [1038, 371] width 122 height 31
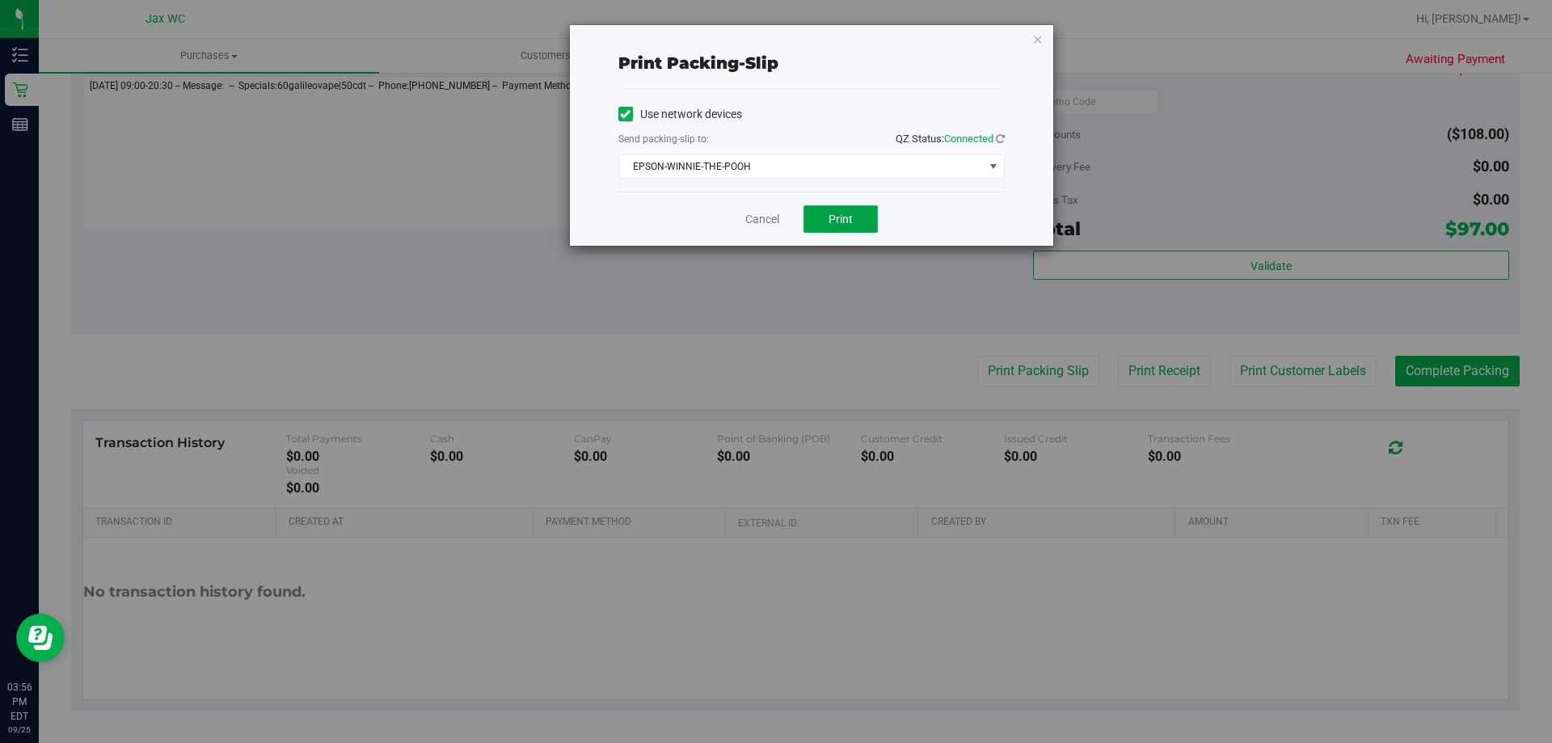
click at [837, 217] on span "Print" at bounding box center [841, 219] width 24 height 13
click at [757, 228] on div "Cancel Print" at bounding box center [811, 219] width 386 height 54
click at [762, 203] on div "Cancel Print" at bounding box center [811, 219] width 386 height 54
click at [759, 213] on link "Cancel" at bounding box center [762, 219] width 34 height 17
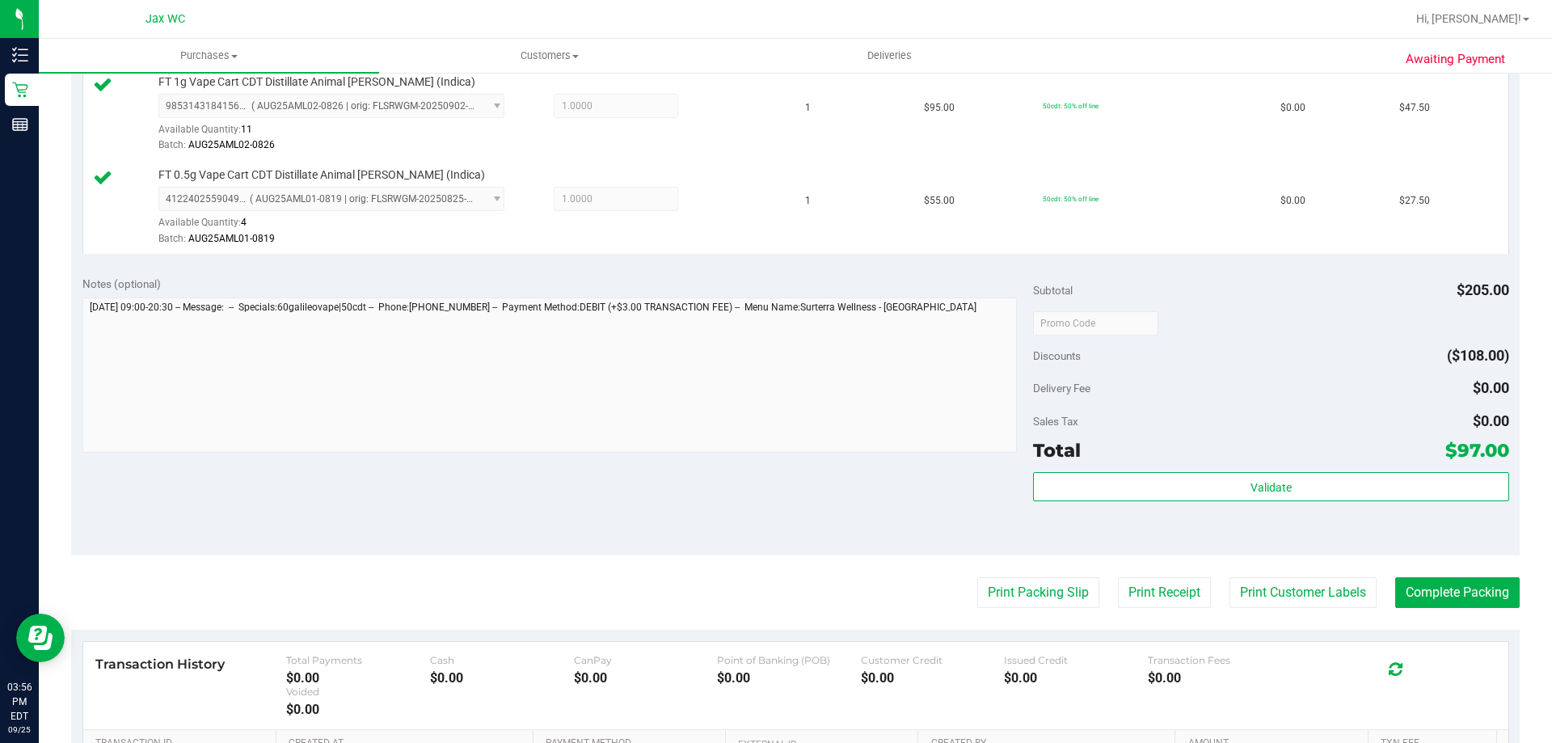
scroll to position [243, 0]
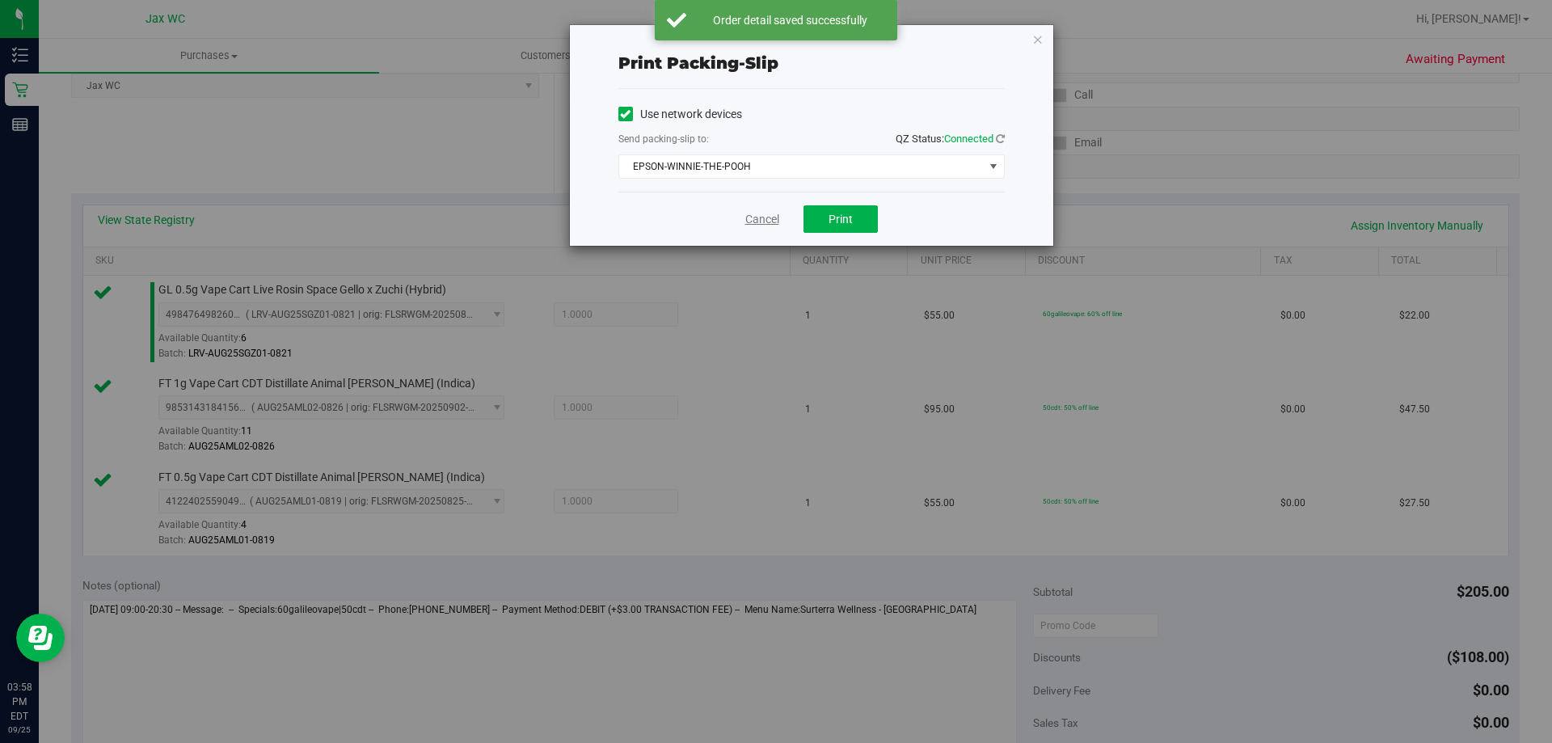
click at [767, 216] on link "Cancel" at bounding box center [762, 219] width 34 height 17
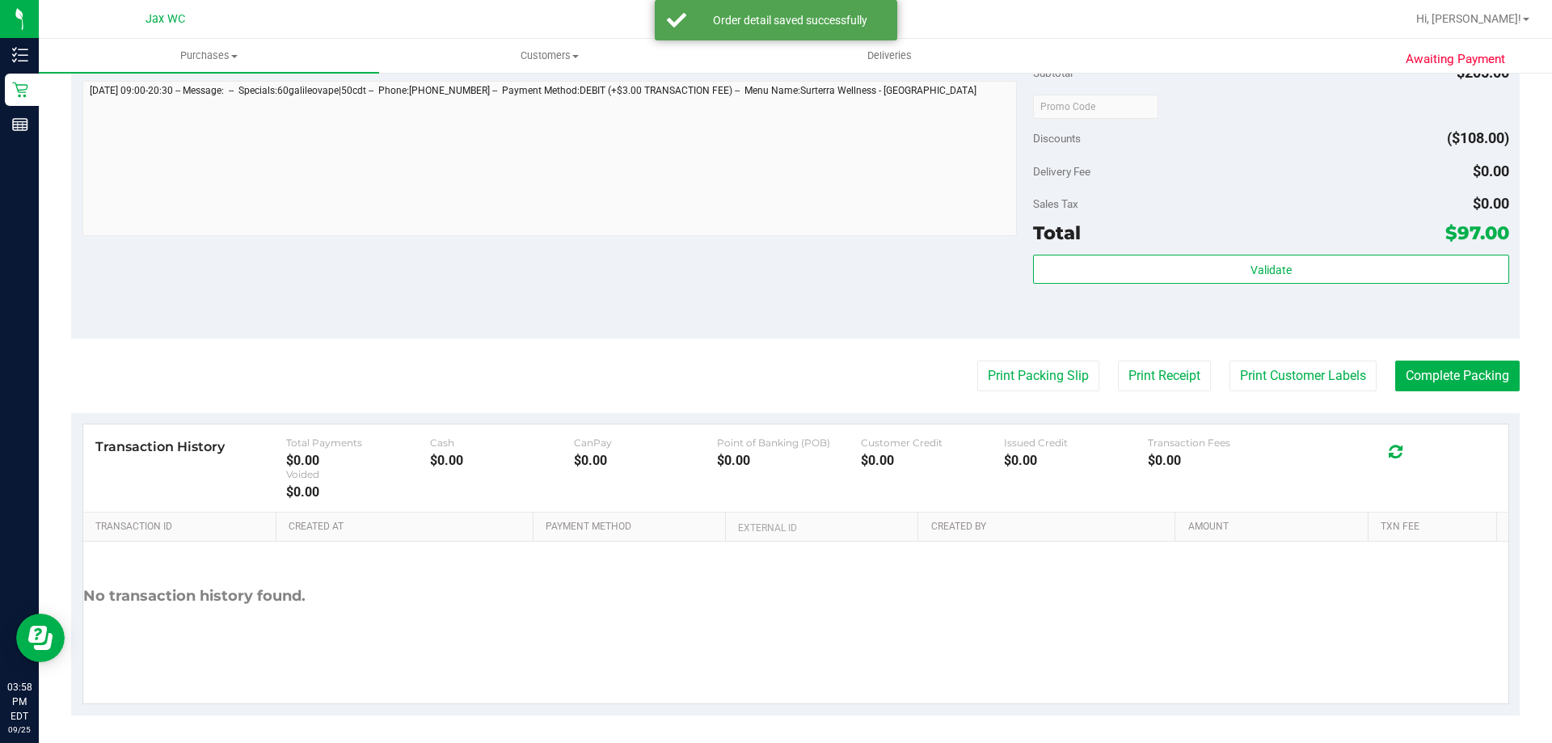
scroll to position [766, 0]
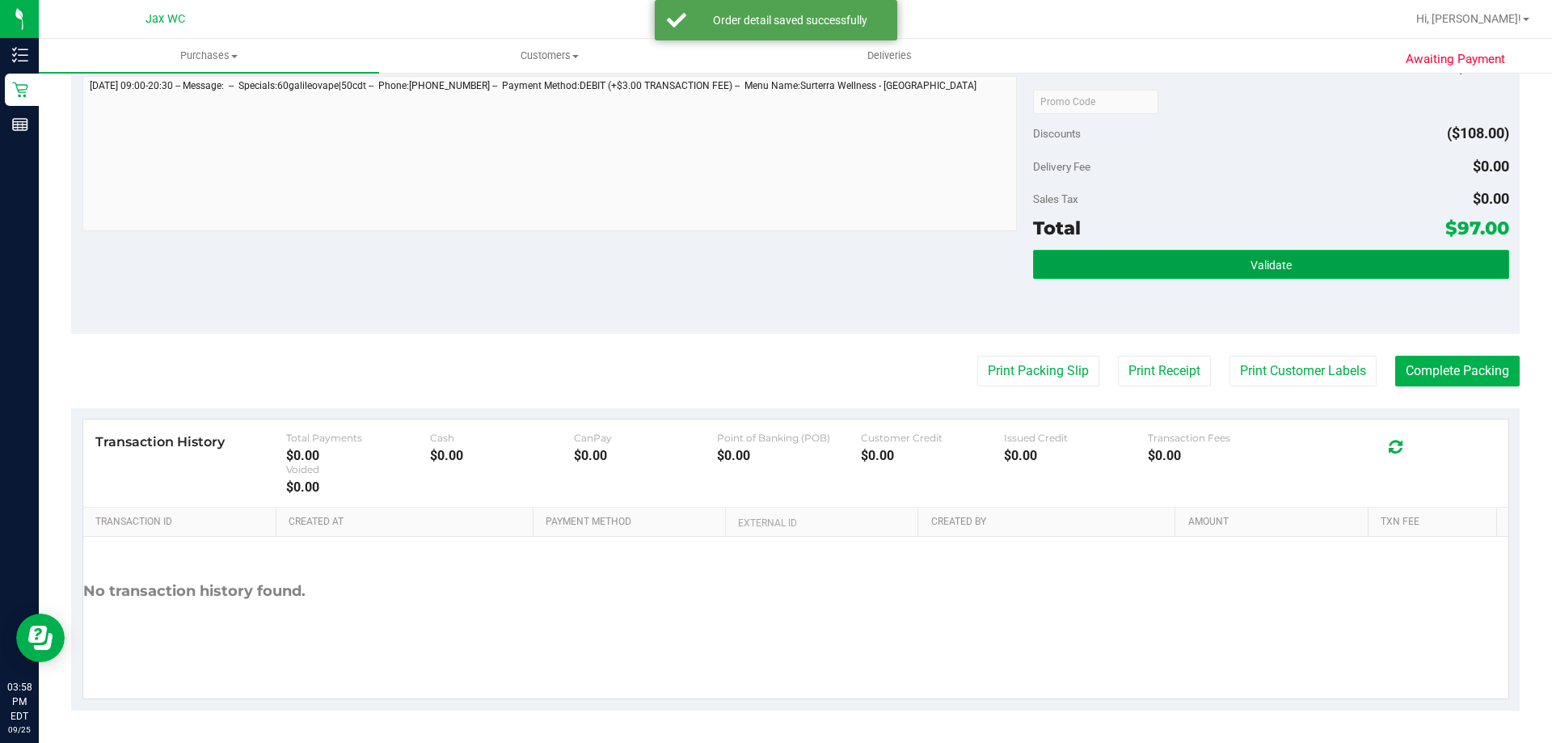
click at [1339, 258] on button "Validate" at bounding box center [1270, 264] width 475 height 29
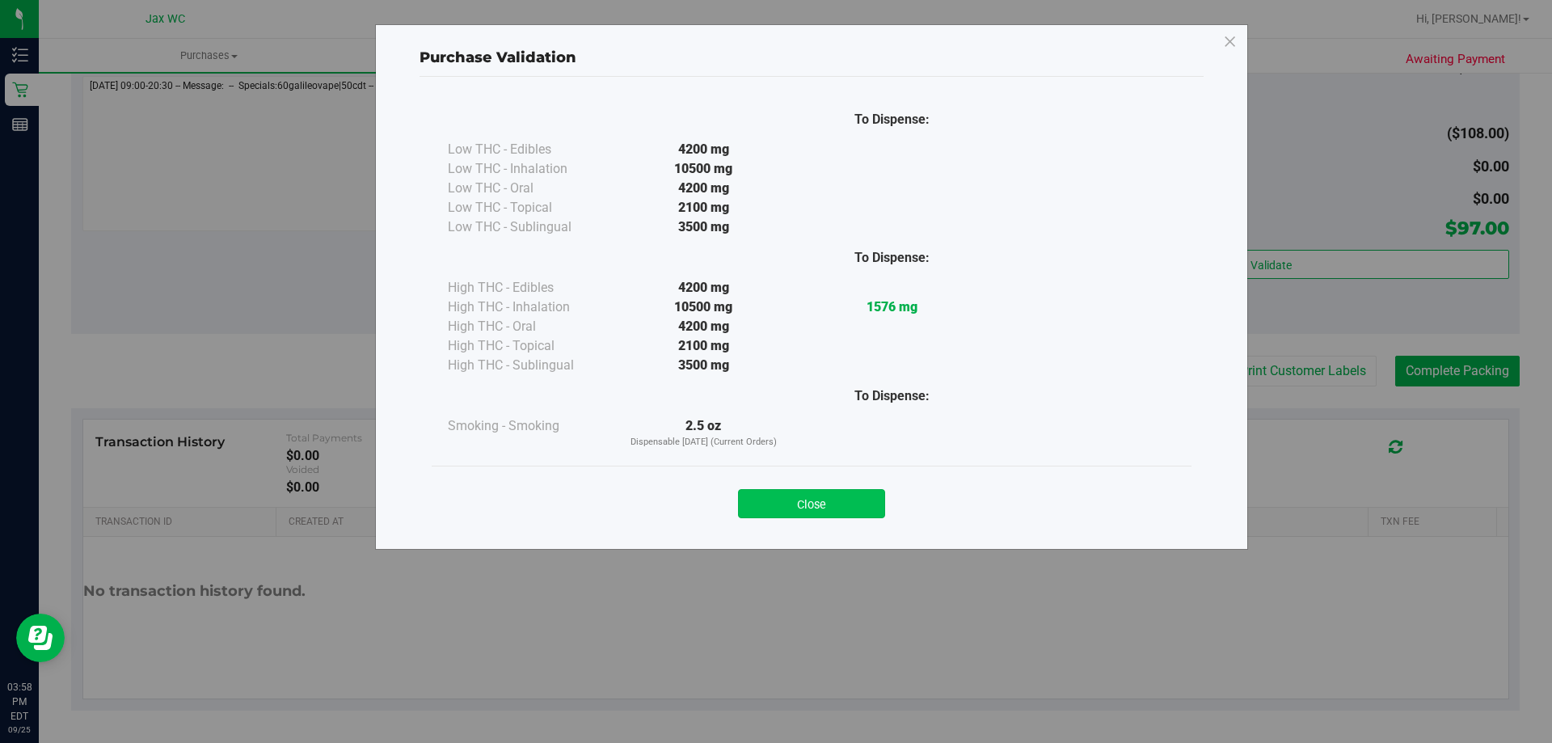
drag, startPoint x: 842, startPoint y: 522, endPoint x: 834, endPoint y: 503, distance: 21.0
click at [841, 522] on div "Close" at bounding box center [812, 498] width 760 height 65
click at [833, 501] on button "Close" at bounding box center [811, 503] width 147 height 29
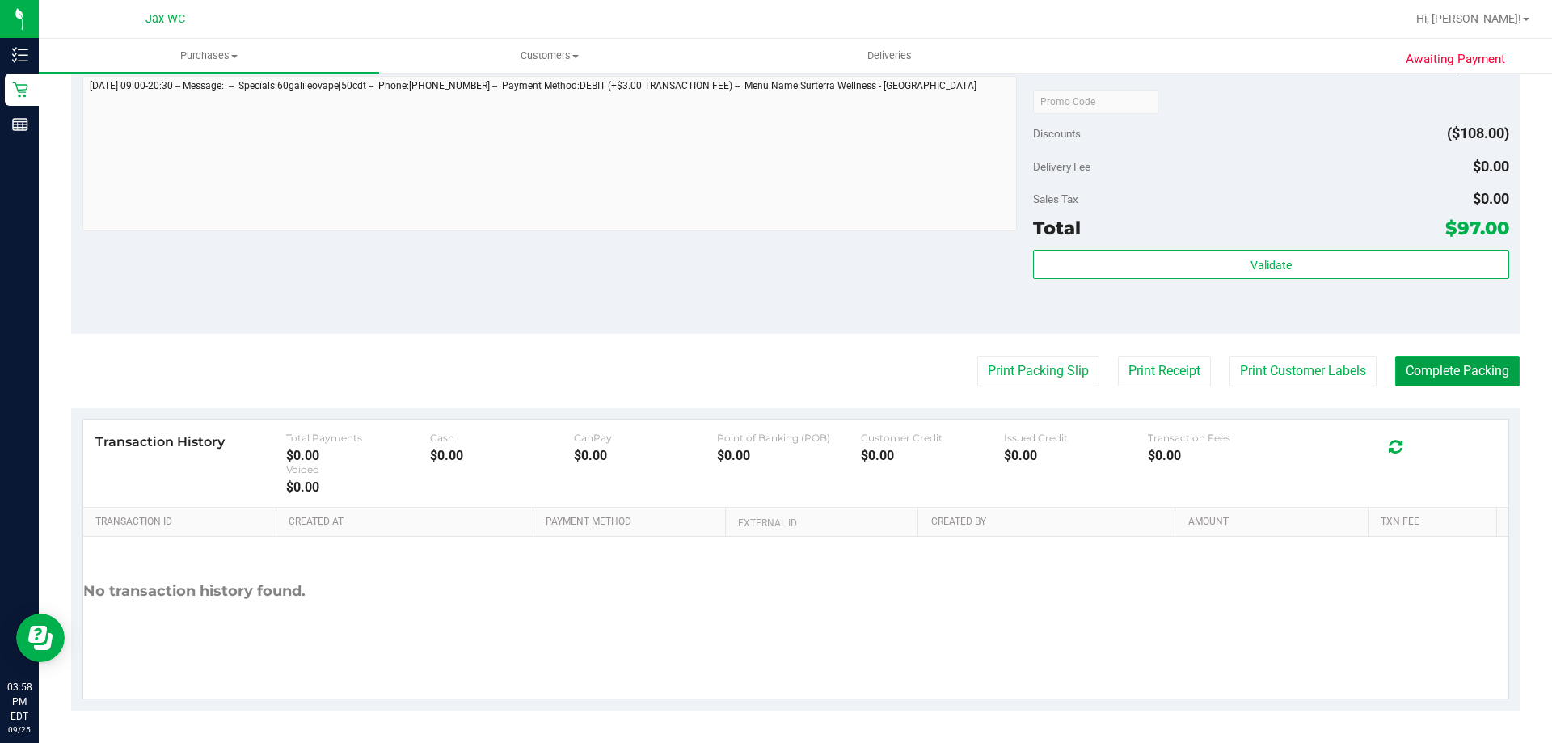
click at [1470, 372] on button "Complete Packing" at bounding box center [1457, 371] width 124 height 31
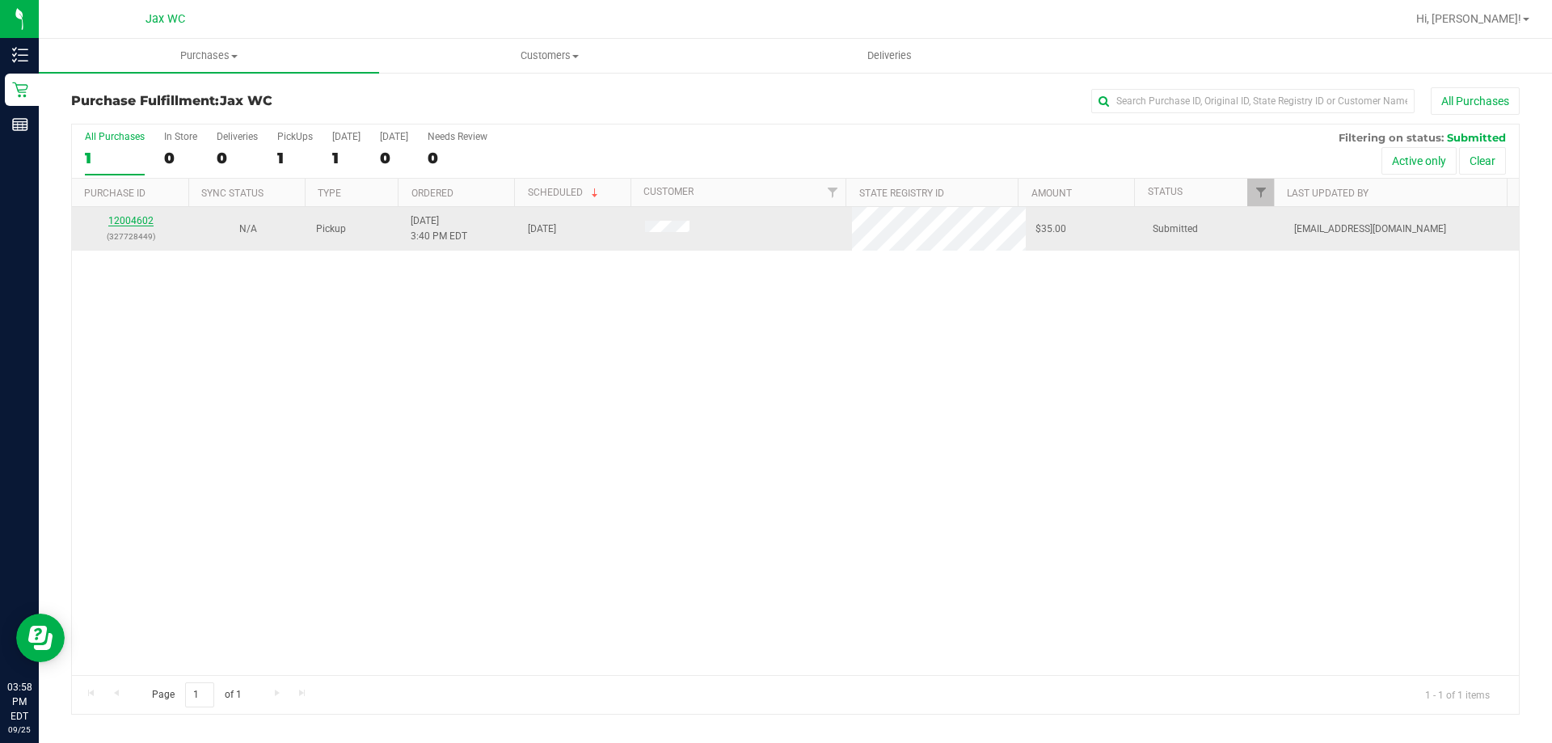
click at [139, 216] on link "12004602" at bounding box center [130, 220] width 45 height 11
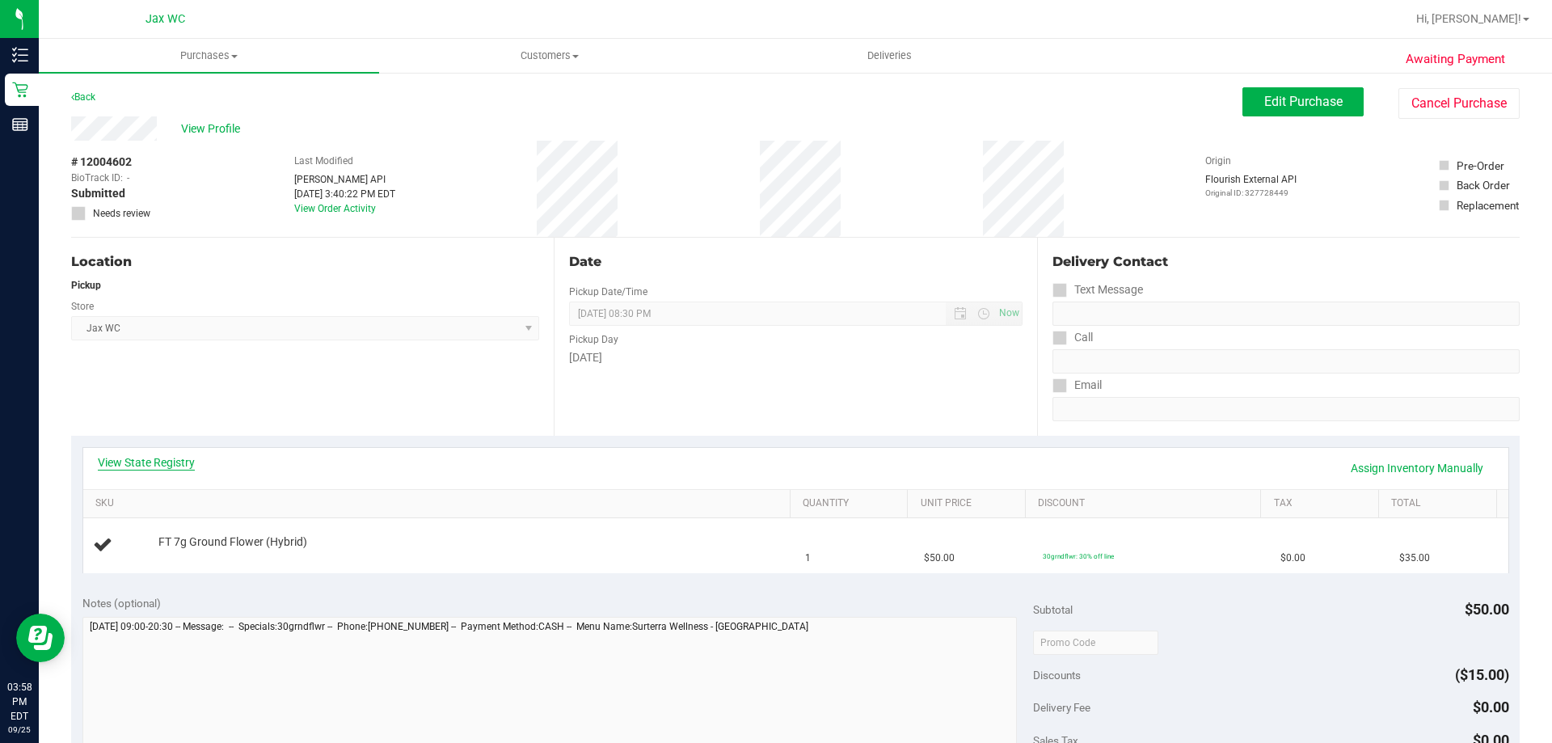
click at [192, 466] on link "View State Registry" at bounding box center [146, 462] width 97 height 16
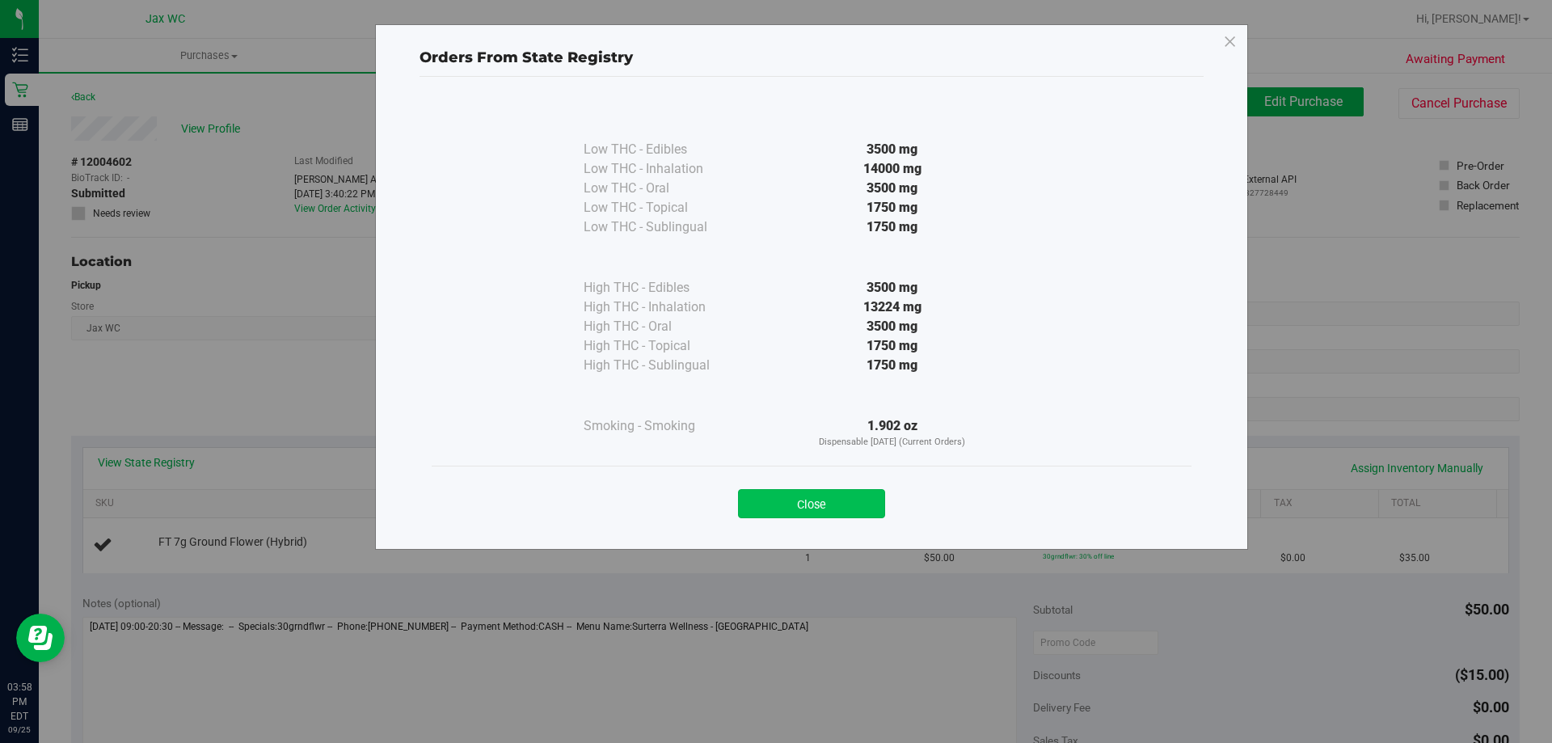
click at [757, 500] on button "Close" at bounding box center [811, 503] width 147 height 29
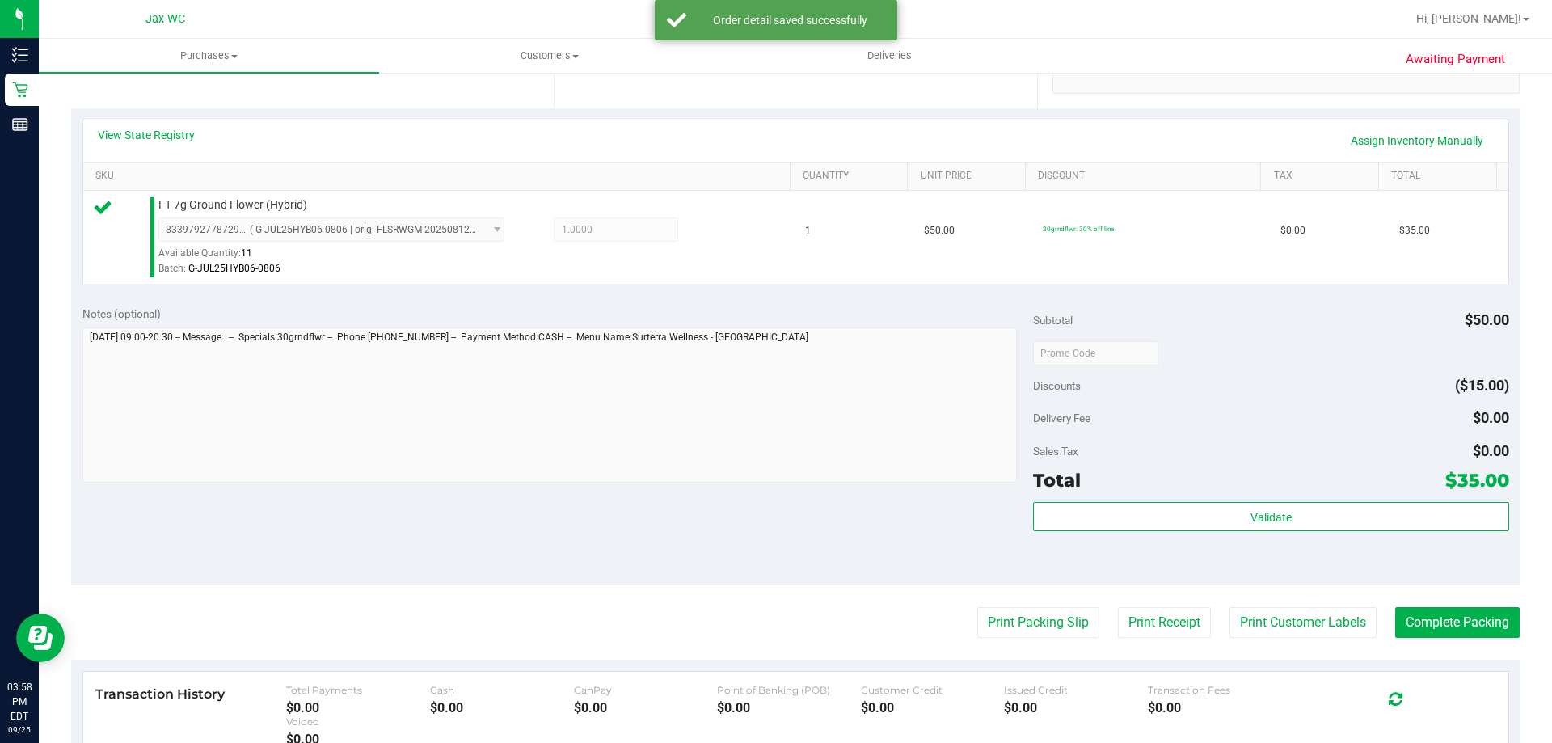
scroll to position [579, 0]
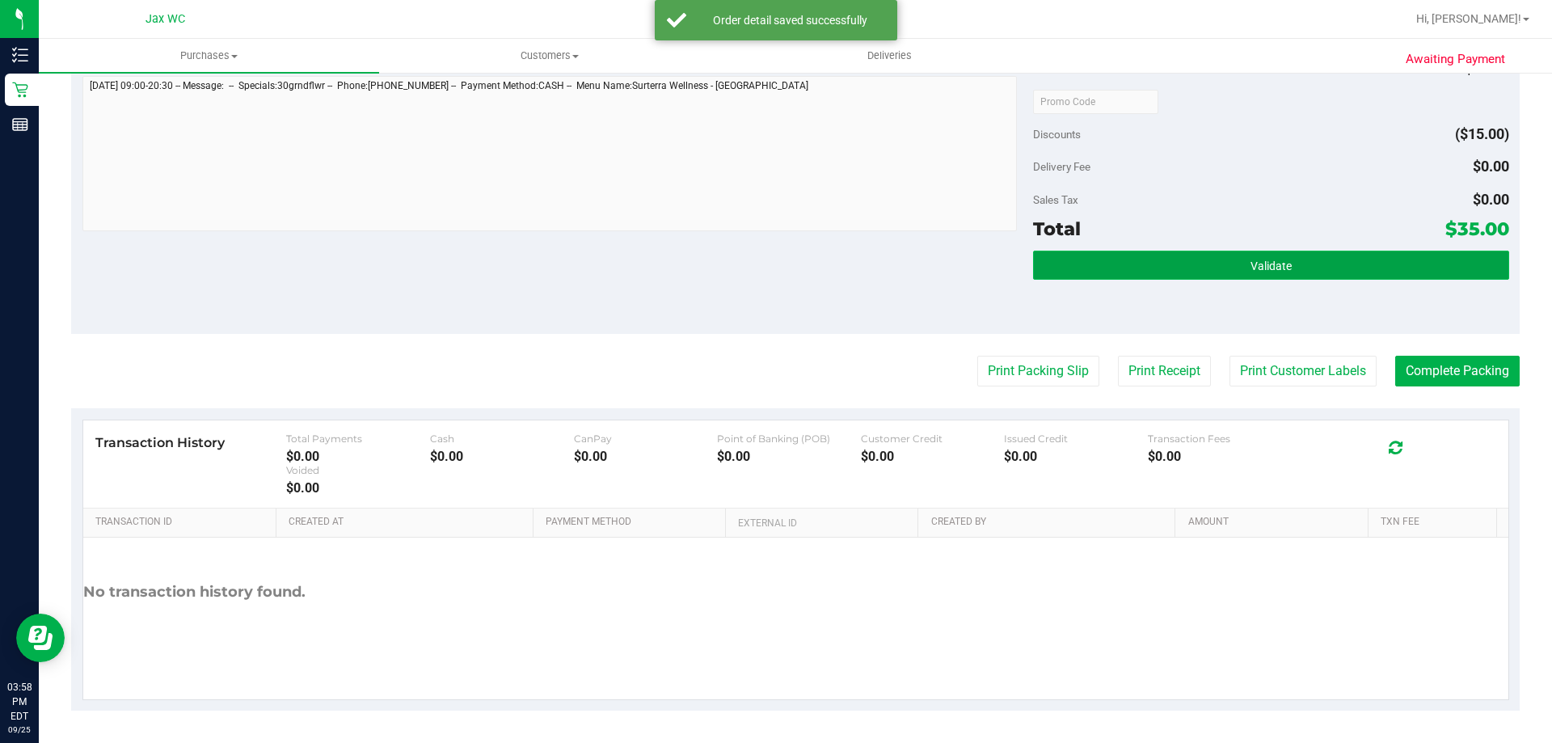
click at [1214, 270] on button "Validate" at bounding box center [1270, 265] width 475 height 29
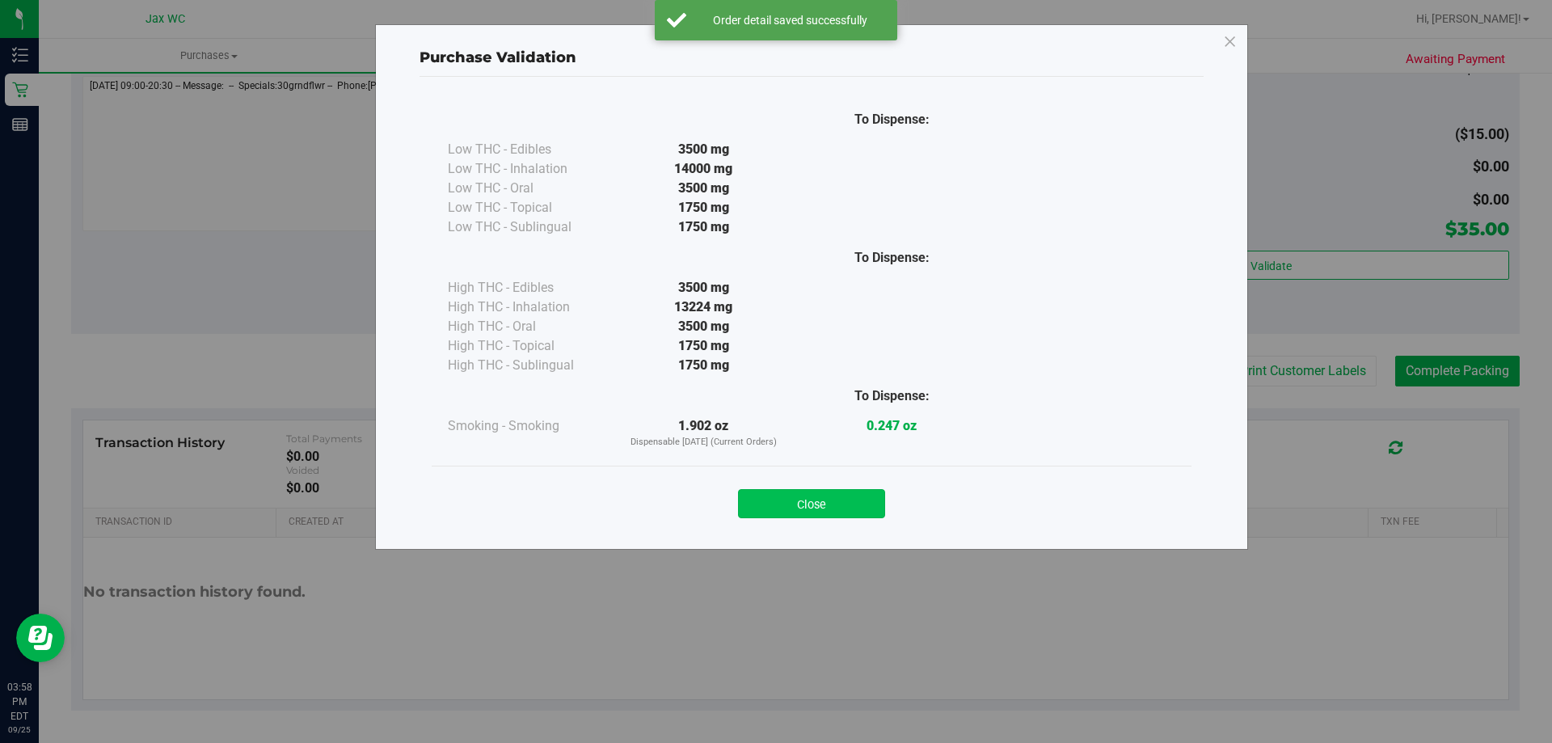
click at [840, 501] on button "Close" at bounding box center [811, 503] width 147 height 29
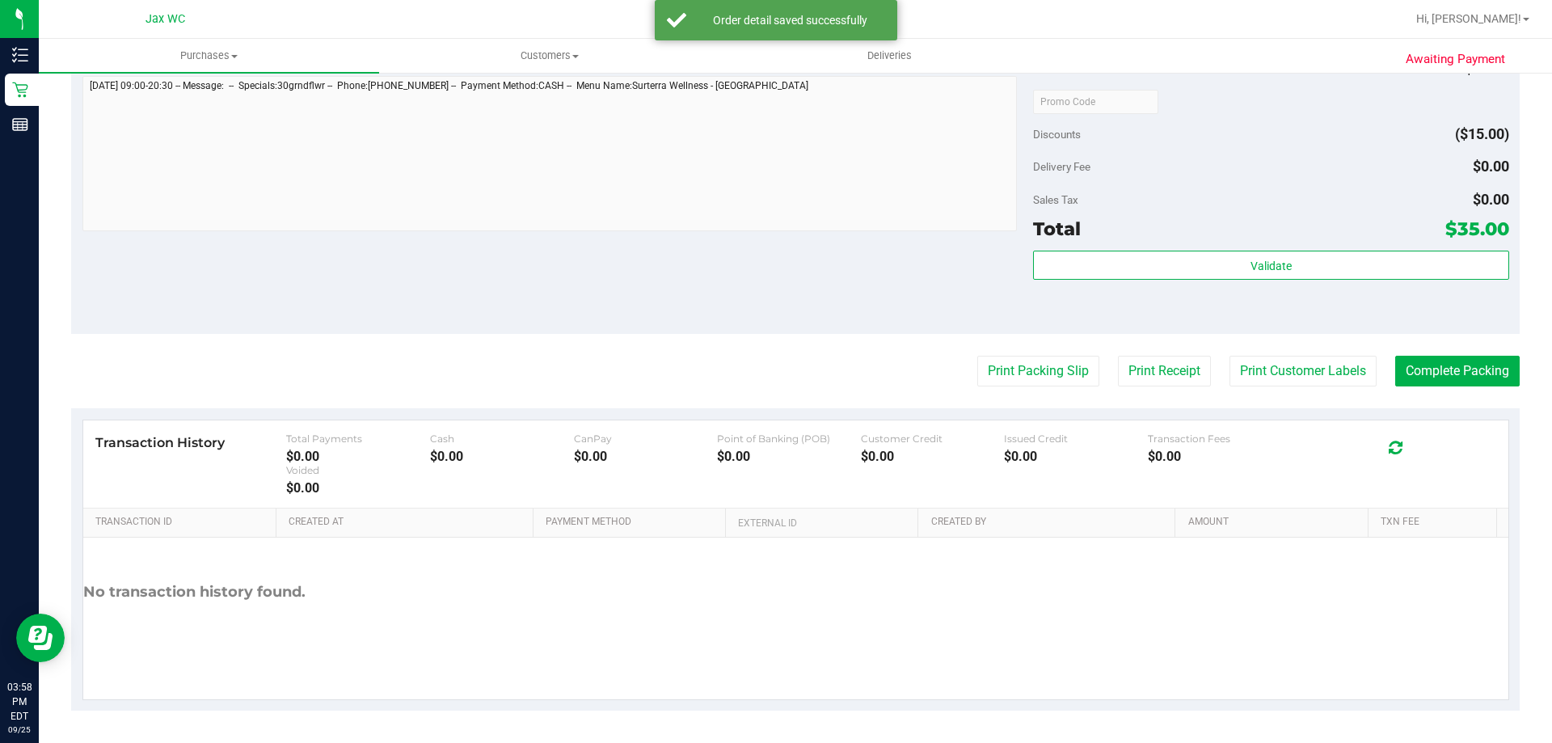
click at [1050, 354] on purchase-details "Back Edit Purchase Cancel Purchase View Profile # 12004602 BioTrack ID: - Submi…" at bounding box center [795, 109] width 1449 height 1202
click at [1045, 368] on button "Print Packing Slip" at bounding box center [1038, 371] width 122 height 31
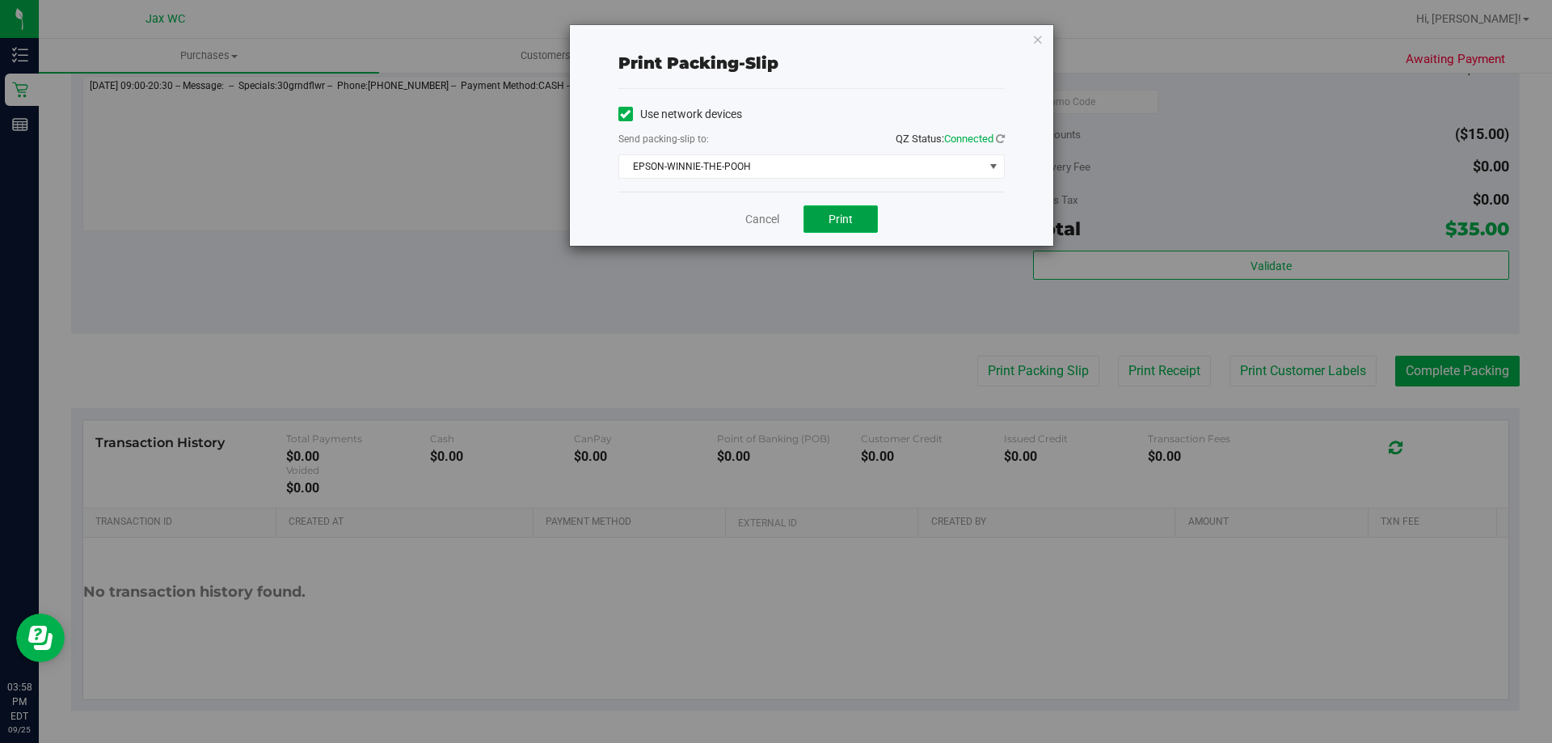
click at [856, 222] on button "Print" at bounding box center [841, 218] width 74 height 27
click at [758, 219] on link "Cancel" at bounding box center [762, 219] width 34 height 17
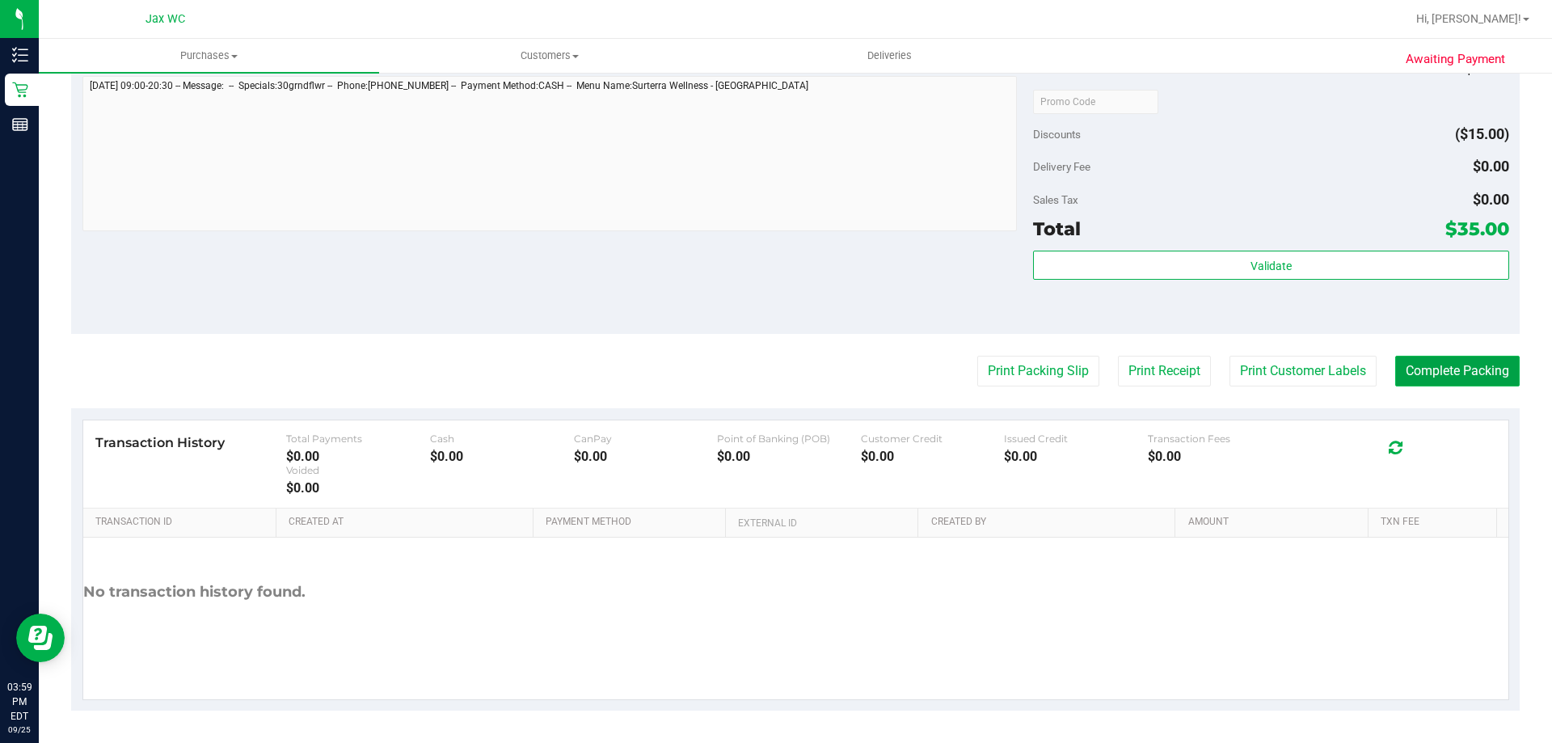
click at [1452, 368] on button "Complete Packing" at bounding box center [1457, 371] width 124 height 31
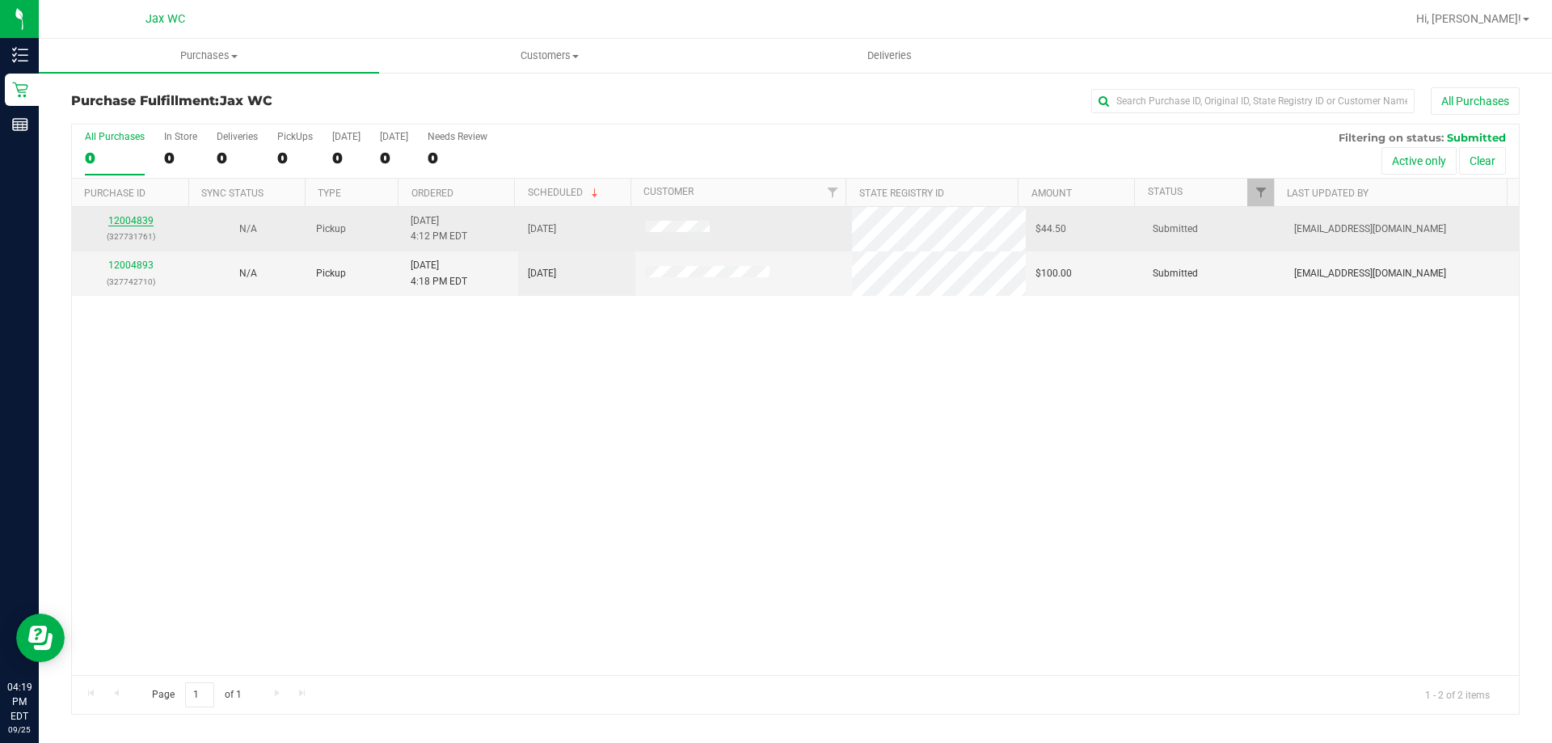
click at [126, 222] on link "12004839" at bounding box center [130, 220] width 45 height 11
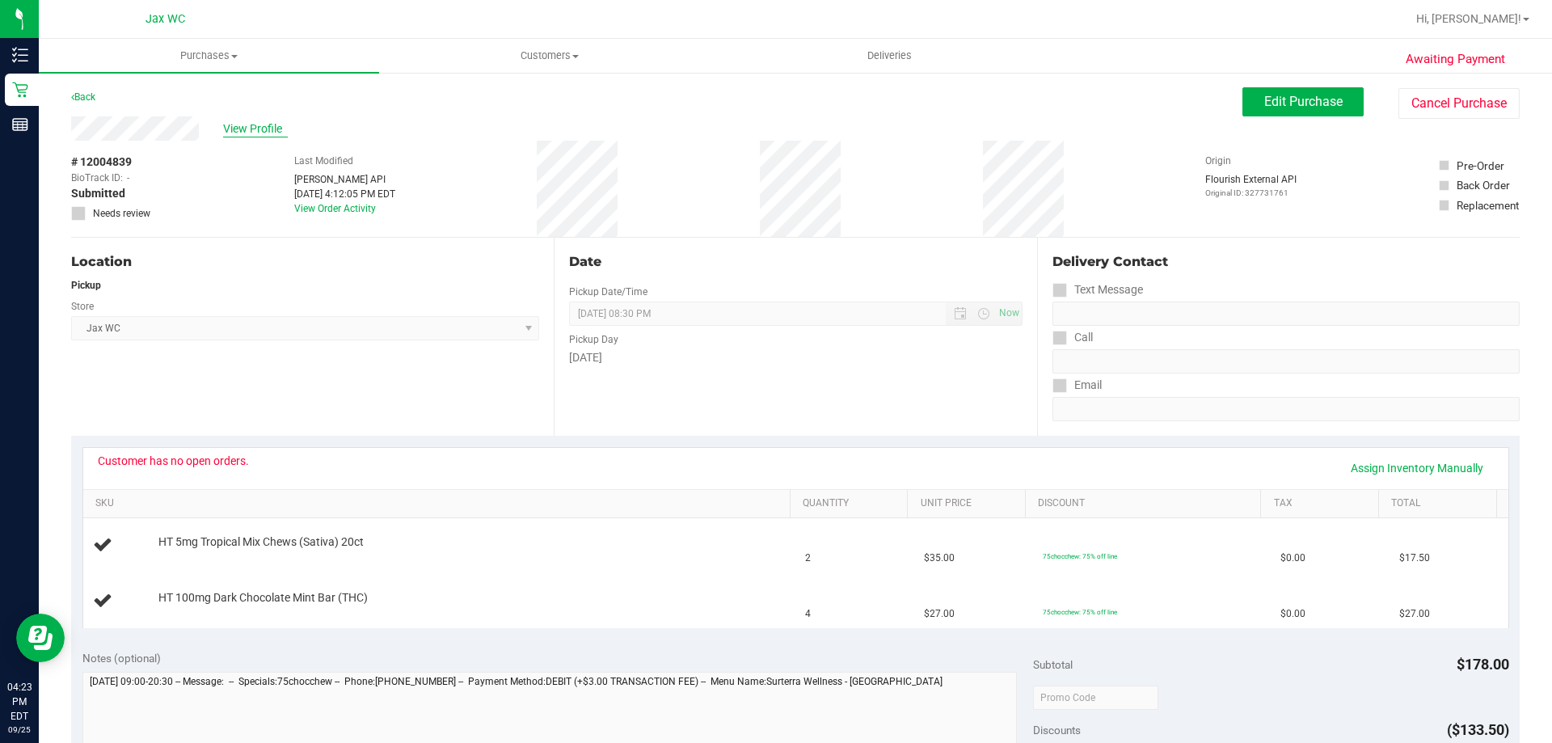
click at [271, 122] on span "View Profile" at bounding box center [255, 128] width 65 height 17
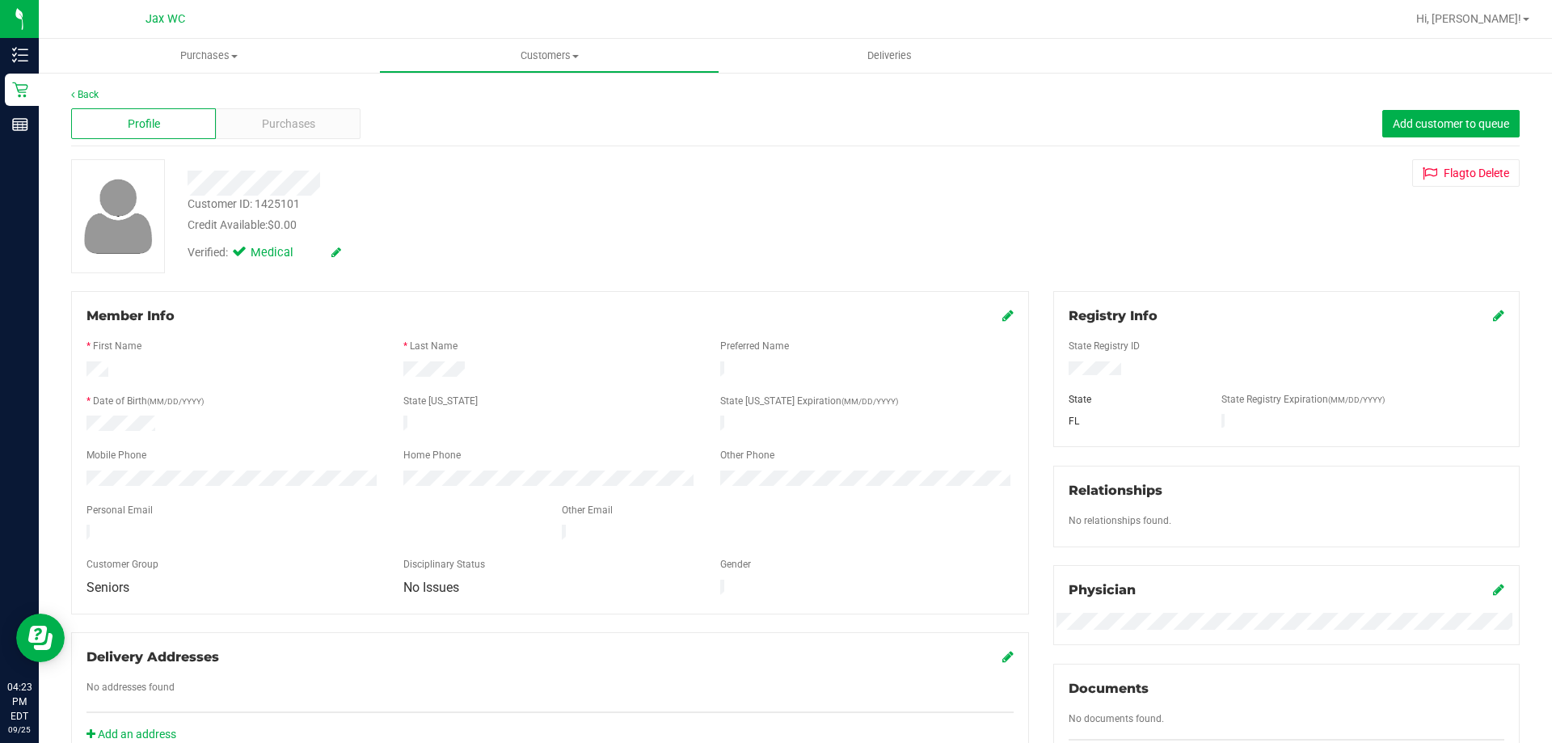
click at [272, 201] on div "Customer ID: 1425101" at bounding box center [244, 204] width 112 height 17
copy div "Customer ID: 1425101"
click at [82, 91] on link "Back" at bounding box center [84, 94] width 27 height 11
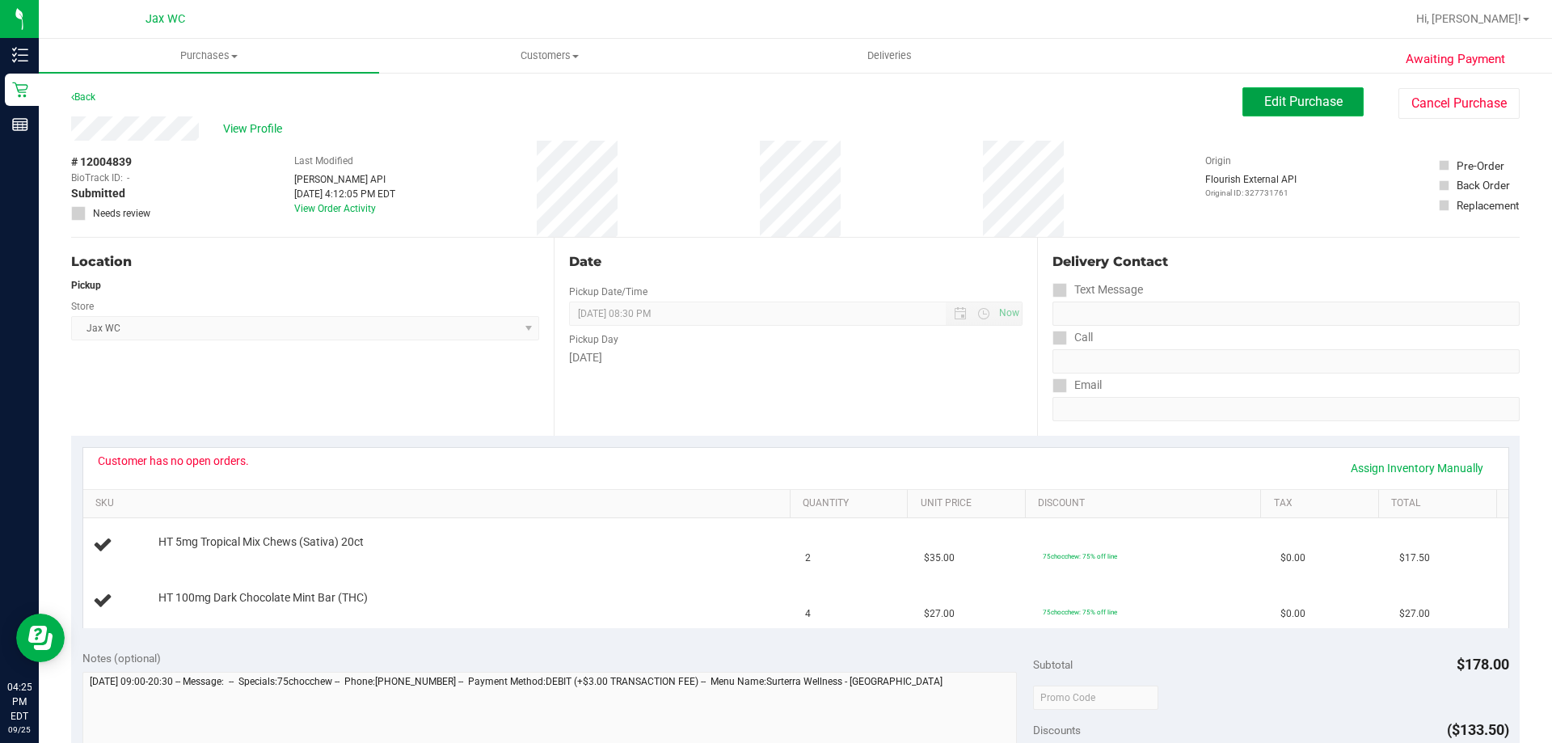
click at [1288, 109] on button "Edit Purchase" at bounding box center [1303, 101] width 121 height 29
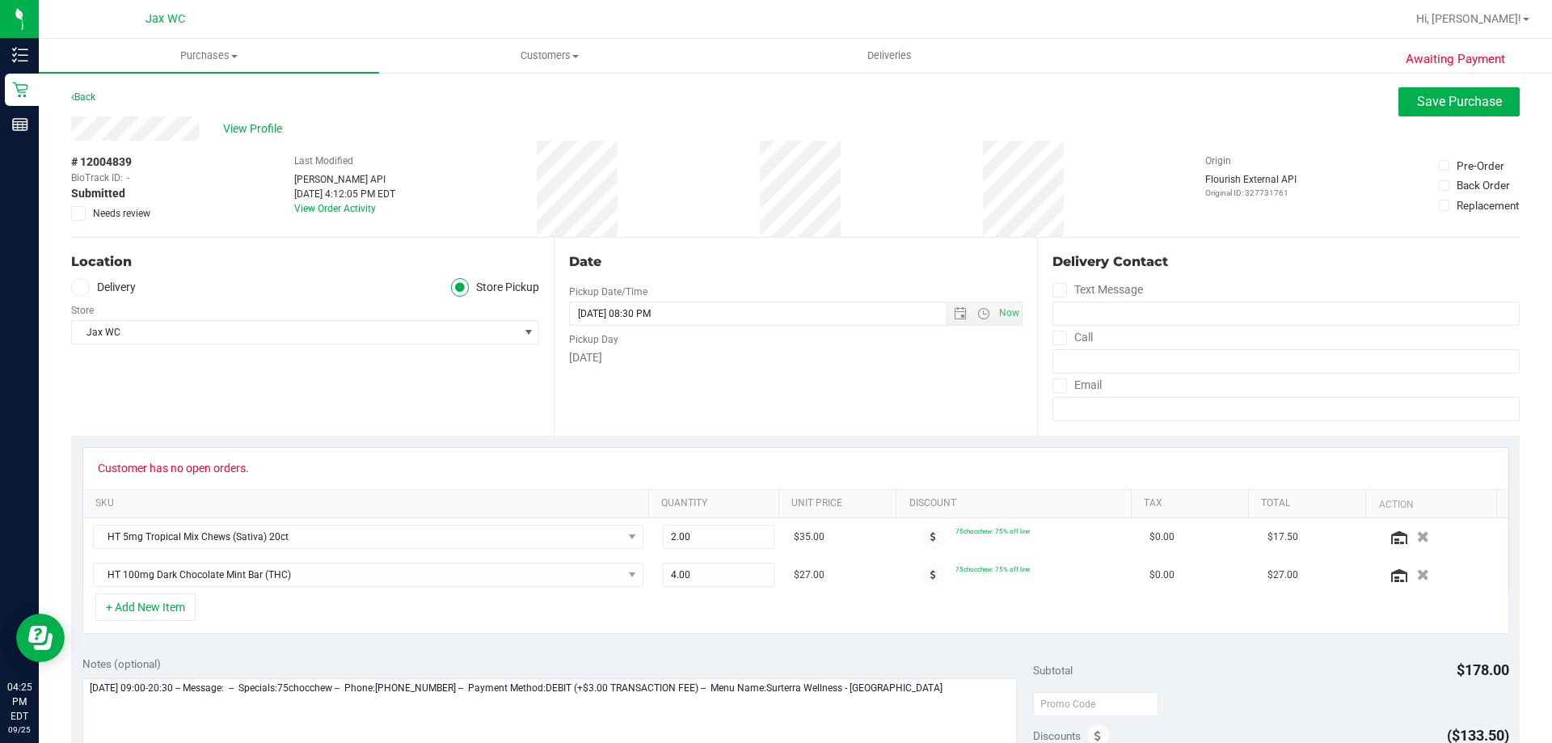
click at [127, 213] on span "Needs review" at bounding box center [121, 213] width 57 height 15
click at [0, 0] on input "Needs review" at bounding box center [0, 0] width 0 height 0
click at [1448, 108] on span "Save Purchase" at bounding box center [1459, 101] width 85 height 15
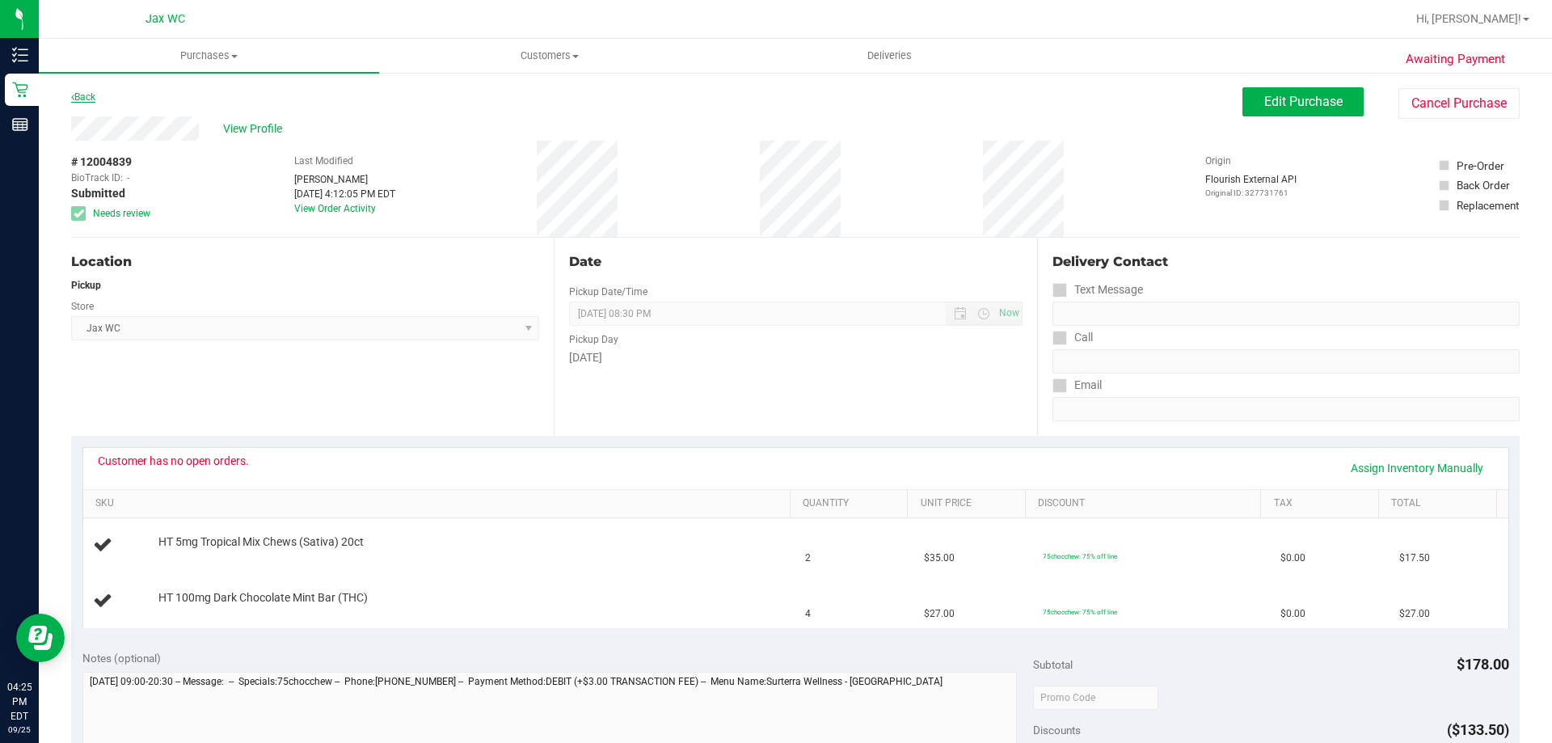
click at [78, 92] on link "Back" at bounding box center [83, 96] width 24 height 11
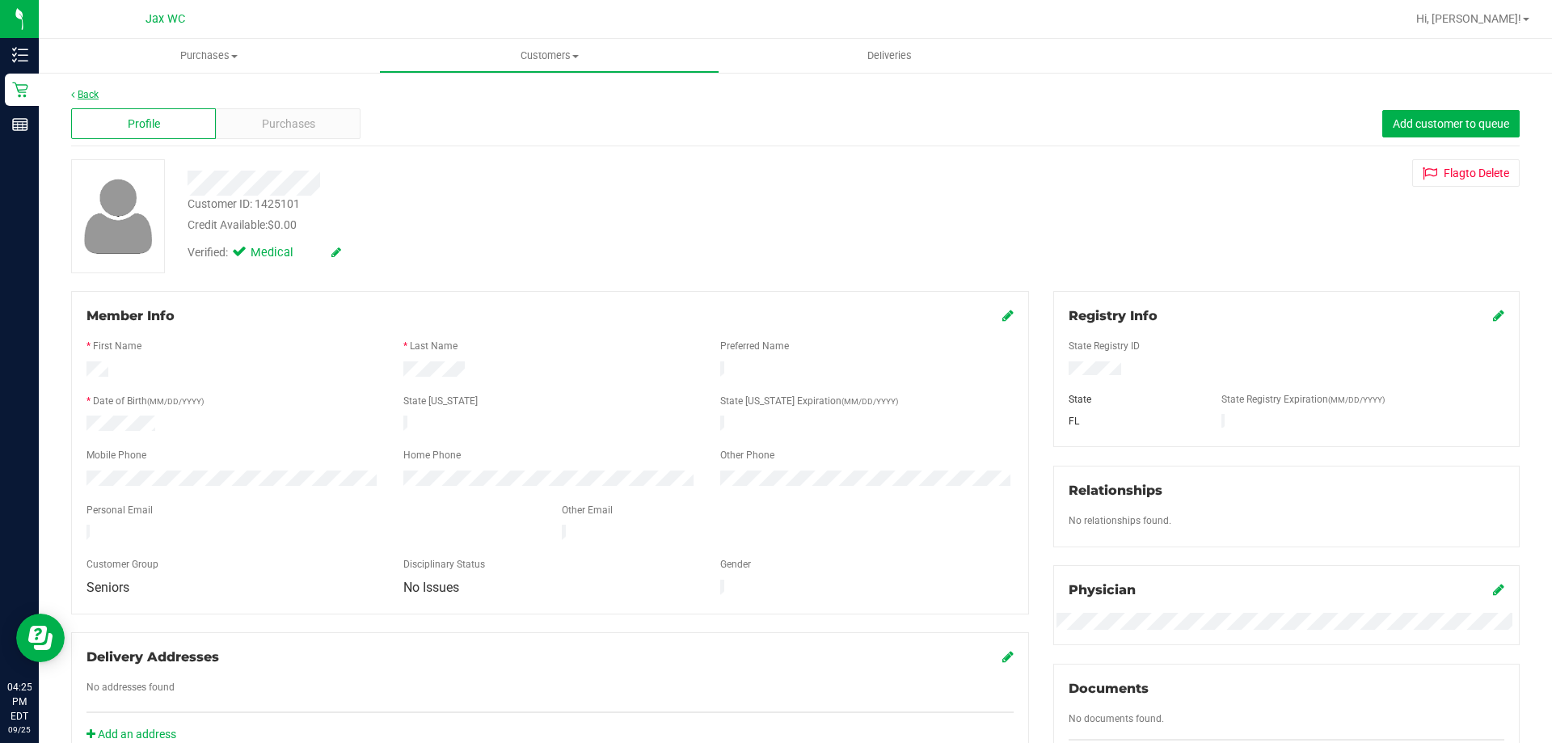
click at [78, 97] on link "Back" at bounding box center [84, 94] width 27 height 11
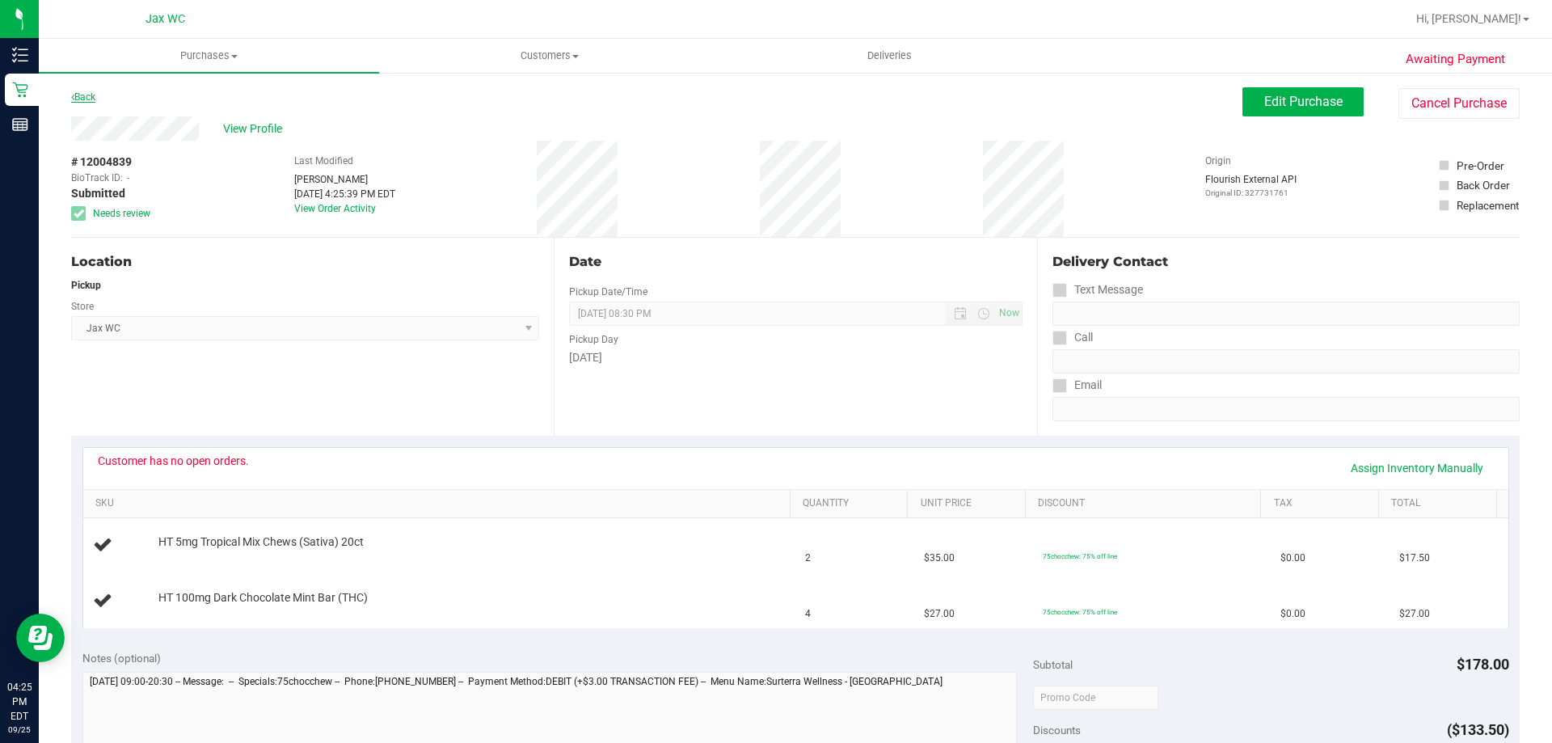
click at [89, 99] on link "Back" at bounding box center [83, 96] width 24 height 11
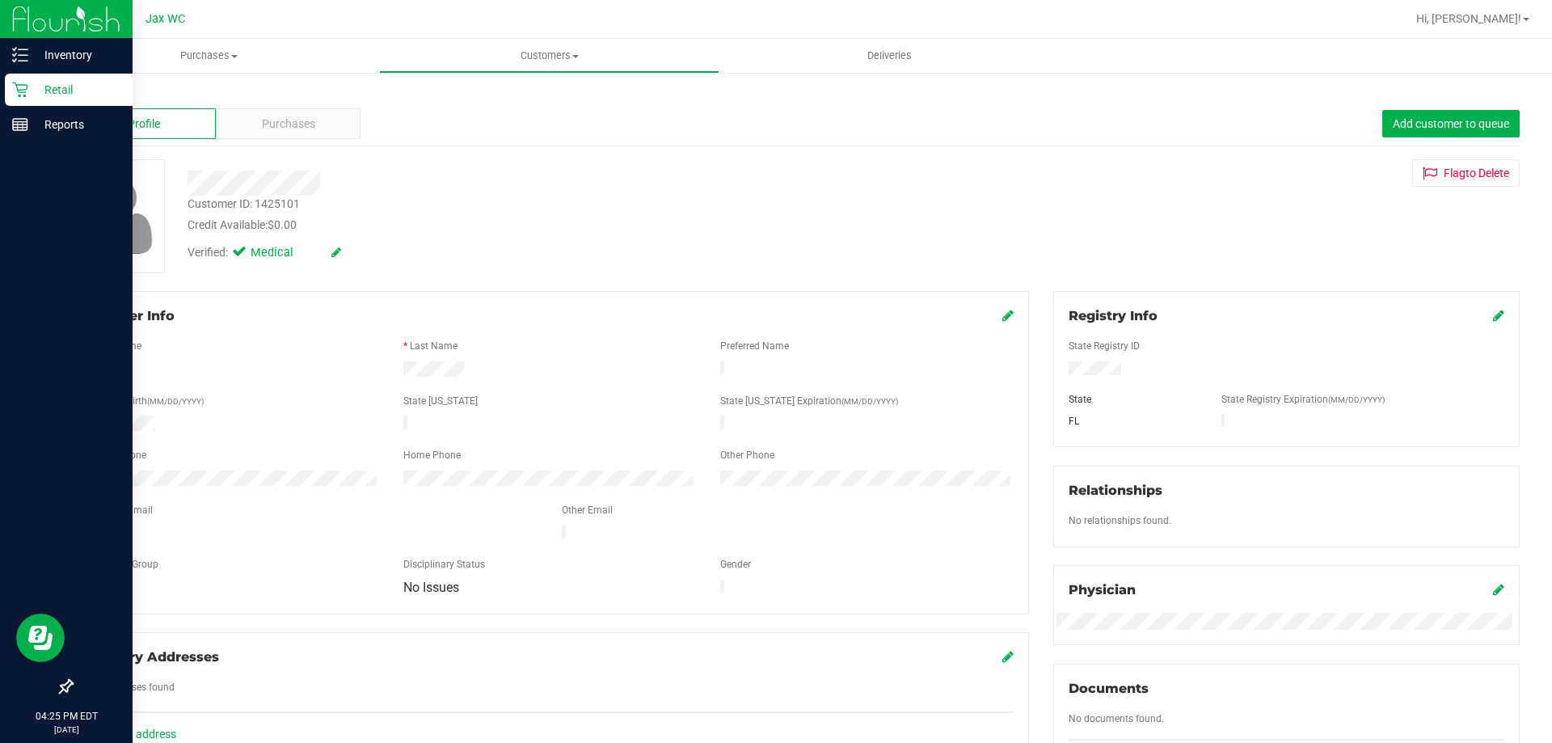
click at [29, 82] on p "Retail" at bounding box center [76, 89] width 97 height 19
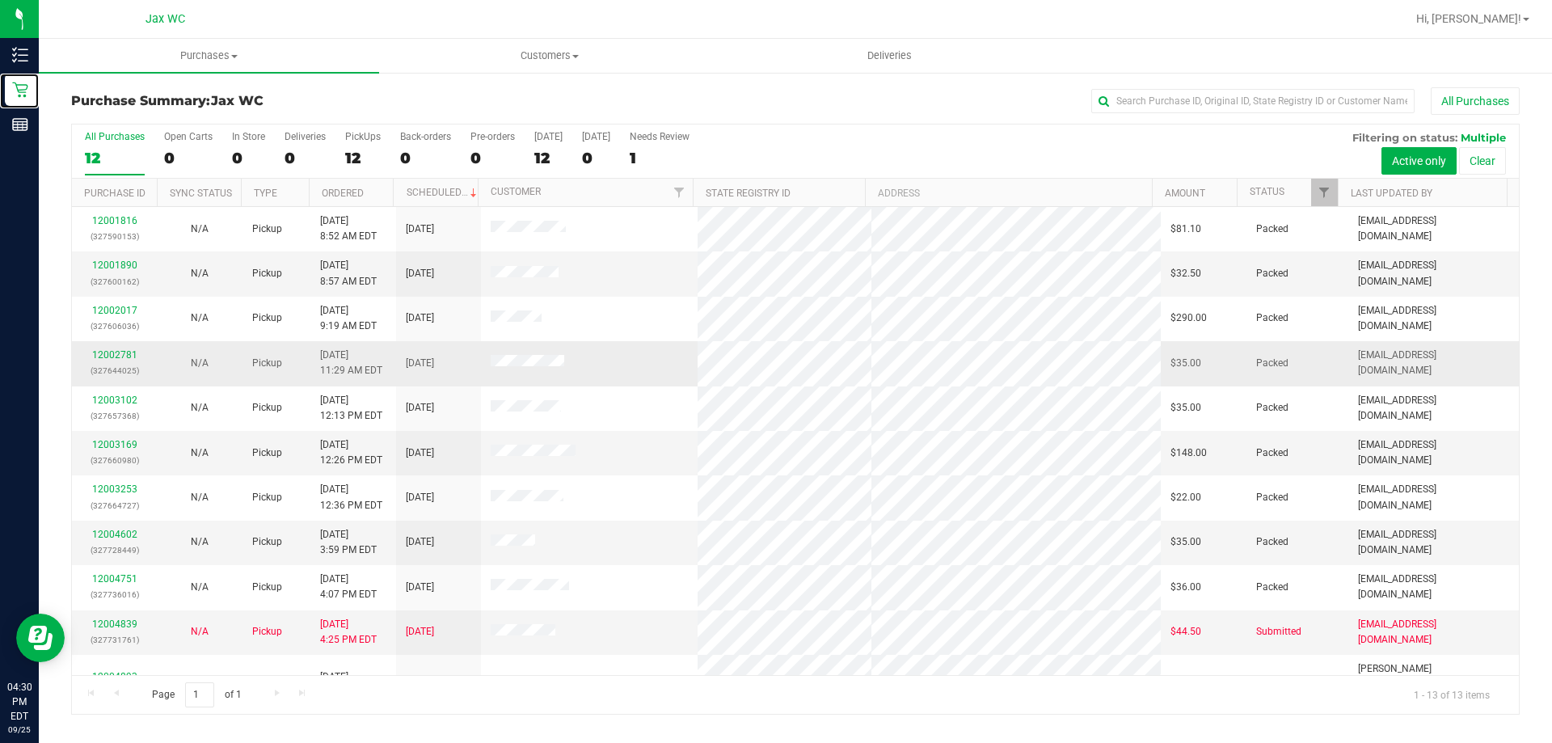
scroll to position [113, 0]
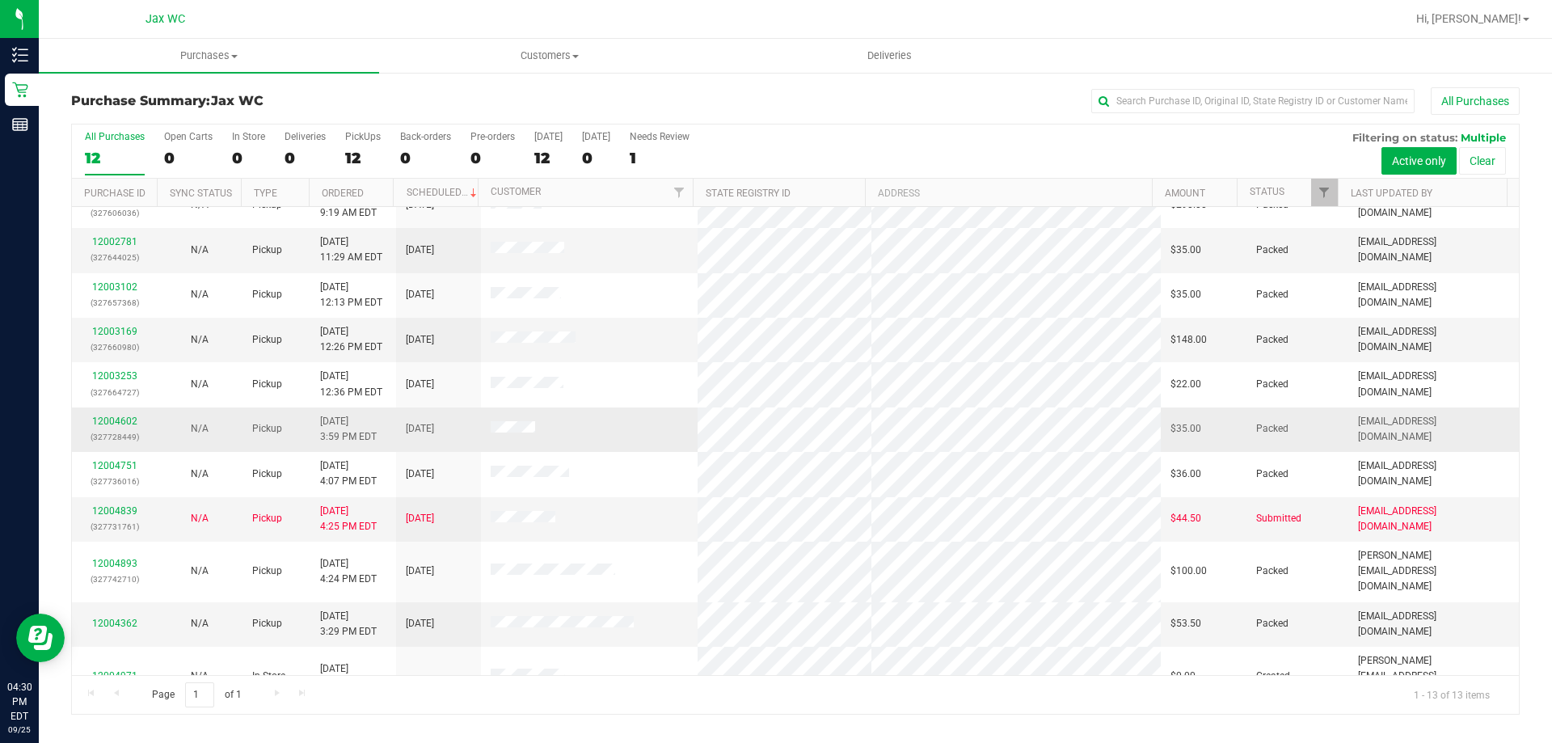
click at [1463, 411] on td "[EMAIL_ADDRESS][DOMAIN_NAME]" at bounding box center [1433, 429] width 171 height 44
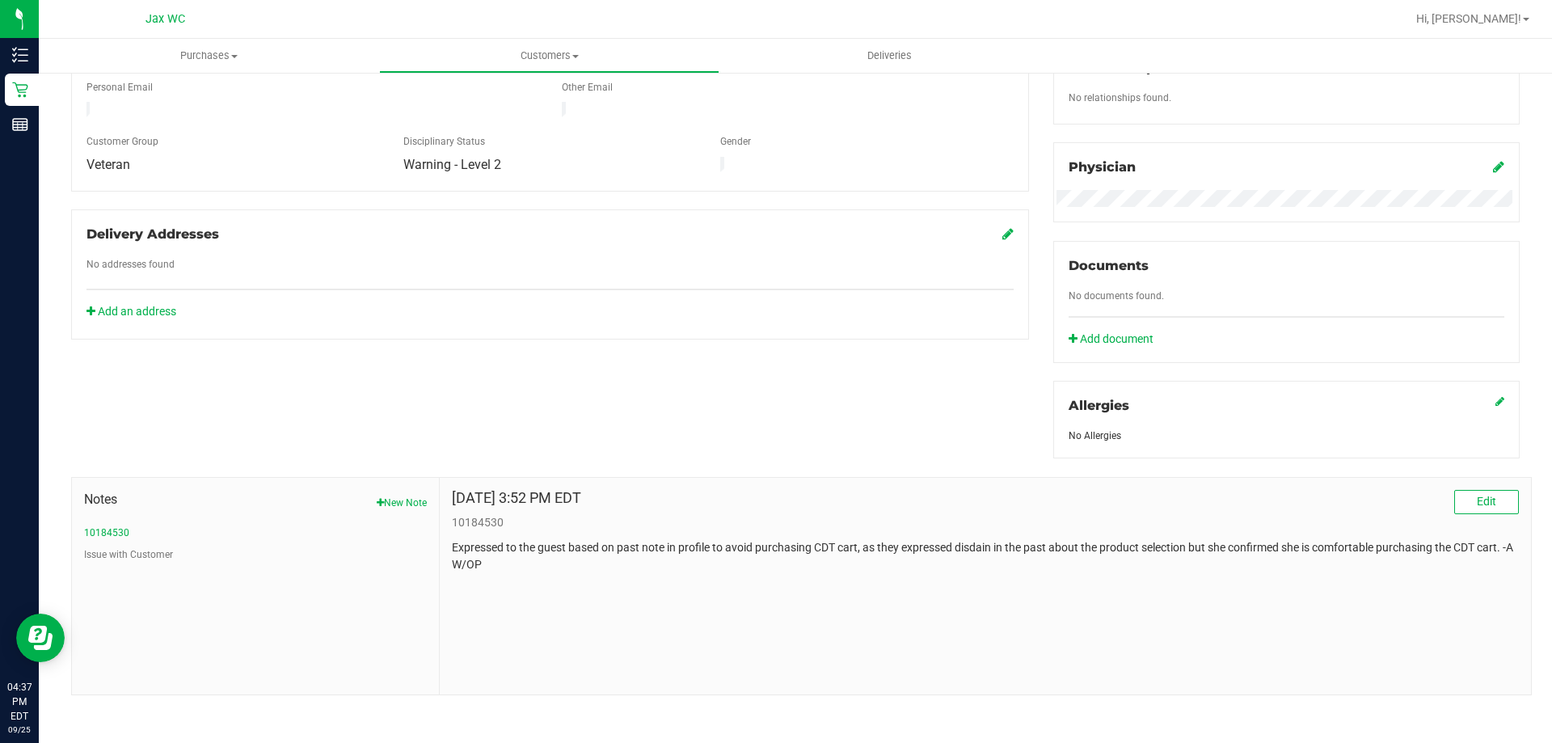
scroll to position [426, 0]
click at [160, 551] on button "Issue with Customer" at bounding box center [128, 551] width 89 height 15
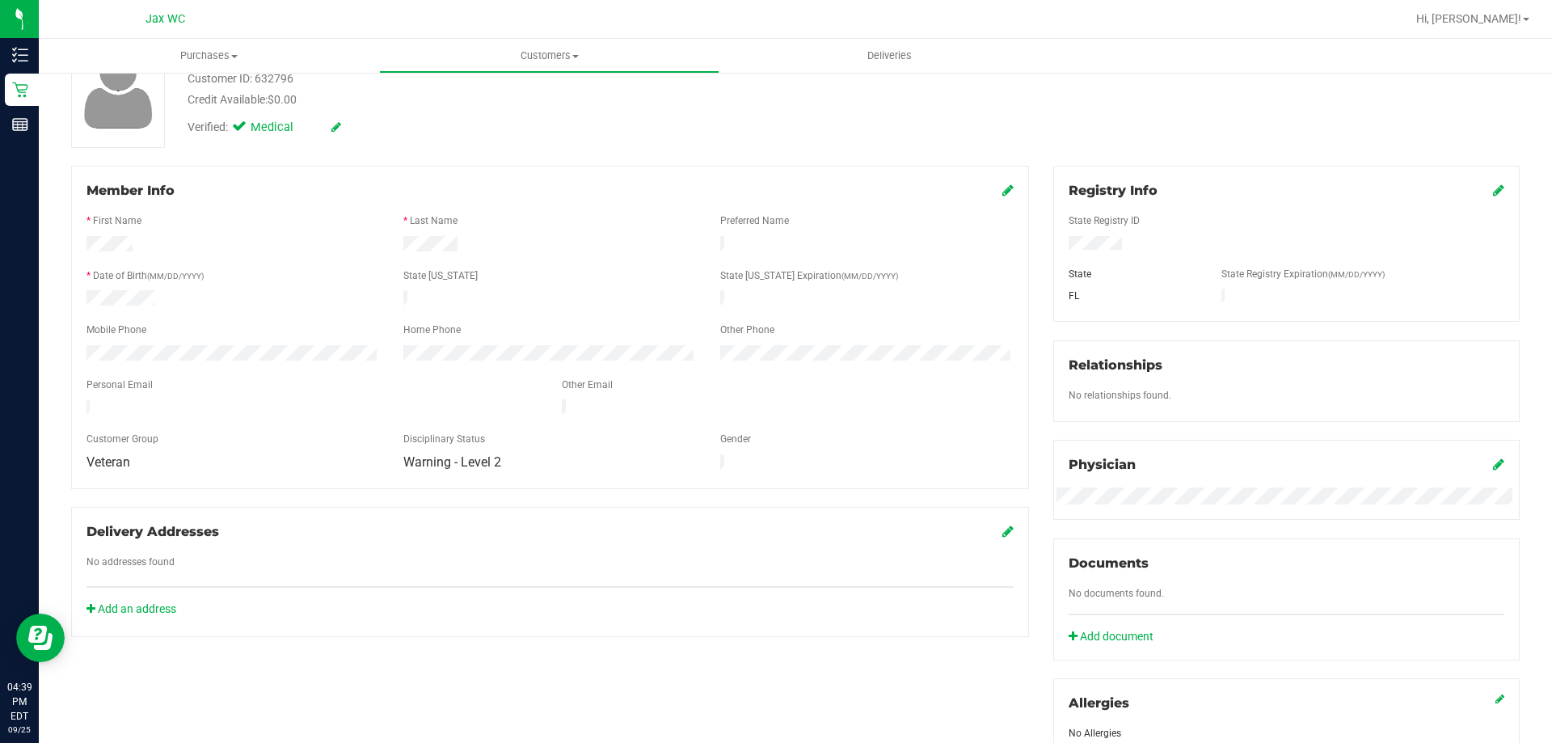
scroll to position [0, 0]
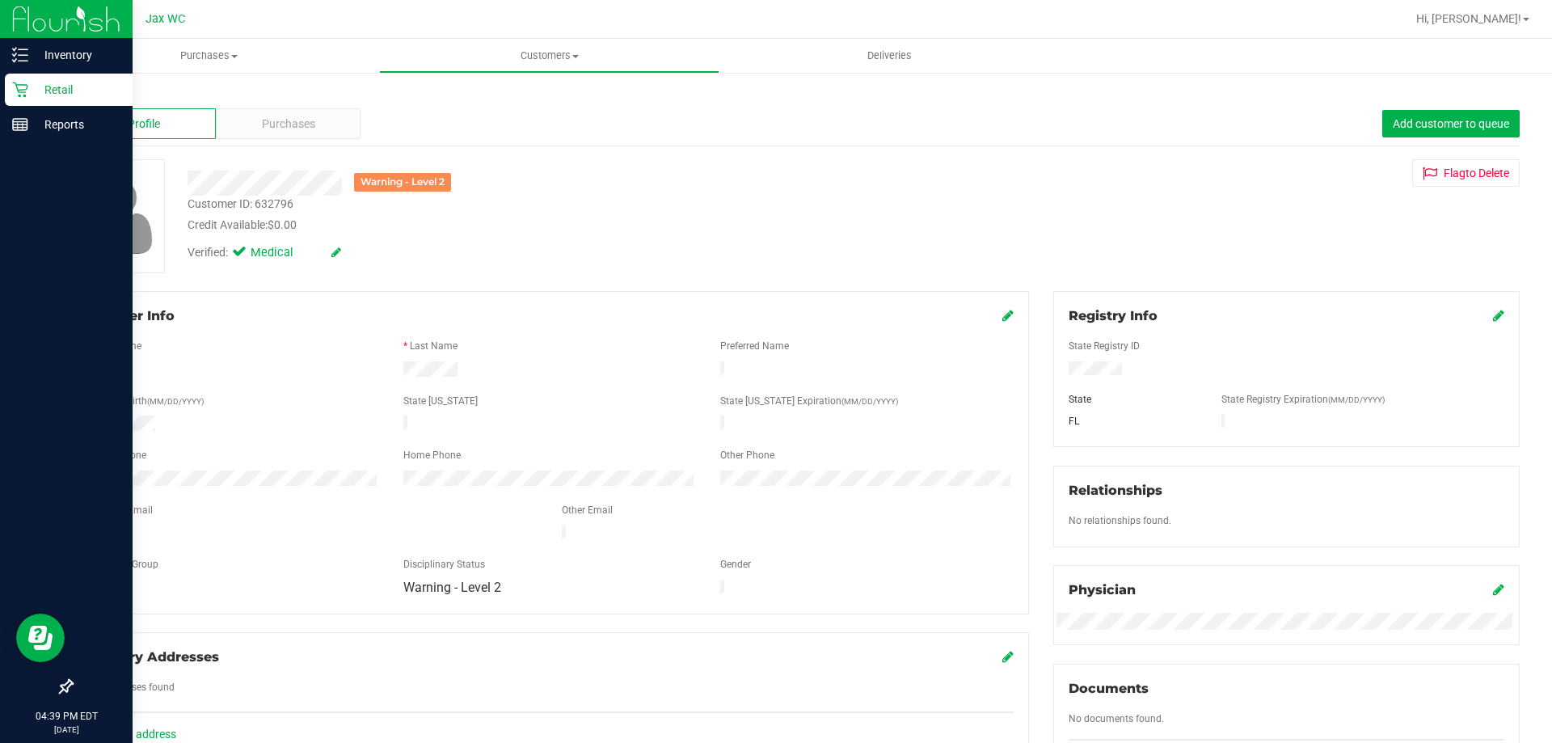
click at [32, 97] on p "Retail" at bounding box center [76, 89] width 97 height 19
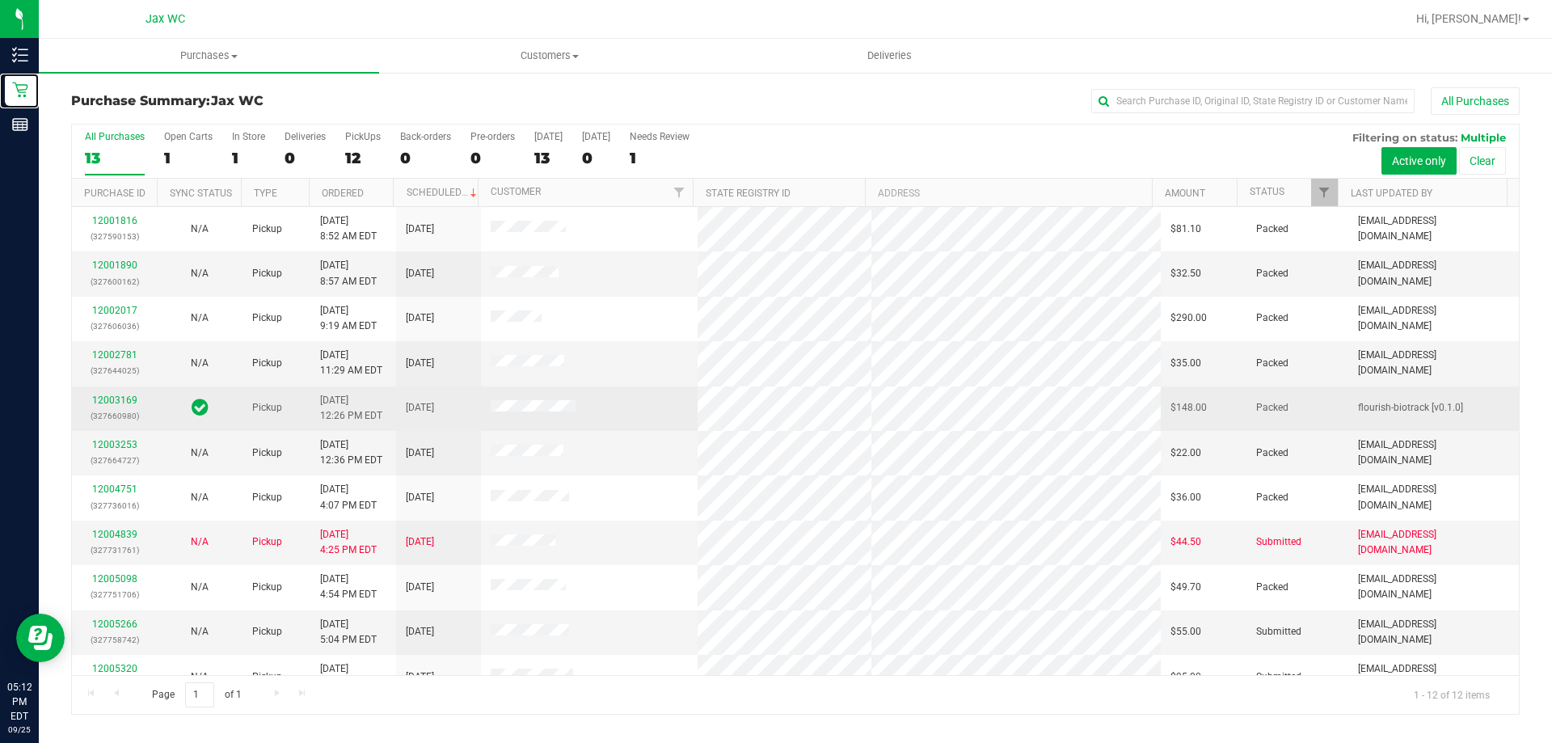
scroll to position [69, 0]
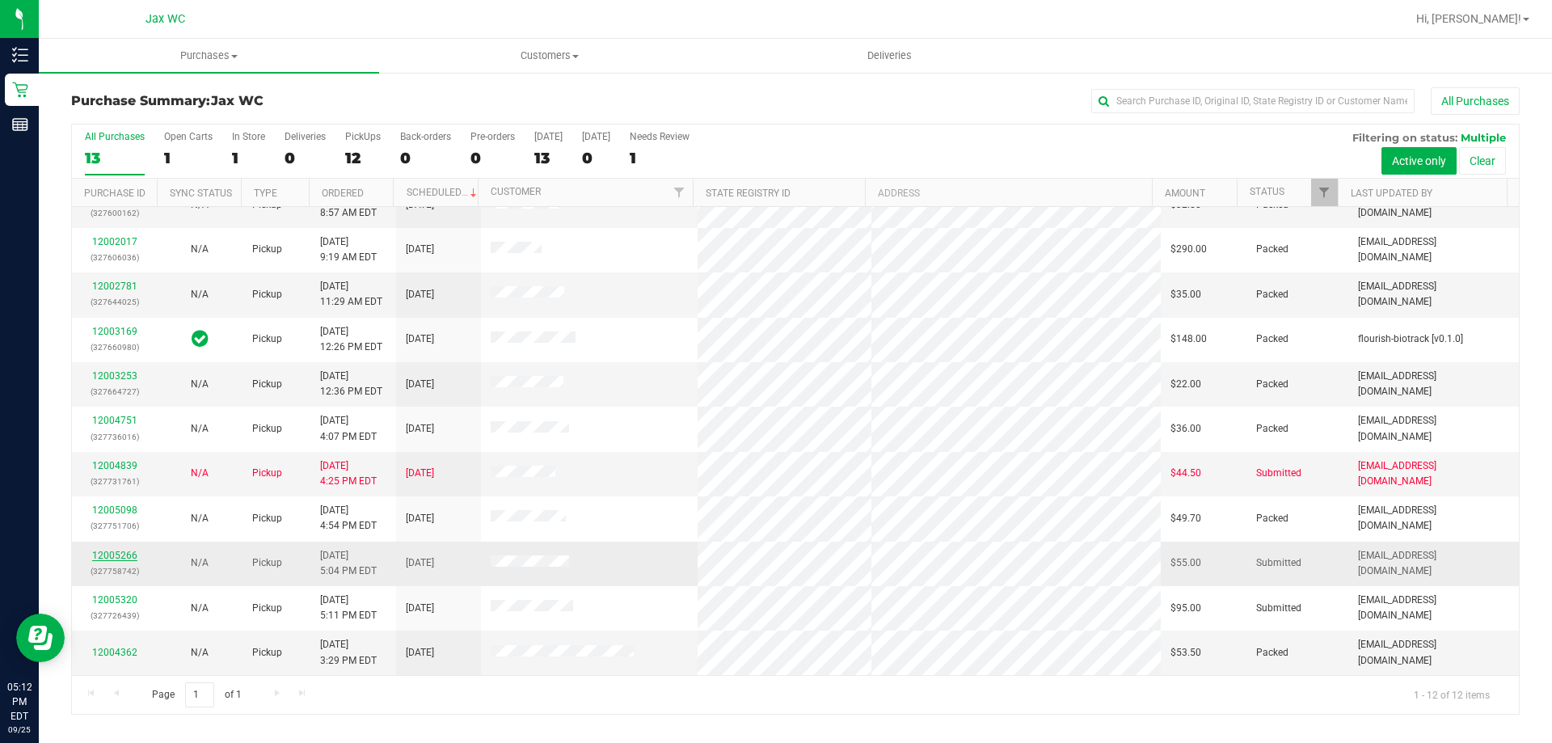
click at [110, 552] on link "12005266" at bounding box center [114, 555] width 45 height 11
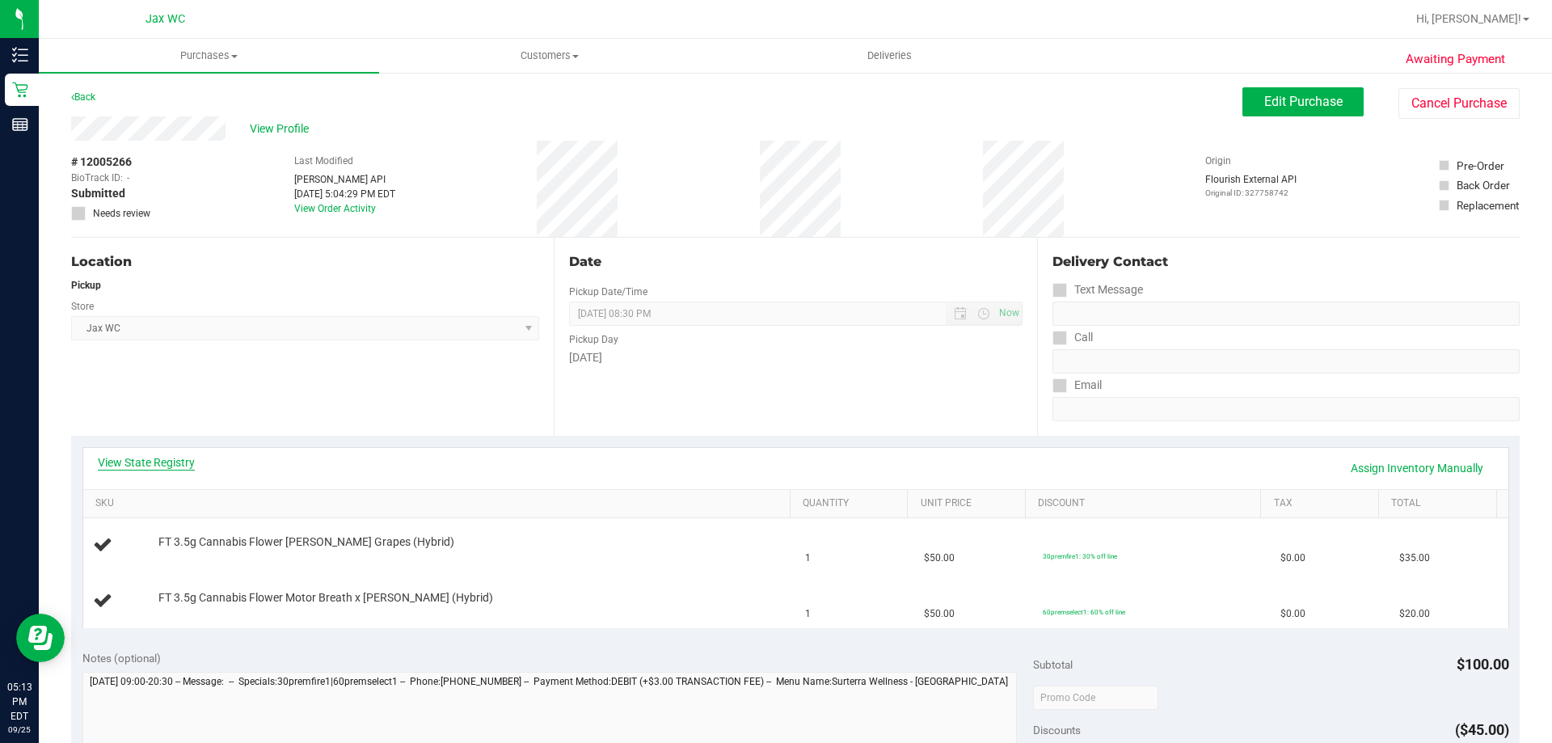
click at [139, 466] on link "View State Registry" at bounding box center [146, 462] width 97 height 16
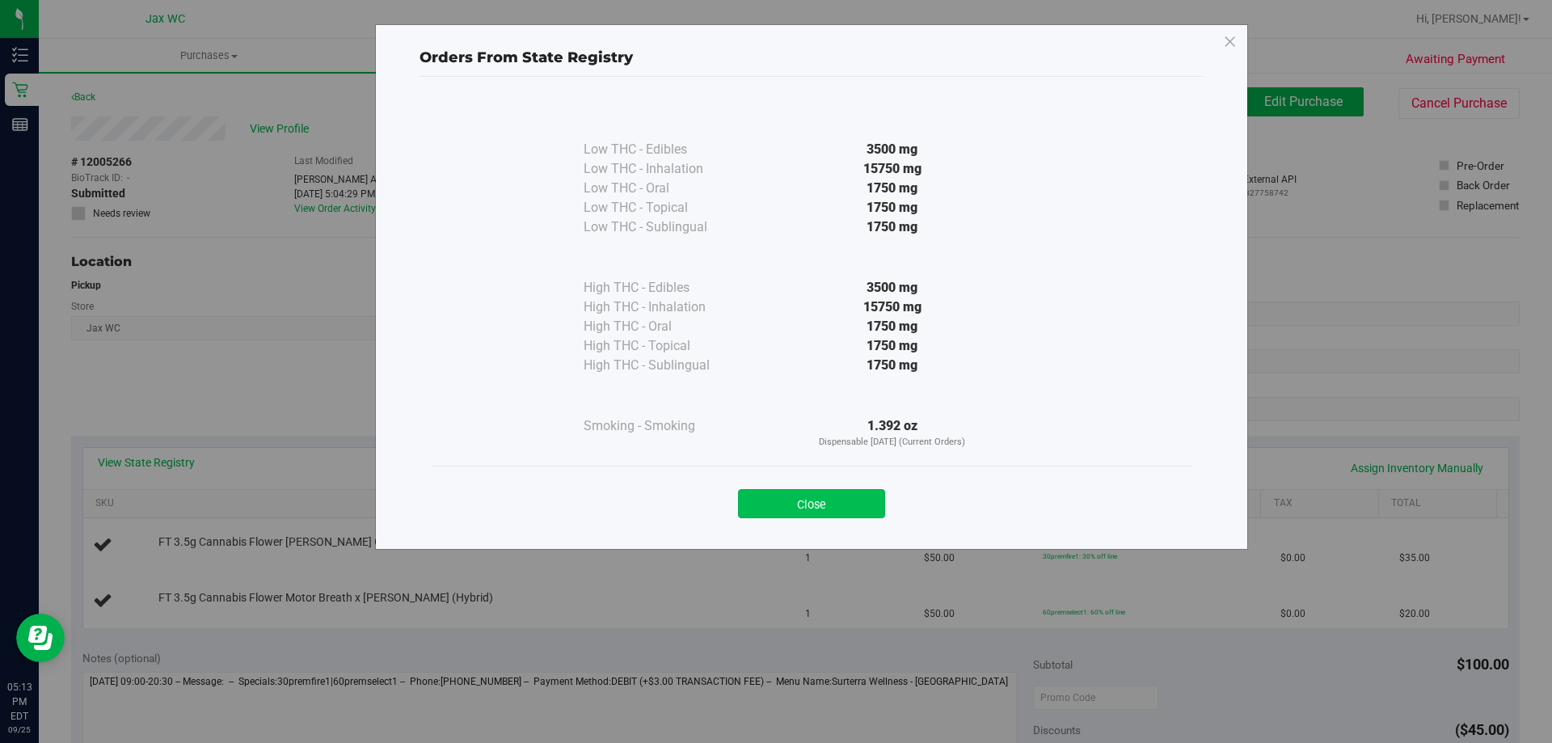
click at [831, 507] on button "Close" at bounding box center [811, 503] width 147 height 29
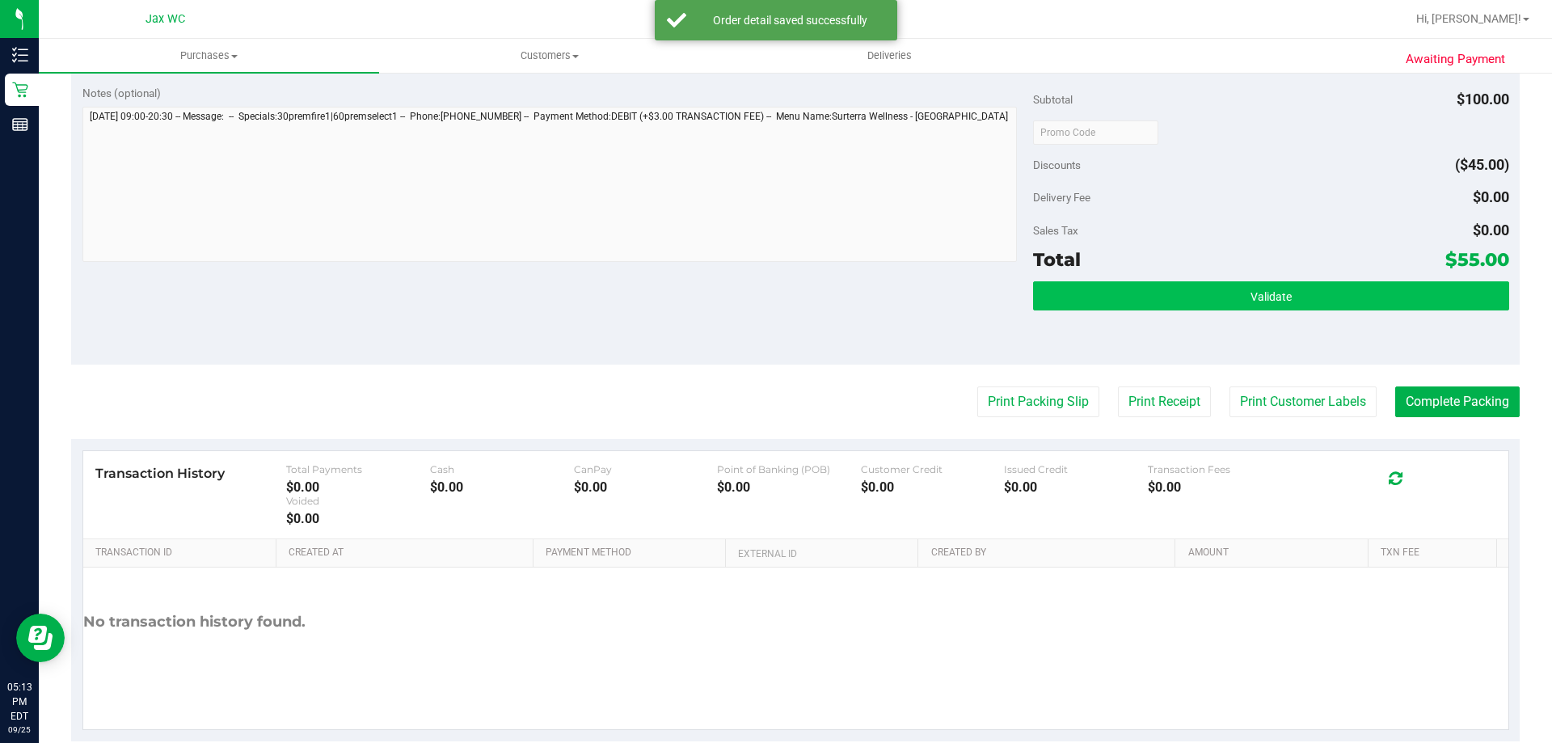
scroll to position [673, 0]
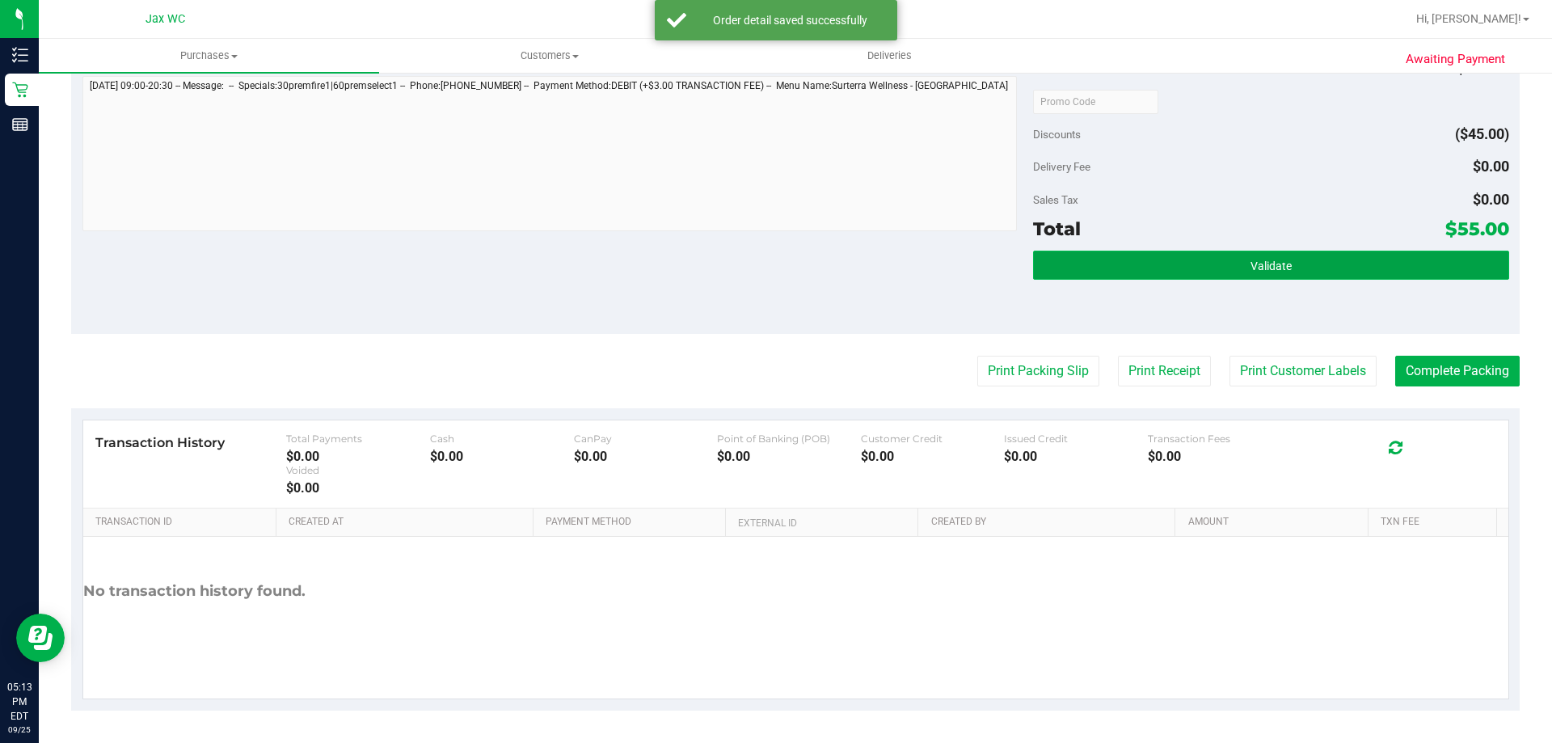
click at [1174, 260] on button "Validate" at bounding box center [1270, 265] width 475 height 29
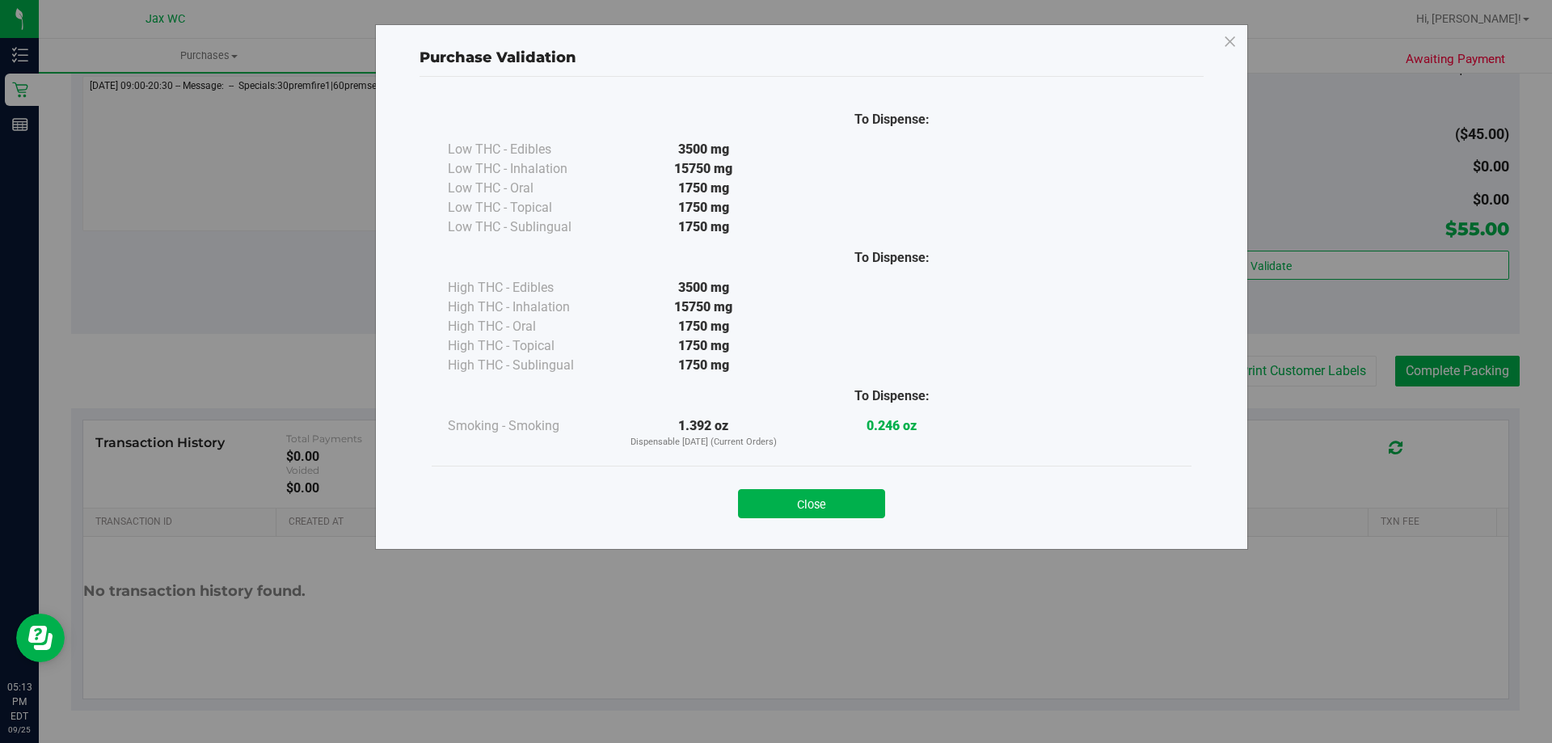
click at [807, 517] on button "Close" at bounding box center [811, 503] width 147 height 29
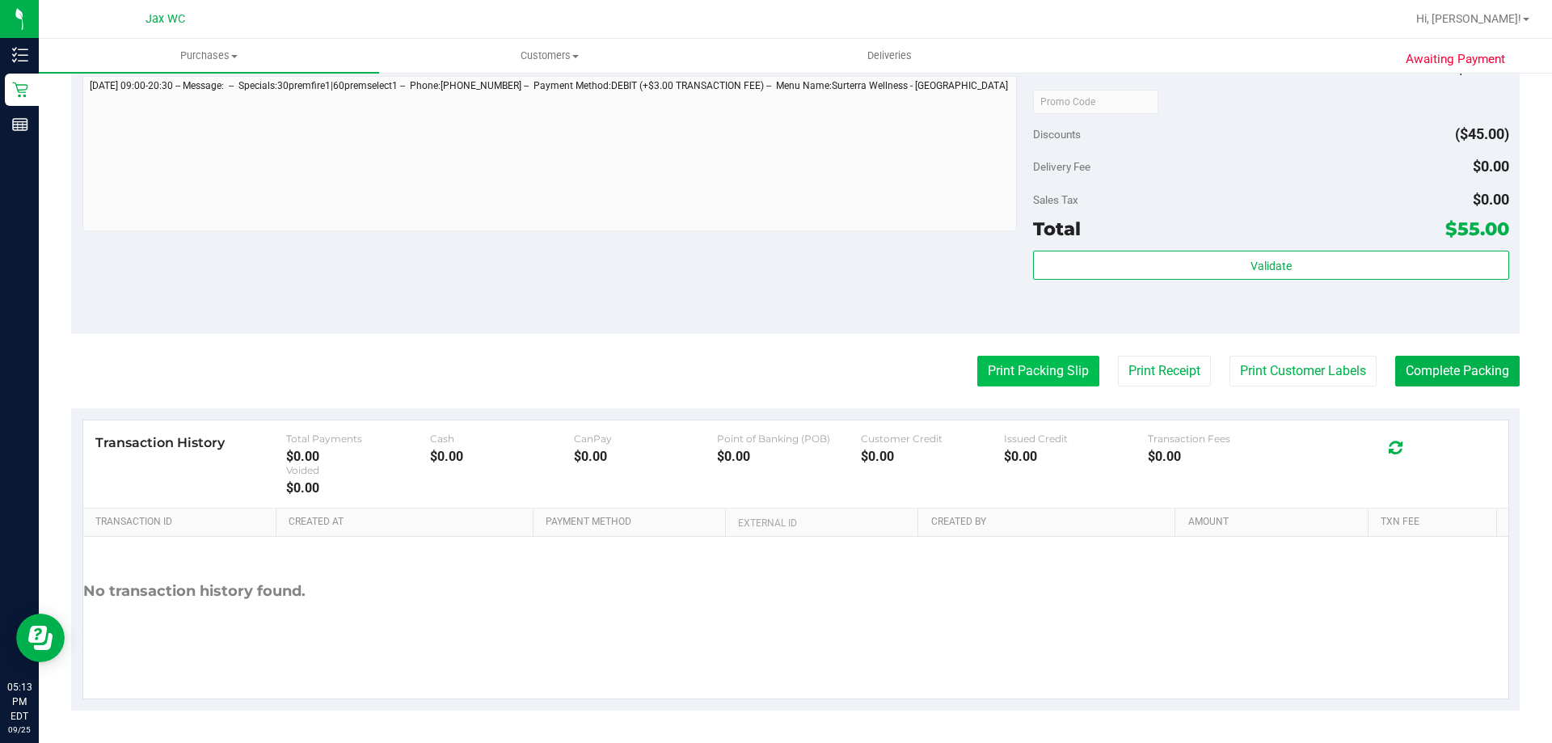
click at [1017, 383] on button "Print Packing Slip" at bounding box center [1038, 371] width 122 height 31
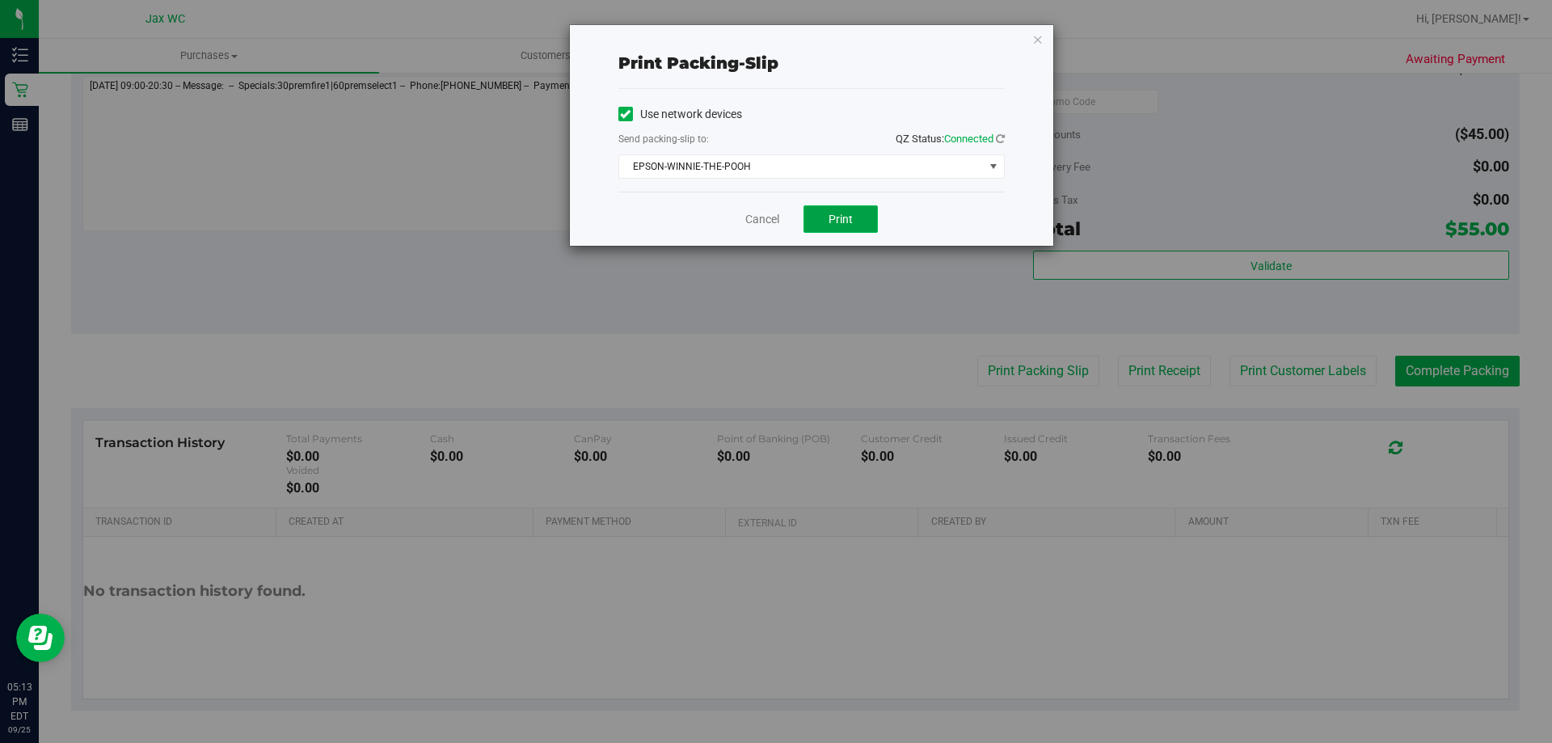
click at [863, 221] on button "Print" at bounding box center [841, 218] width 74 height 27
click at [753, 217] on link "Cancel" at bounding box center [762, 219] width 34 height 17
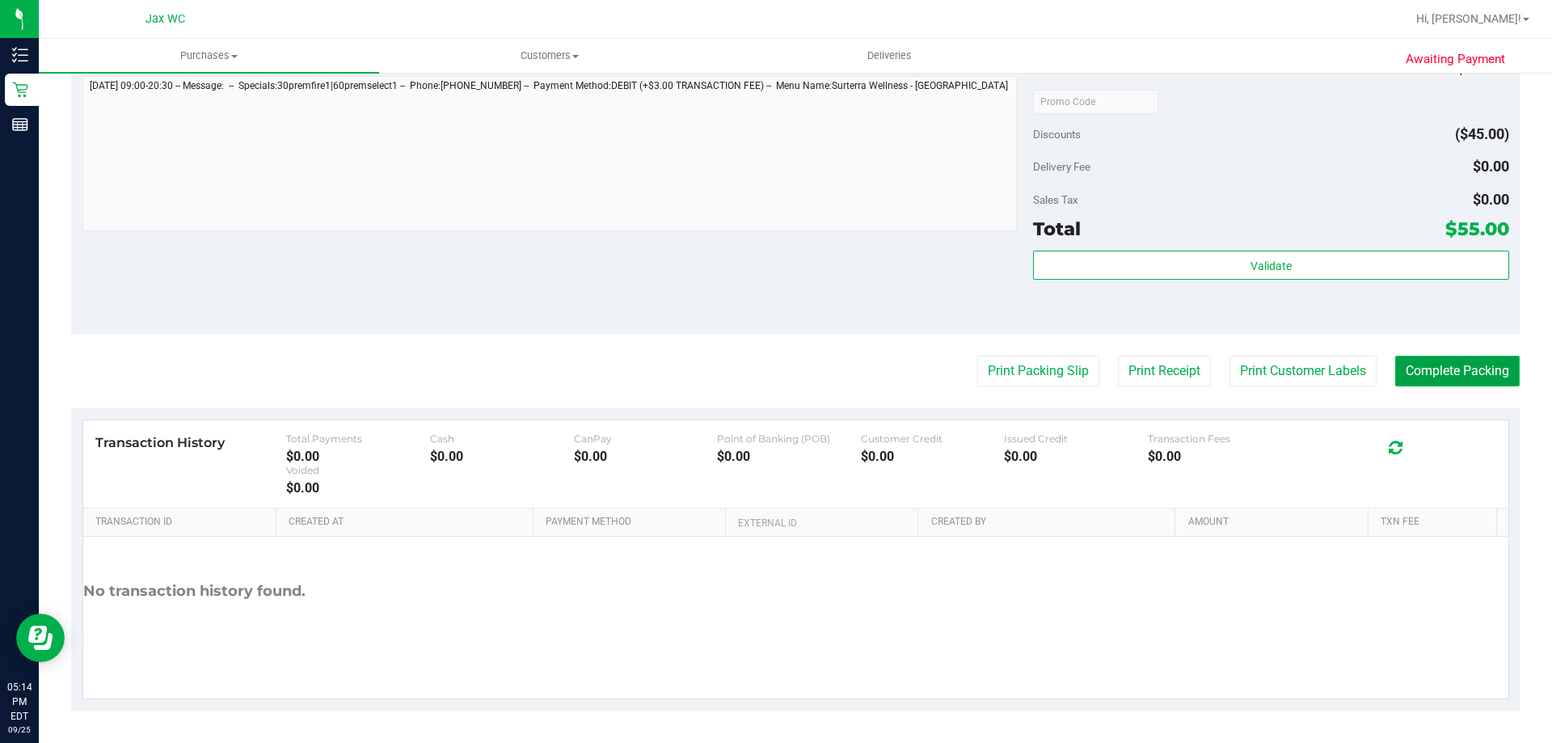
click at [1459, 368] on button "Complete Packing" at bounding box center [1457, 371] width 124 height 31
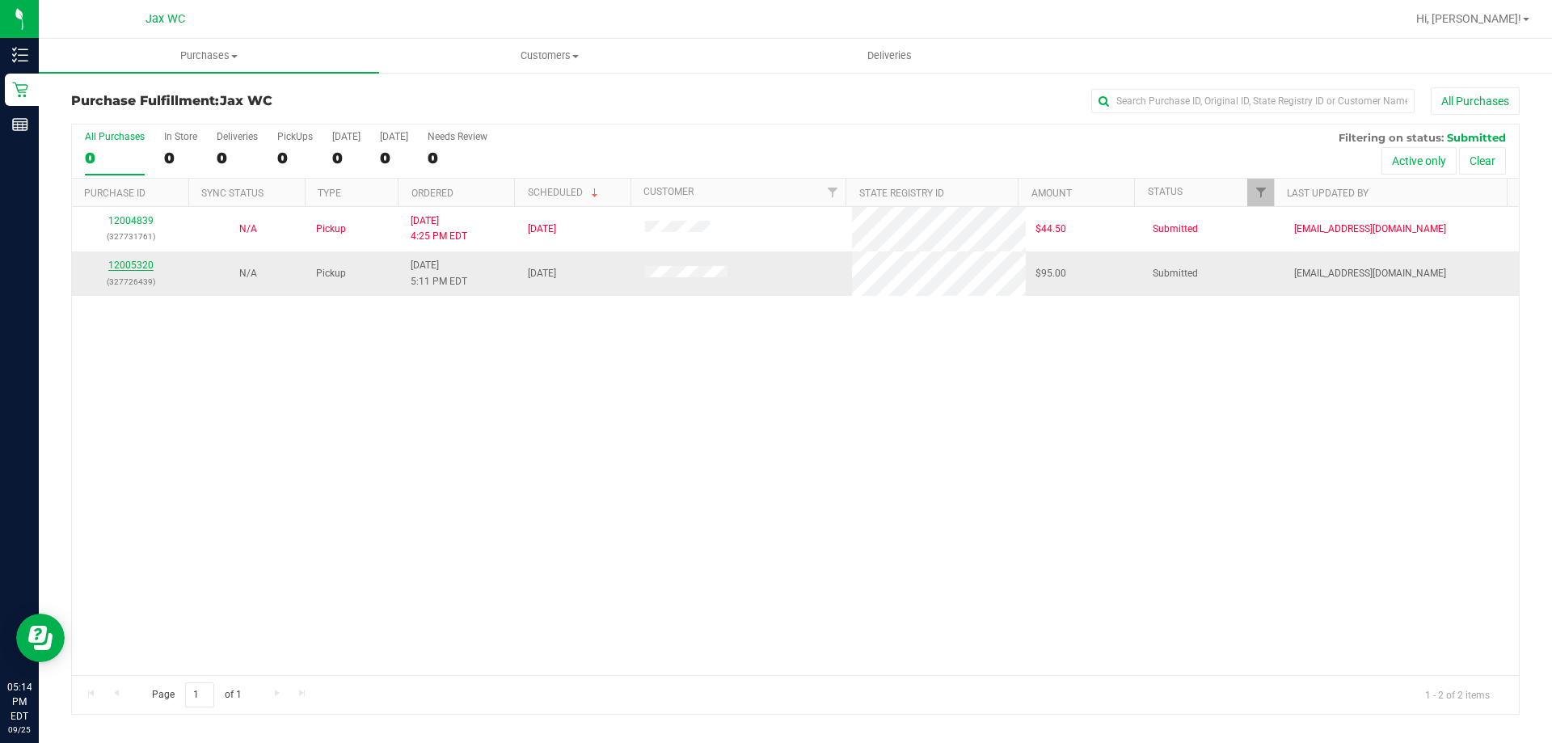
click at [115, 264] on link "12005320" at bounding box center [130, 265] width 45 height 11
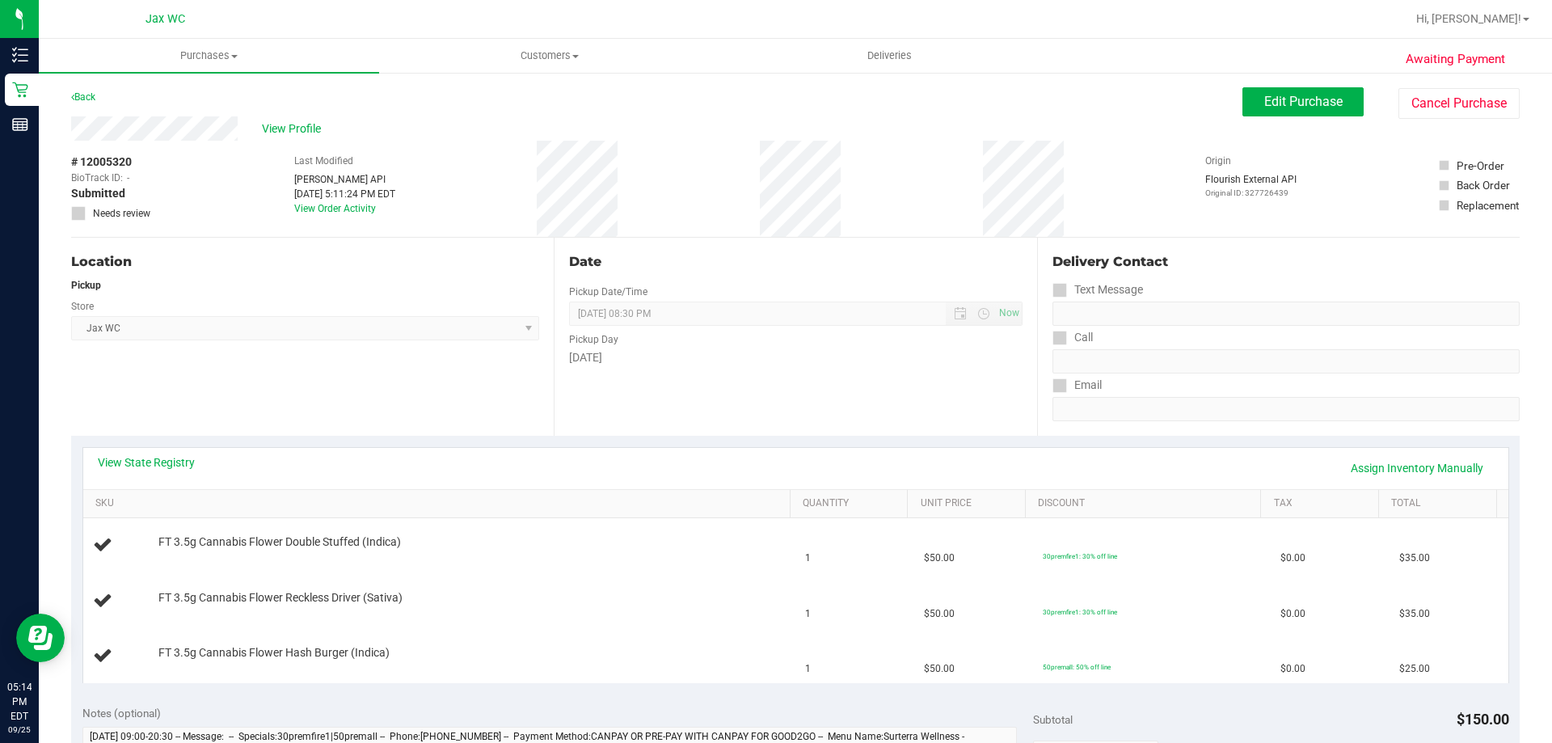
scroll to position [162, 0]
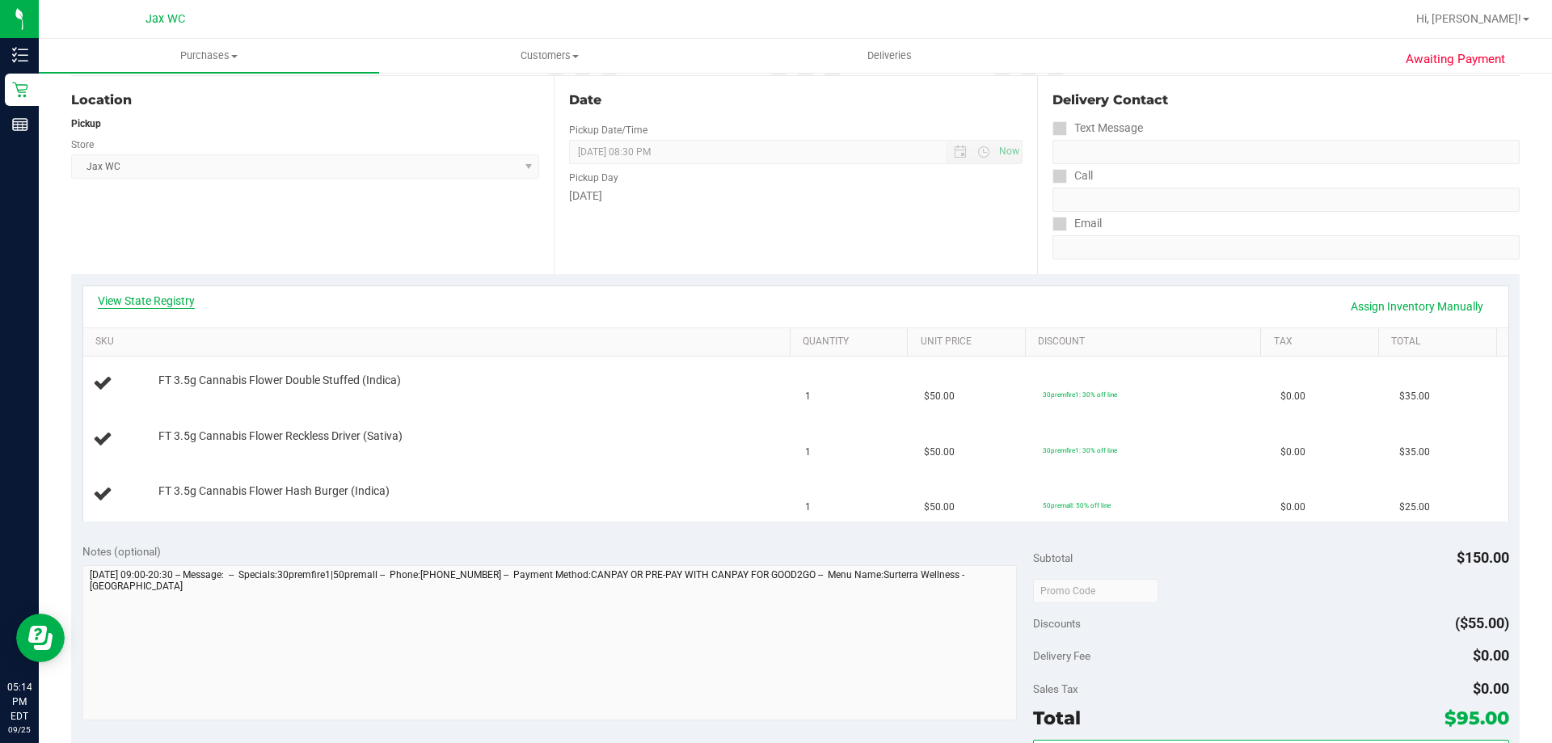
click at [177, 298] on link "View State Registry" at bounding box center [146, 301] width 97 height 16
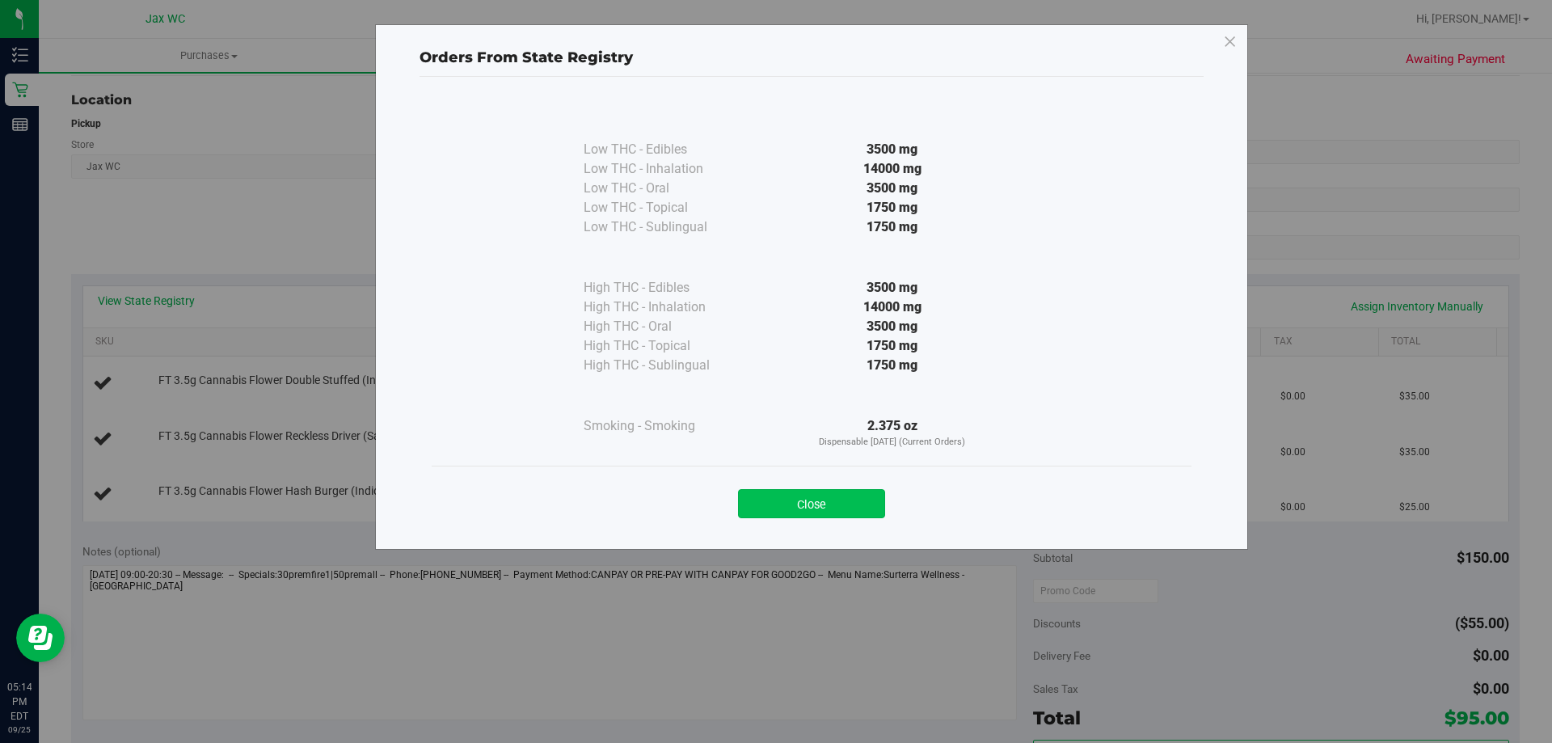
click at [822, 507] on button "Close" at bounding box center [811, 503] width 147 height 29
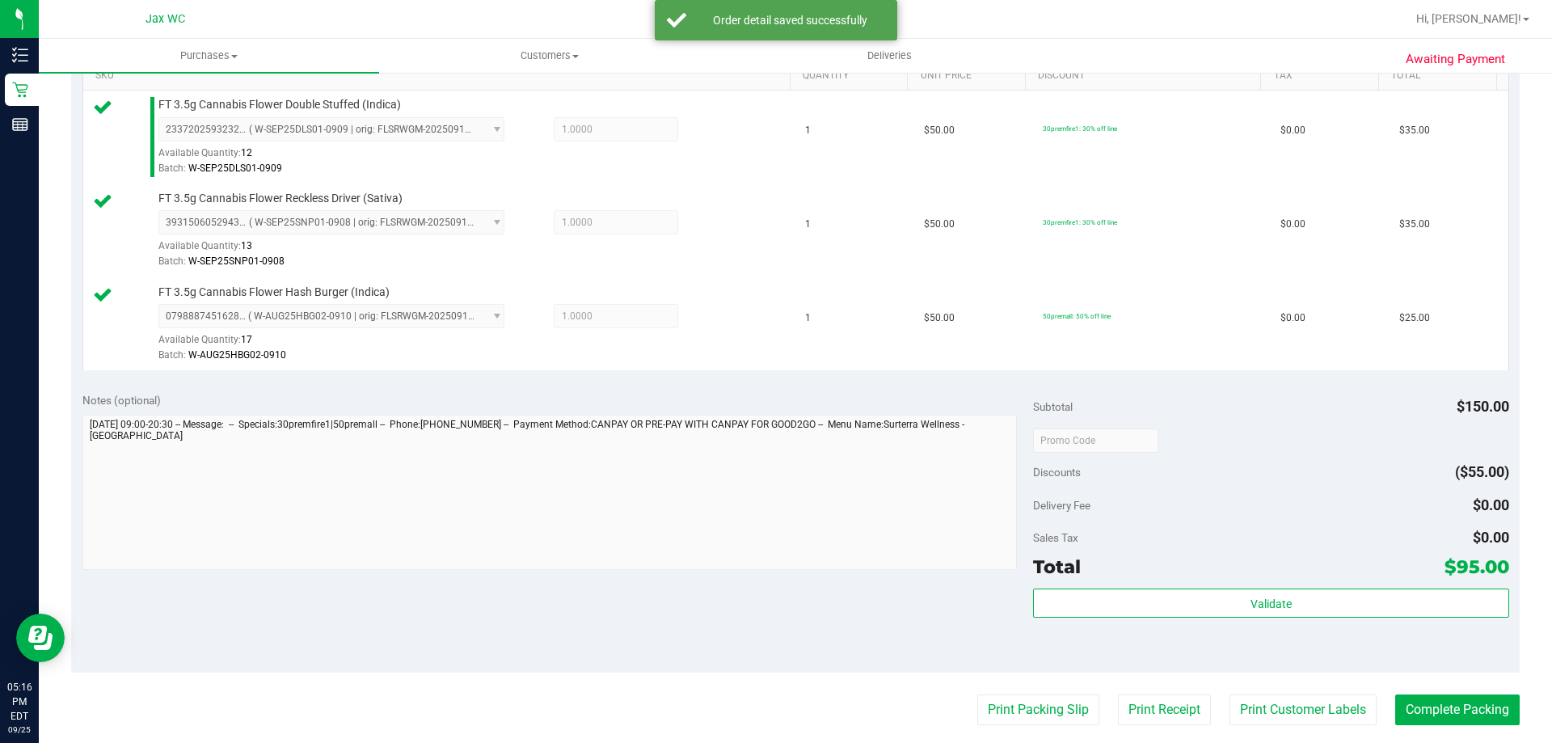
scroll to position [485, 0]
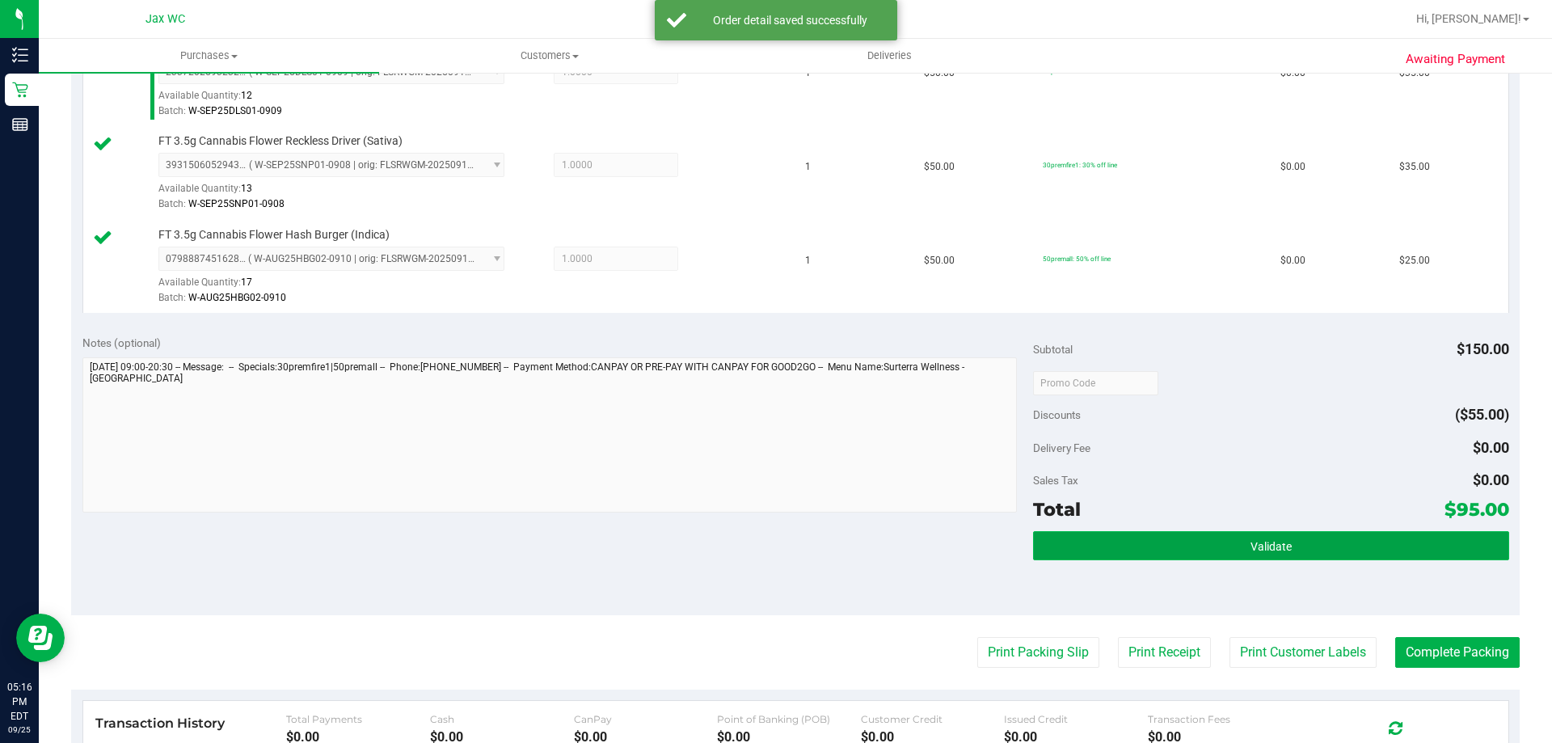
click at [1188, 544] on button "Validate" at bounding box center [1270, 545] width 475 height 29
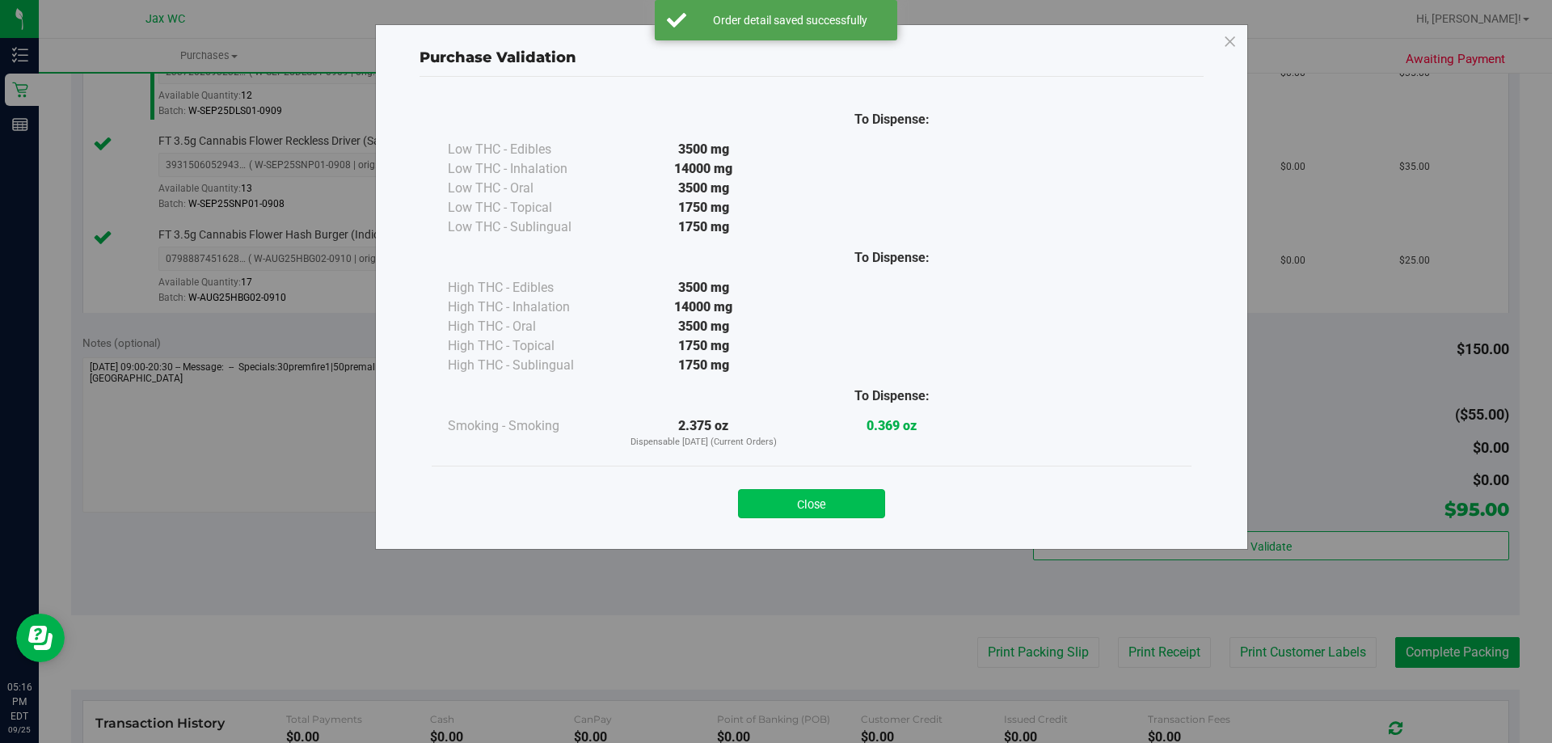
click at [808, 506] on button "Close" at bounding box center [811, 503] width 147 height 29
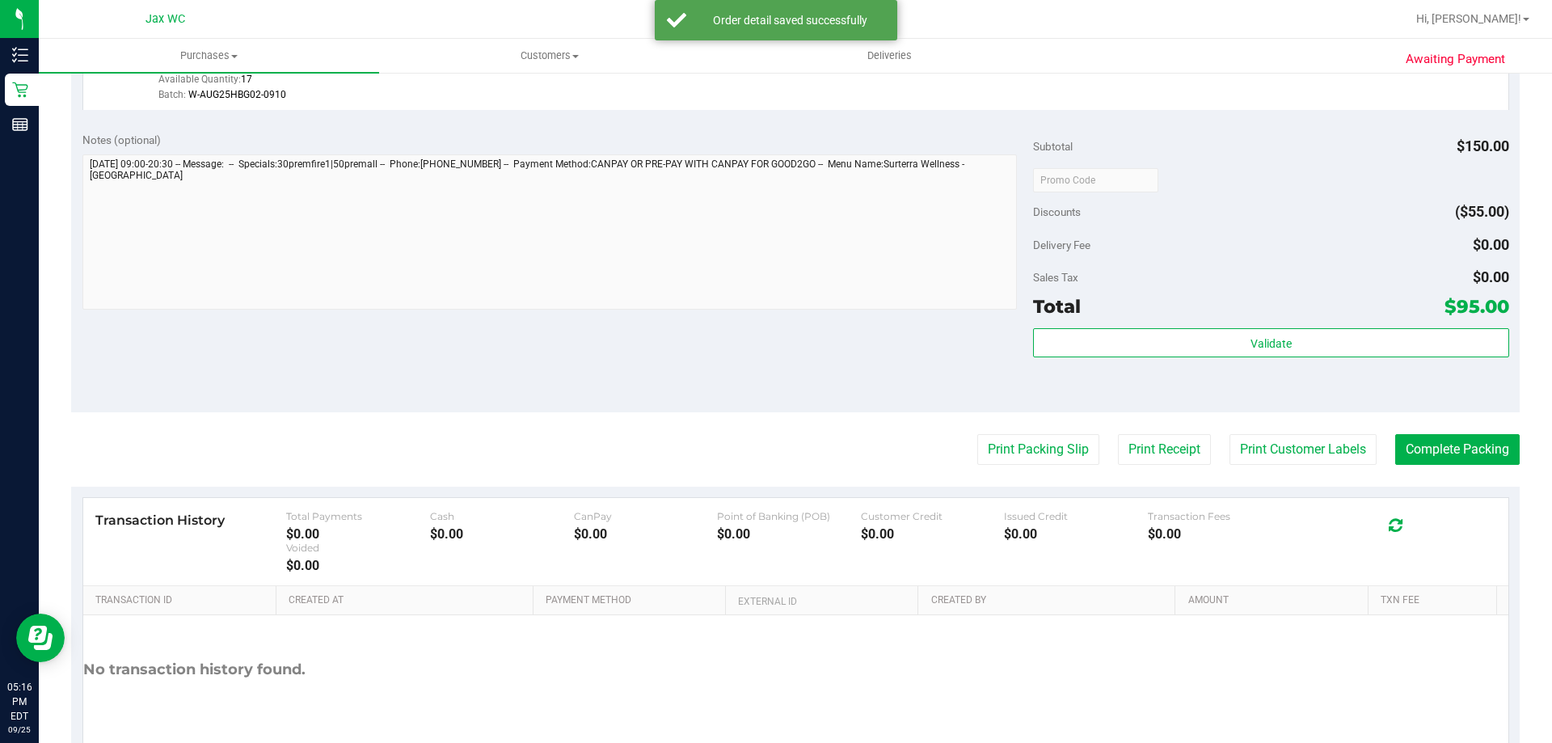
scroll to position [766, 0]
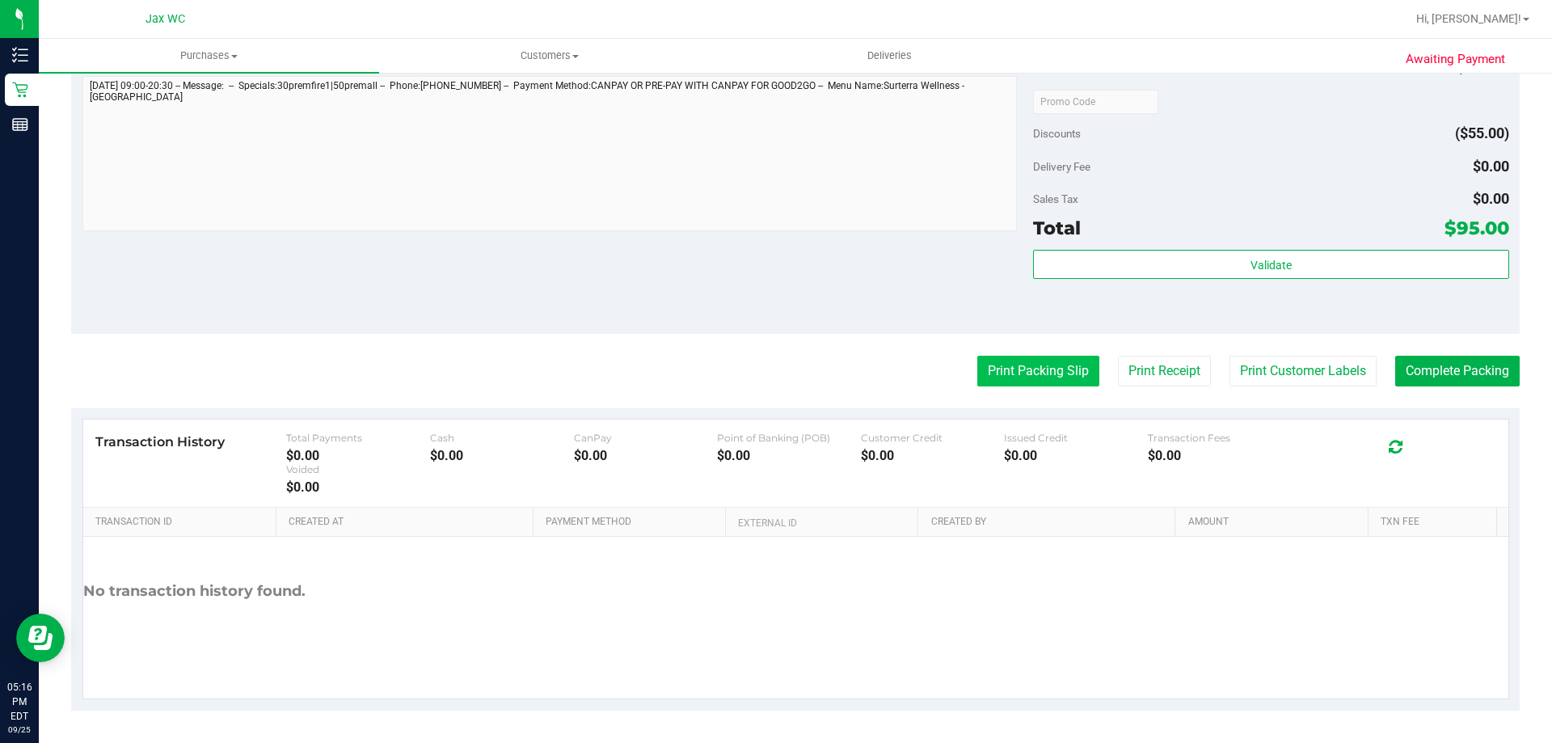
click at [997, 371] on button "Print Packing Slip" at bounding box center [1038, 371] width 122 height 31
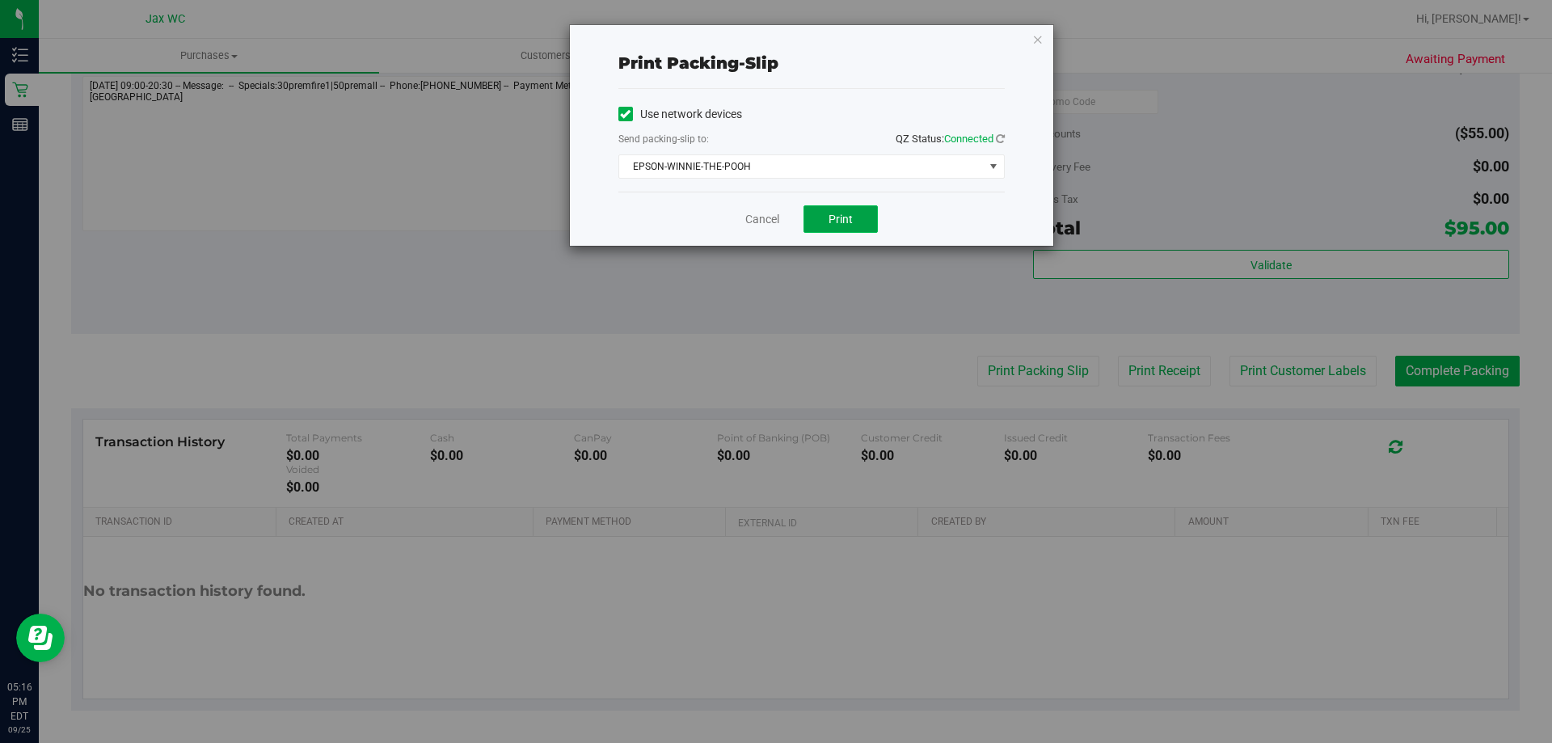
click at [841, 217] on span "Print" at bounding box center [841, 219] width 24 height 13
click at [759, 211] on link "Cancel" at bounding box center [762, 219] width 34 height 17
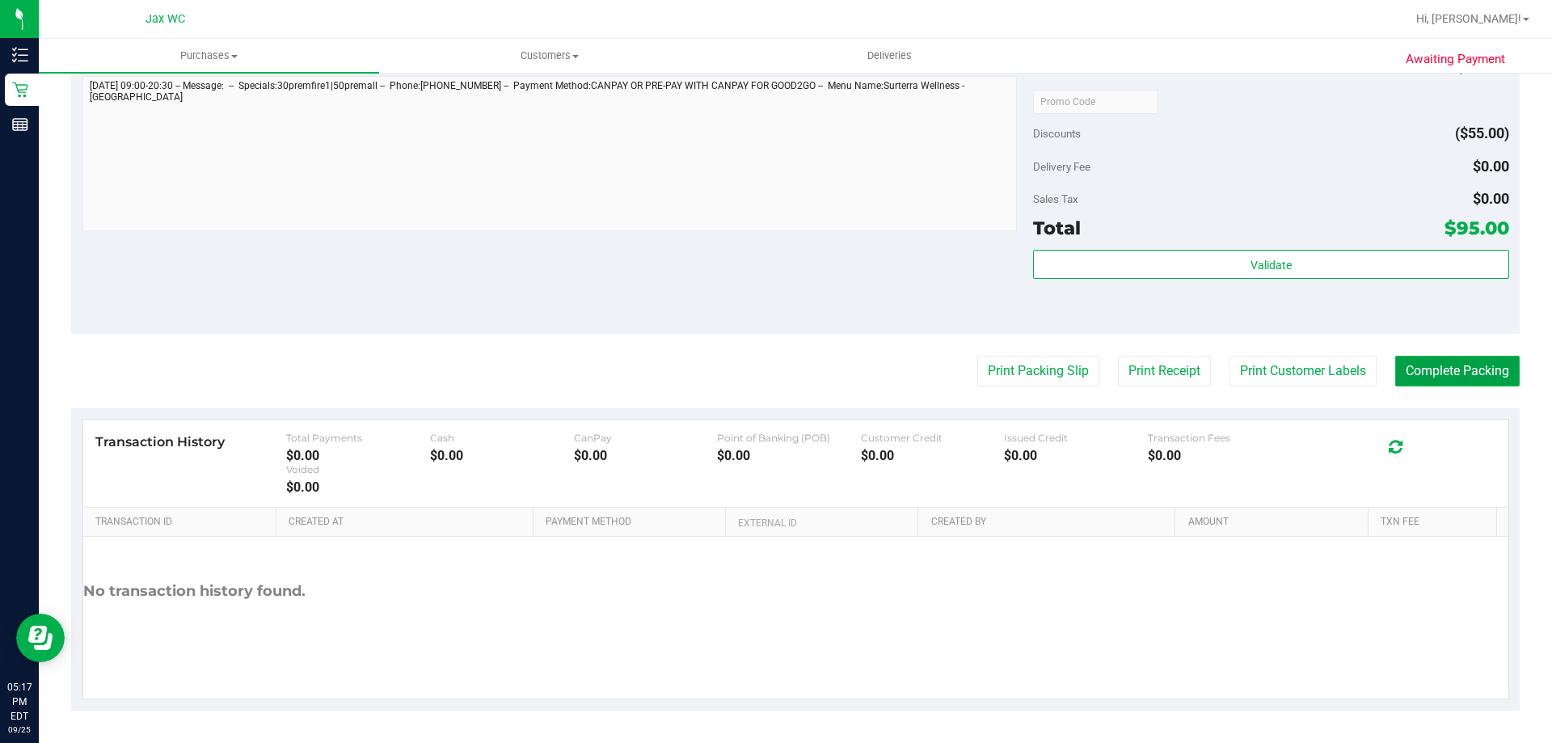
click at [1460, 382] on button "Complete Packing" at bounding box center [1457, 371] width 124 height 31
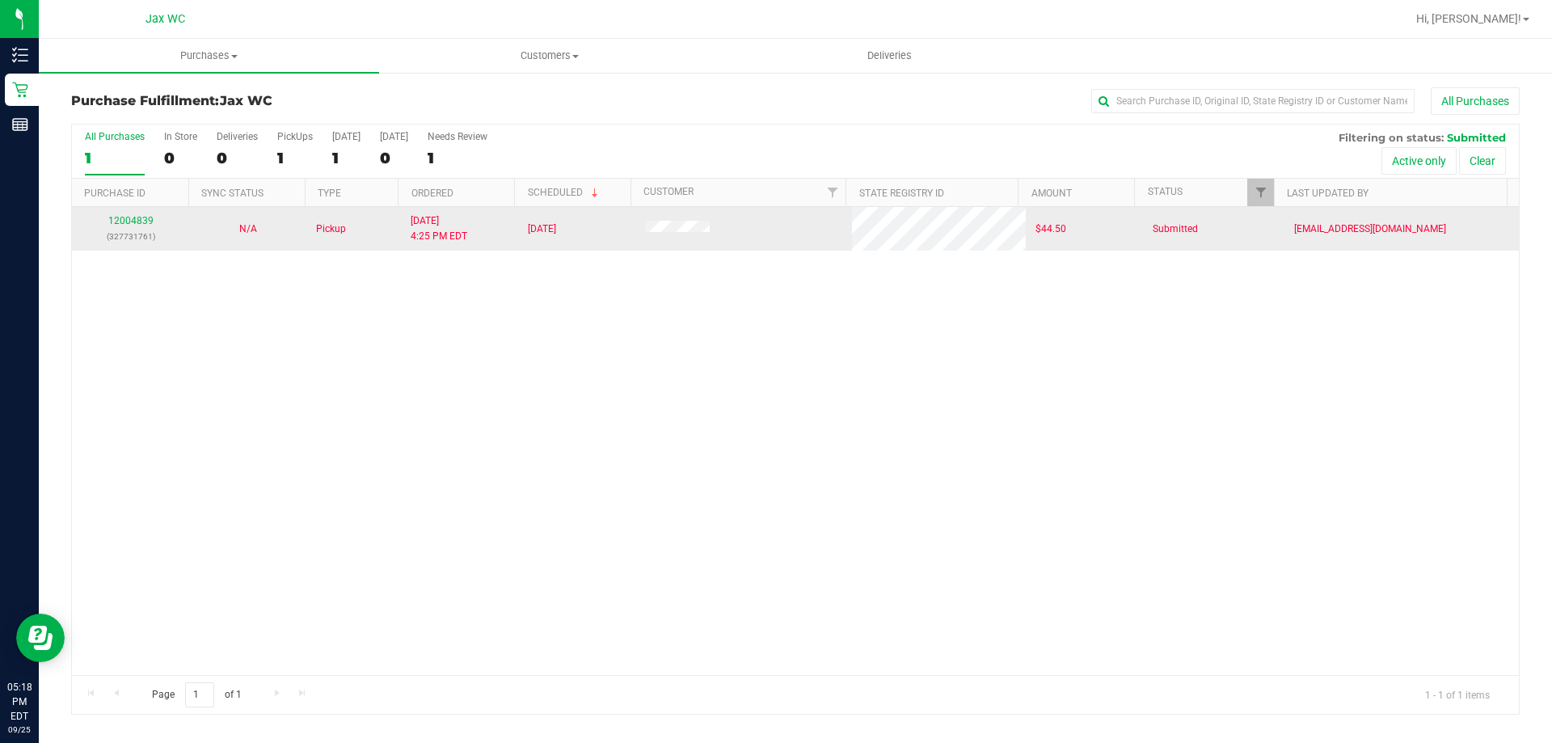
click at [119, 214] on div "12004839 (327731761)" at bounding box center [131, 228] width 98 height 31
click at [125, 221] on link "12004839" at bounding box center [130, 220] width 45 height 11
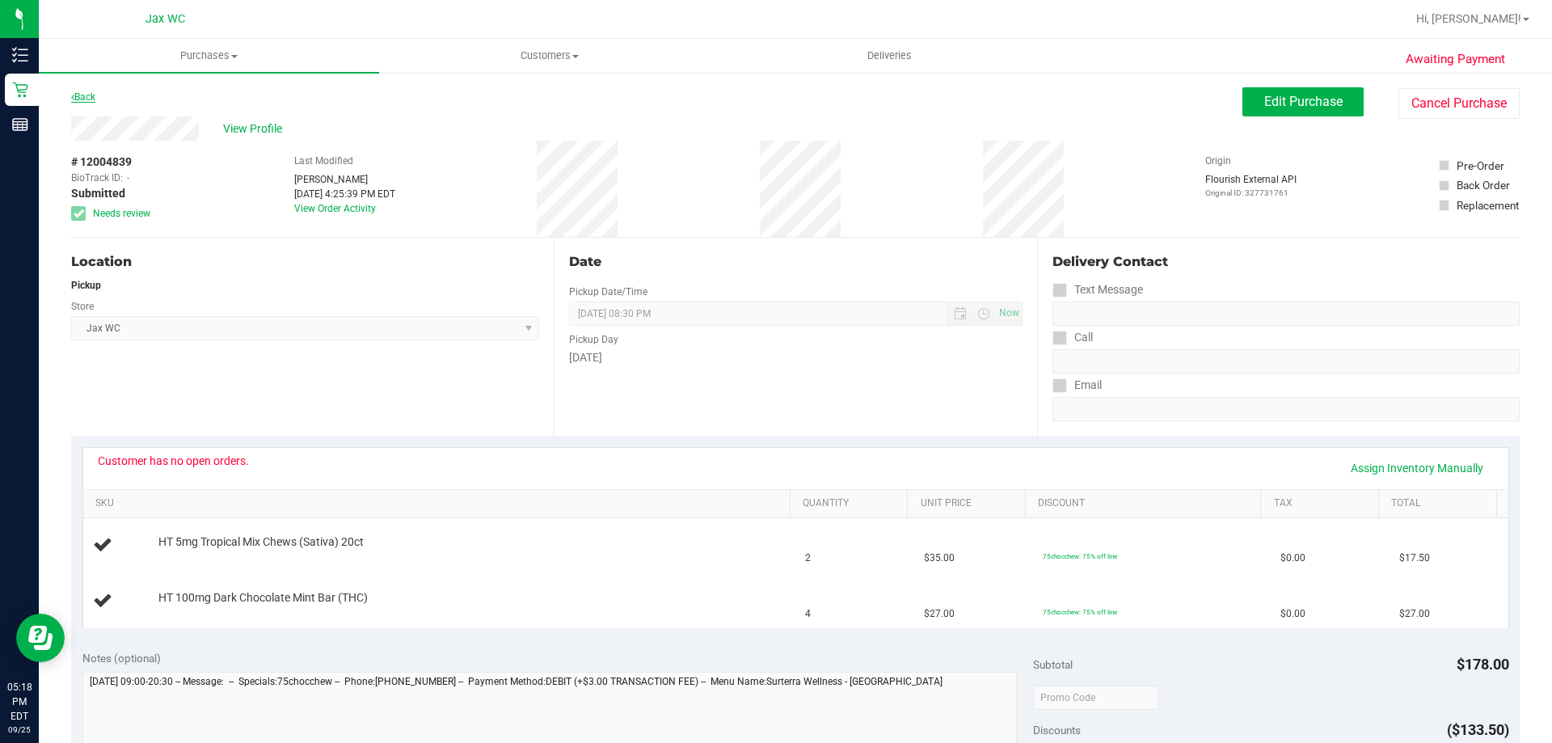
click at [90, 94] on link "Back" at bounding box center [83, 96] width 24 height 11
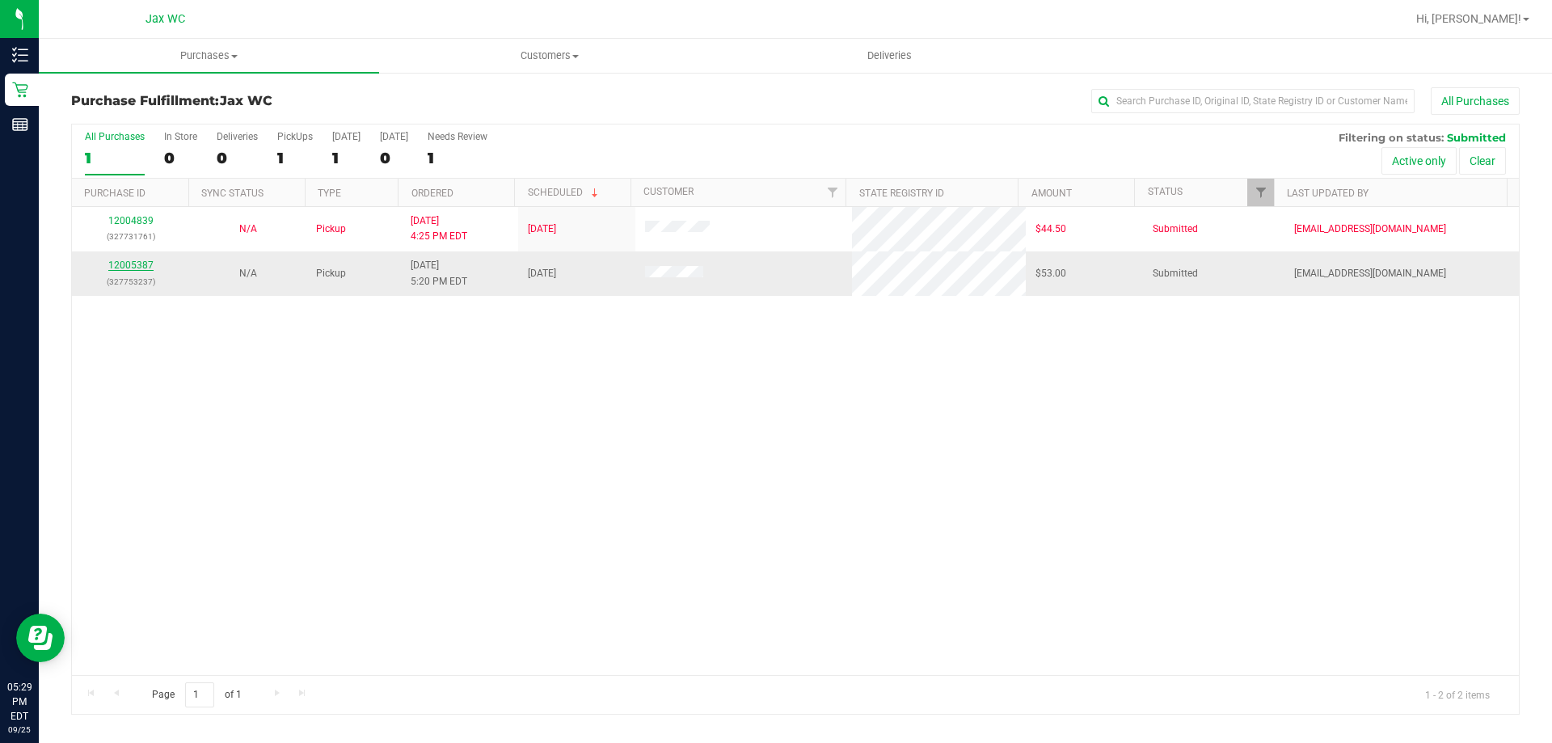
click at [130, 267] on link "12005387" at bounding box center [130, 265] width 45 height 11
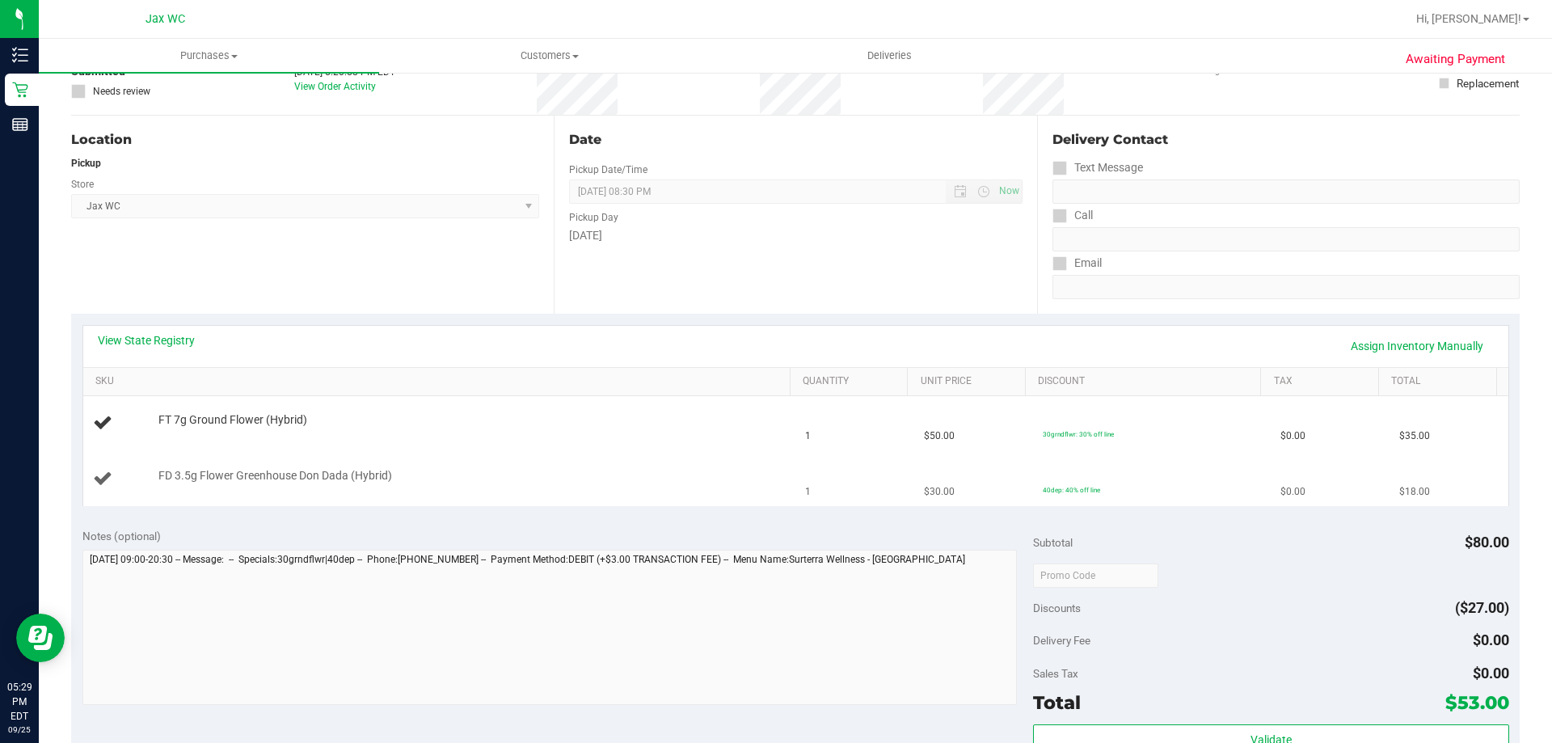
scroll to position [162, 0]
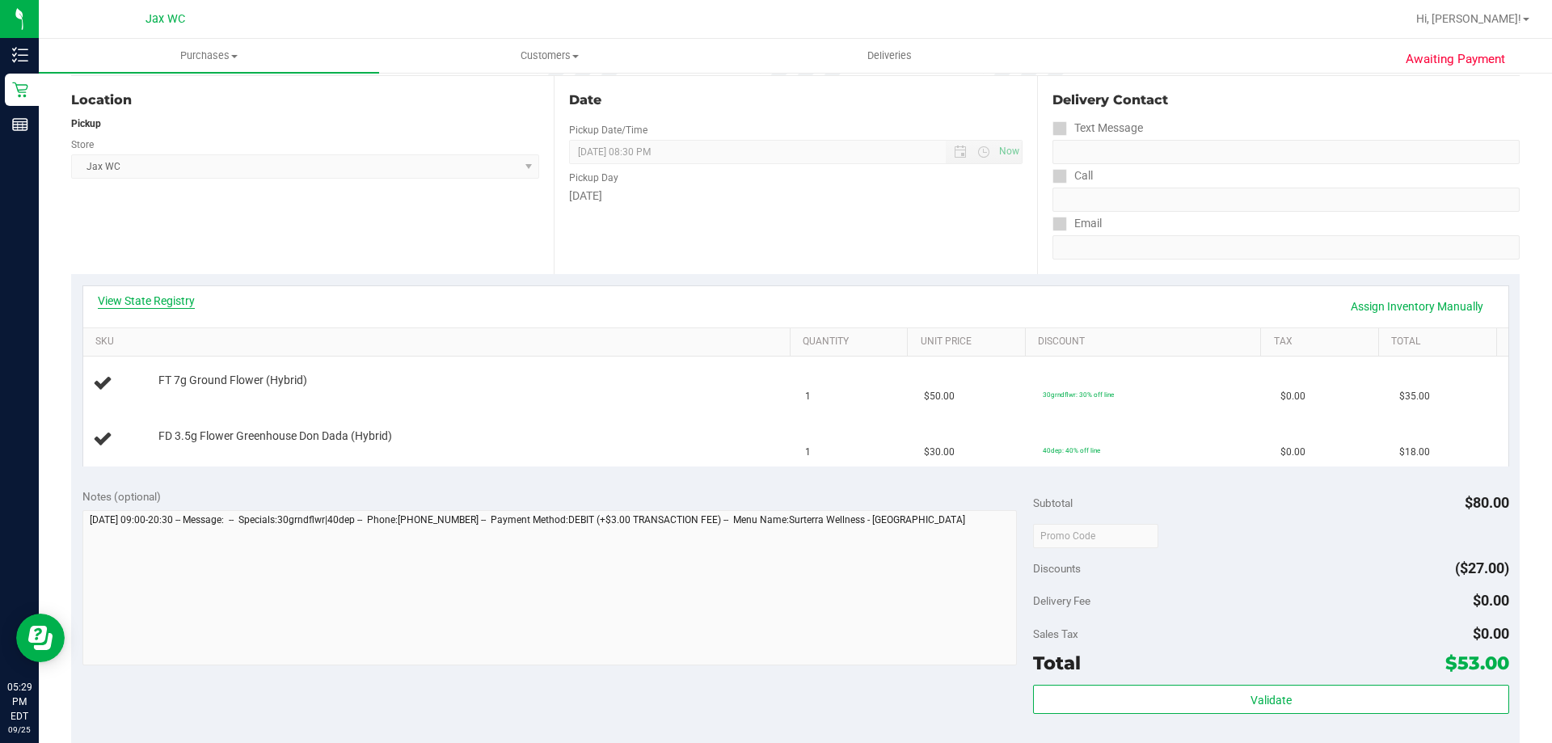
click at [134, 293] on link "View State Registry" at bounding box center [146, 301] width 97 height 16
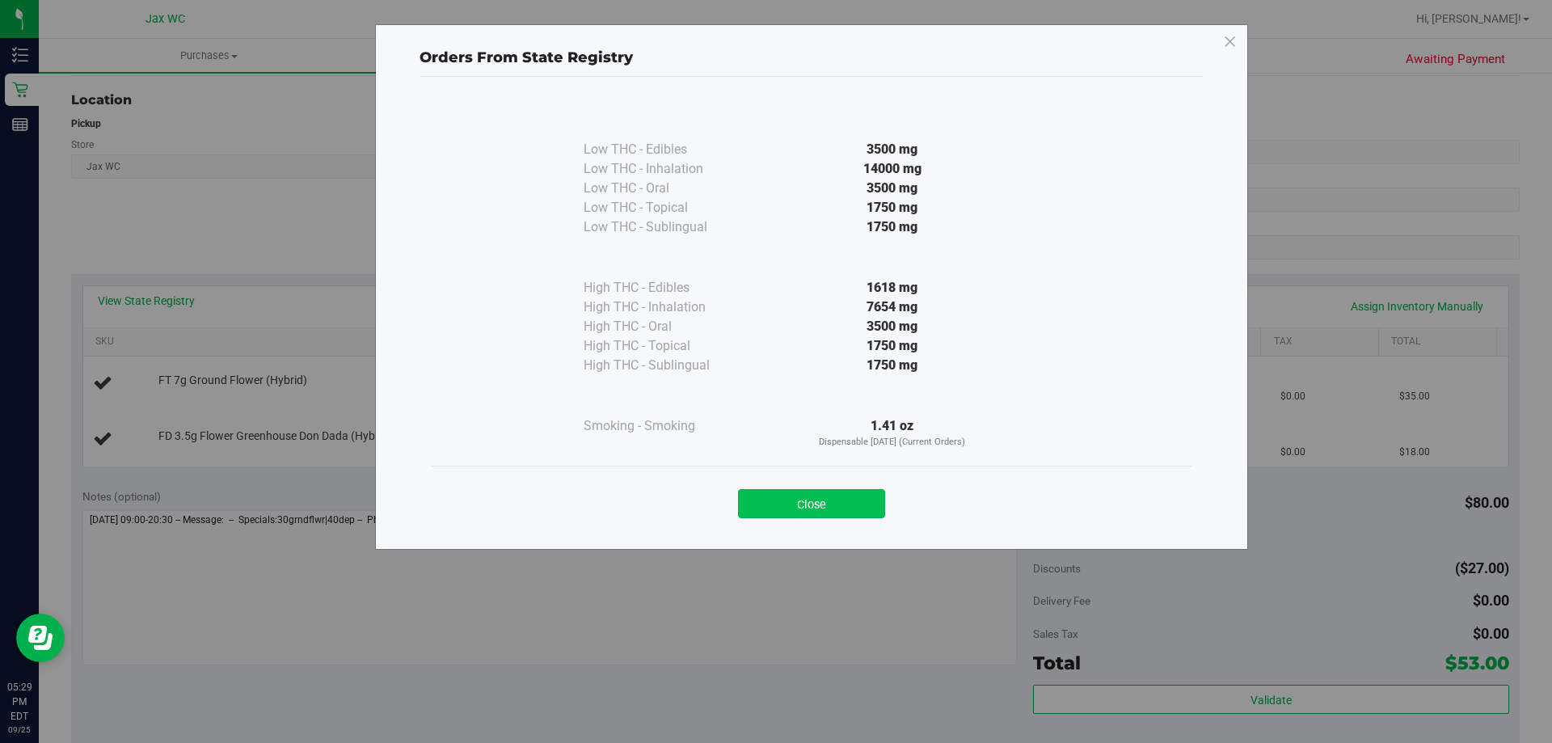
click at [869, 496] on button "Close" at bounding box center [811, 503] width 147 height 29
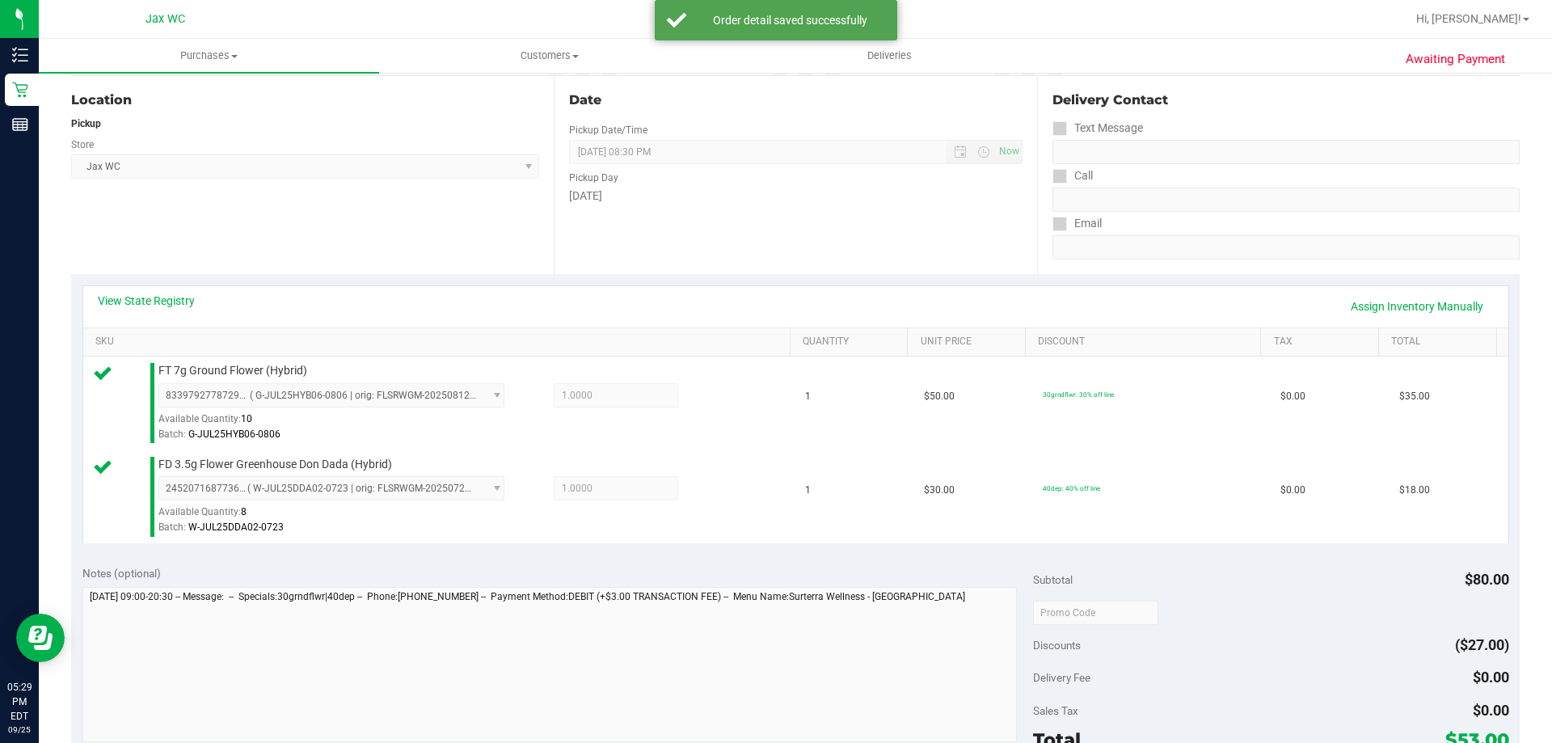
scroll to position [673, 0]
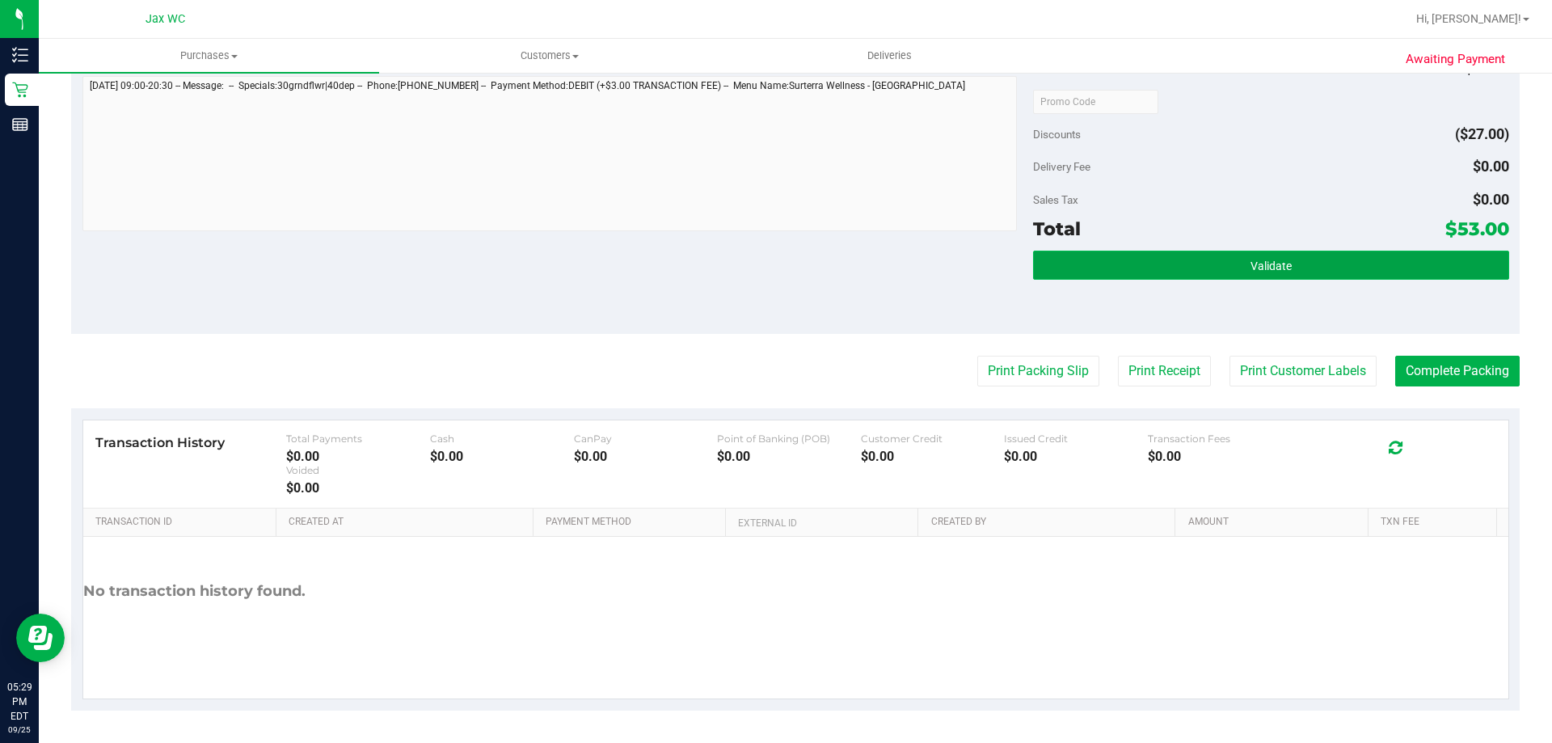
click at [1194, 264] on button "Validate" at bounding box center [1270, 265] width 475 height 29
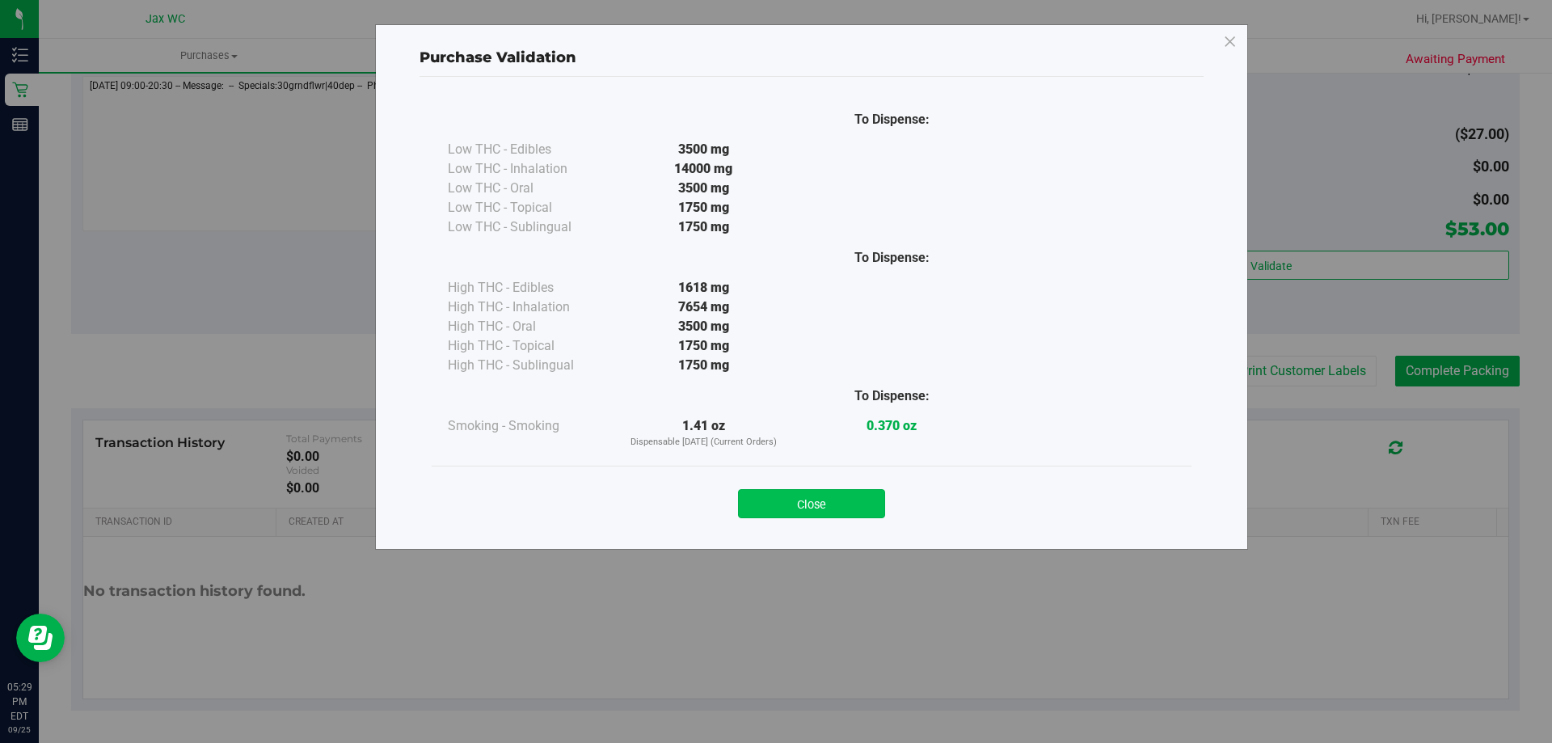
click at [859, 495] on button "Close" at bounding box center [811, 503] width 147 height 29
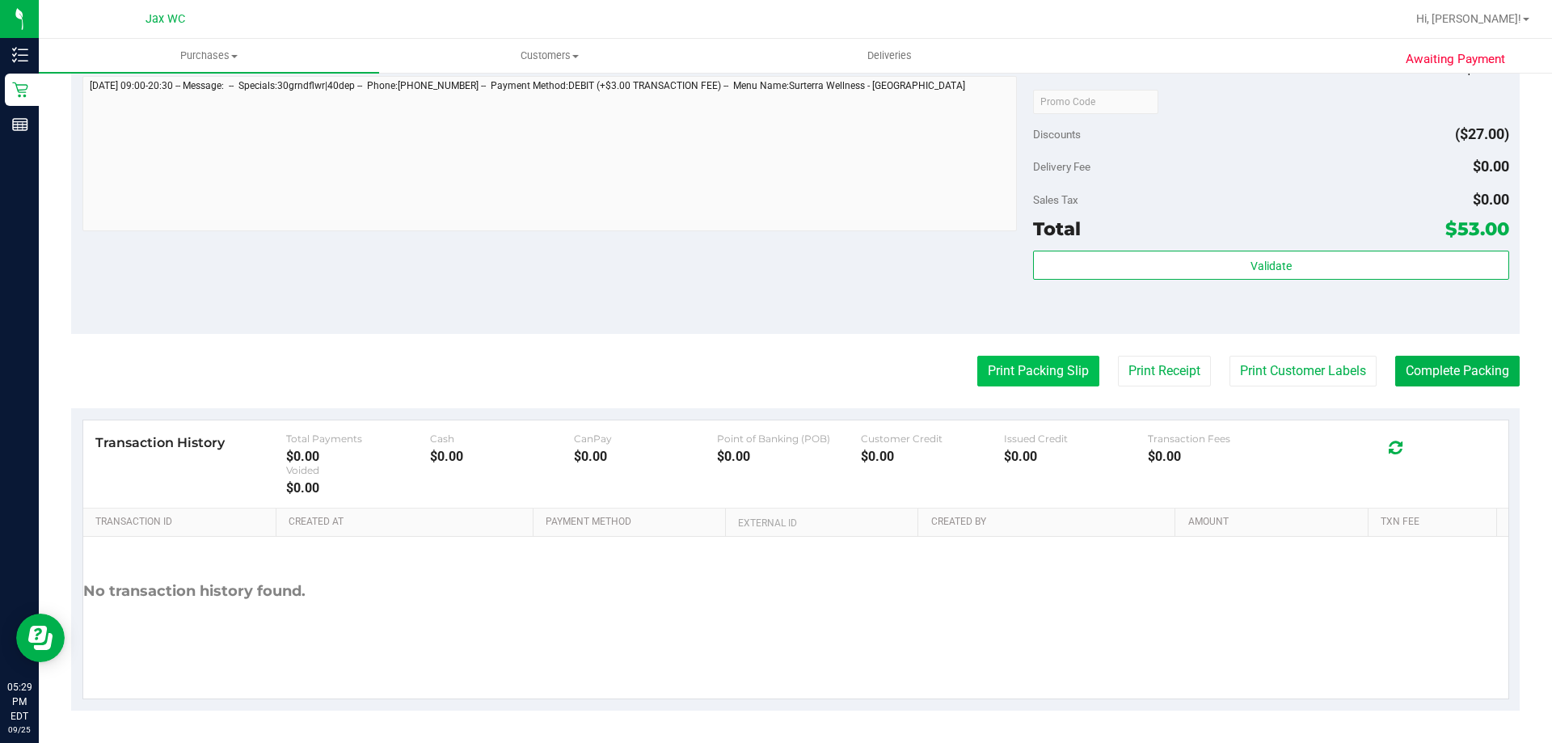
click at [1020, 377] on button "Print Packing Slip" at bounding box center [1038, 371] width 122 height 31
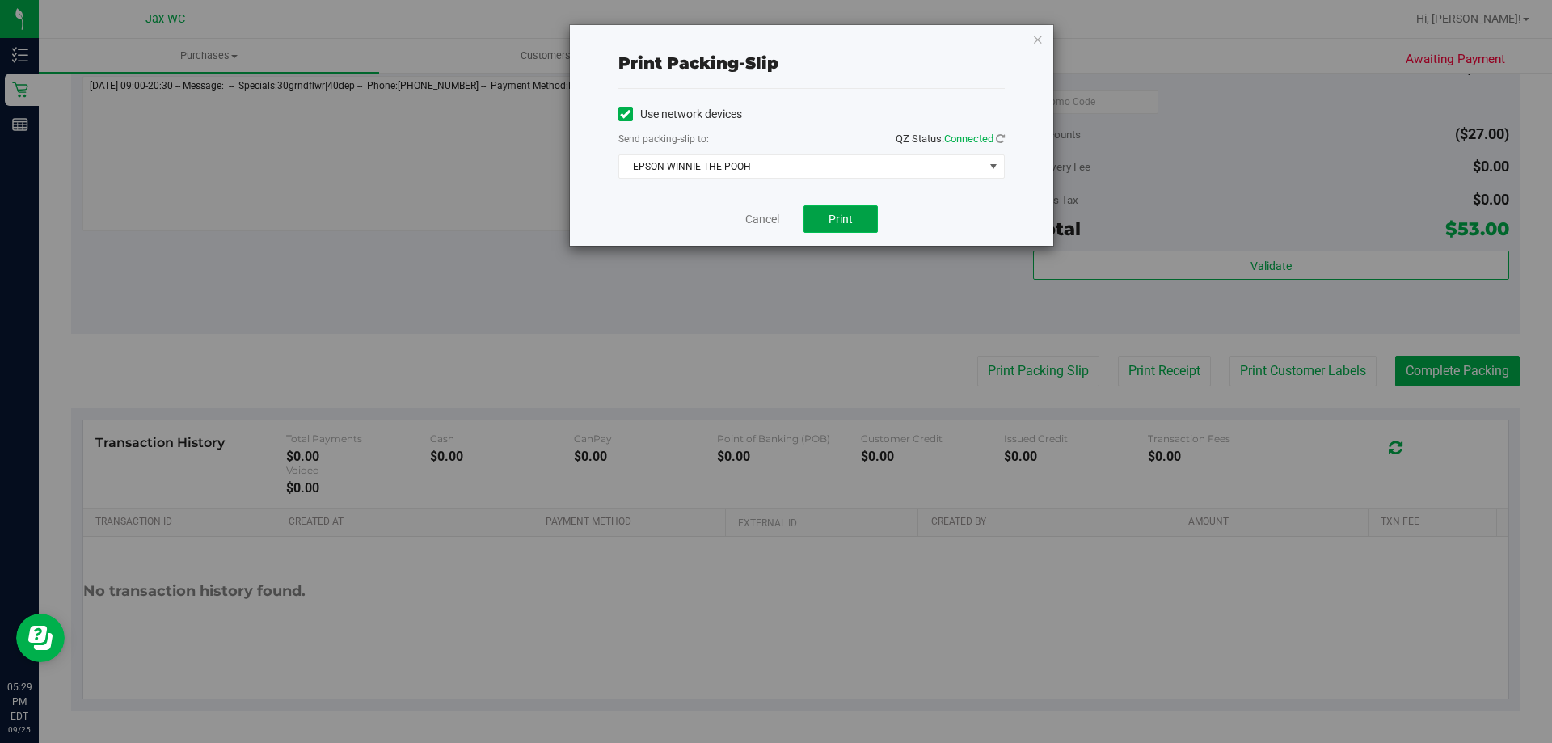
click at [860, 218] on button "Print" at bounding box center [841, 218] width 74 height 27
click at [758, 216] on link "Cancel" at bounding box center [762, 219] width 34 height 17
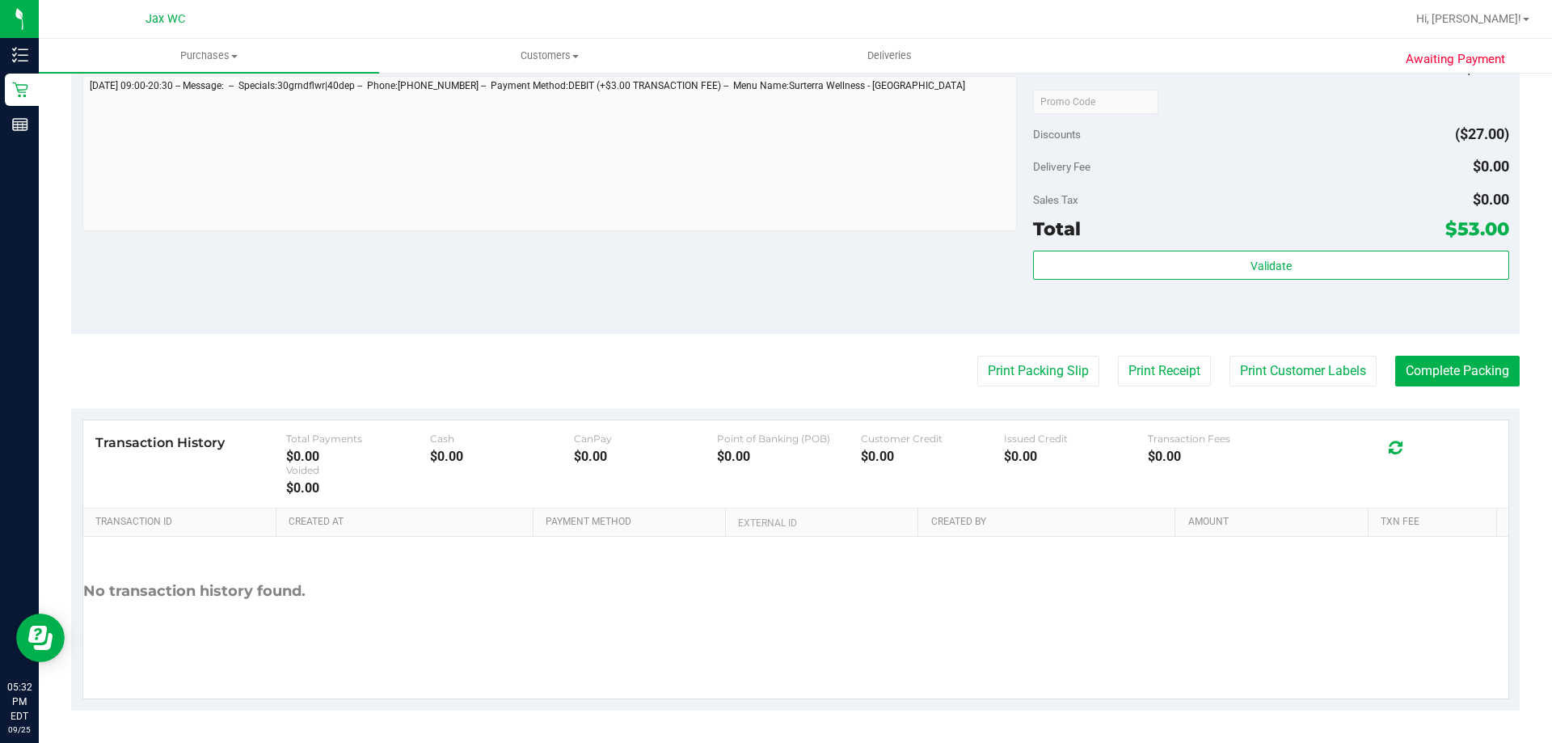
scroll to position [0, 0]
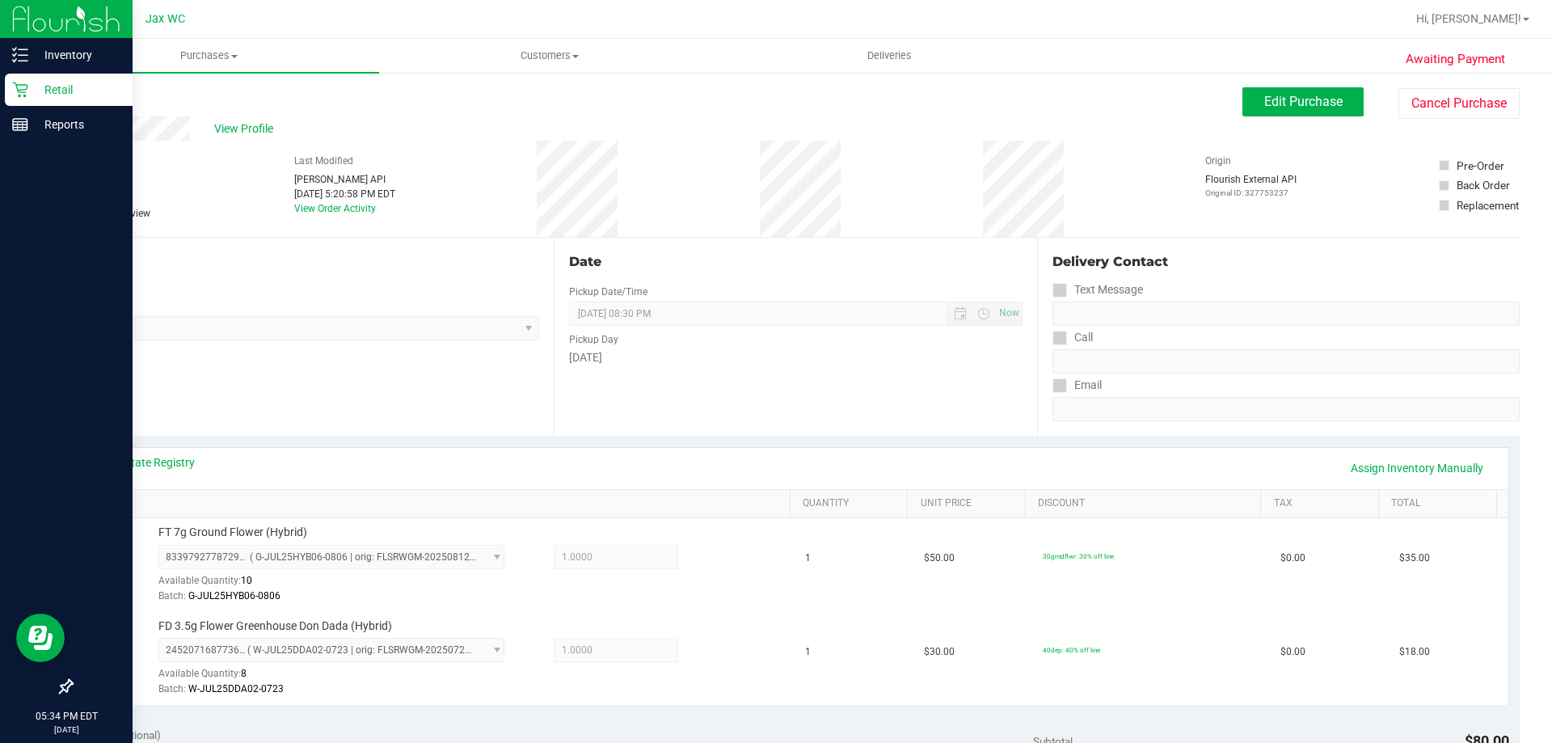
click at [49, 75] on div "Retail" at bounding box center [69, 90] width 128 height 32
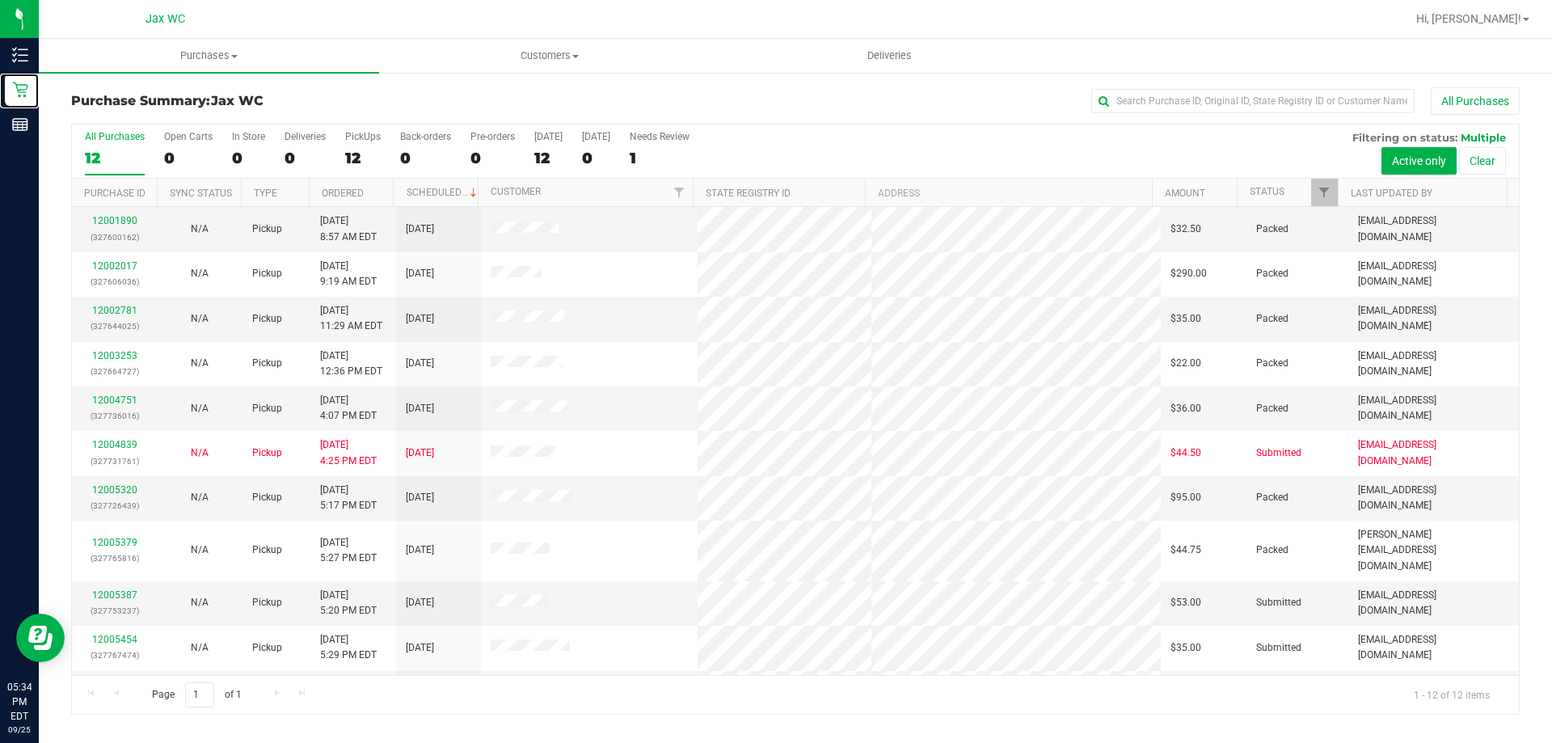
scroll to position [69, 0]
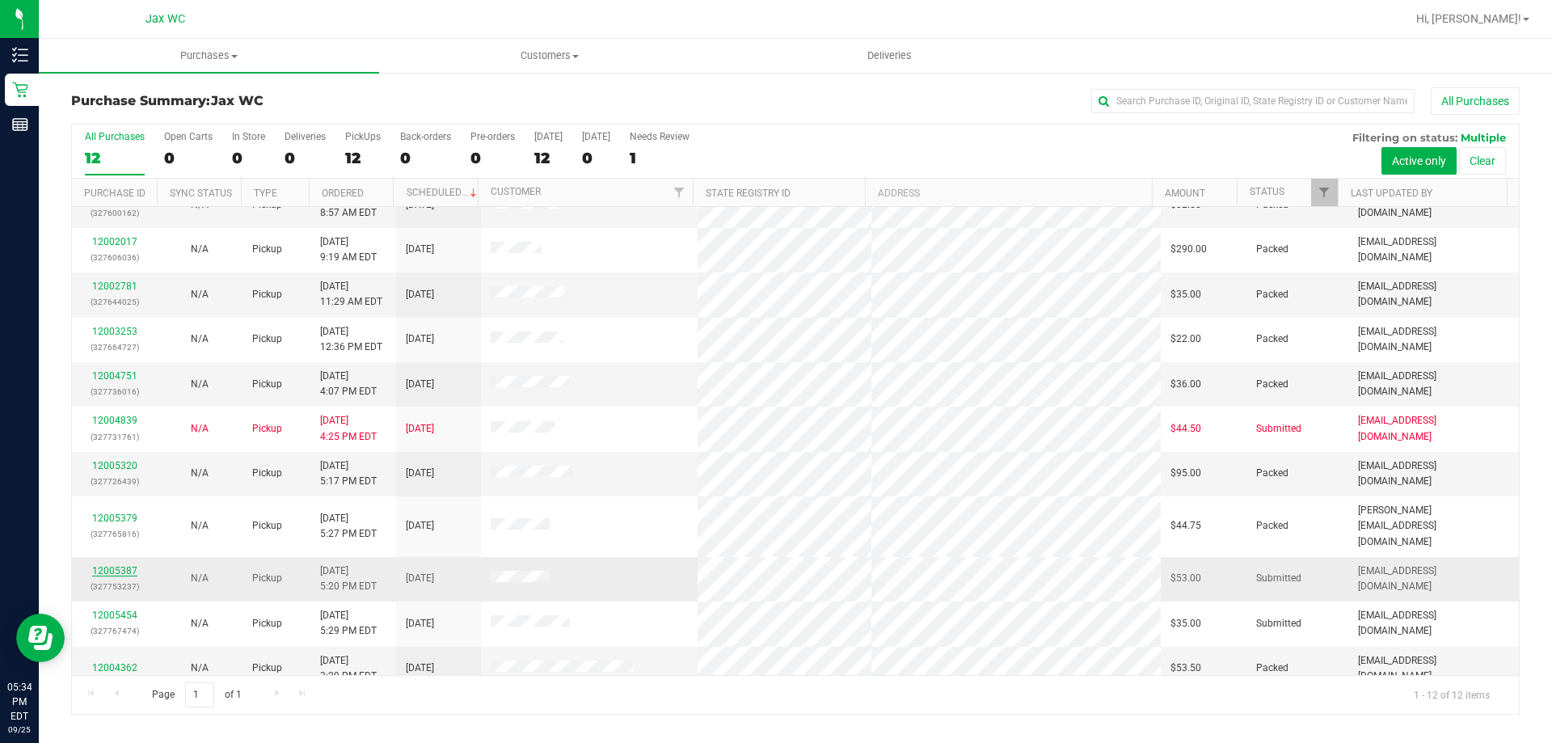
click at [128, 565] on link "12005387" at bounding box center [114, 570] width 45 height 11
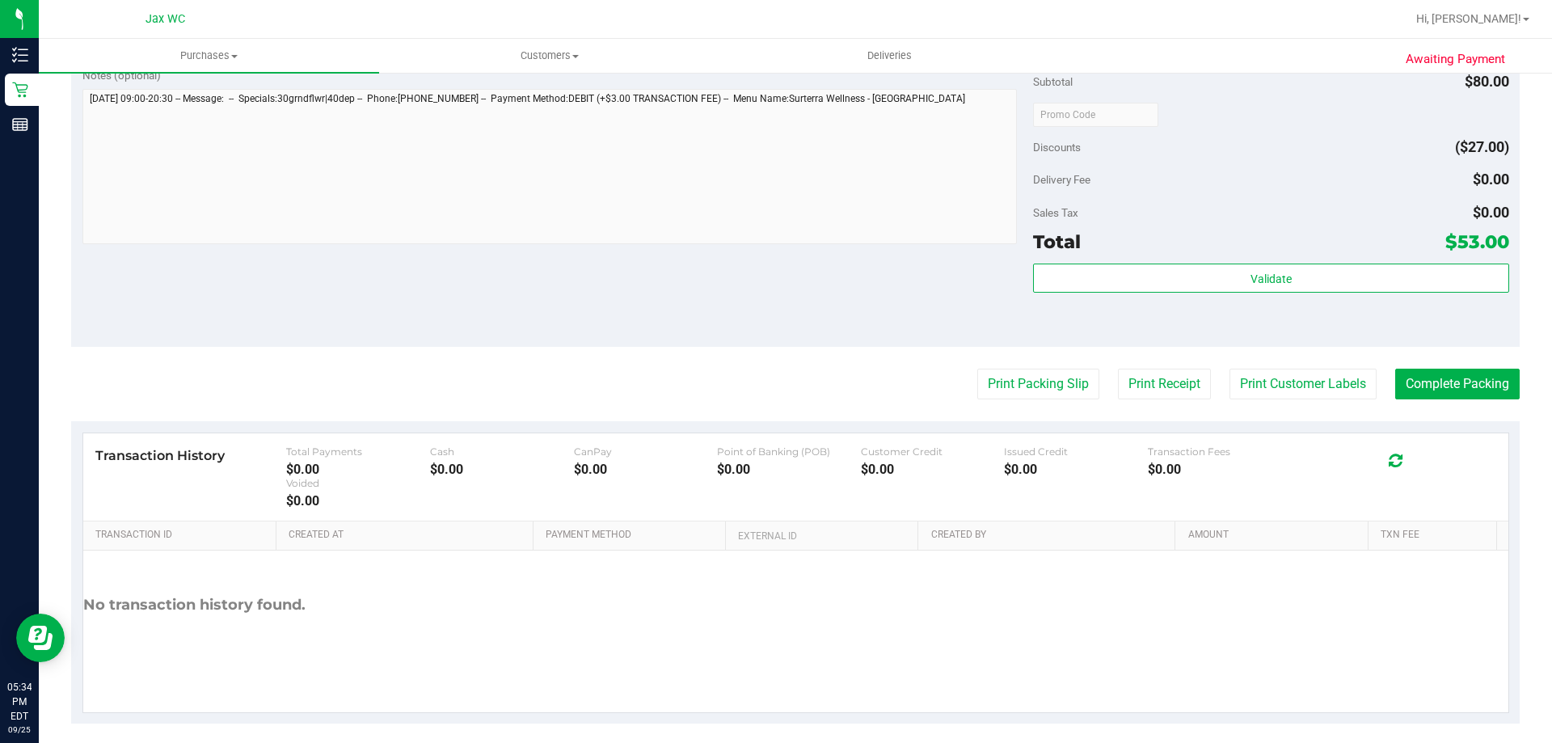
scroll to position [703, 0]
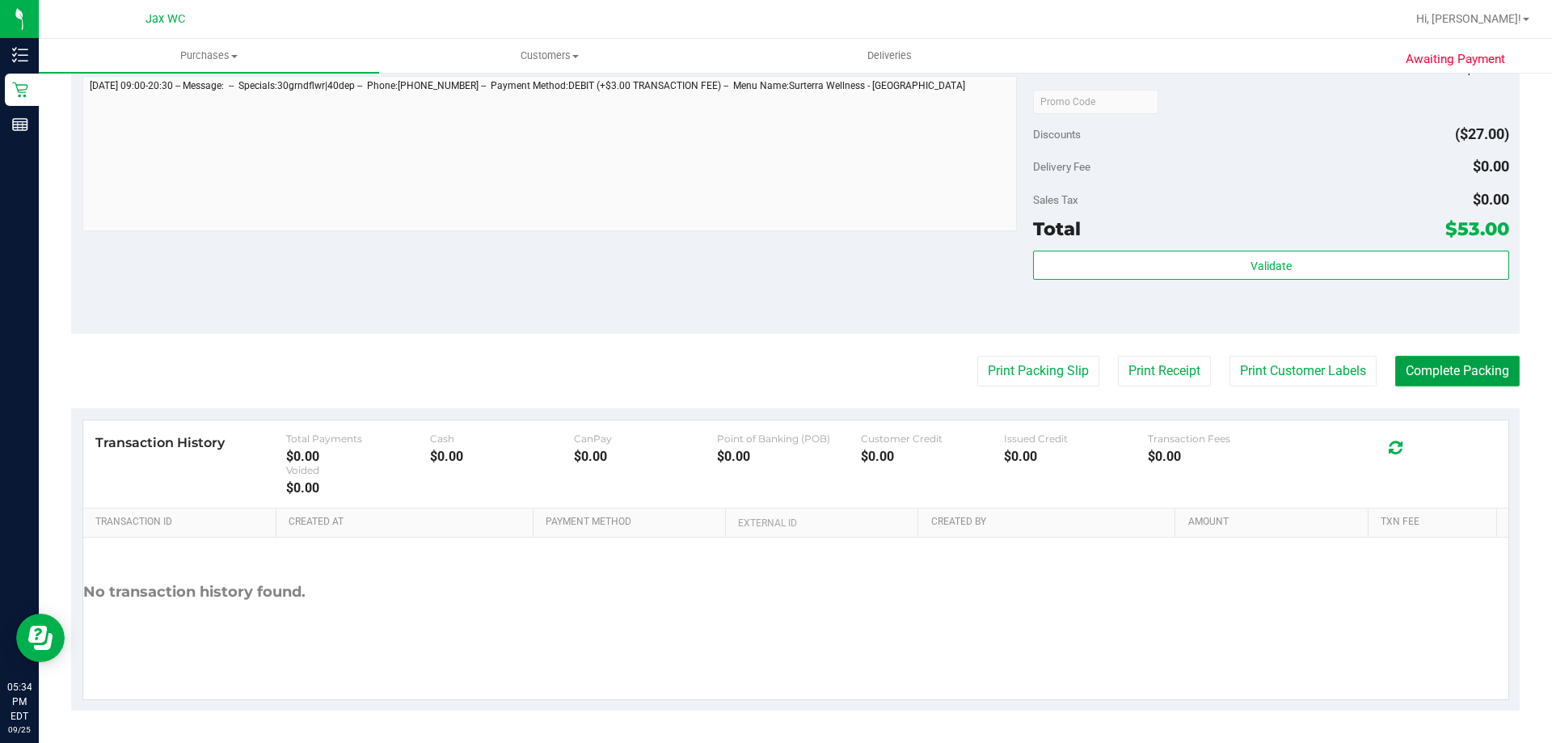
click at [1422, 375] on button "Complete Packing" at bounding box center [1457, 371] width 124 height 31
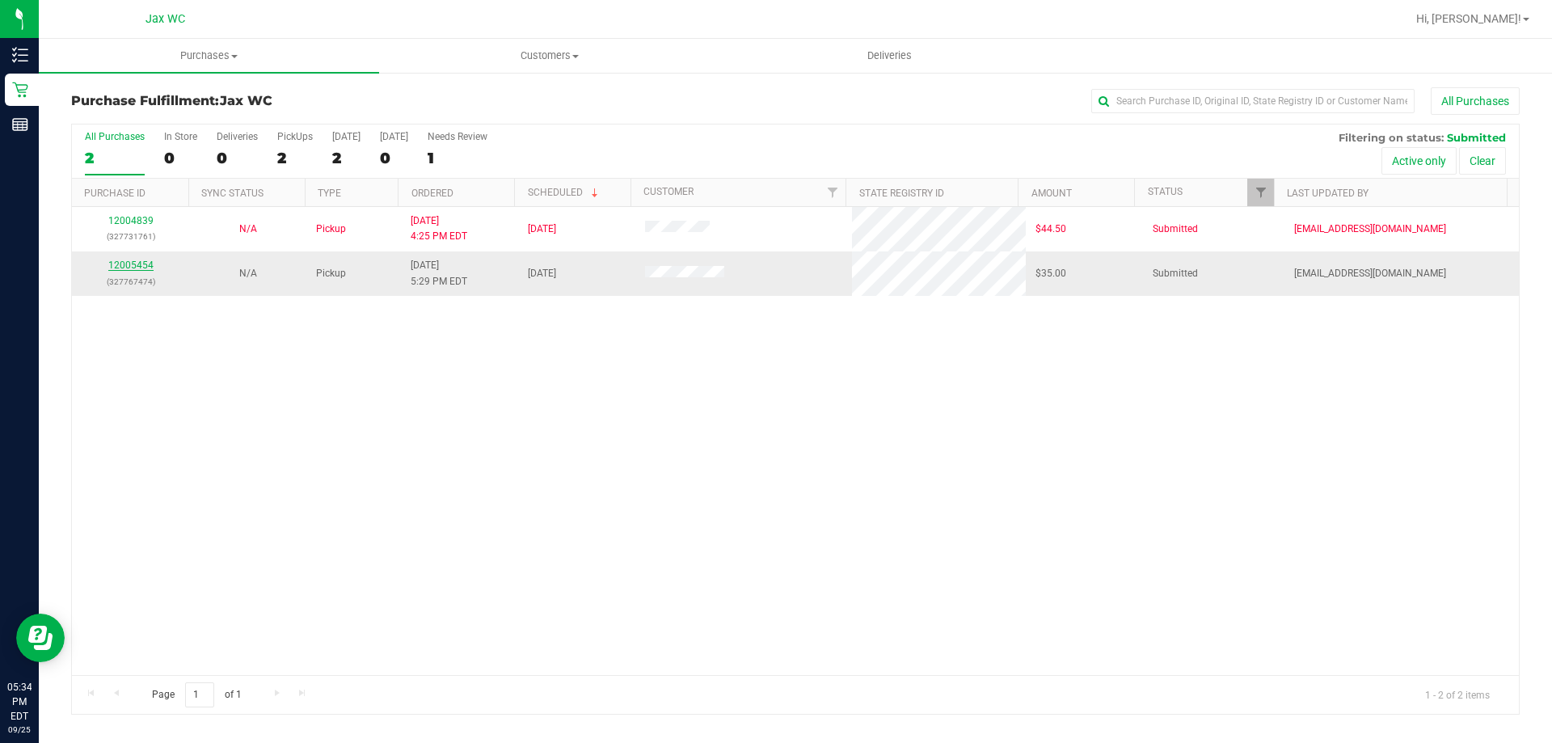
click at [147, 264] on link "12005454" at bounding box center [130, 265] width 45 height 11
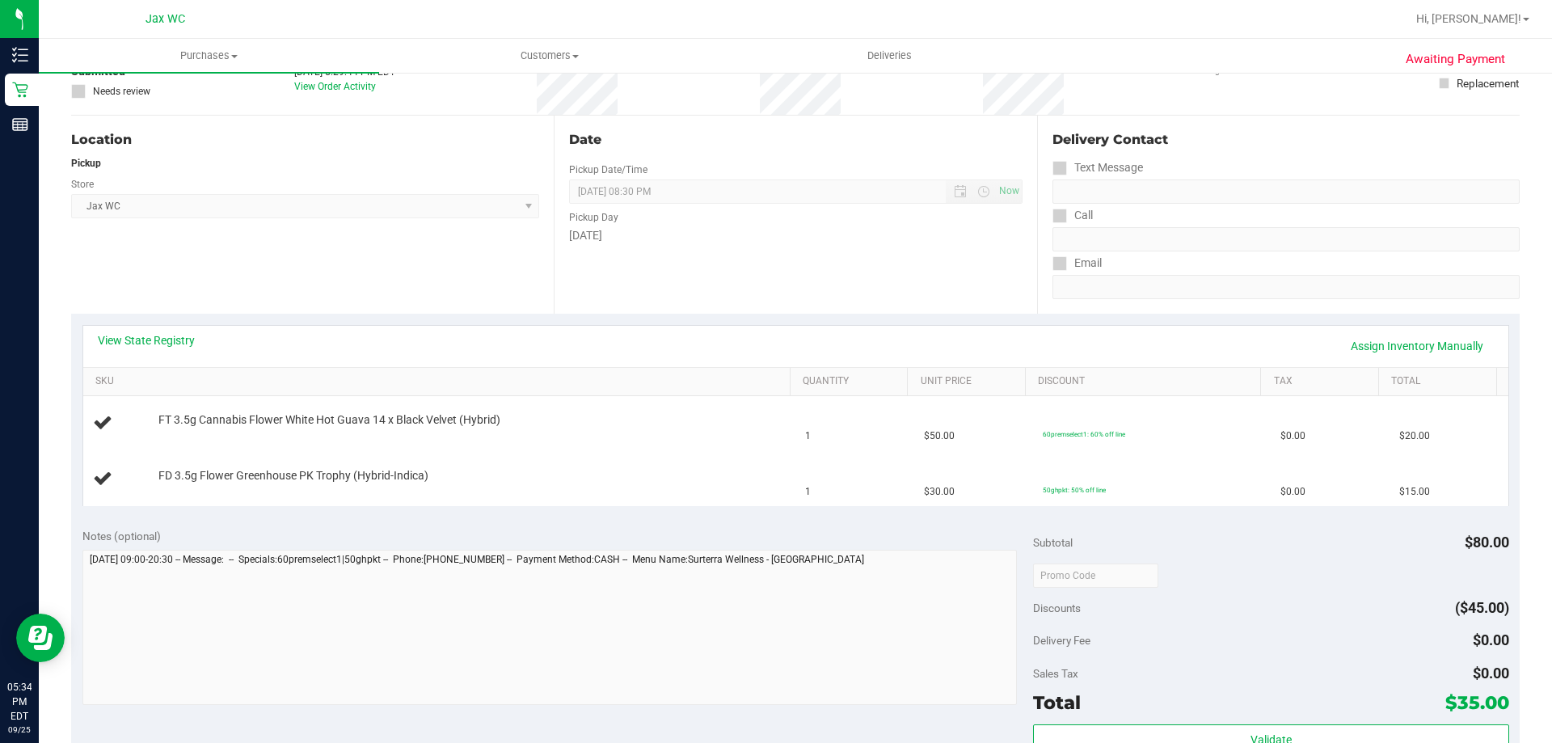
scroll to position [162, 0]
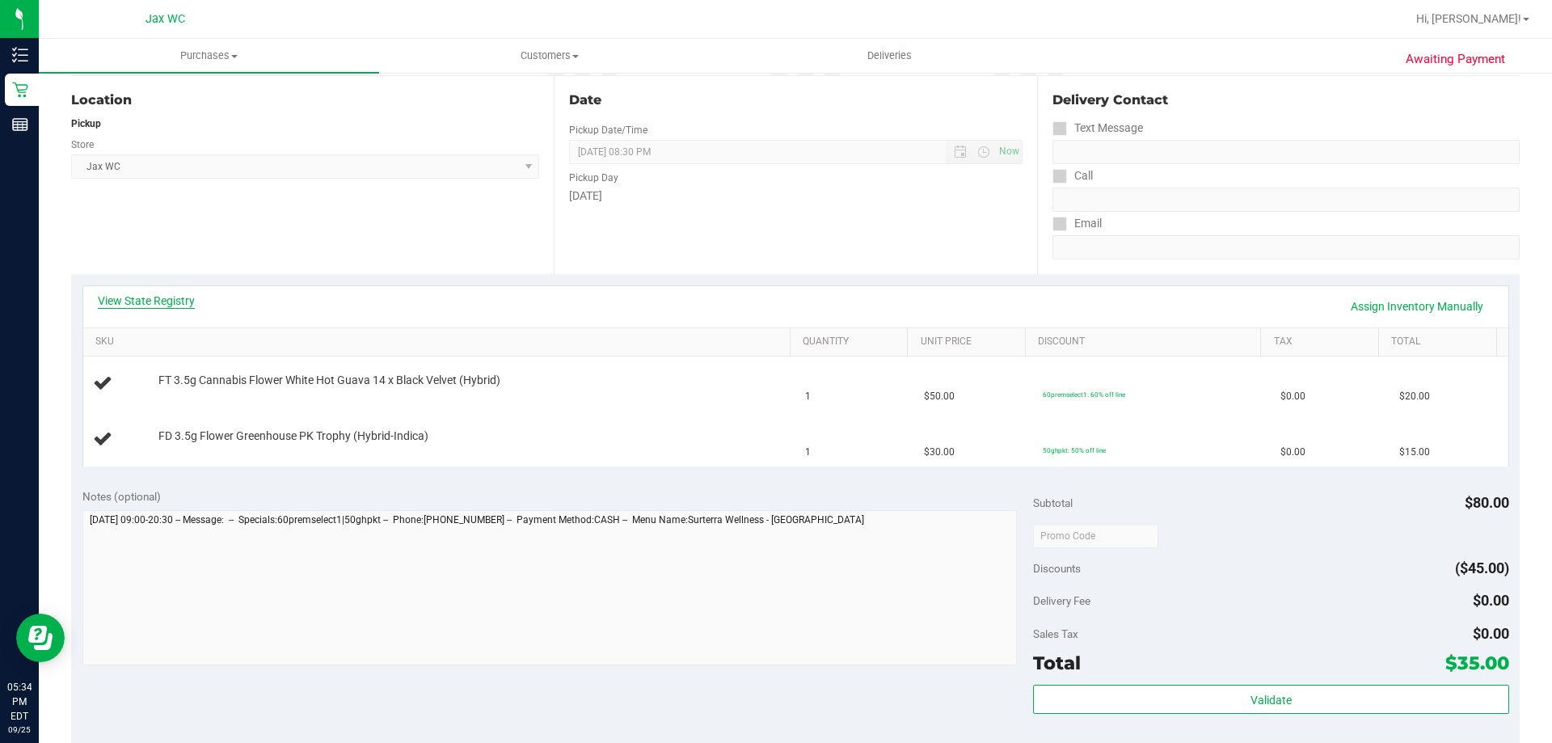
click at [123, 296] on link "View State Registry" at bounding box center [146, 301] width 97 height 16
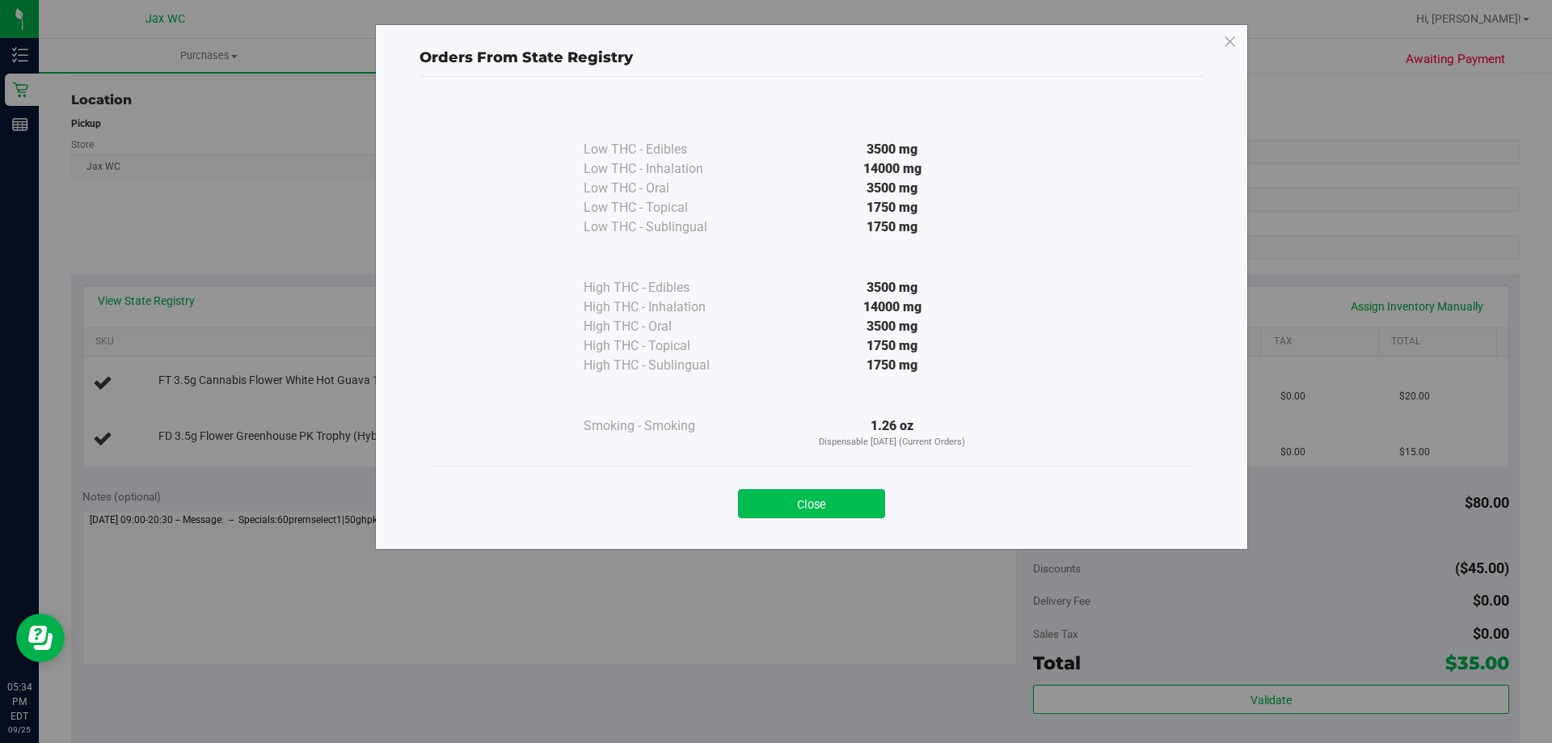
click at [850, 501] on button "Close" at bounding box center [811, 503] width 147 height 29
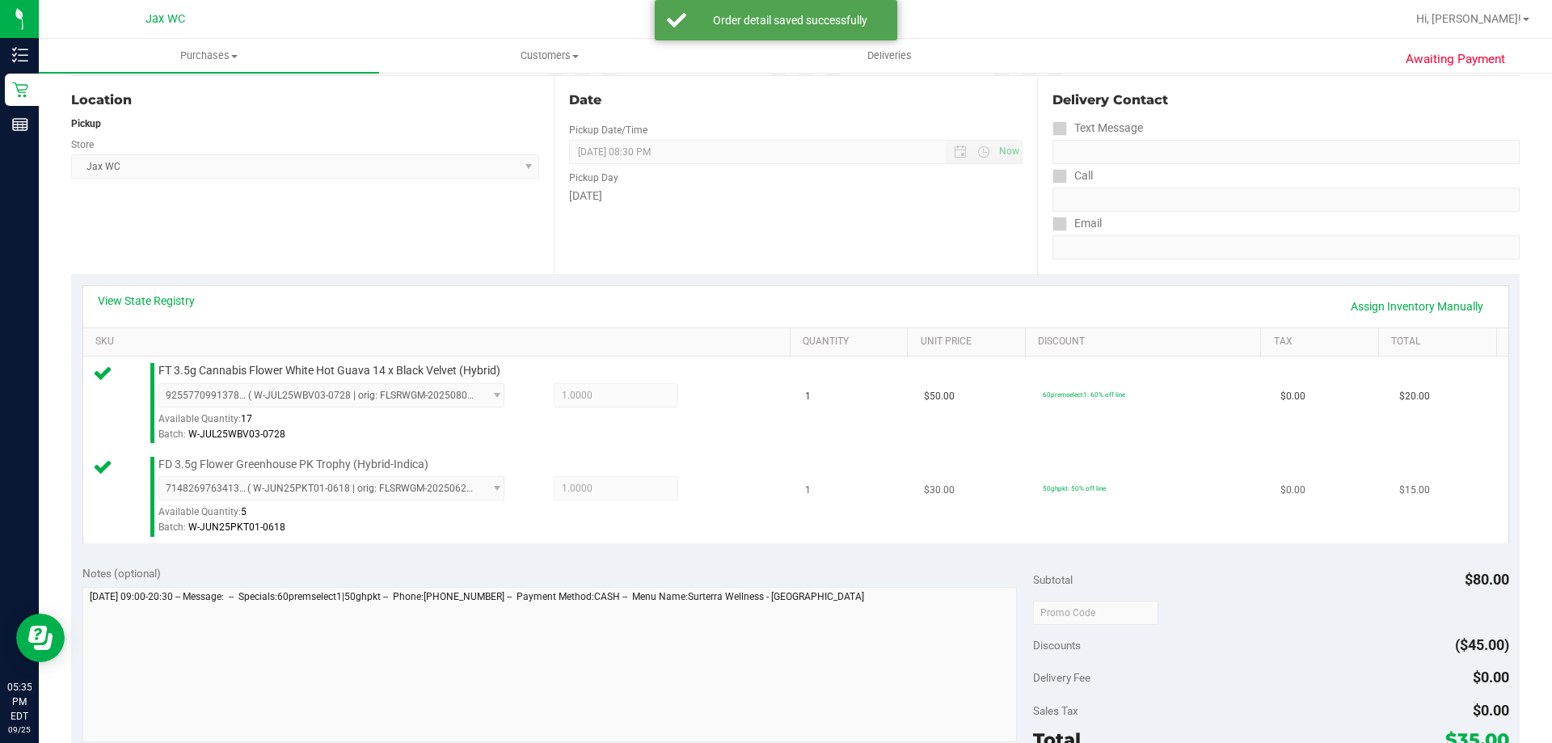
scroll to position [673, 0]
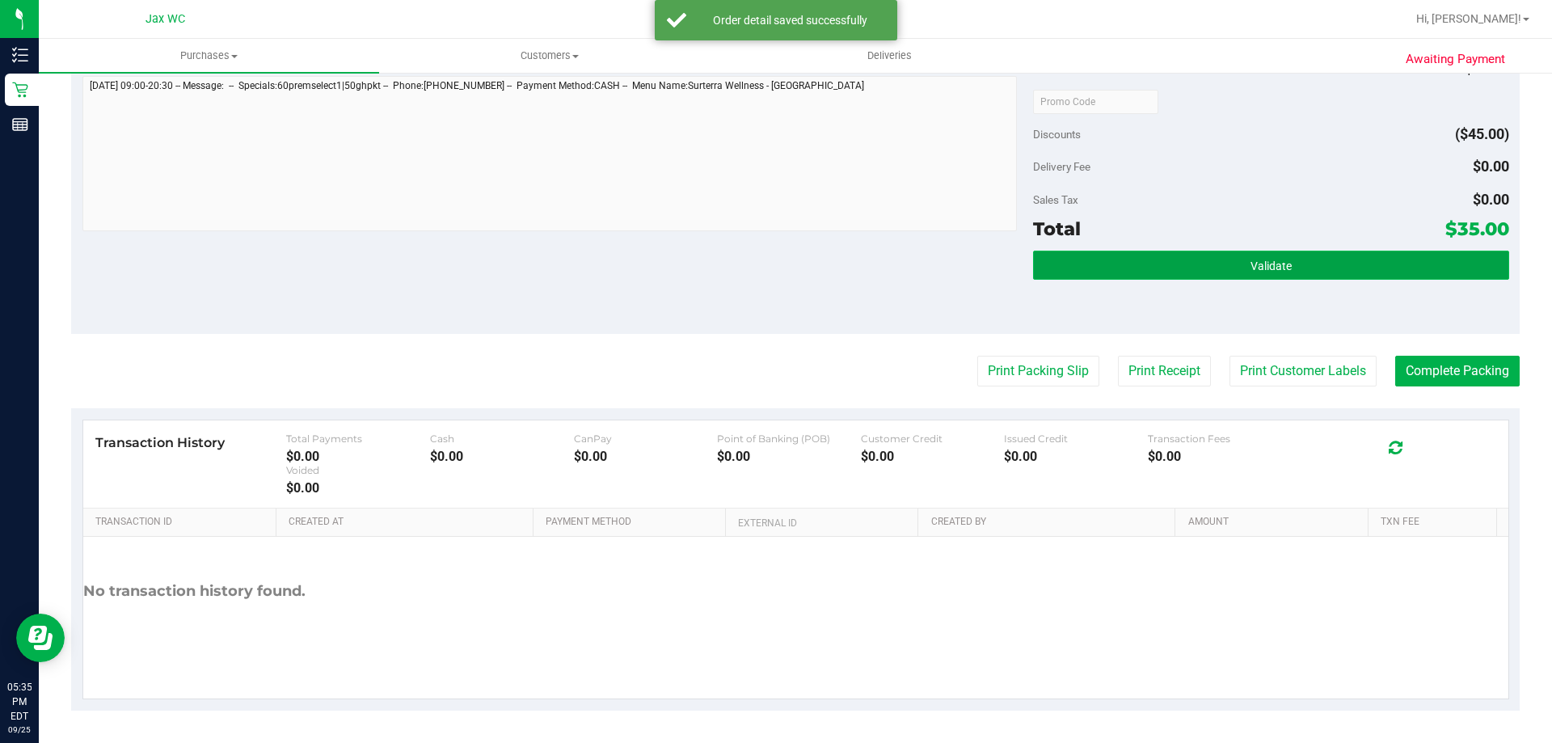
click at [1188, 254] on button "Validate" at bounding box center [1270, 265] width 475 height 29
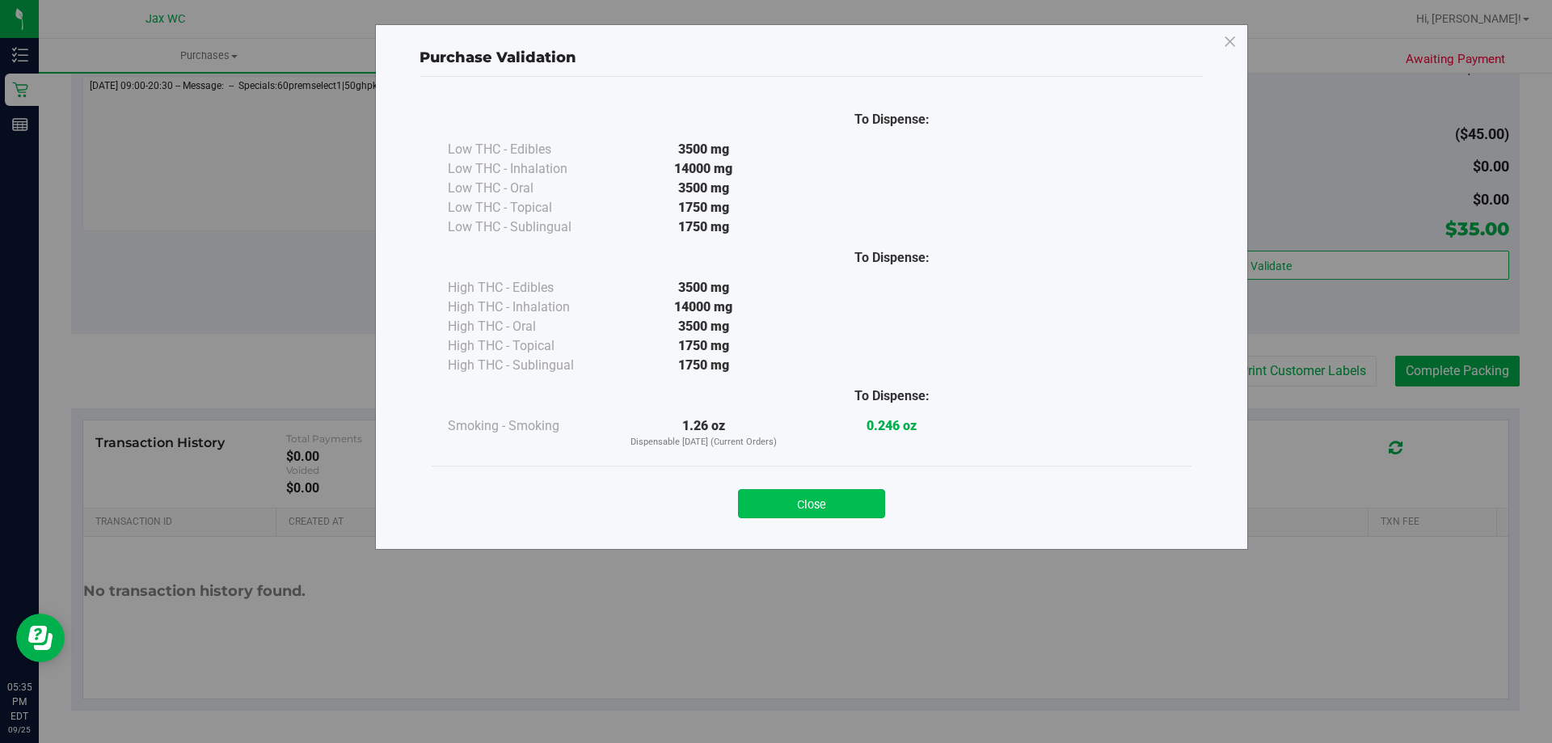
click at [843, 503] on button "Close" at bounding box center [811, 503] width 147 height 29
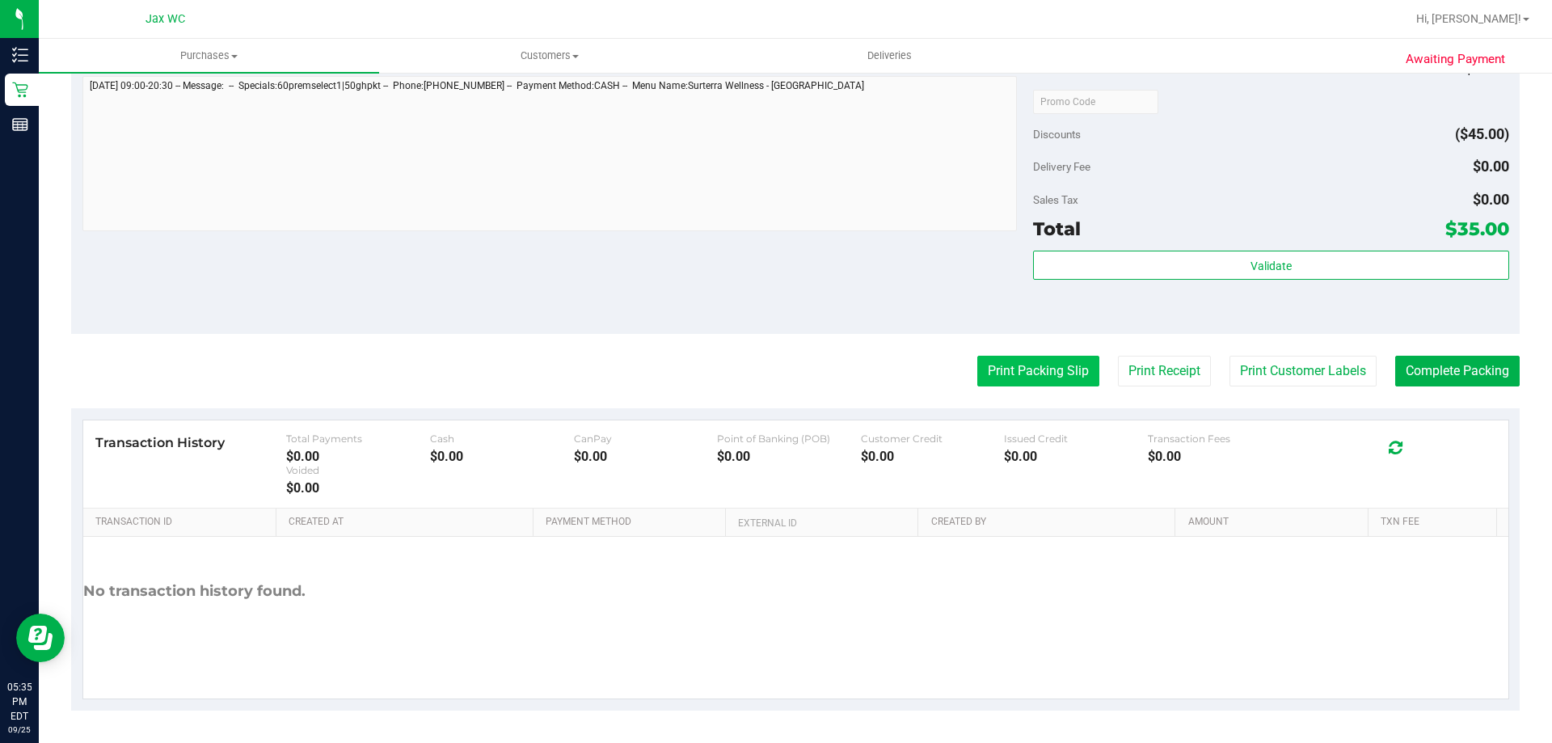
click at [1039, 375] on button "Print Packing Slip" at bounding box center [1038, 371] width 122 height 31
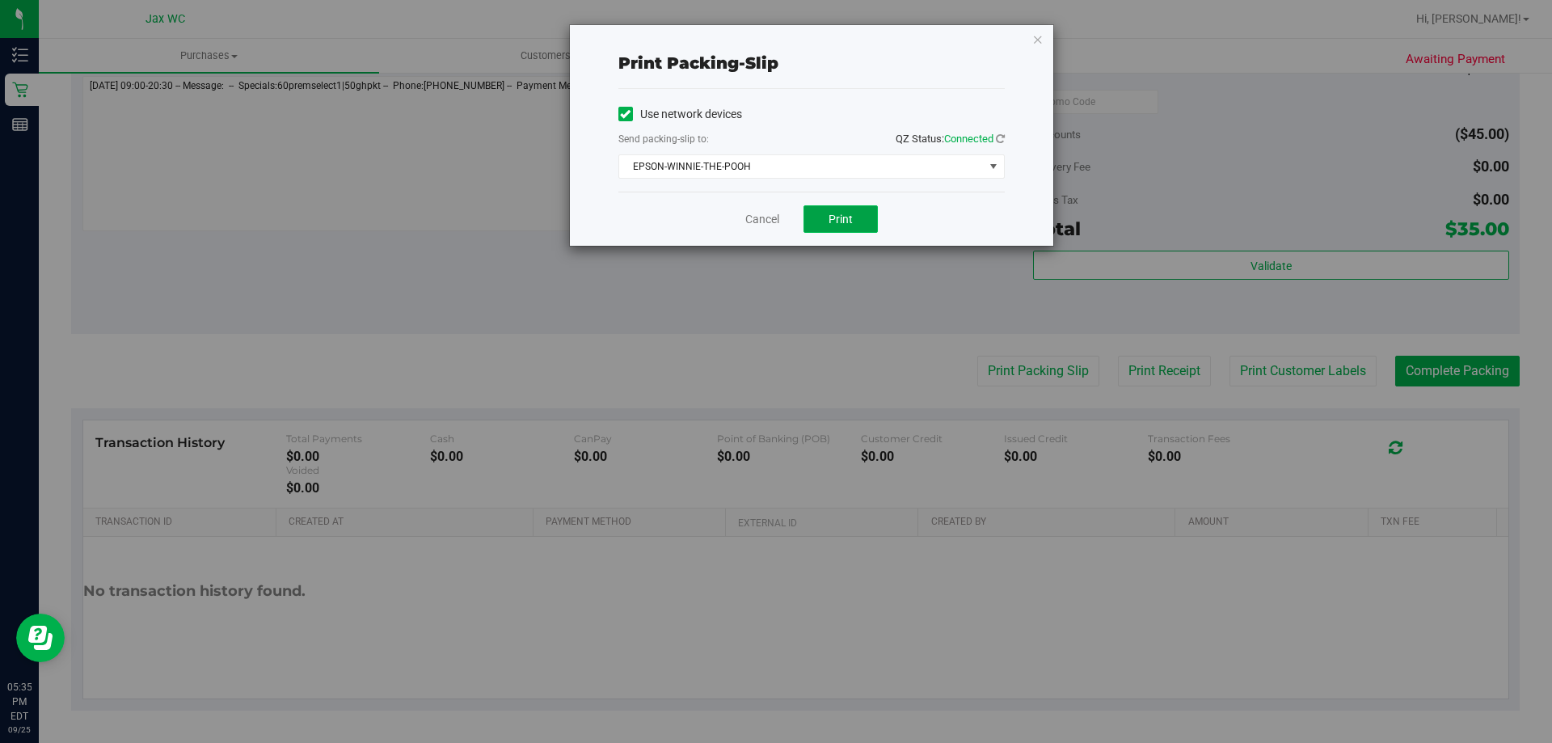
click at [846, 221] on span "Print" at bounding box center [841, 219] width 24 height 13
click at [758, 217] on link "Cancel" at bounding box center [762, 219] width 34 height 17
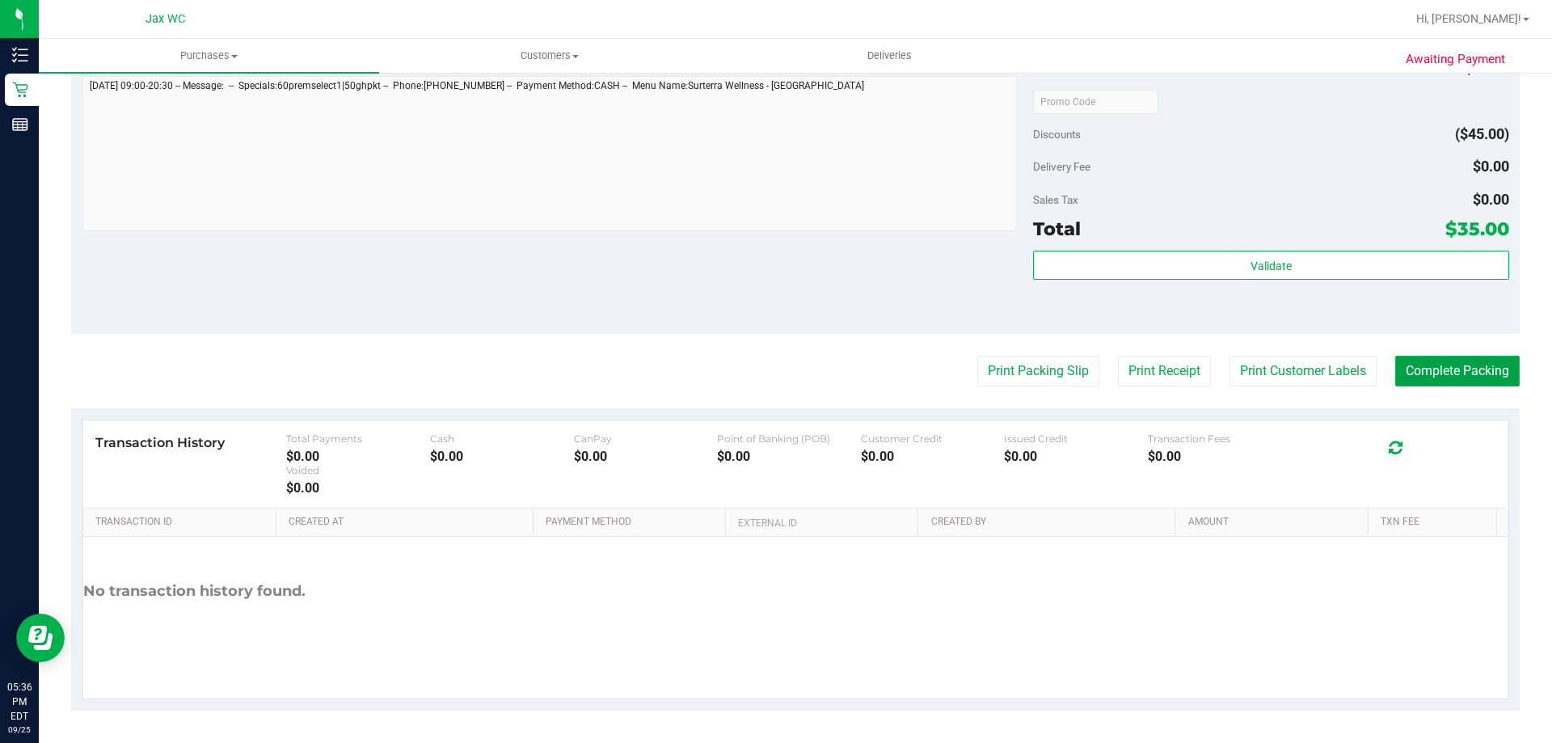
click at [1450, 365] on button "Complete Packing" at bounding box center [1457, 371] width 124 height 31
